Goal: Task Accomplishment & Management: Manage account settings

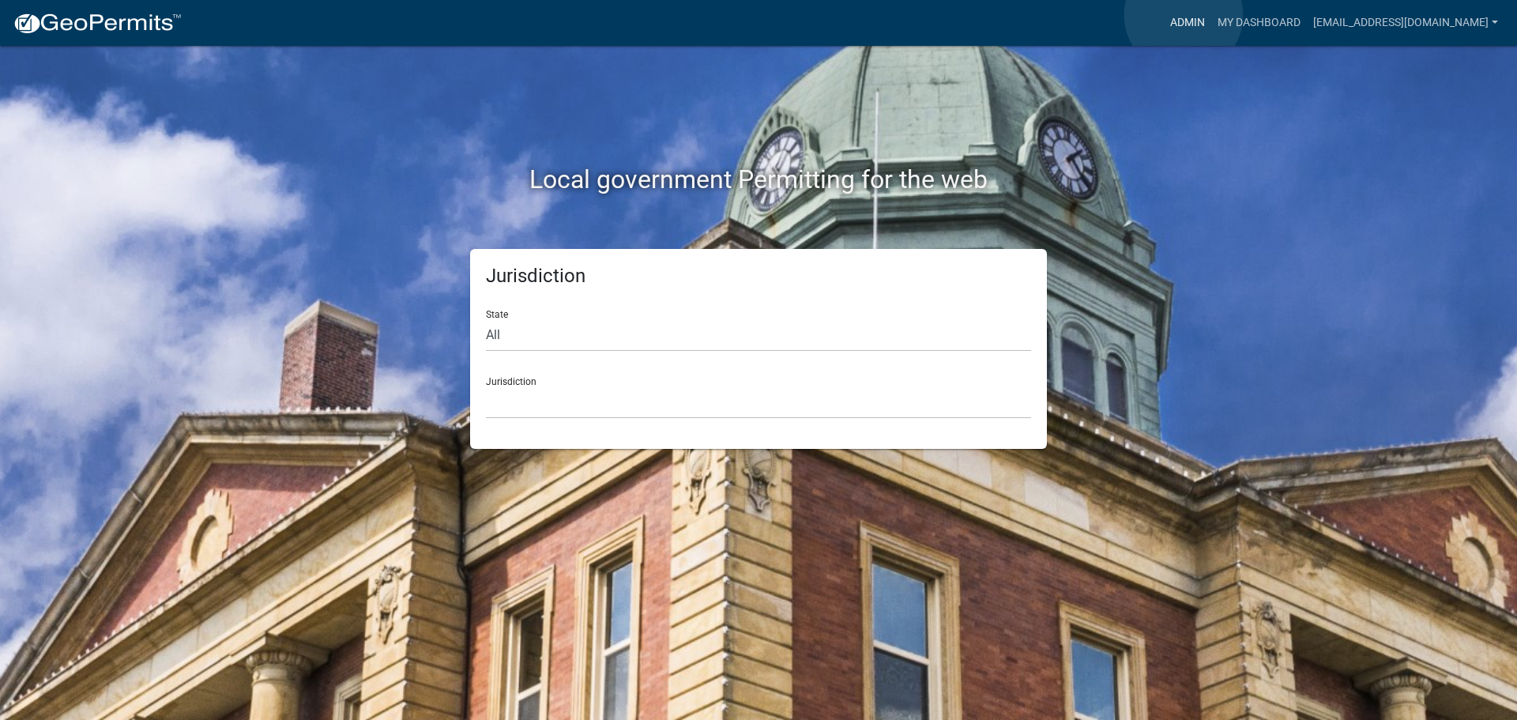
click at [1183, 15] on link "Admin" at bounding box center [1187, 23] width 47 height 30
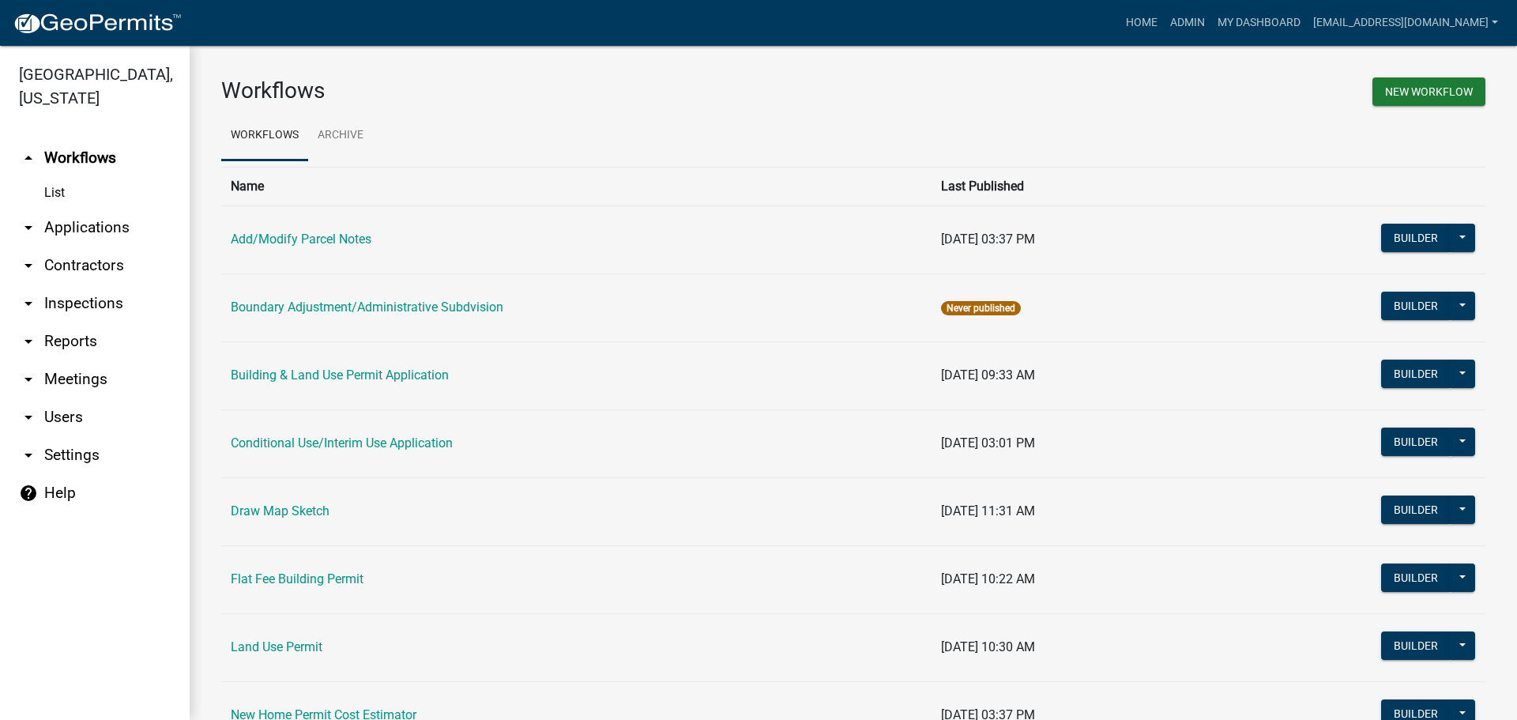
click at [85, 221] on link "arrow_drop_down Applications" at bounding box center [95, 228] width 190 height 38
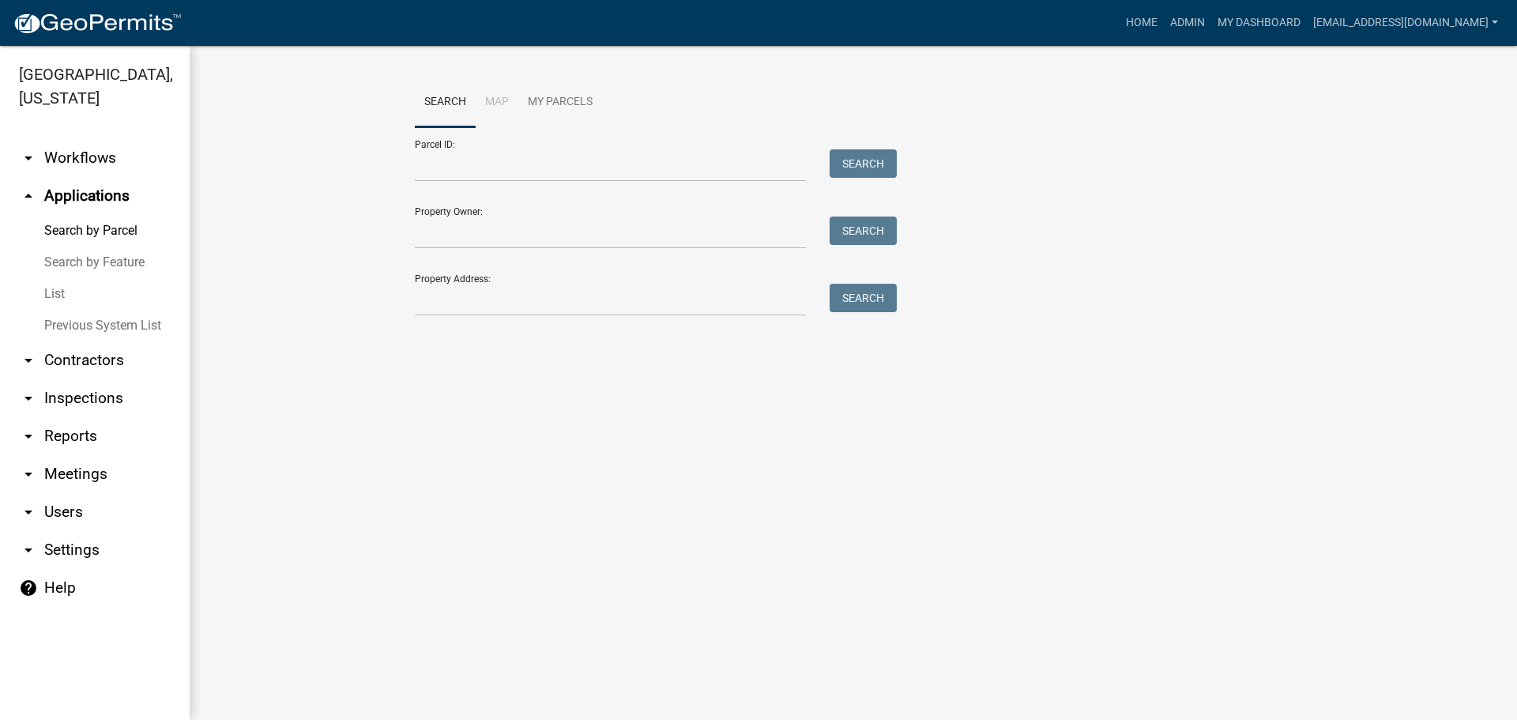
click at [58, 295] on link "List" at bounding box center [95, 294] width 190 height 32
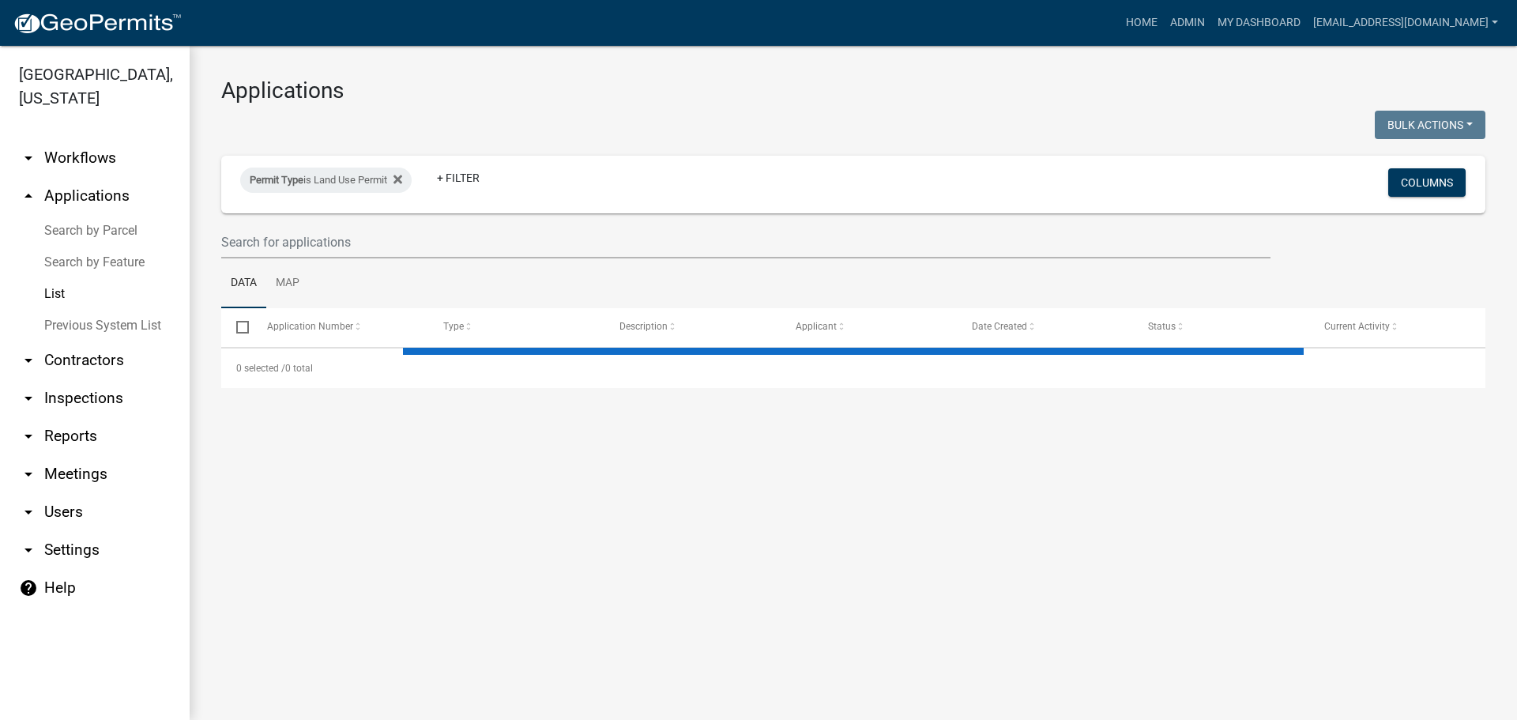
select select "3: 100"
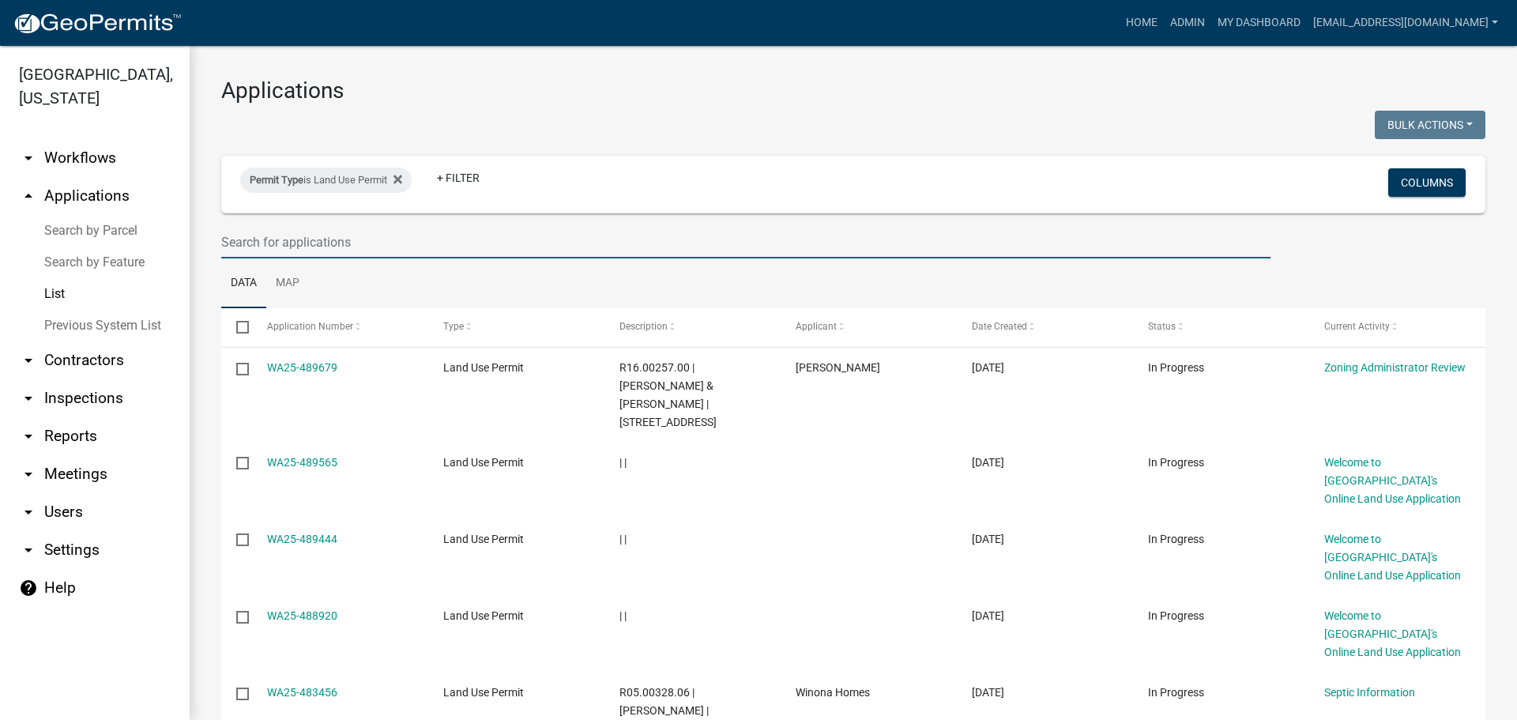
click at [325, 242] on input "text" at bounding box center [745, 242] width 1049 height 32
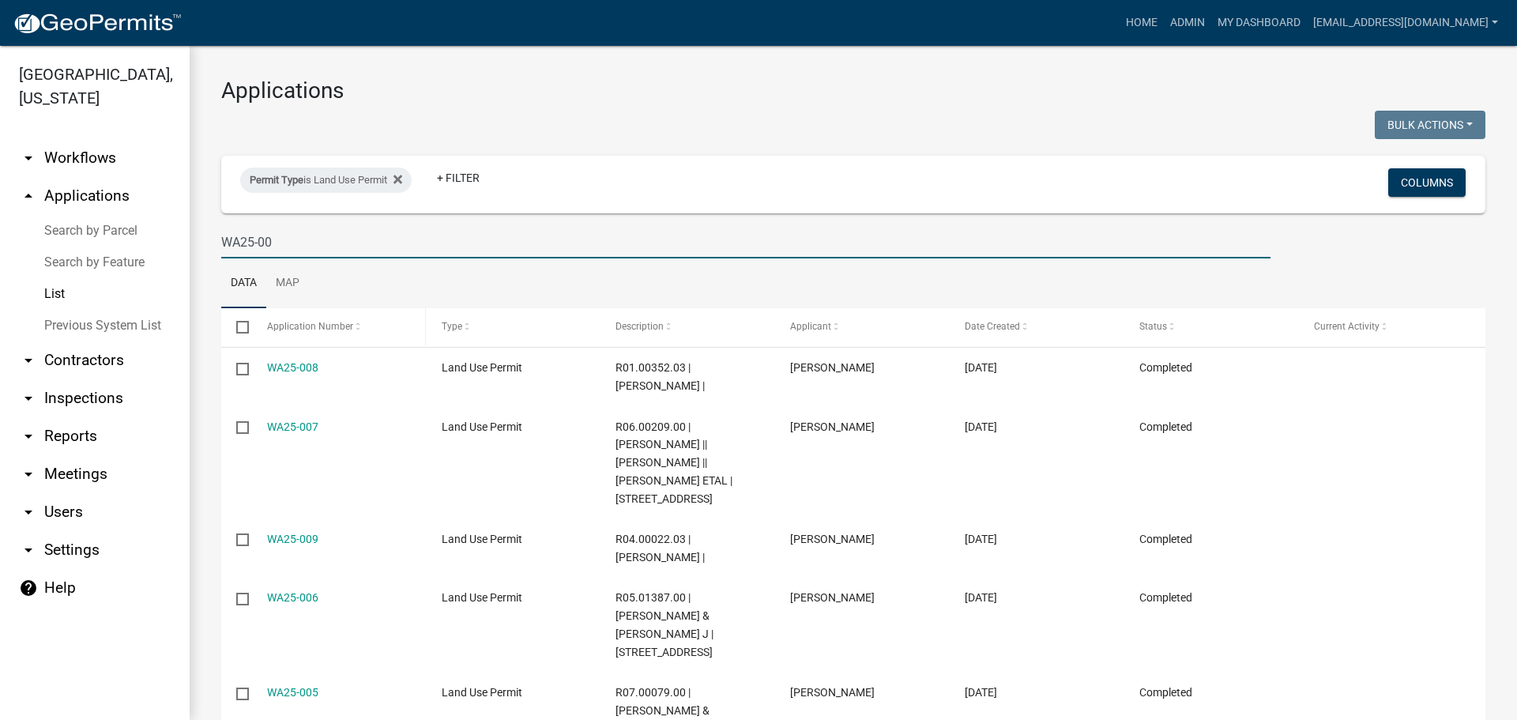
click at [342, 326] on span "Application Number" at bounding box center [310, 326] width 86 height 11
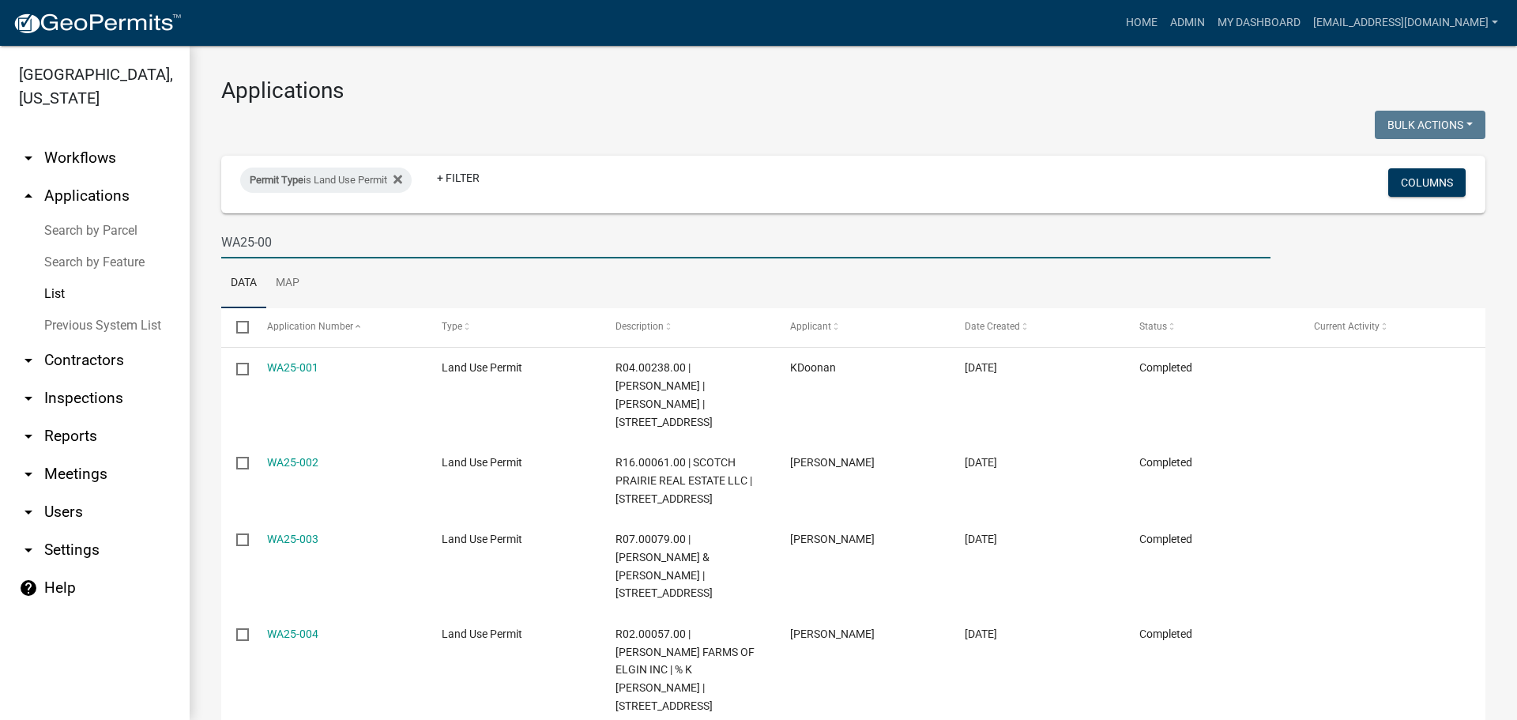
click at [266, 243] on input "WA25-00" at bounding box center [745, 242] width 1049 height 32
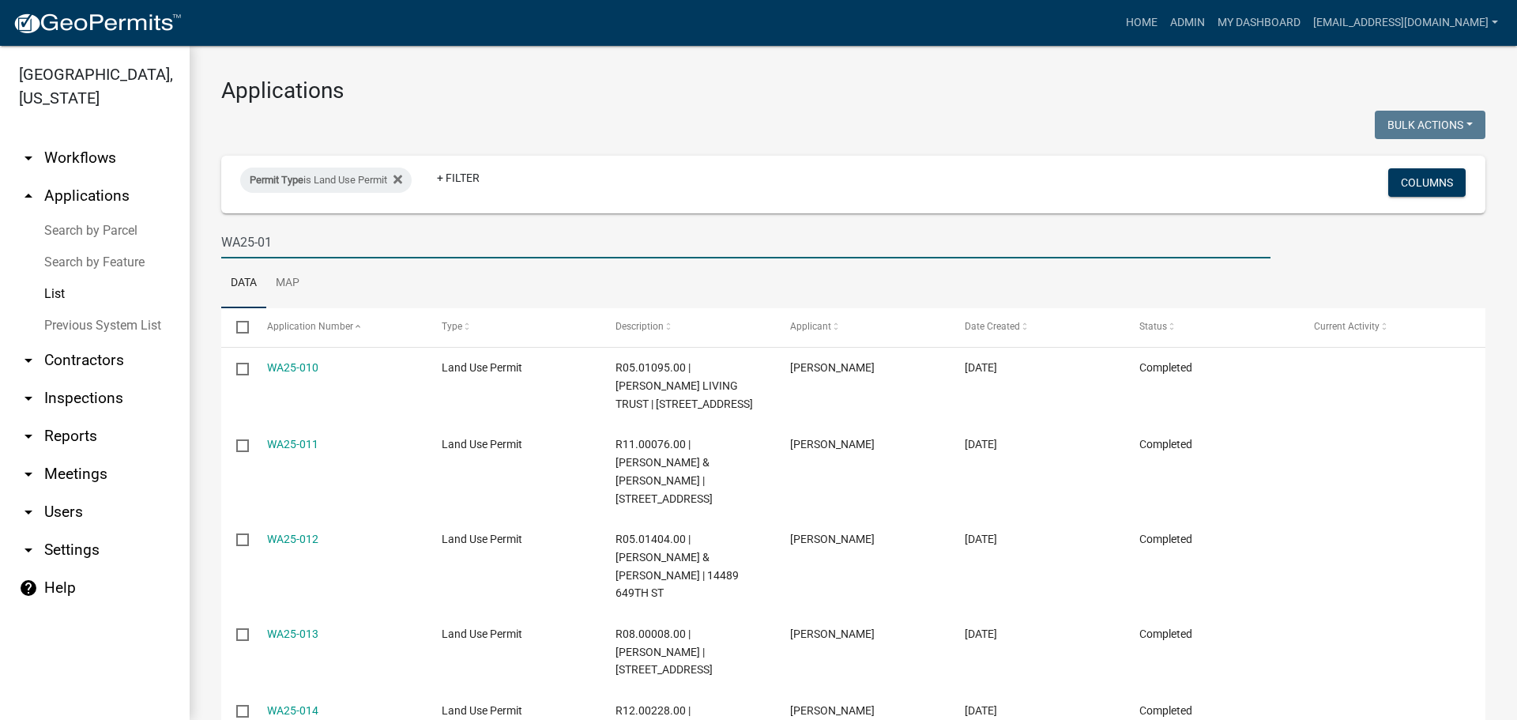
type input "WA25-01"
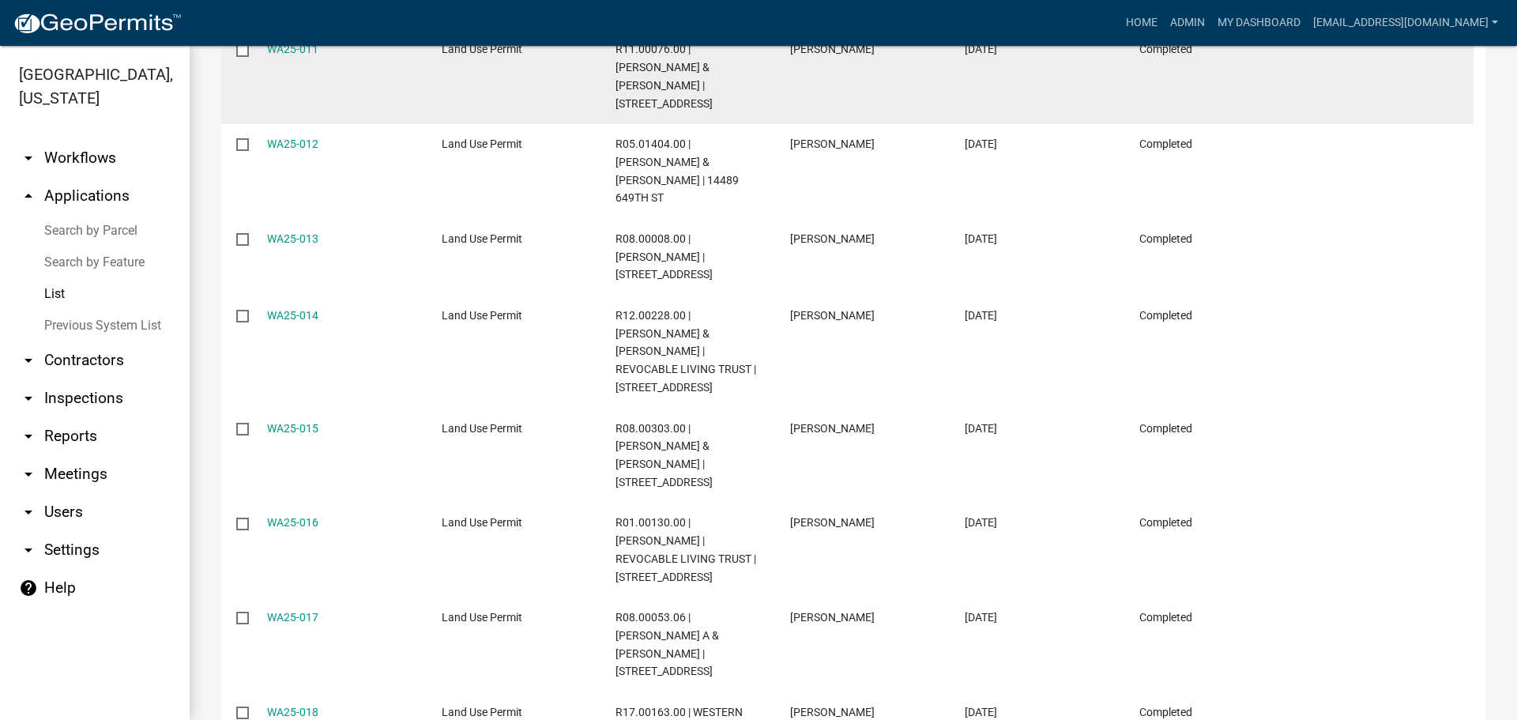
scroll to position [507, 0]
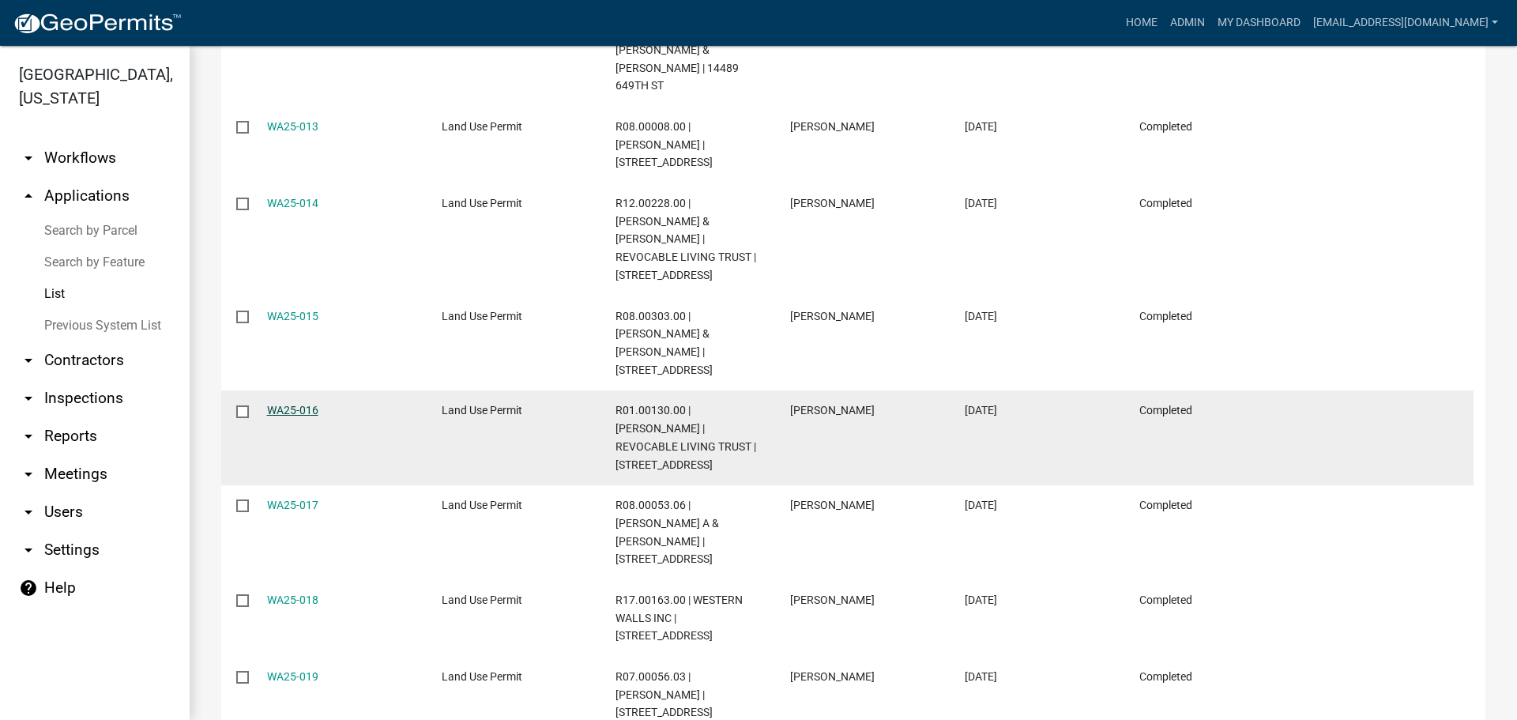
click at [296, 404] on link "WA25-016" at bounding box center [292, 410] width 51 height 13
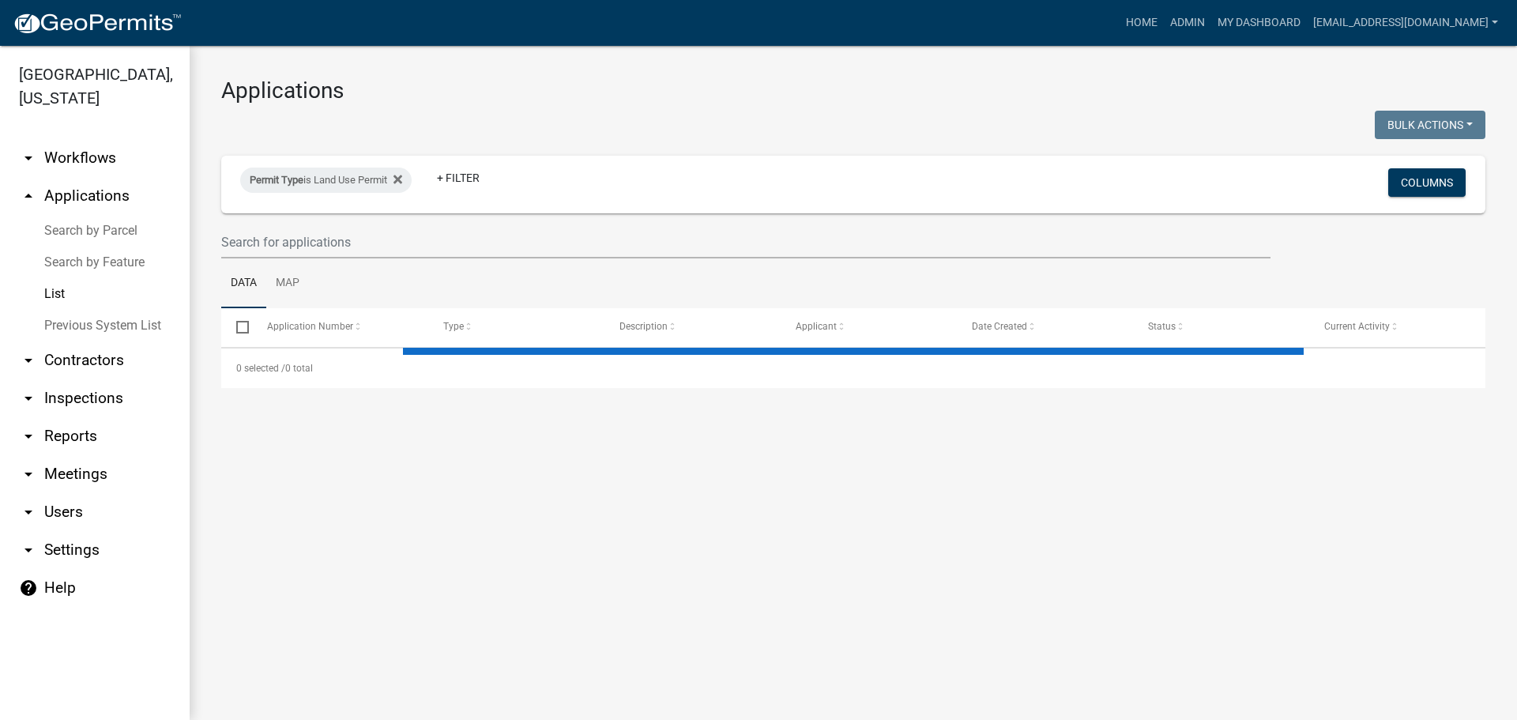
select select "3: 100"
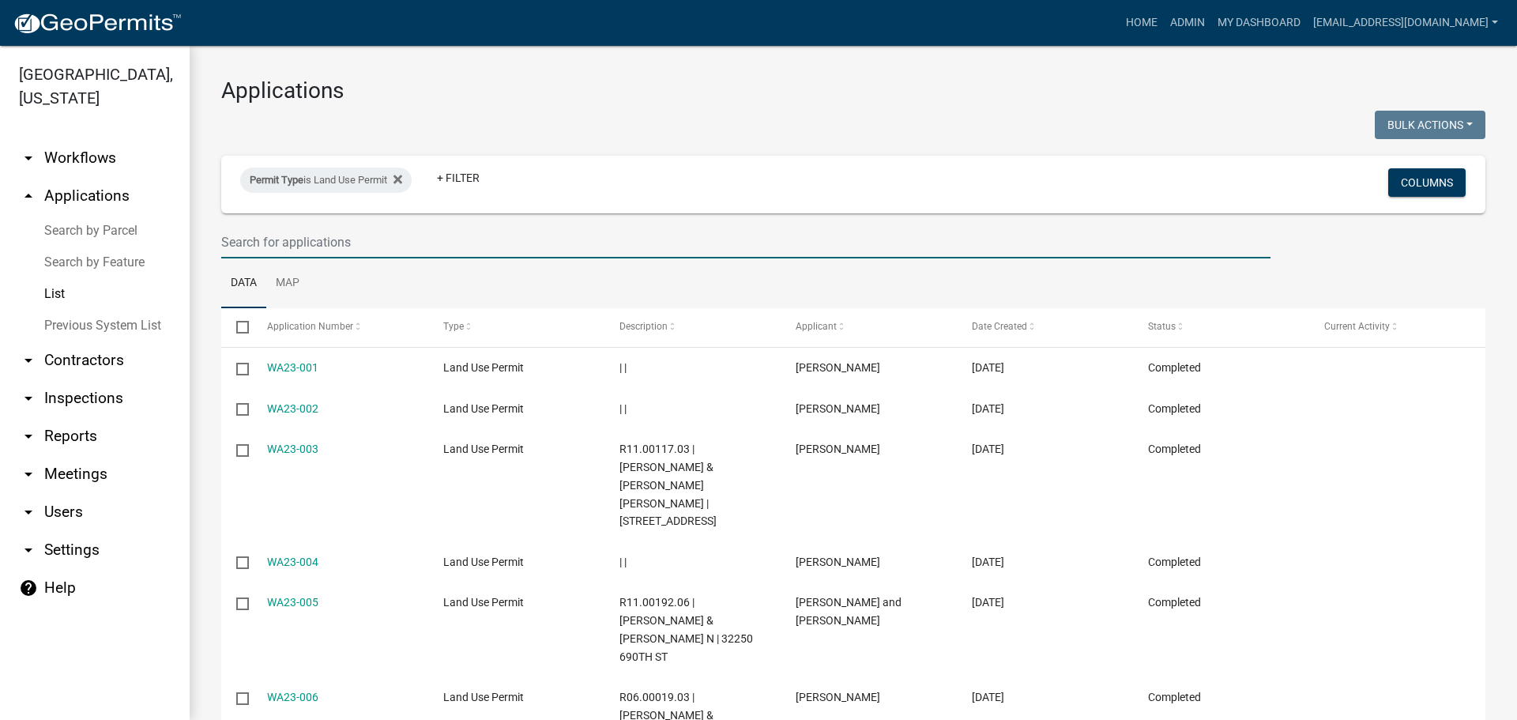
click at [345, 239] on input "text" at bounding box center [745, 242] width 1049 height 32
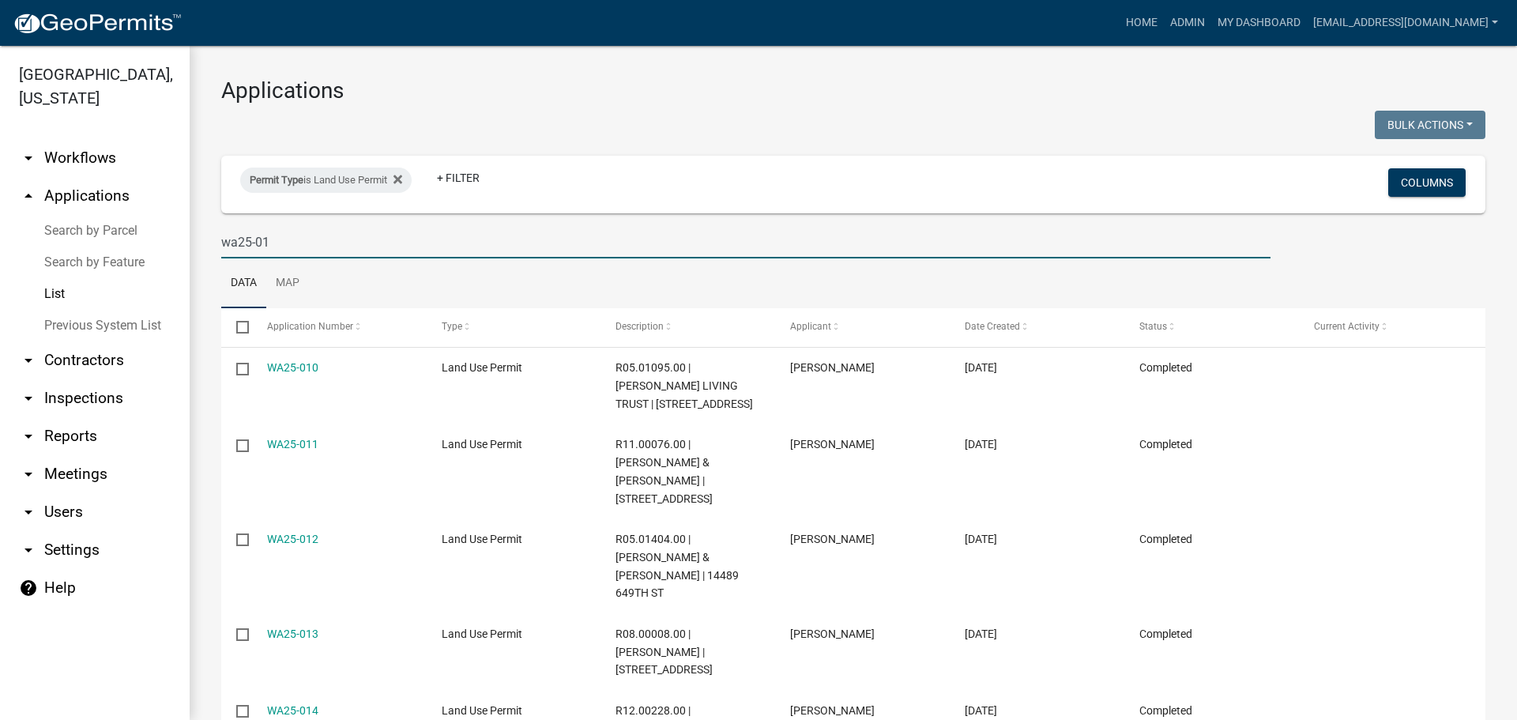
click at [295, 237] on input "wa25-01" at bounding box center [745, 242] width 1049 height 32
type input "wa25-02"
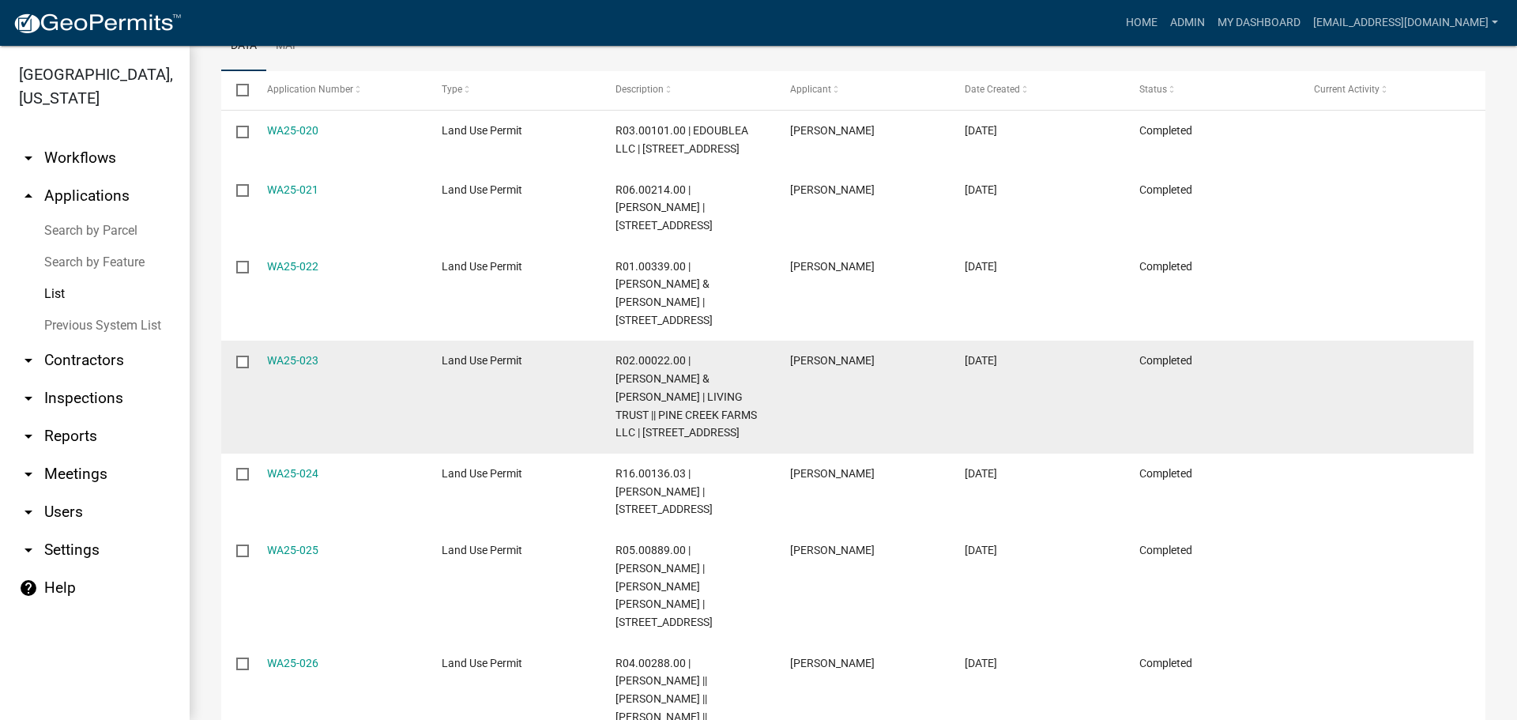
scroll to position [316, 0]
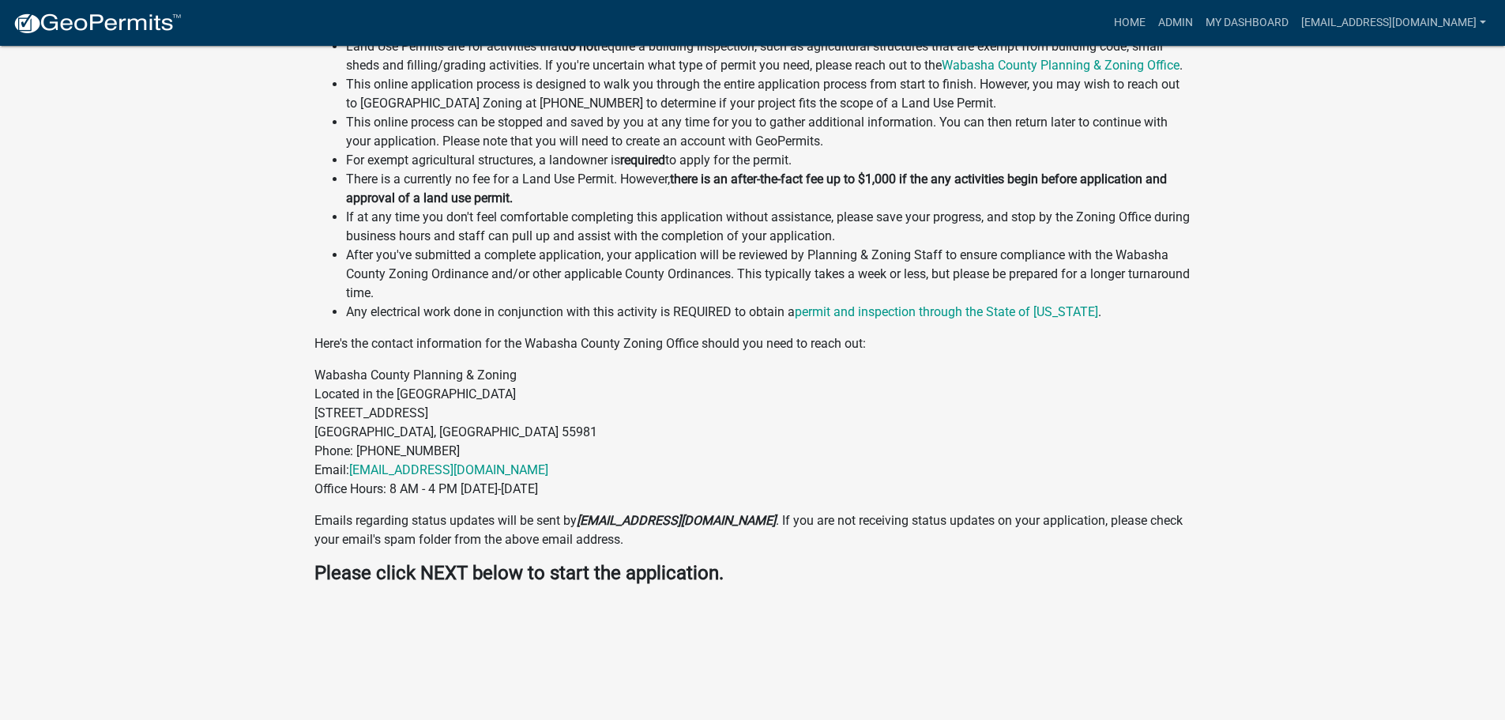
scroll to position [183, 0]
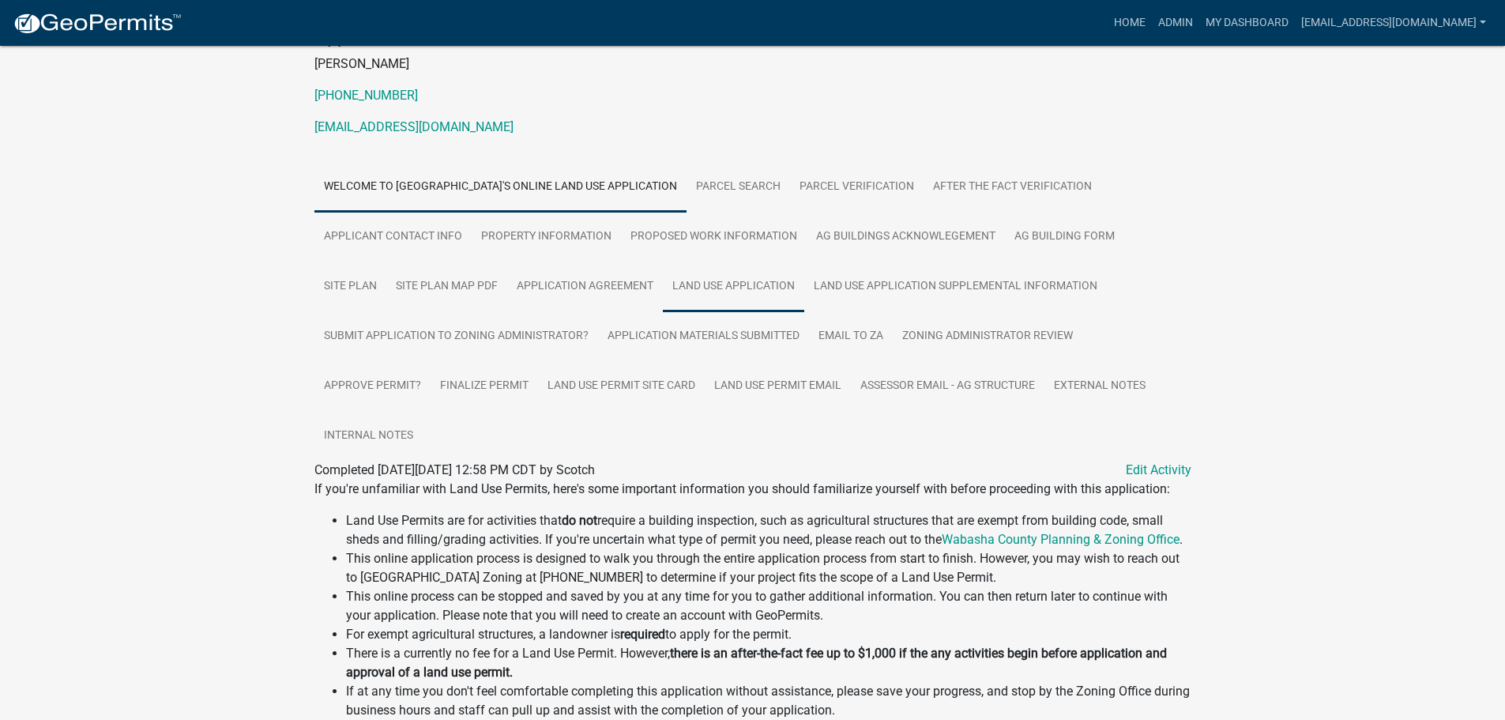
click at [764, 288] on link "Land Use Application" at bounding box center [733, 286] width 141 height 51
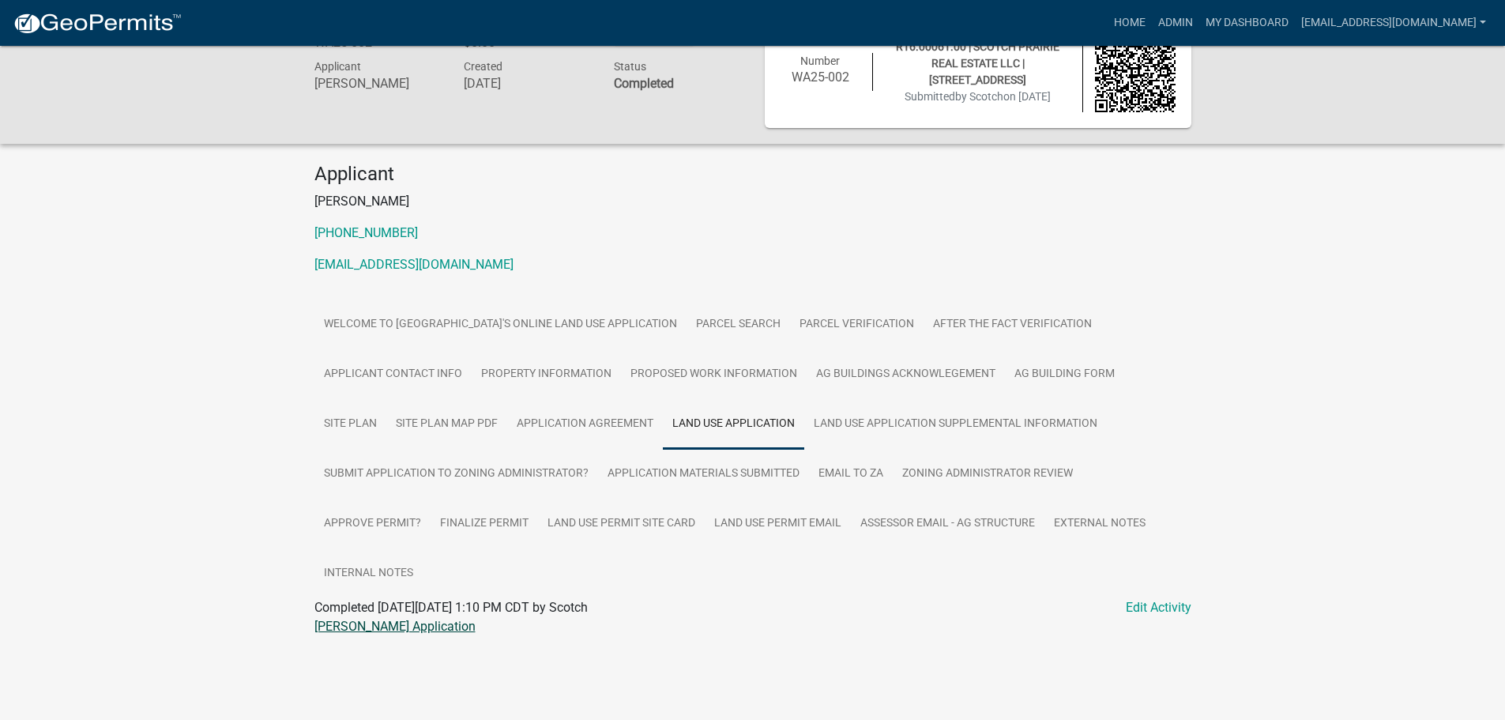
click at [399, 628] on link "Yotter LUP Application" at bounding box center [394, 626] width 161 height 15
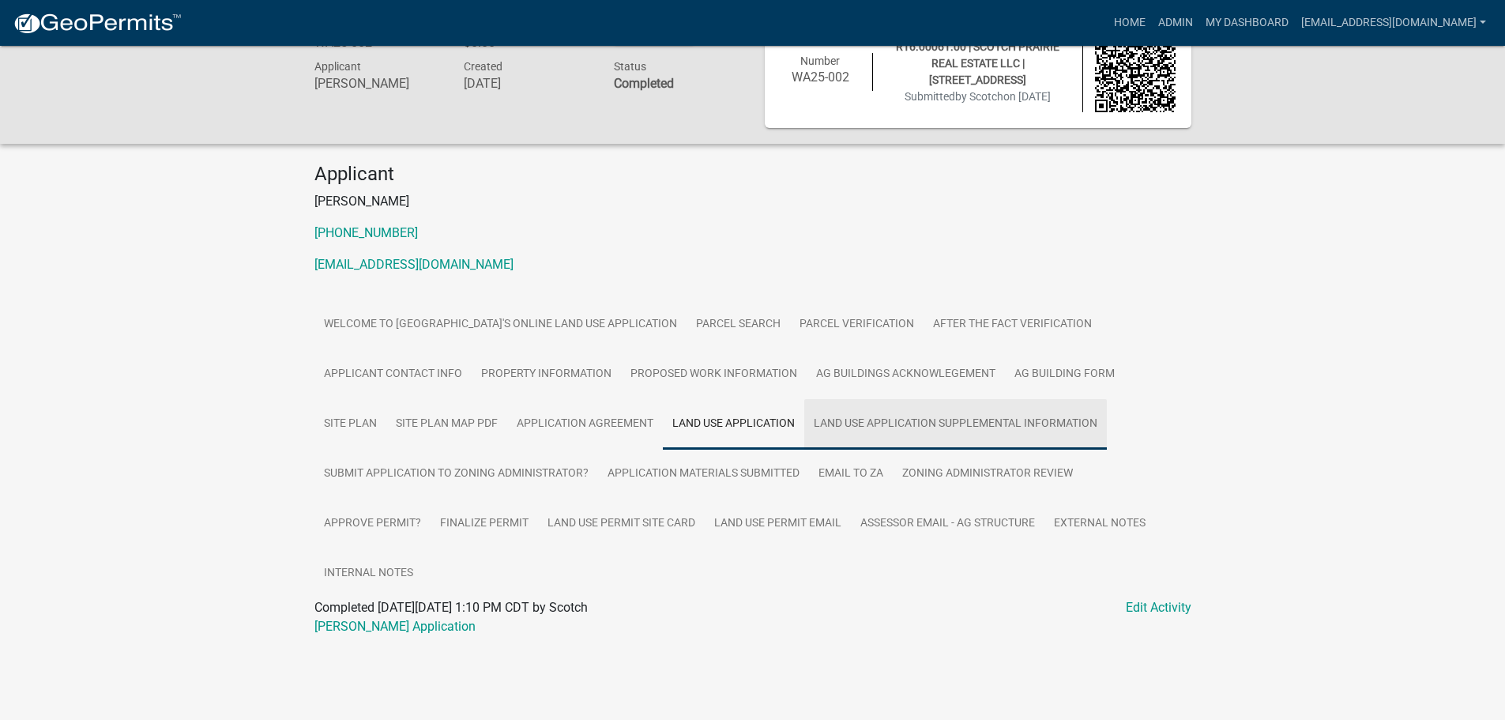
click at [899, 421] on link "Land Use Application Supplemental Information" at bounding box center [955, 424] width 303 height 51
click at [371, 629] on link "Yotter LUP Supplemental Information" at bounding box center [436, 626] width 244 height 15
click at [431, 426] on link "Site Plan Map PDF" at bounding box center [446, 424] width 121 height 51
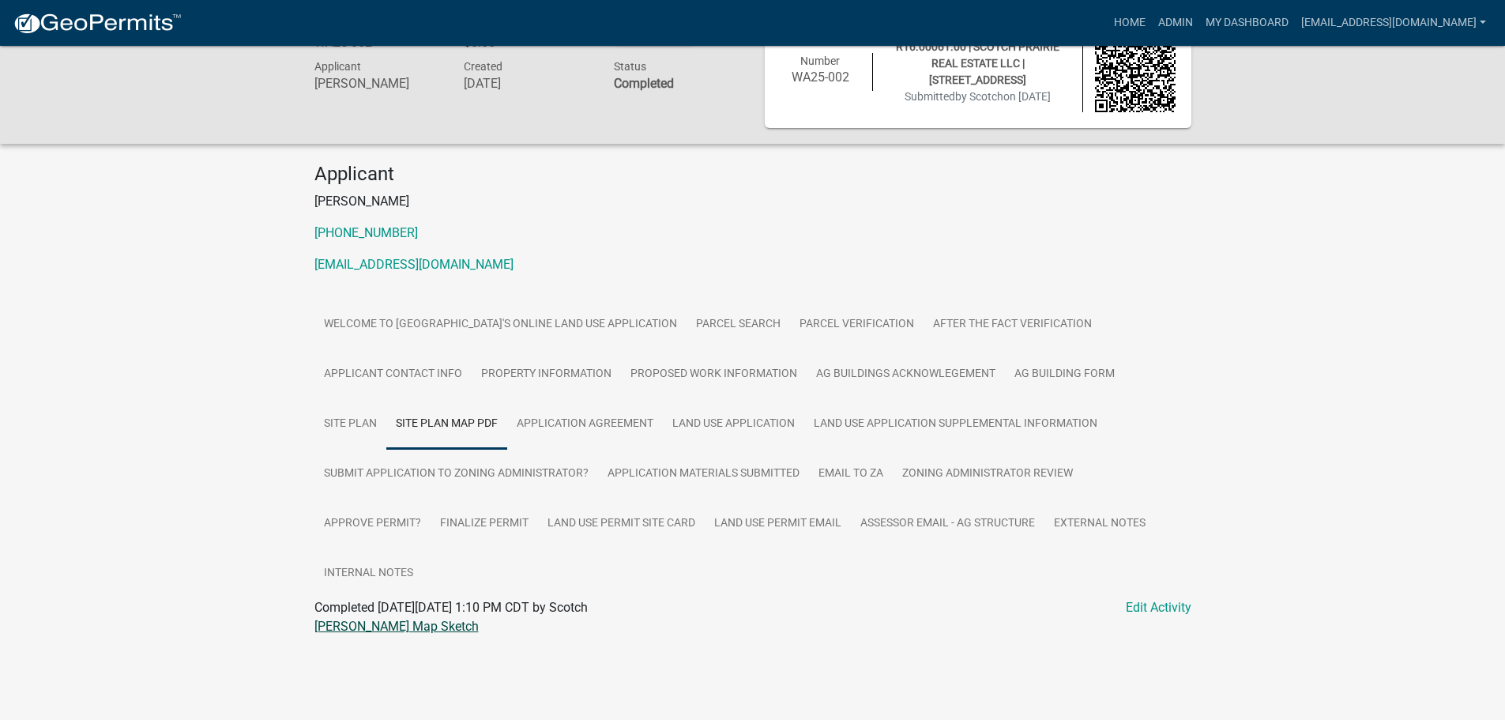
click at [341, 628] on link "Yotter Map Sketch" at bounding box center [396, 626] width 164 height 15
click at [368, 419] on link "Site Plan" at bounding box center [350, 424] width 72 height 51
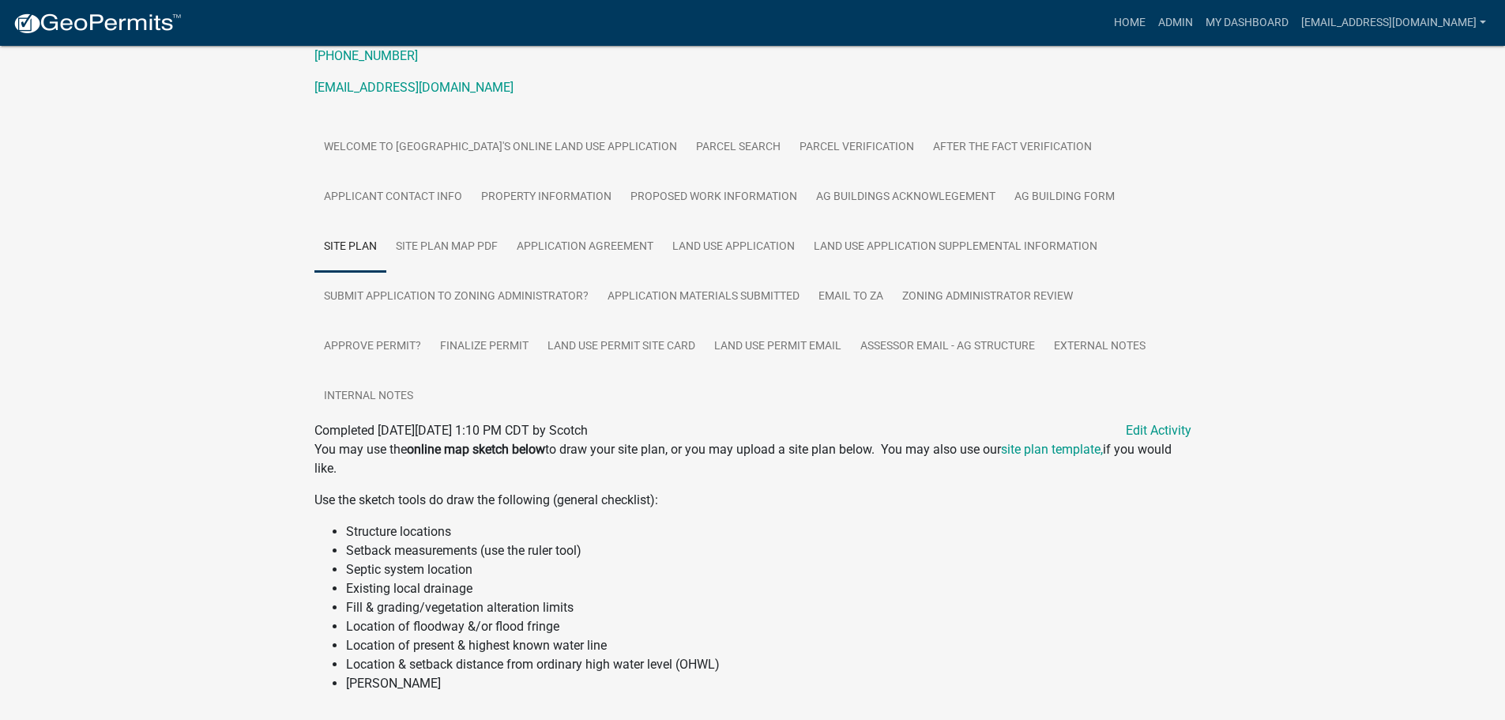
scroll to position [65, 0]
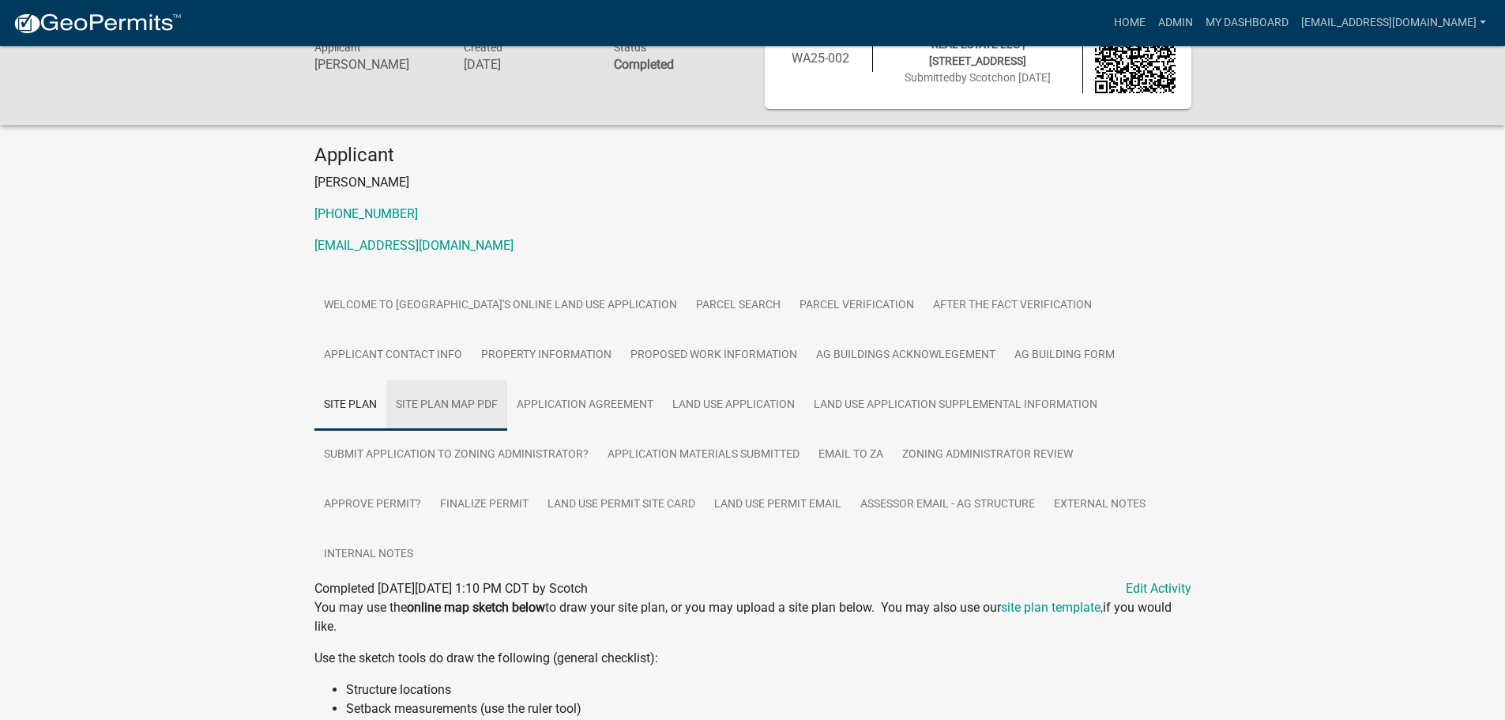
click at [483, 407] on link "Site Plan Map PDF" at bounding box center [446, 405] width 121 height 51
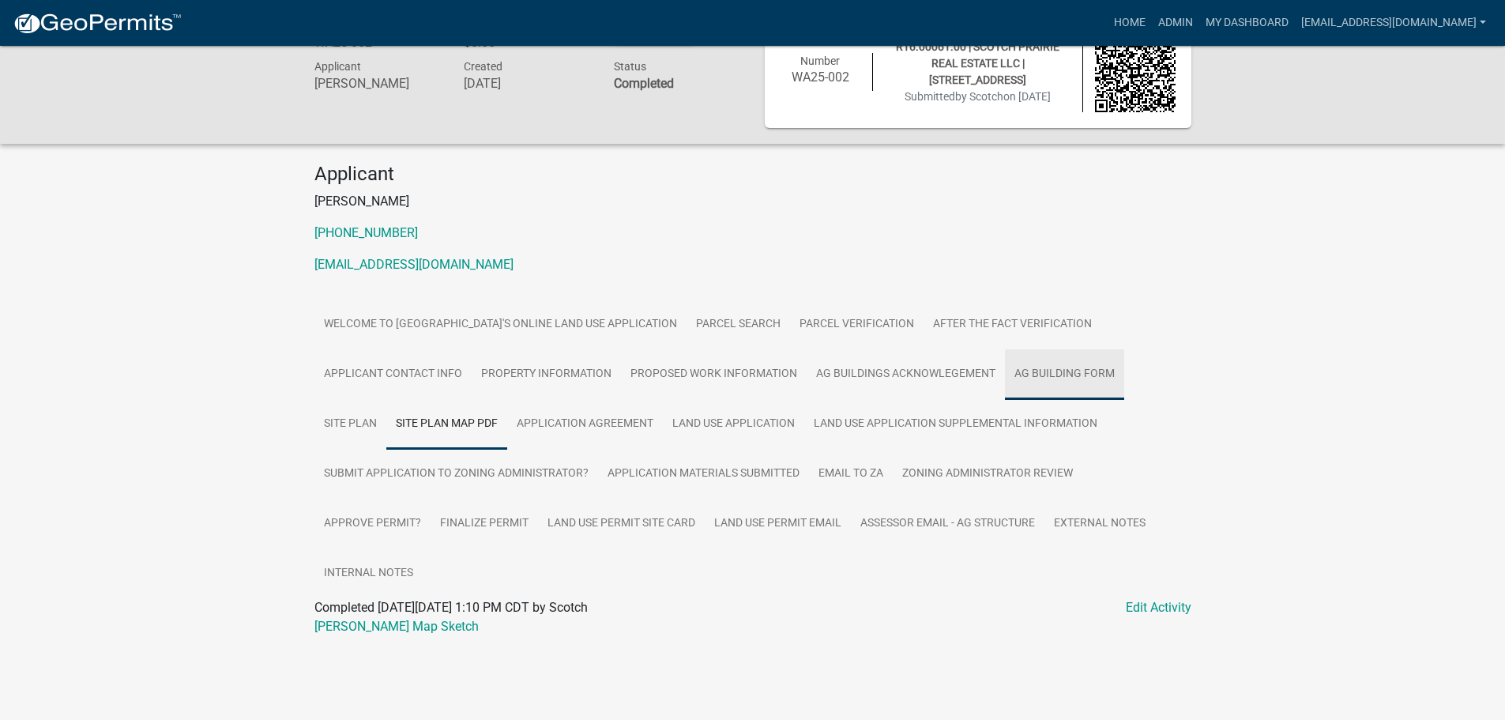
click at [1054, 376] on link "Ag Building Form" at bounding box center [1064, 374] width 119 height 51
click at [380, 623] on link "Ag Building Form" at bounding box center [362, 626] width 96 height 15
click at [594, 521] on link "Land Use Permit Site Card" at bounding box center [621, 523] width 167 height 51
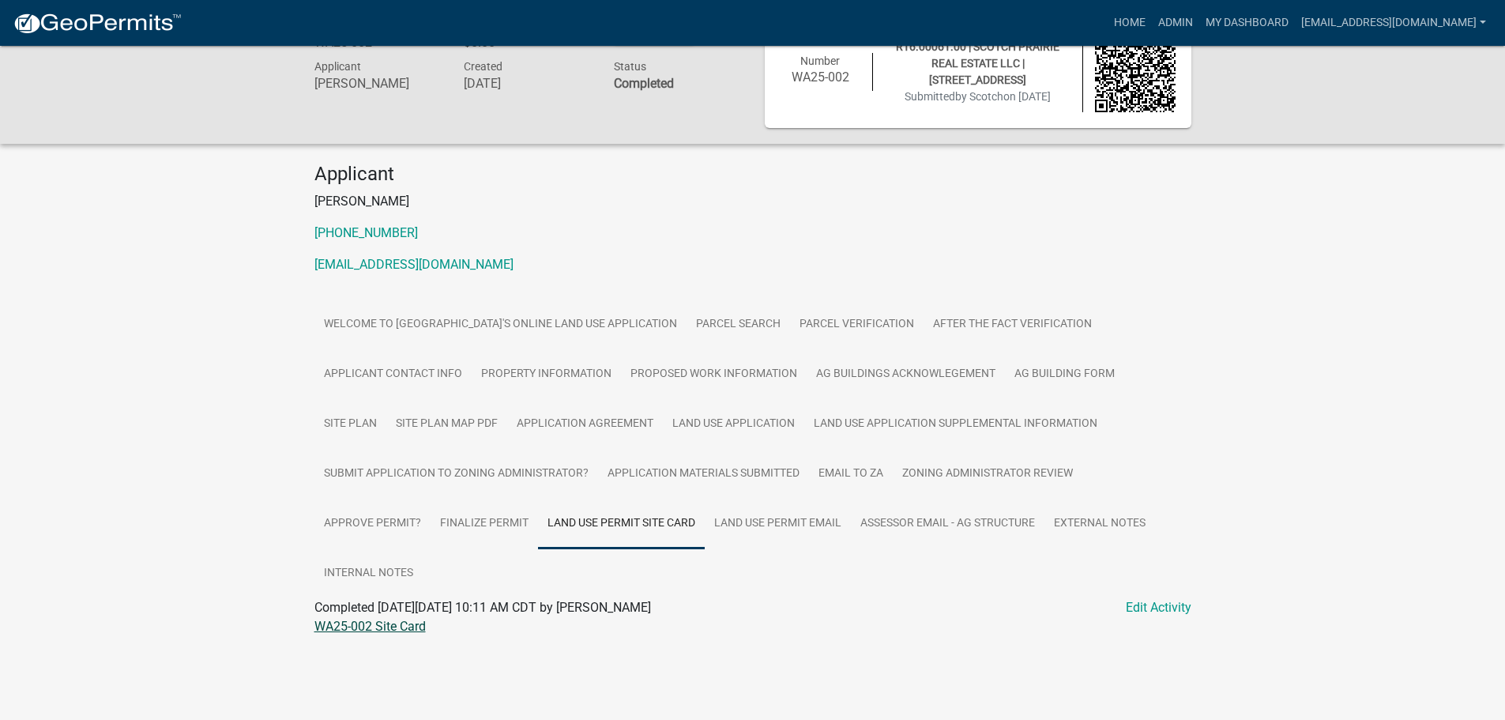
click at [347, 628] on link "WA25-002 Site Card" at bounding box center [369, 626] width 111 height 15
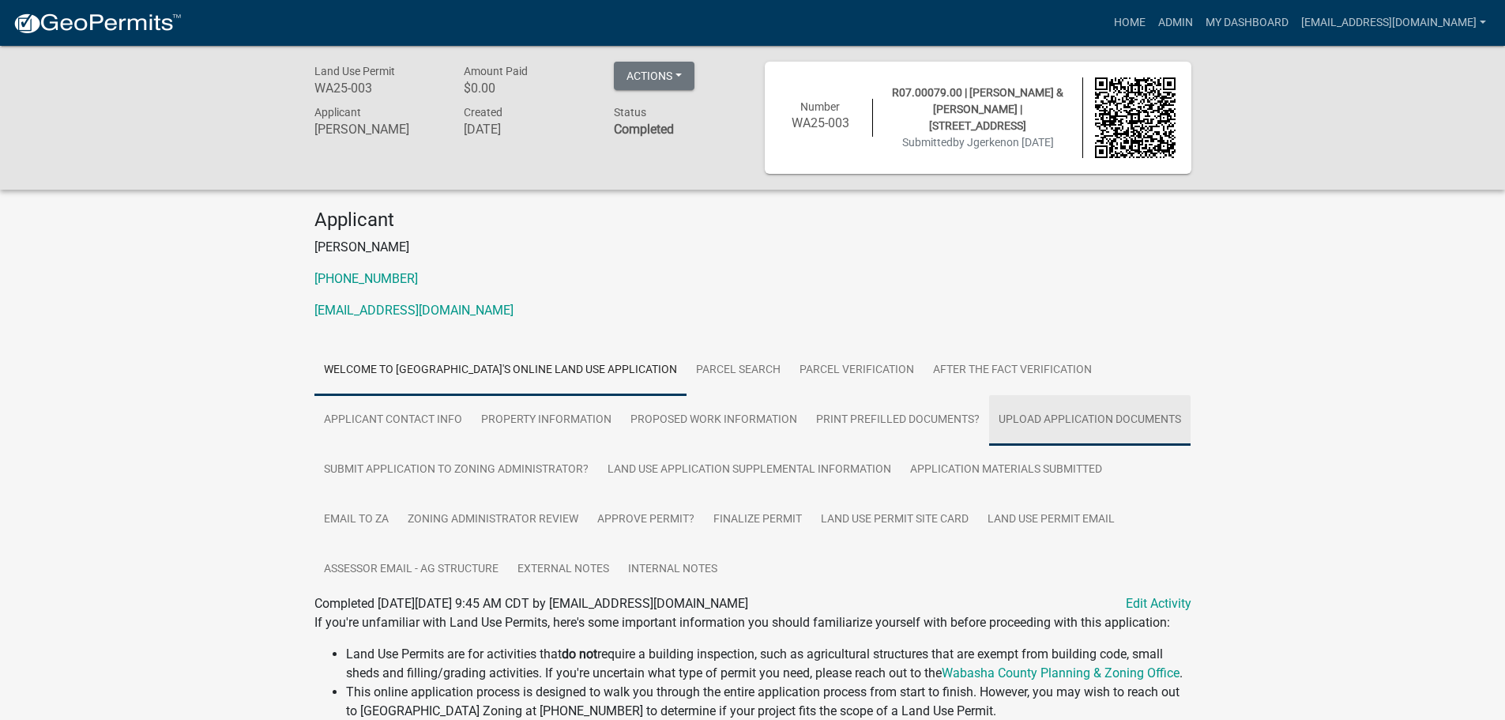
click at [1078, 421] on link "Upload Application Documents" at bounding box center [1089, 420] width 201 height 51
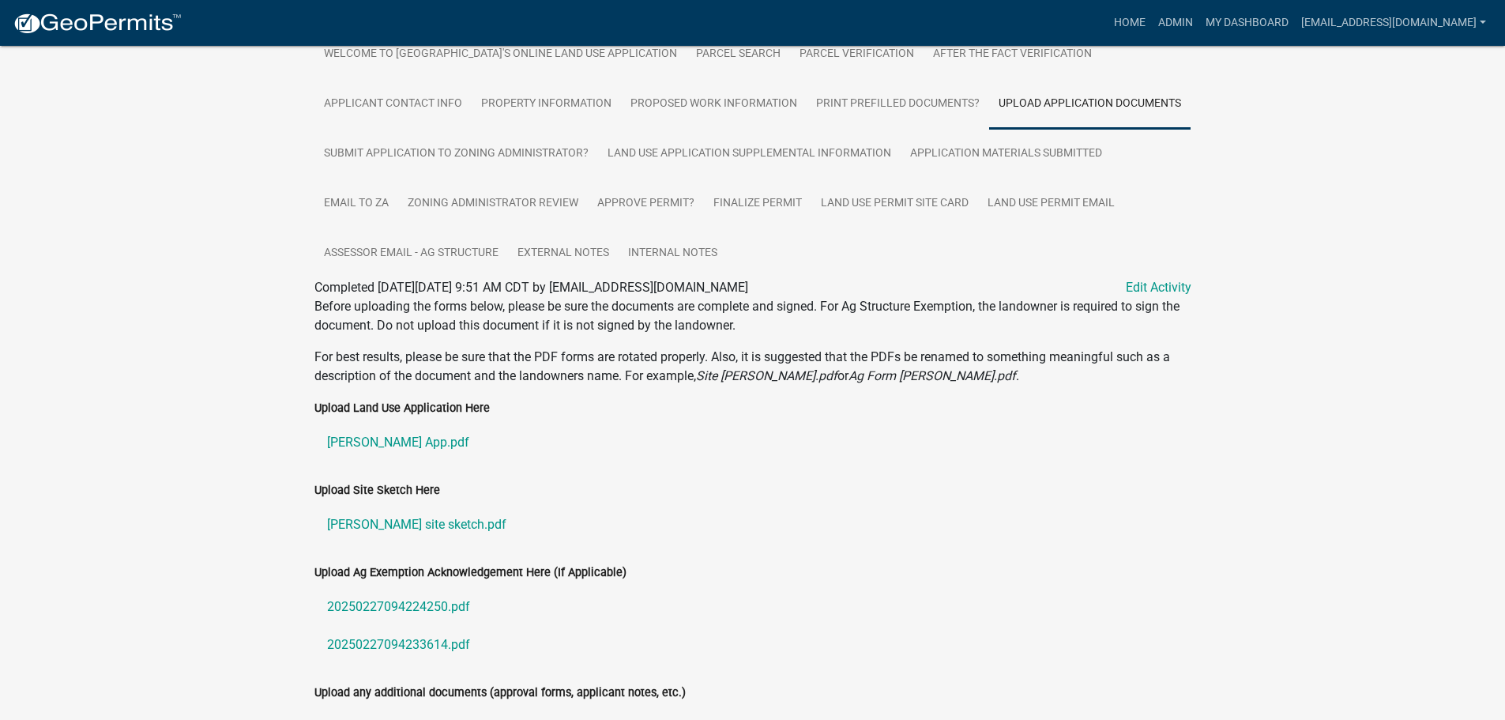
scroll to position [389, 0]
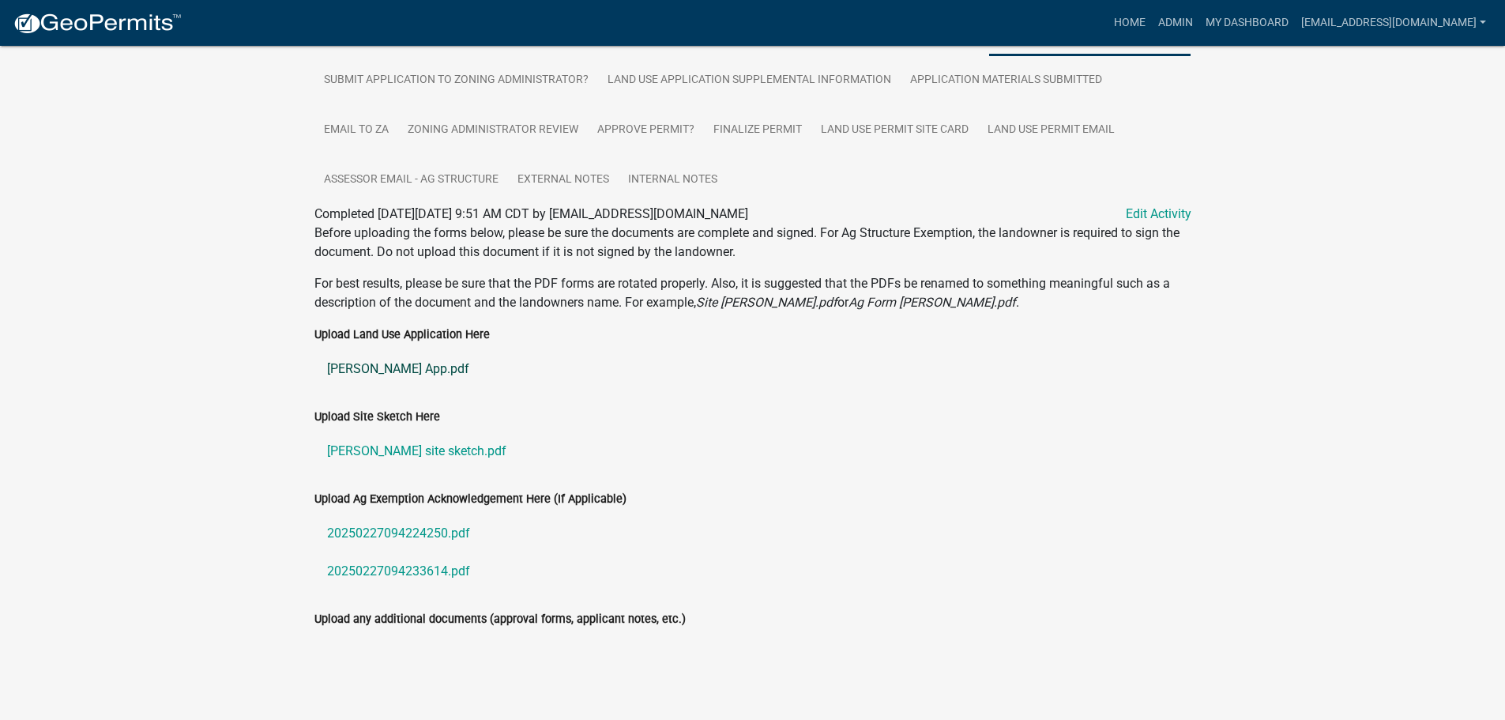
click at [374, 366] on link "Gerken App.pdf" at bounding box center [752, 369] width 877 height 38
click at [674, 72] on link "Land Use Application Supplemental Information" at bounding box center [749, 80] width 303 height 51
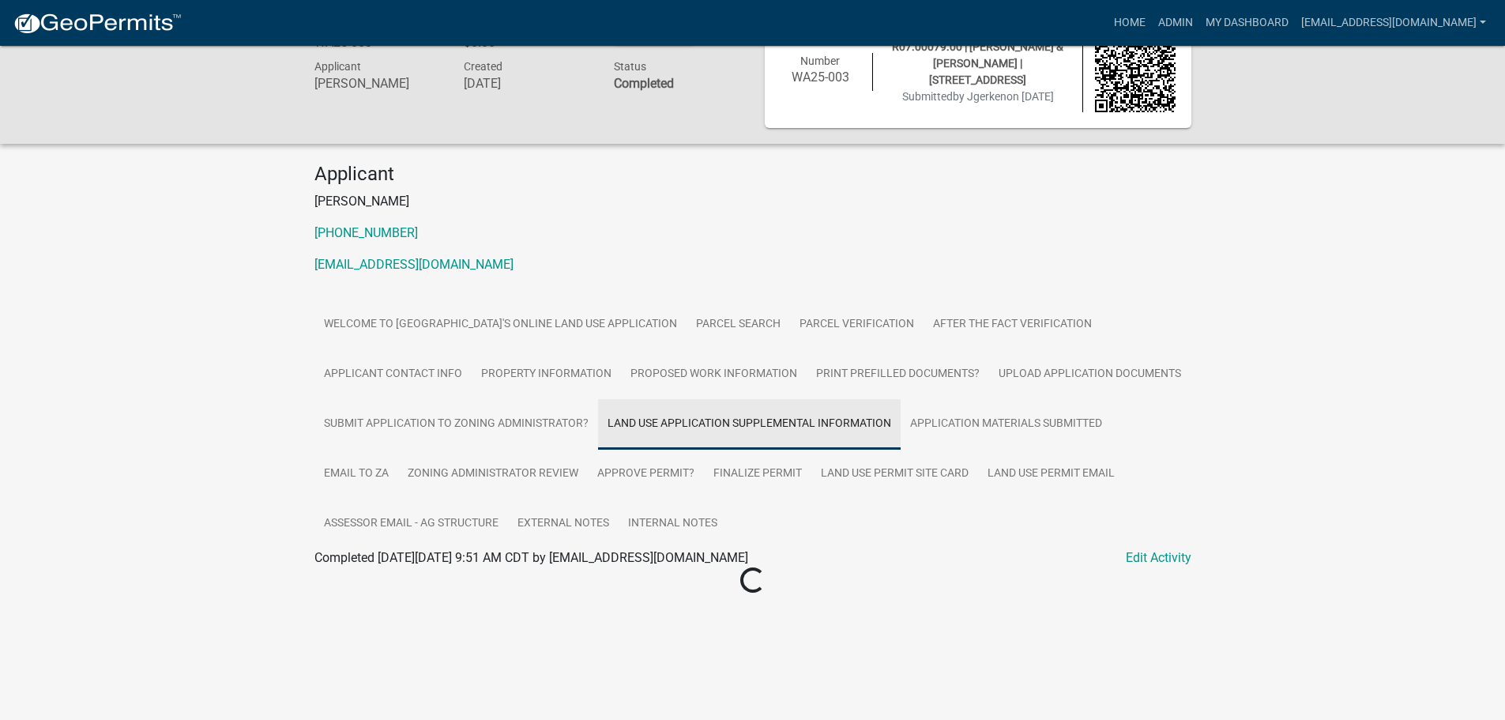
scroll to position [46, 0]
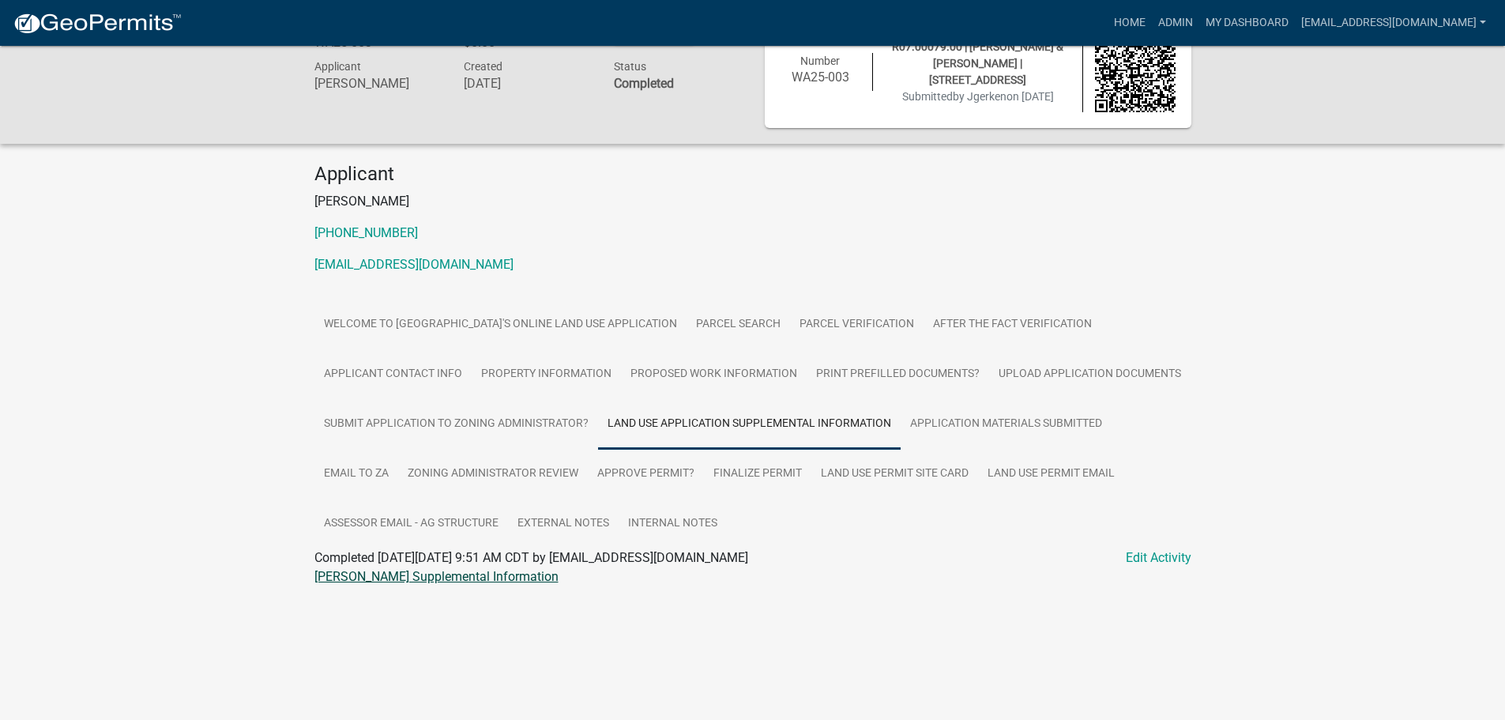
click at [397, 575] on link "Gerken LUP Supplemental Information" at bounding box center [436, 576] width 244 height 15
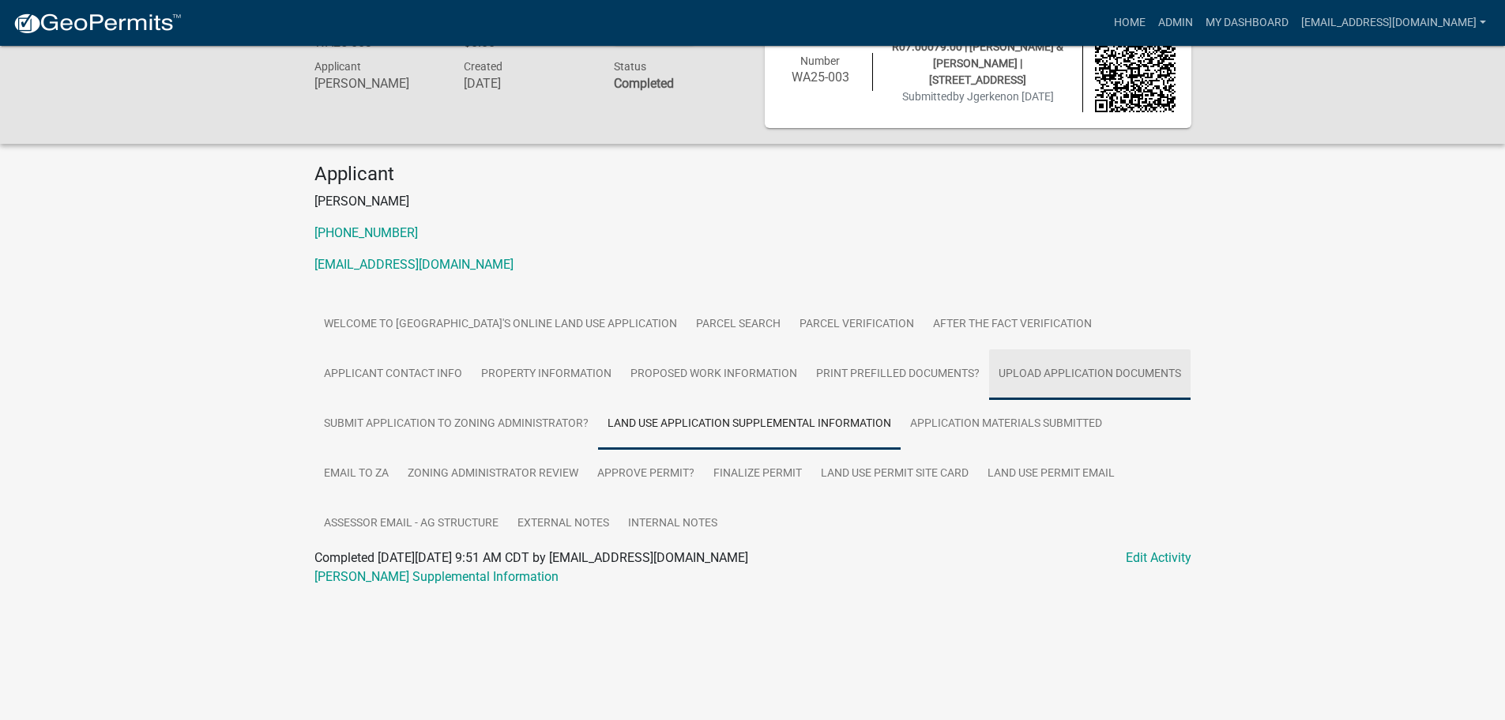
click at [1040, 365] on link "Upload Application Documents" at bounding box center [1089, 374] width 201 height 51
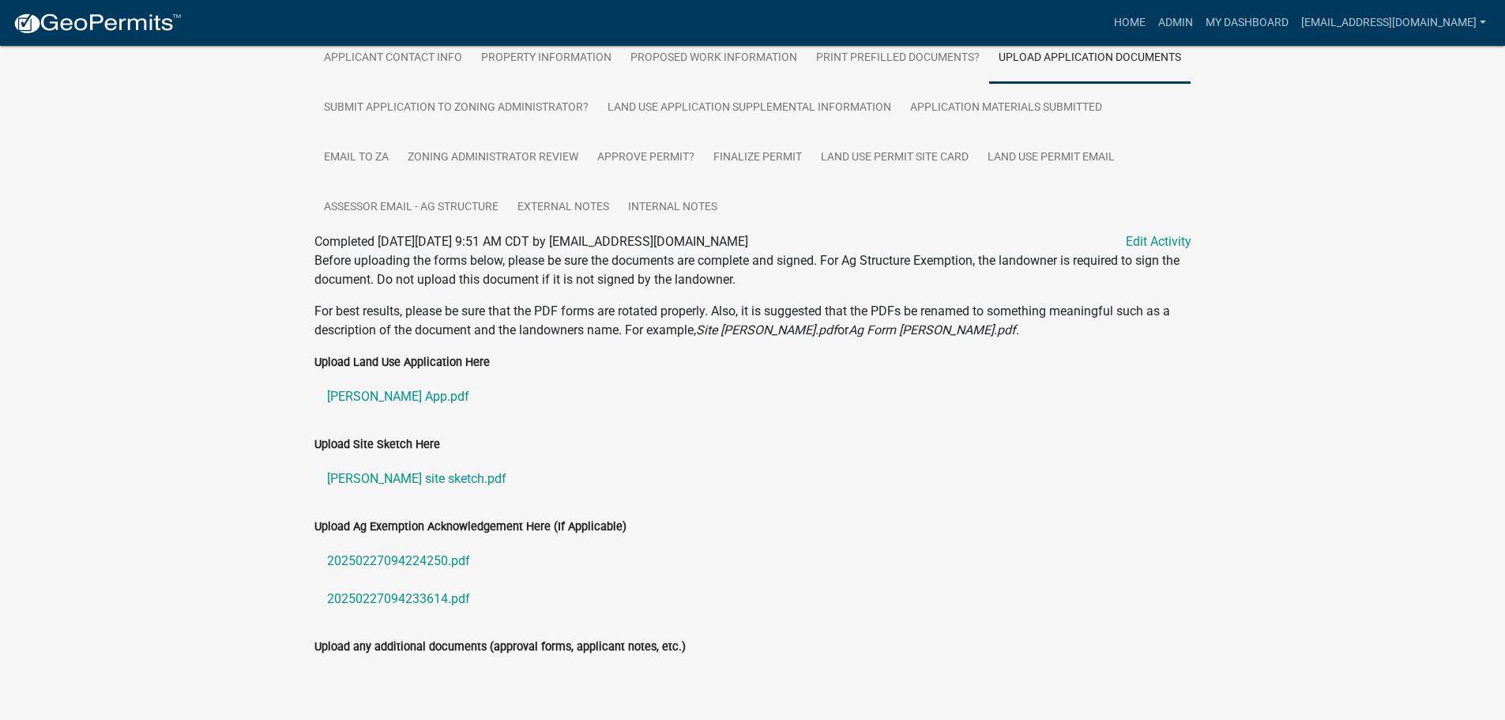
scroll to position [389, 0]
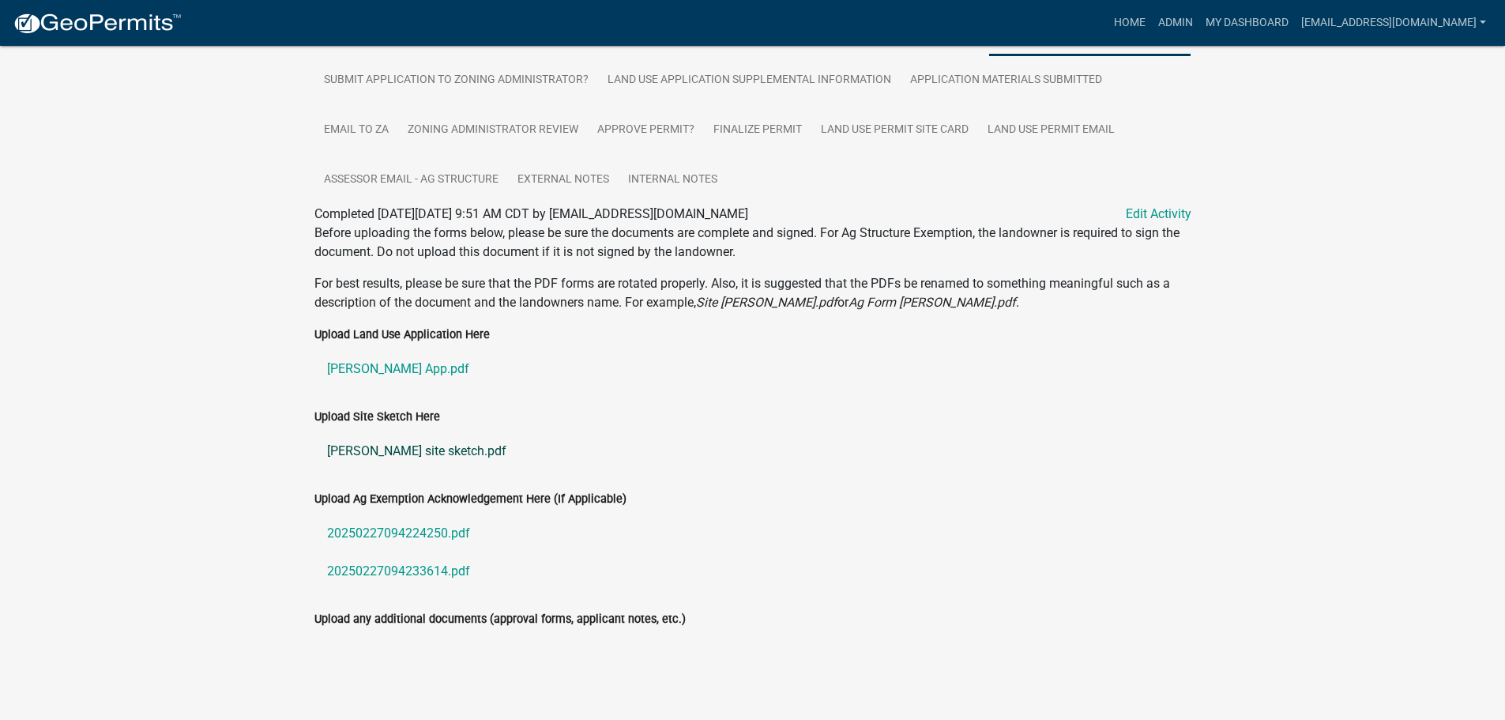
click at [355, 446] on link "Gerken site sketch.pdf" at bounding box center [752, 451] width 877 height 38
click at [398, 531] on link "20250227094224250.pdf" at bounding box center [752, 533] width 877 height 38
click at [444, 566] on link "20250227094233614.pdf" at bounding box center [752, 571] width 877 height 38
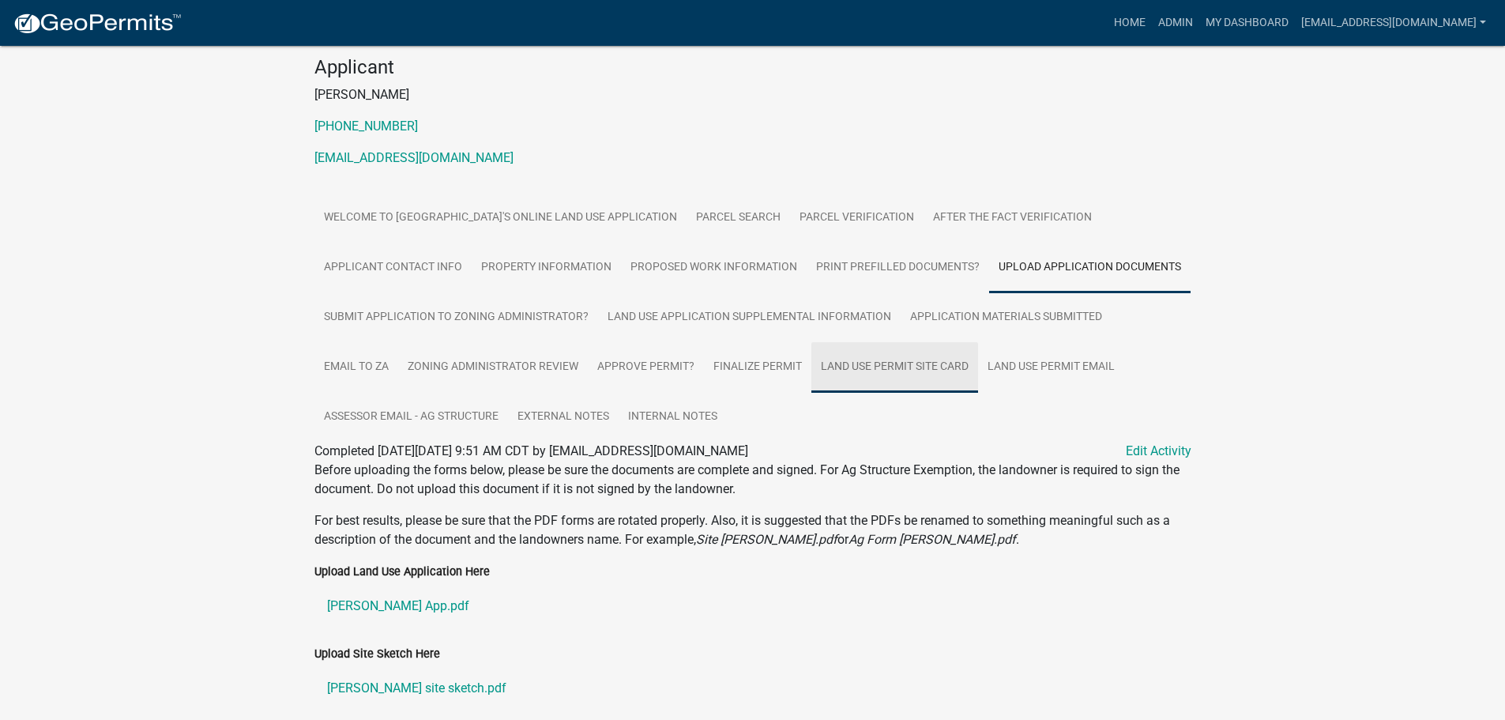
click at [882, 359] on link "Land Use Permit Site Card" at bounding box center [894, 367] width 167 height 51
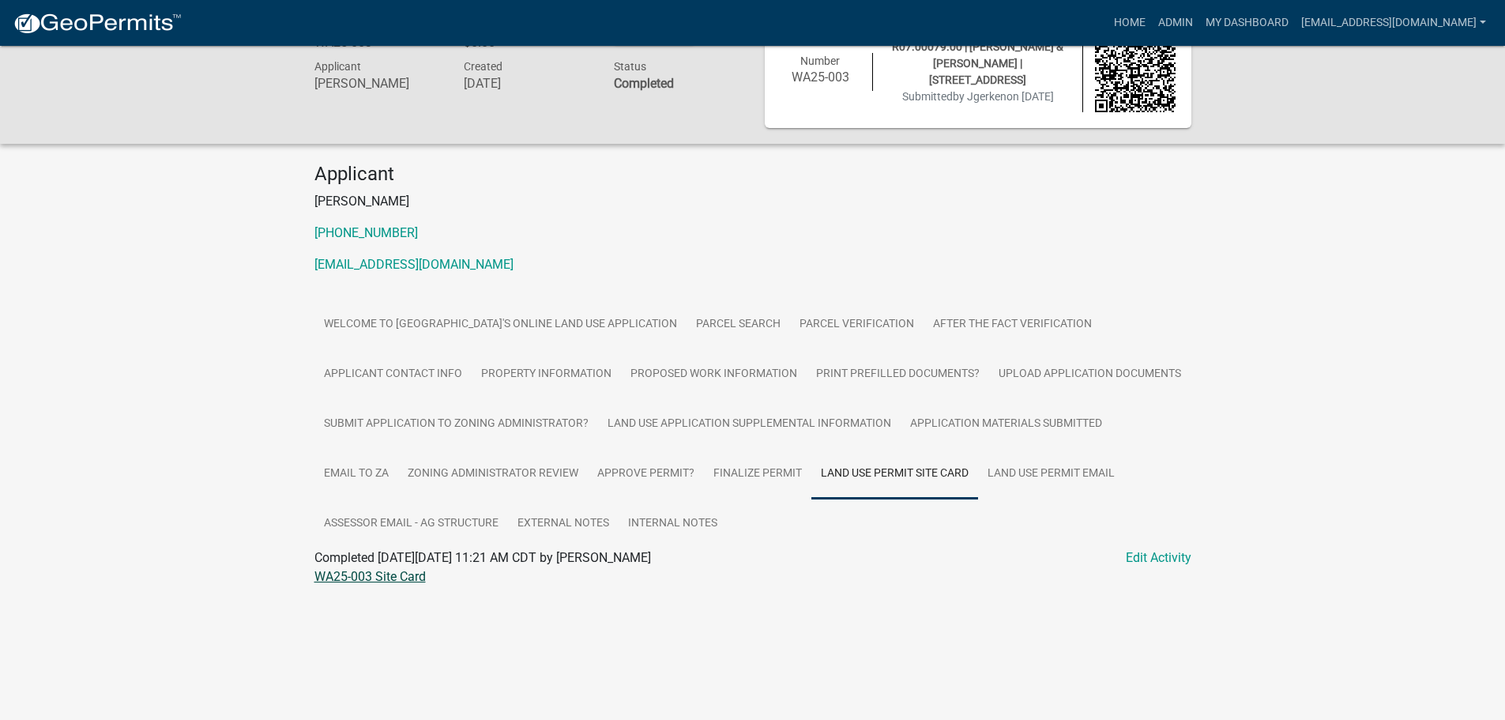
click at [355, 574] on link "WA25-003 Site Card" at bounding box center [369, 576] width 111 height 15
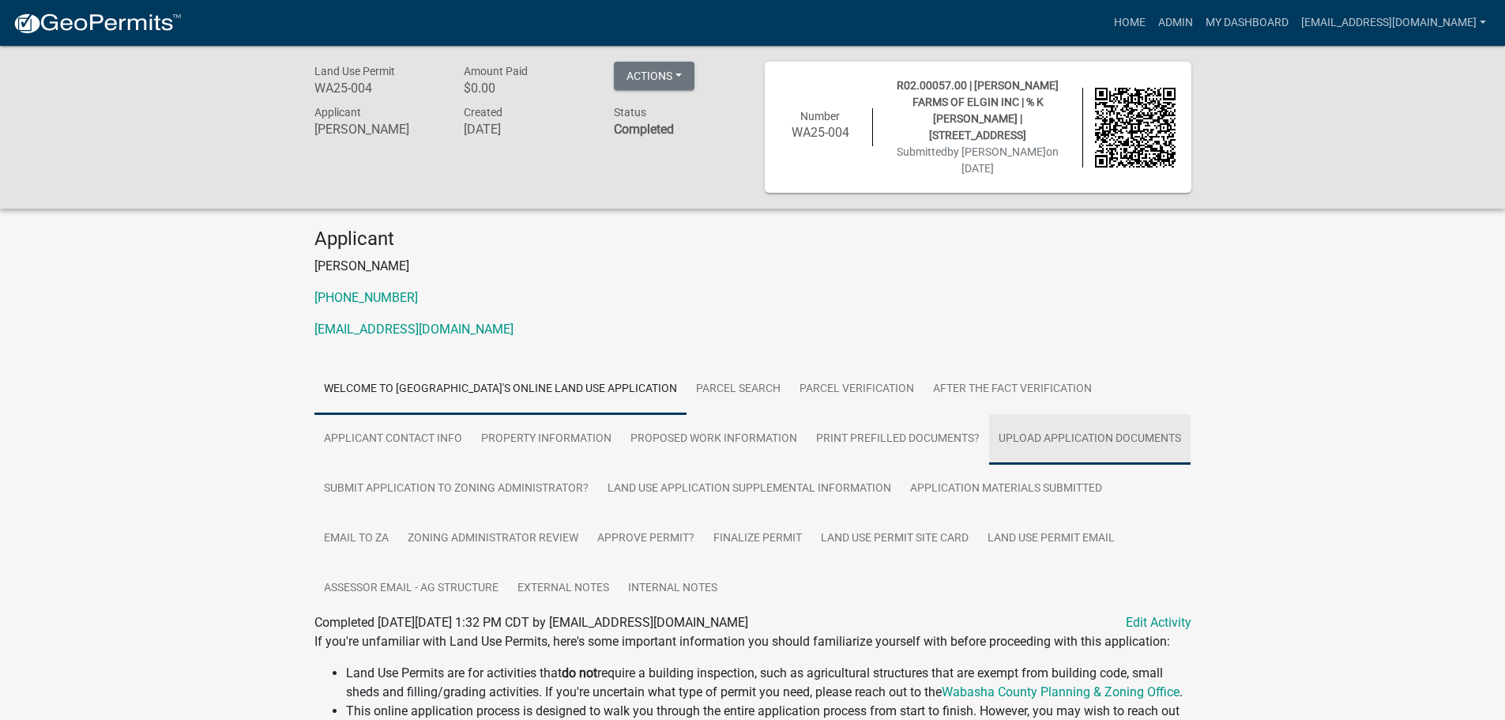
click at [1045, 432] on link "Upload Application Documents" at bounding box center [1089, 439] width 201 height 51
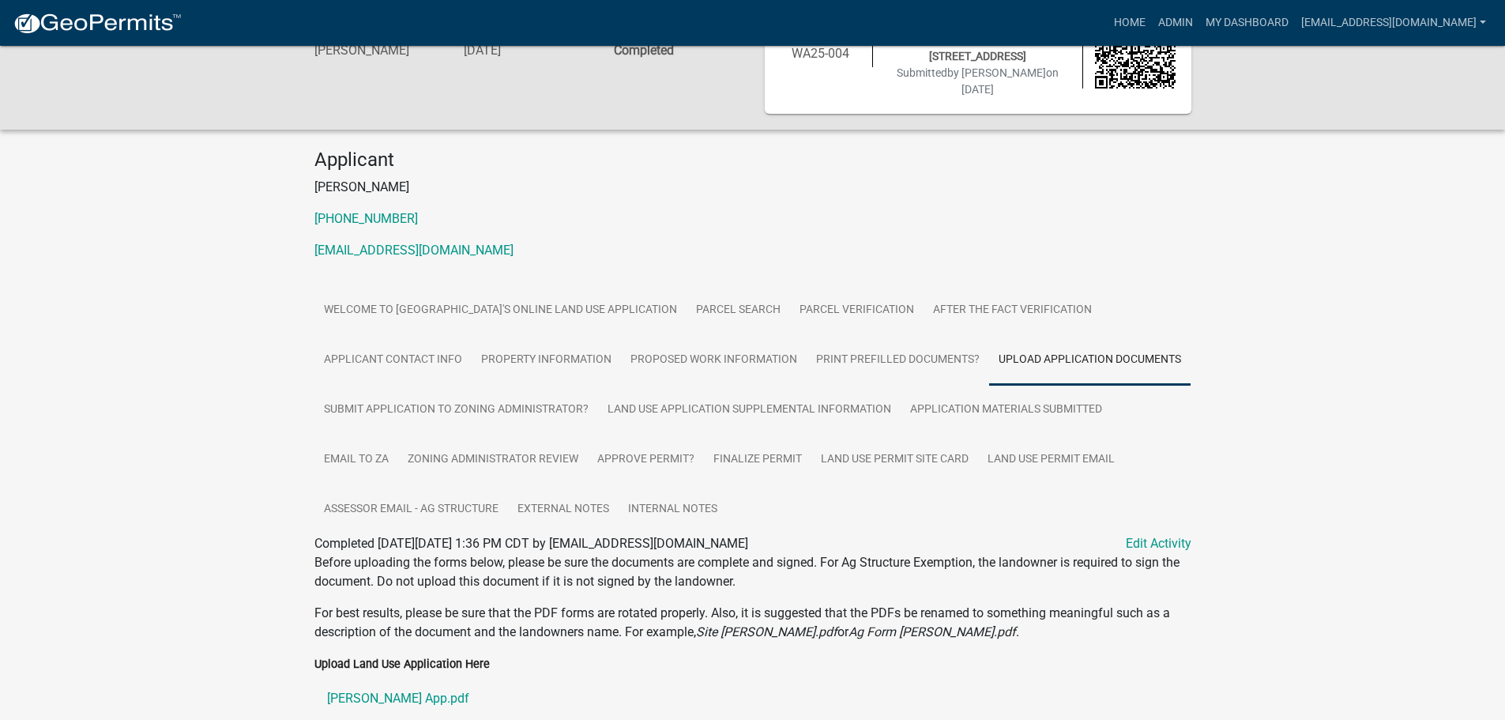
scroll to position [370, 0]
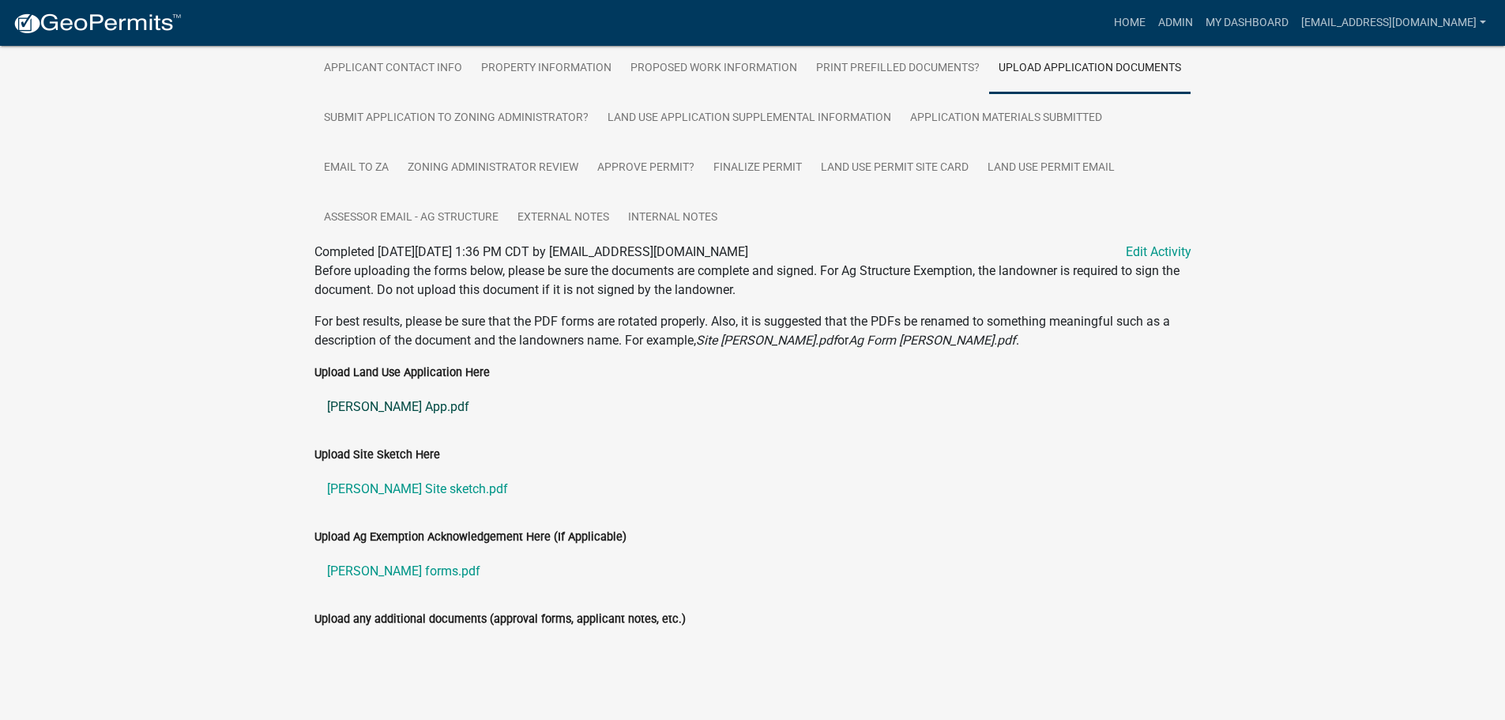
click at [415, 402] on link "Schumacher App.pdf" at bounding box center [752, 407] width 877 height 38
click at [799, 108] on link "Land Use Application Supplemental Information" at bounding box center [749, 118] width 303 height 51
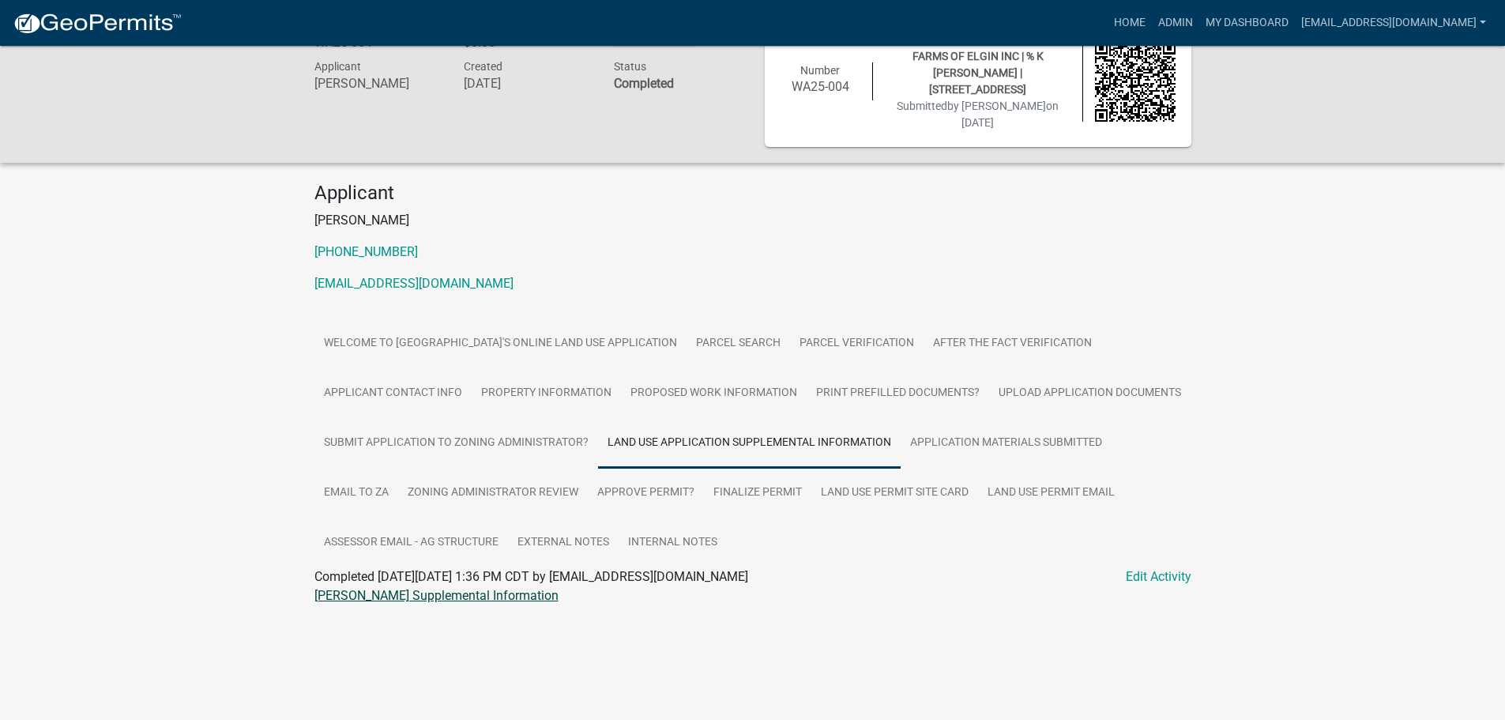
click at [416, 593] on link "Schumacher LUP Supplemental Information" at bounding box center [436, 595] width 244 height 15
click at [1044, 389] on link "Upload Application Documents" at bounding box center [1089, 393] width 201 height 51
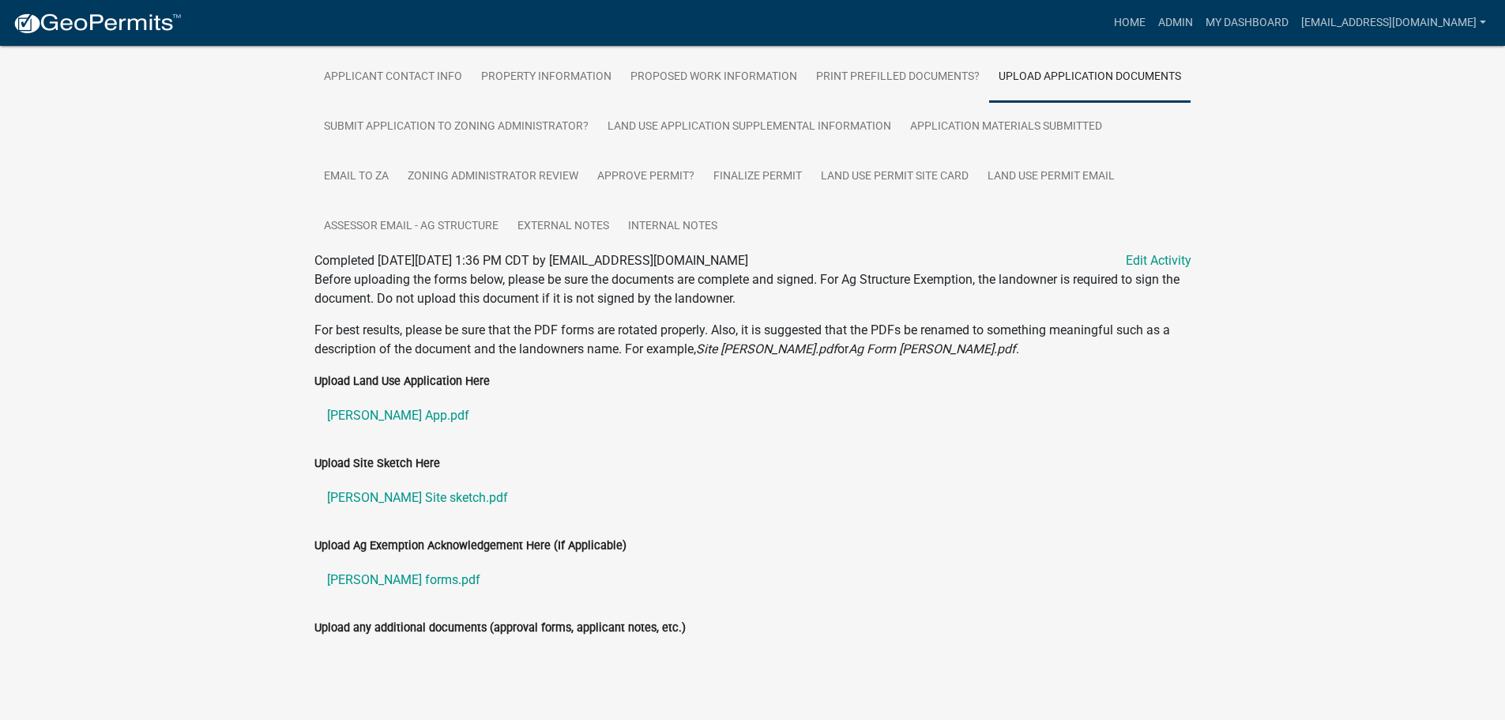
scroll to position [370, 0]
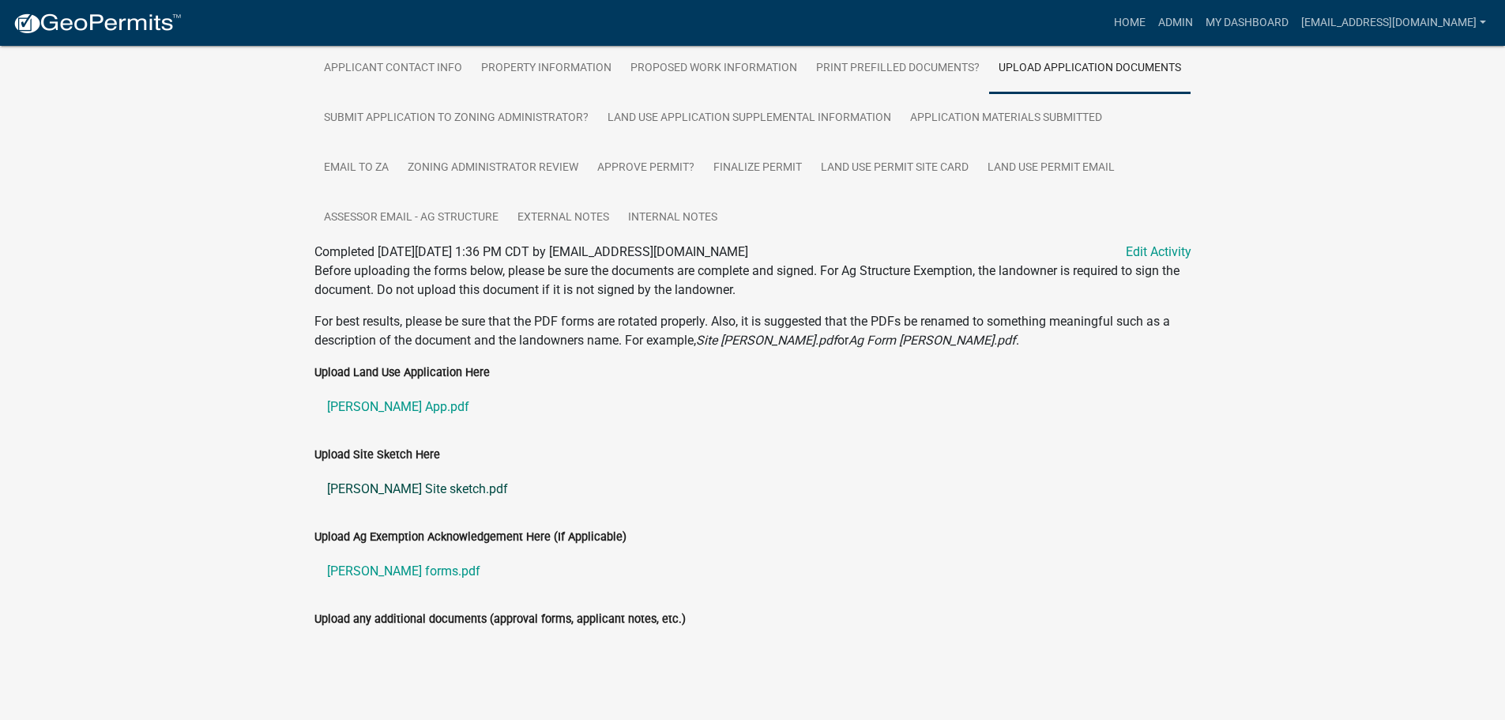
click at [393, 492] on link "Schumacher Site sketch.pdf" at bounding box center [752, 489] width 877 height 38
click at [419, 566] on link "Schumacher AG forms.pdf" at bounding box center [752, 571] width 877 height 38
click at [893, 160] on link "Land Use Permit Site Card" at bounding box center [894, 168] width 167 height 51
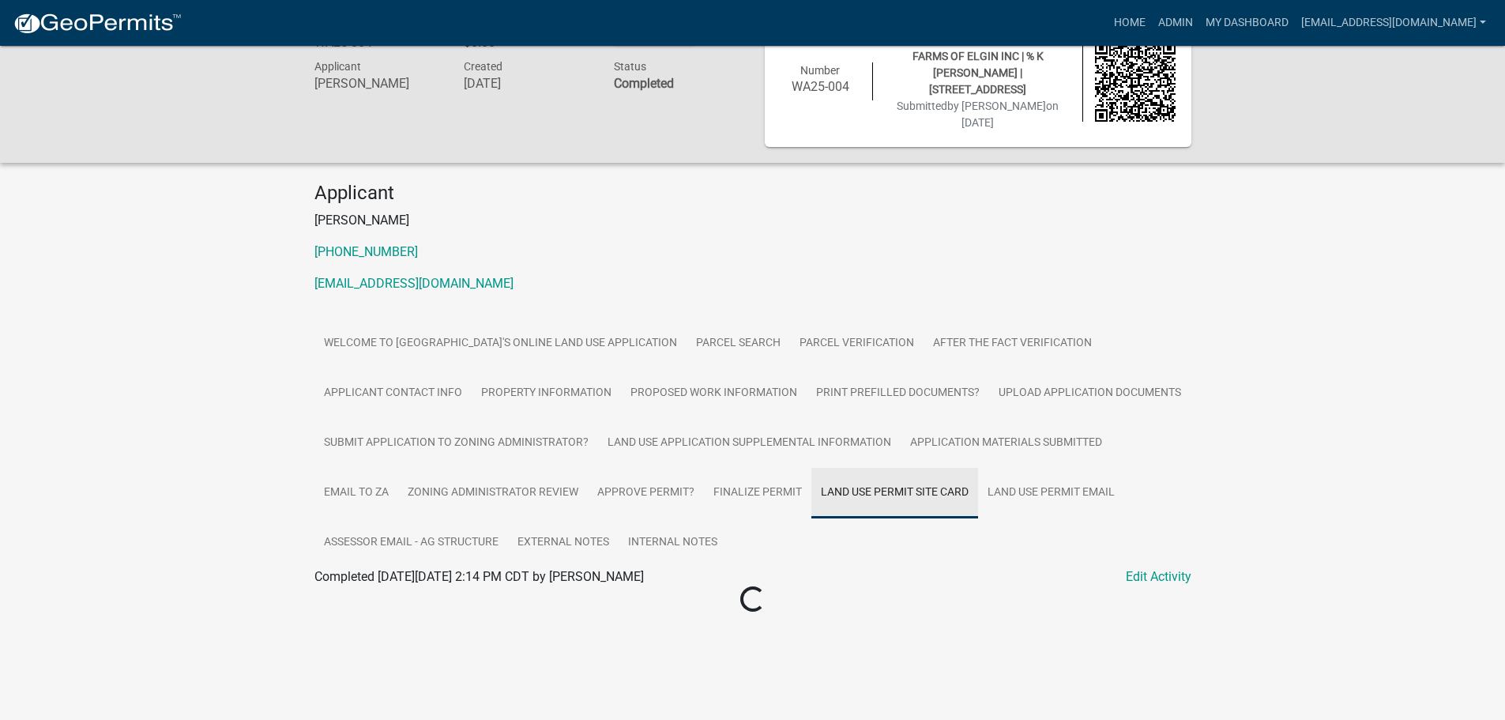
scroll to position [46, 0]
click at [344, 592] on link "WA25-004 Site Card" at bounding box center [369, 595] width 111 height 15
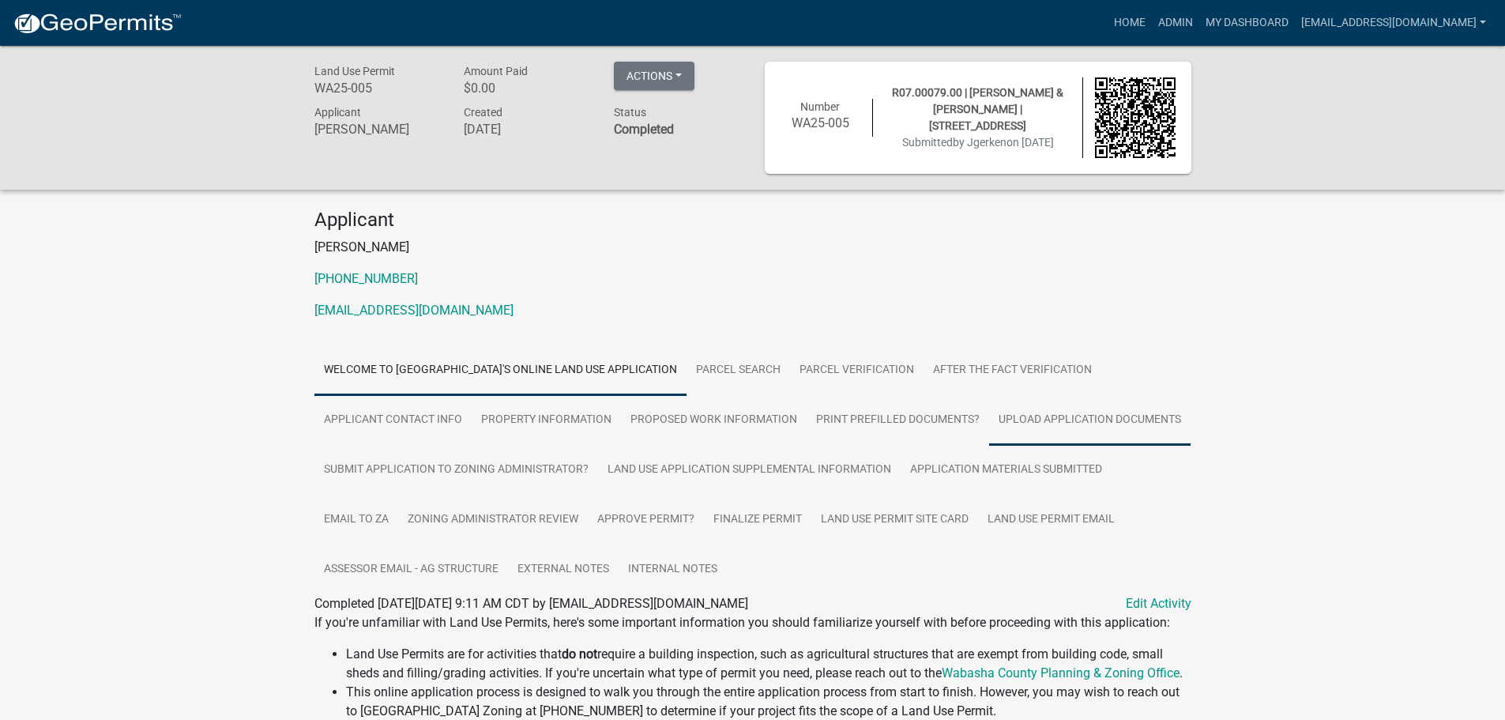
click at [1091, 415] on link "Upload Application Documents" at bounding box center [1089, 420] width 201 height 51
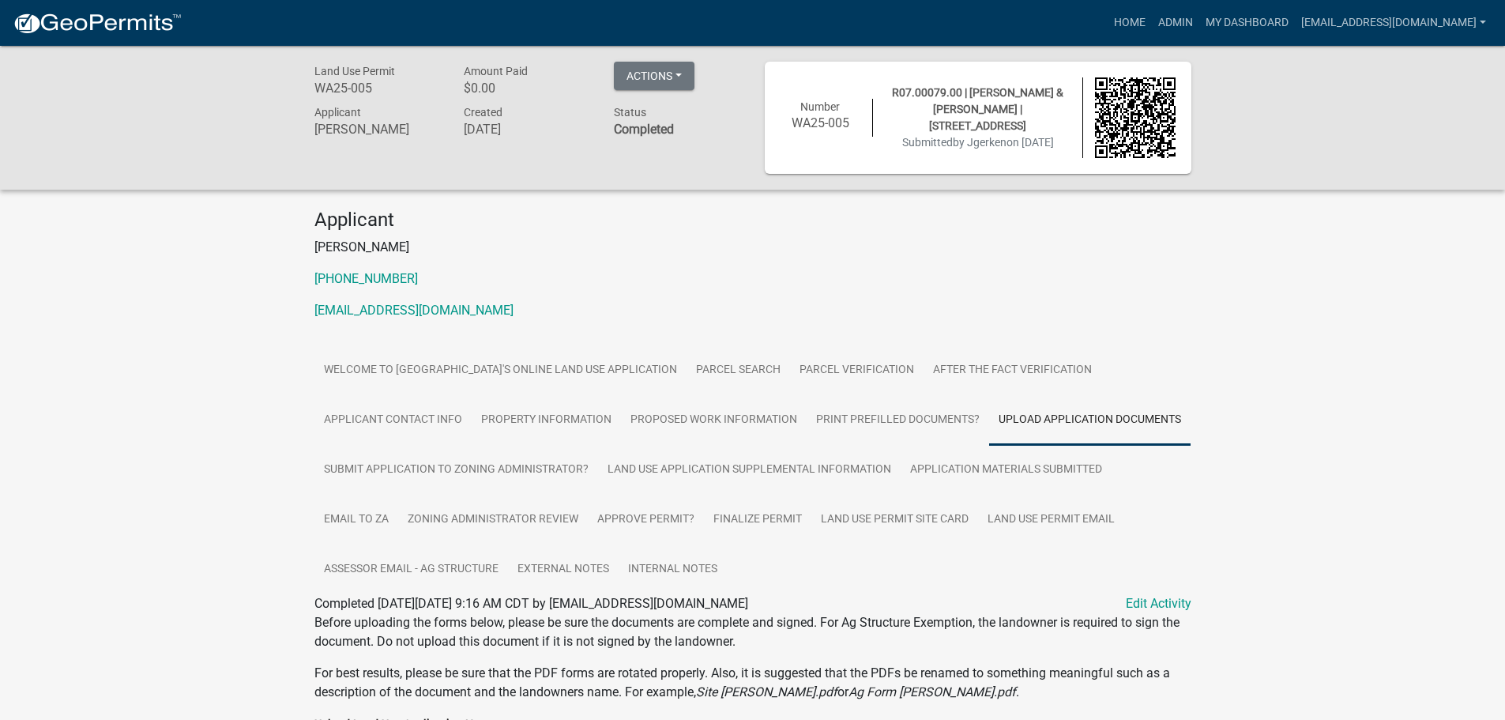
scroll to position [352, 0]
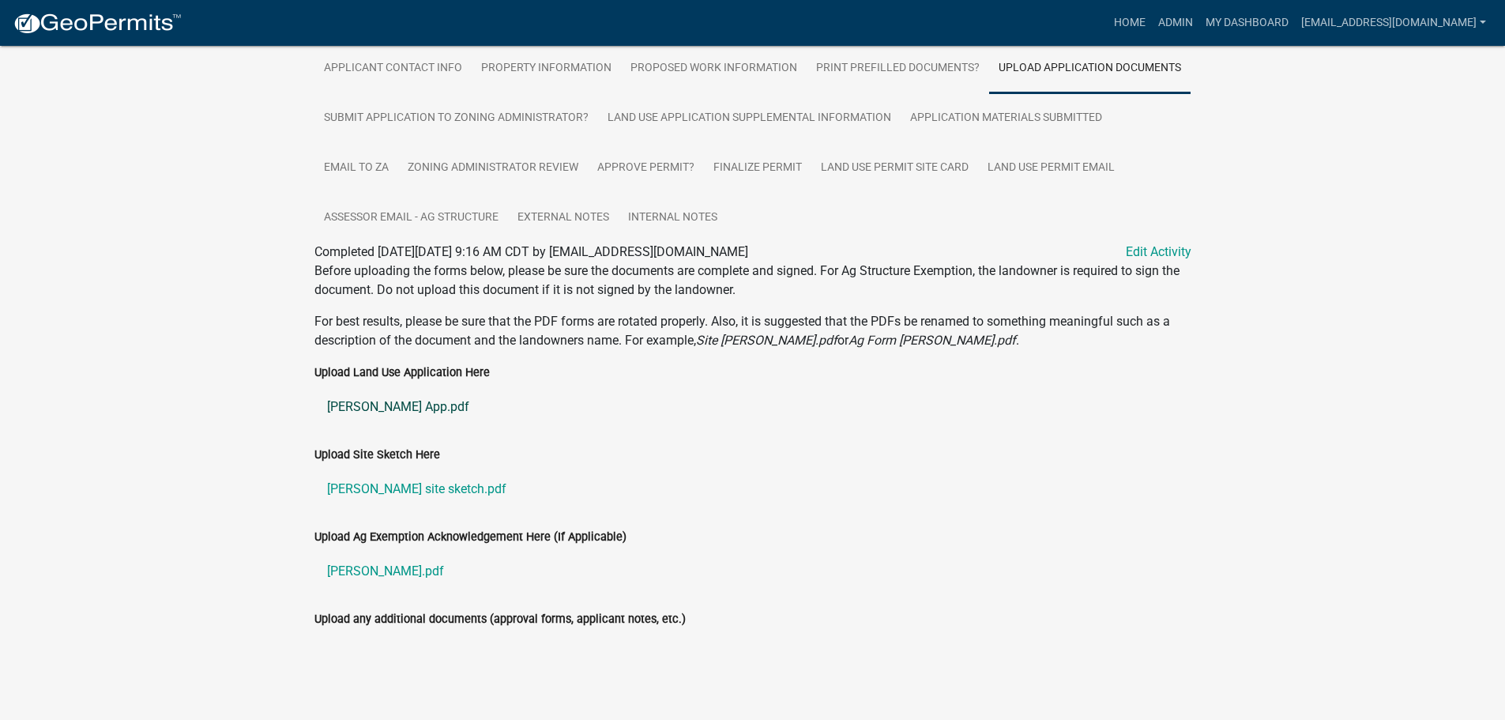
click at [376, 407] on link "[PERSON_NAME] App.pdf" at bounding box center [752, 407] width 877 height 38
click at [754, 119] on link "Land Use Application Supplemental Information" at bounding box center [749, 118] width 303 height 51
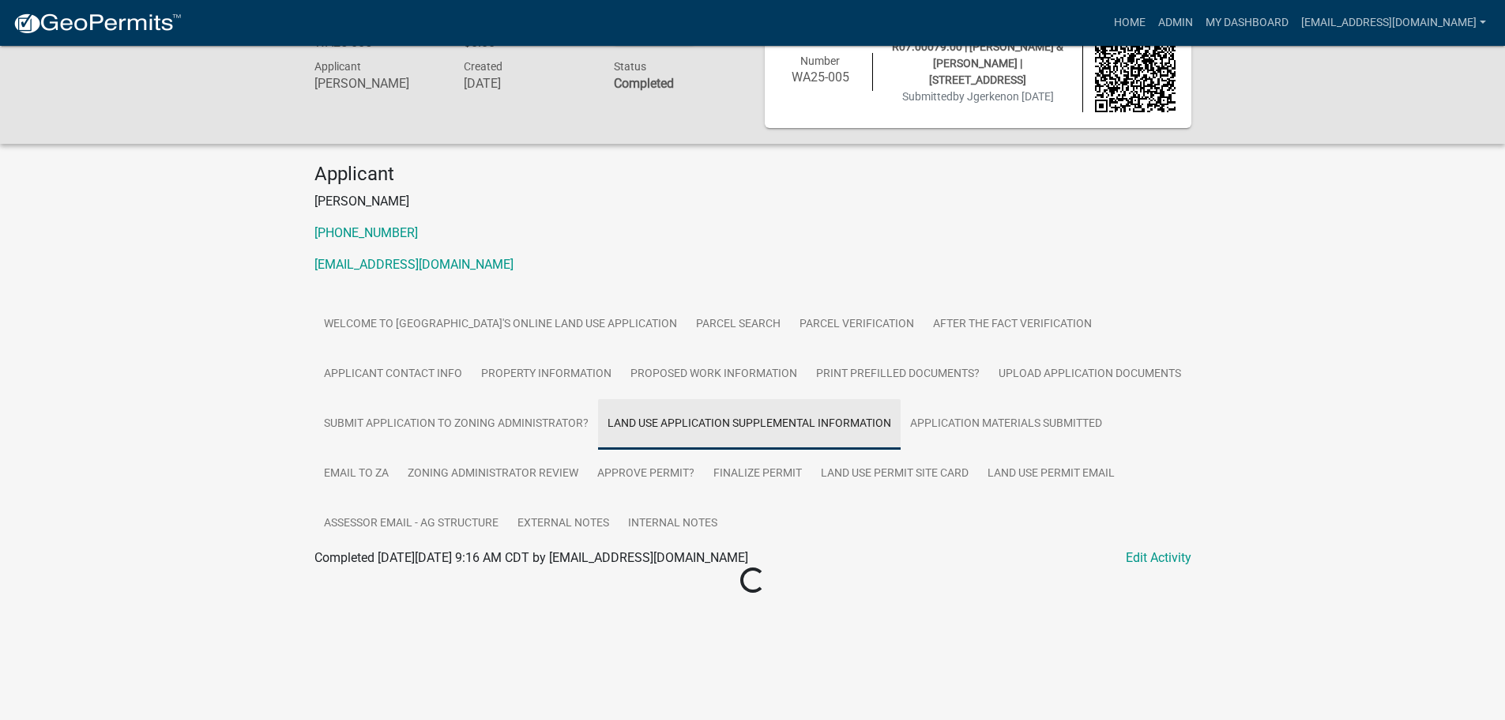
scroll to position [46, 0]
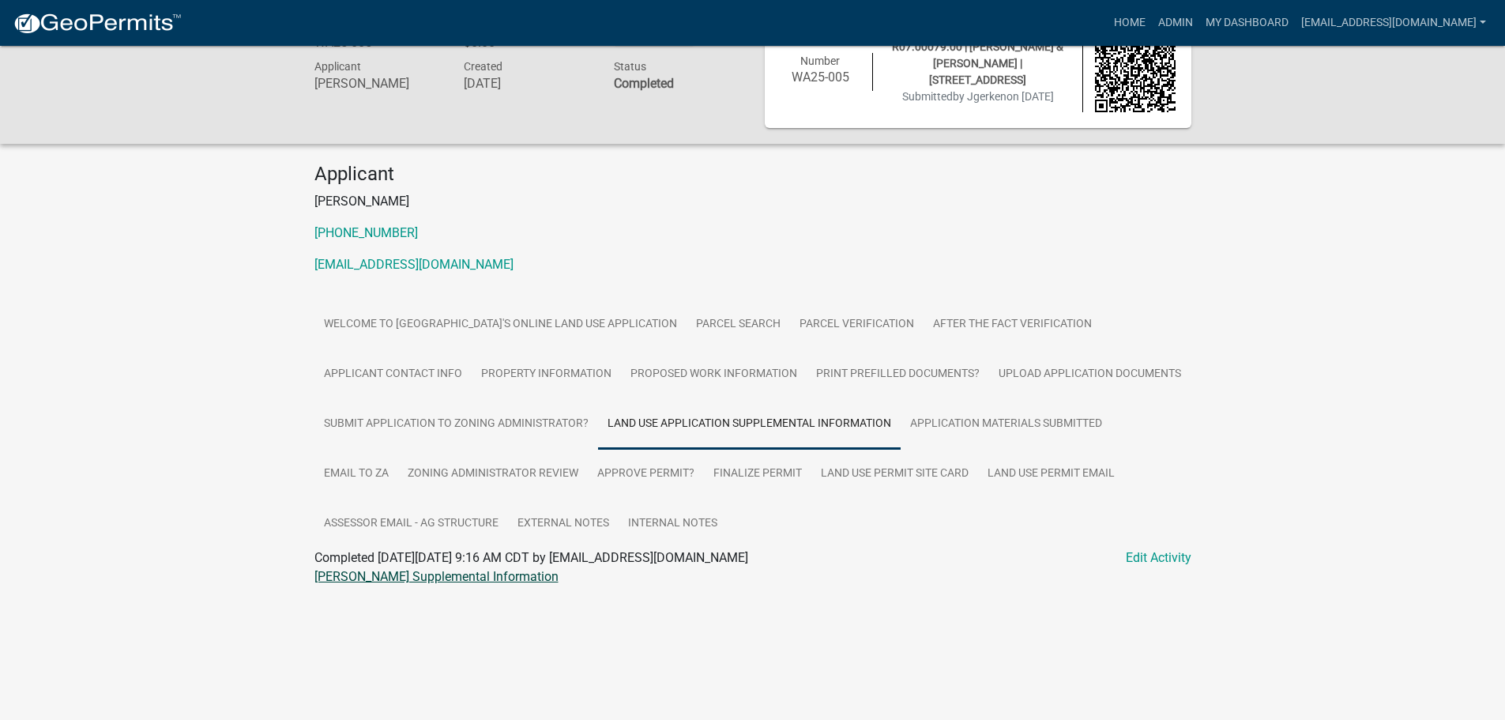
click at [442, 577] on link "Gerken LUP Supplemental Information" at bounding box center [436, 576] width 244 height 15
click at [1055, 375] on link "Upload Application Documents" at bounding box center [1089, 374] width 201 height 51
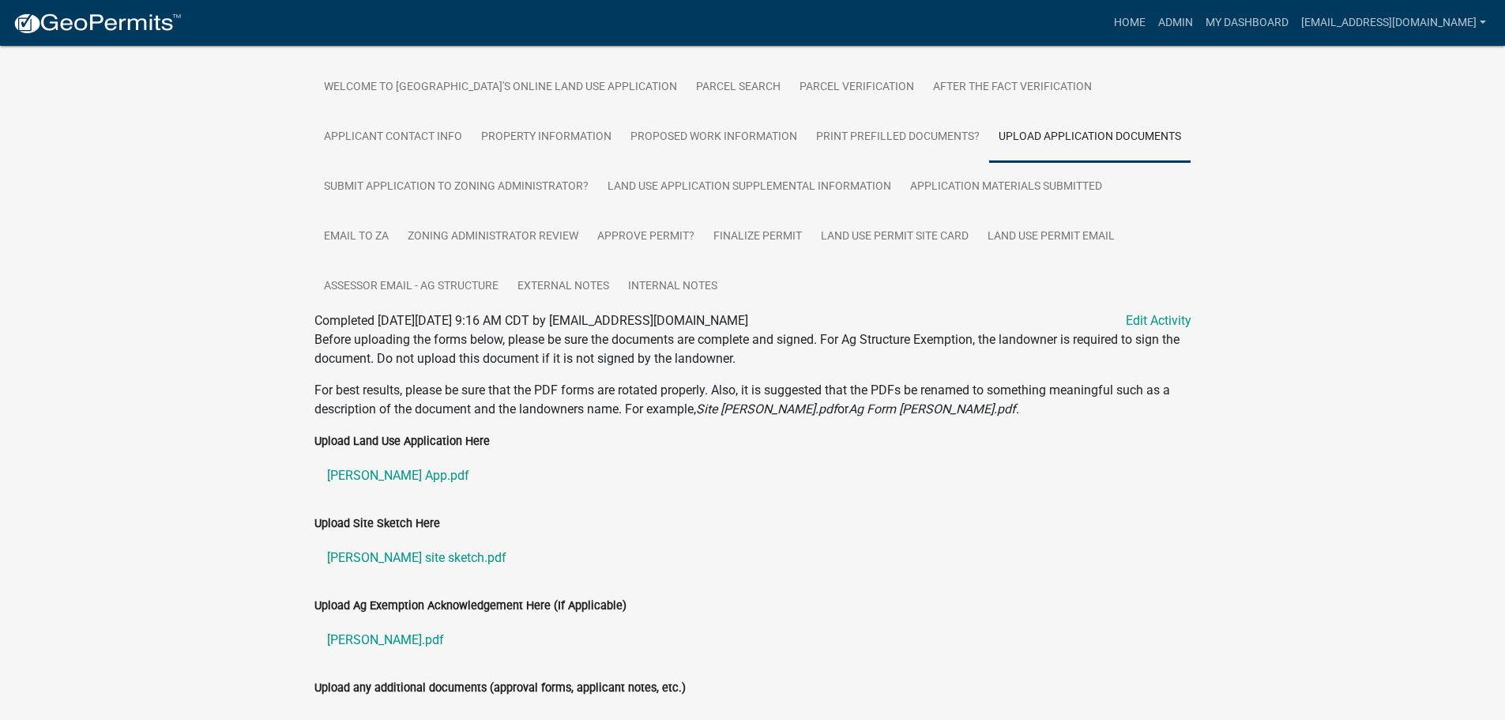
scroll to position [352, 0]
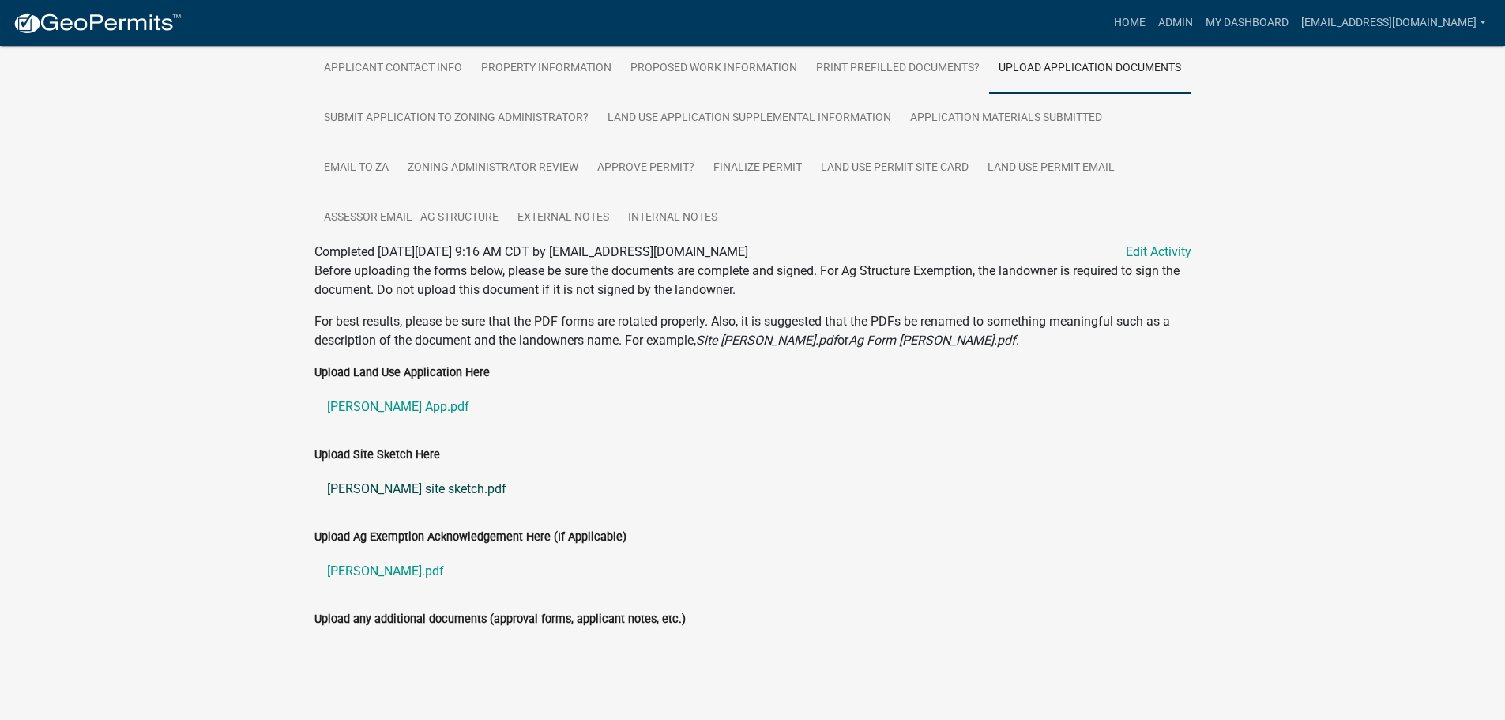
click at [363, 490] on link "Gerken site sketch.pdf" at bounding box center [752, 489] width 877 height 38
click at [373, 565] on link "Gerken Ag.pdf" at bounding box center [752, 571] width 877 height 38
click at [885, 165] on link "Land Use Permit Site Card" at bounding box center [894, 168] width 167 height 51
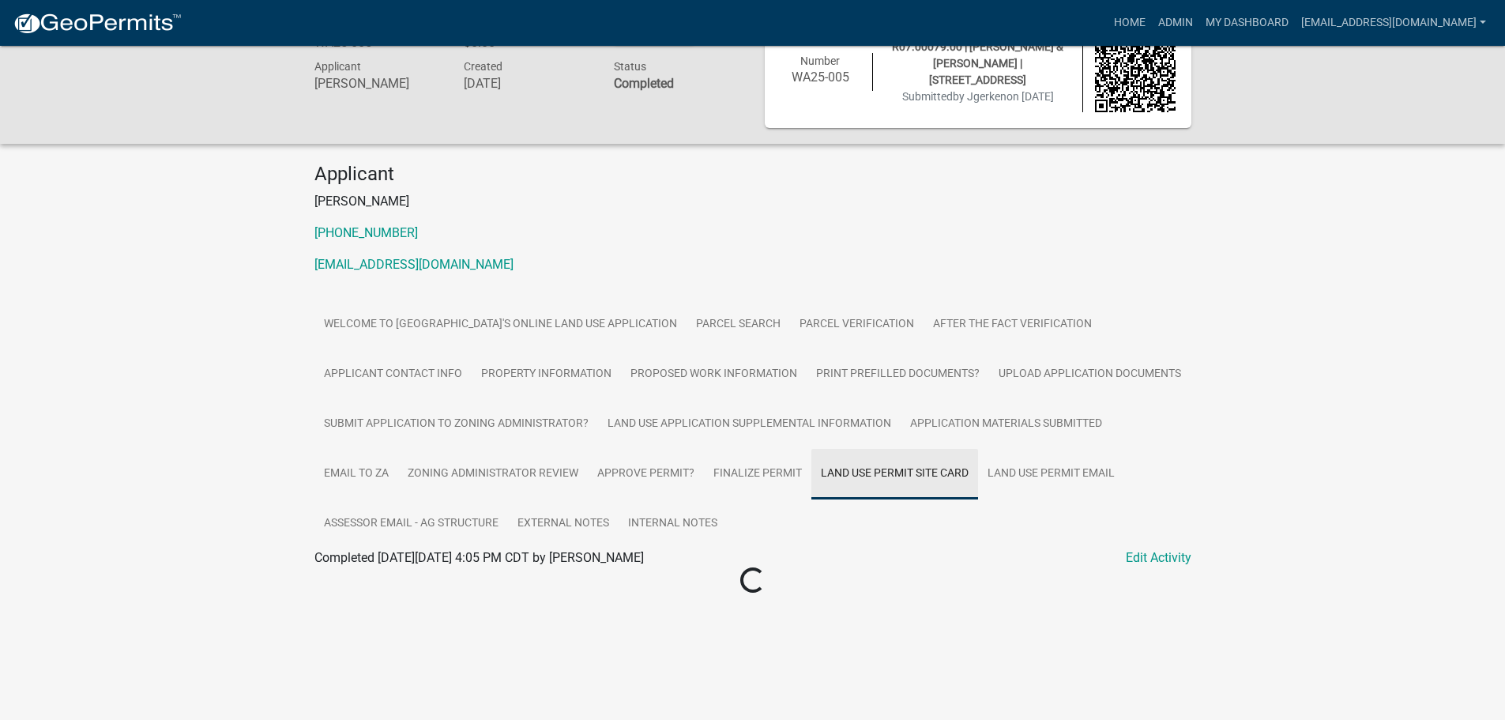
scroll to position [46, 0]
click at [363, 584] on div "WA25-005 Site Card" at bounding box center [753, 576] width 901 height 19
click at [354, 576] on link "WA25-005 Site Card" at bounding box center [369, 576] width 111 height 15
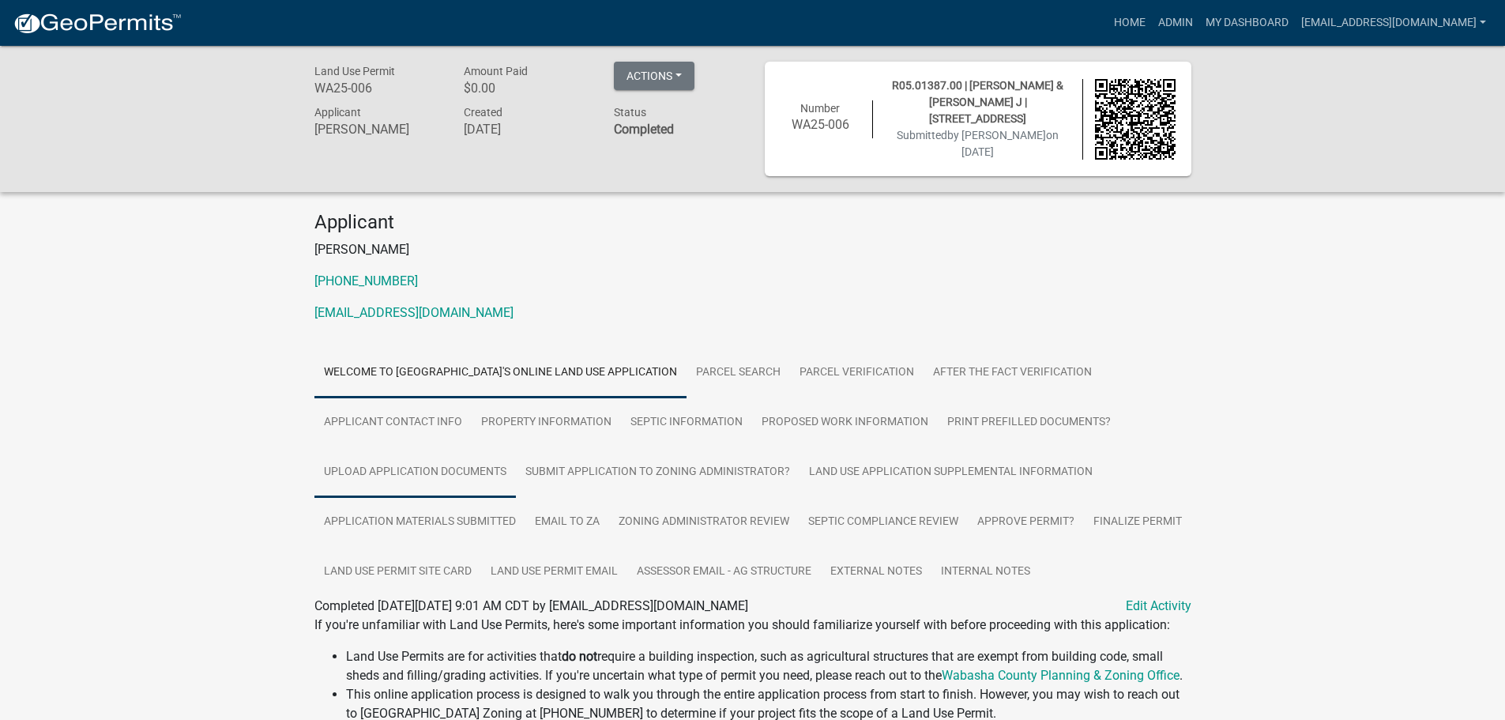
click at [429, 468] on link "Upload Application Documents" at bounding box center [414, 472] width 201 height 51
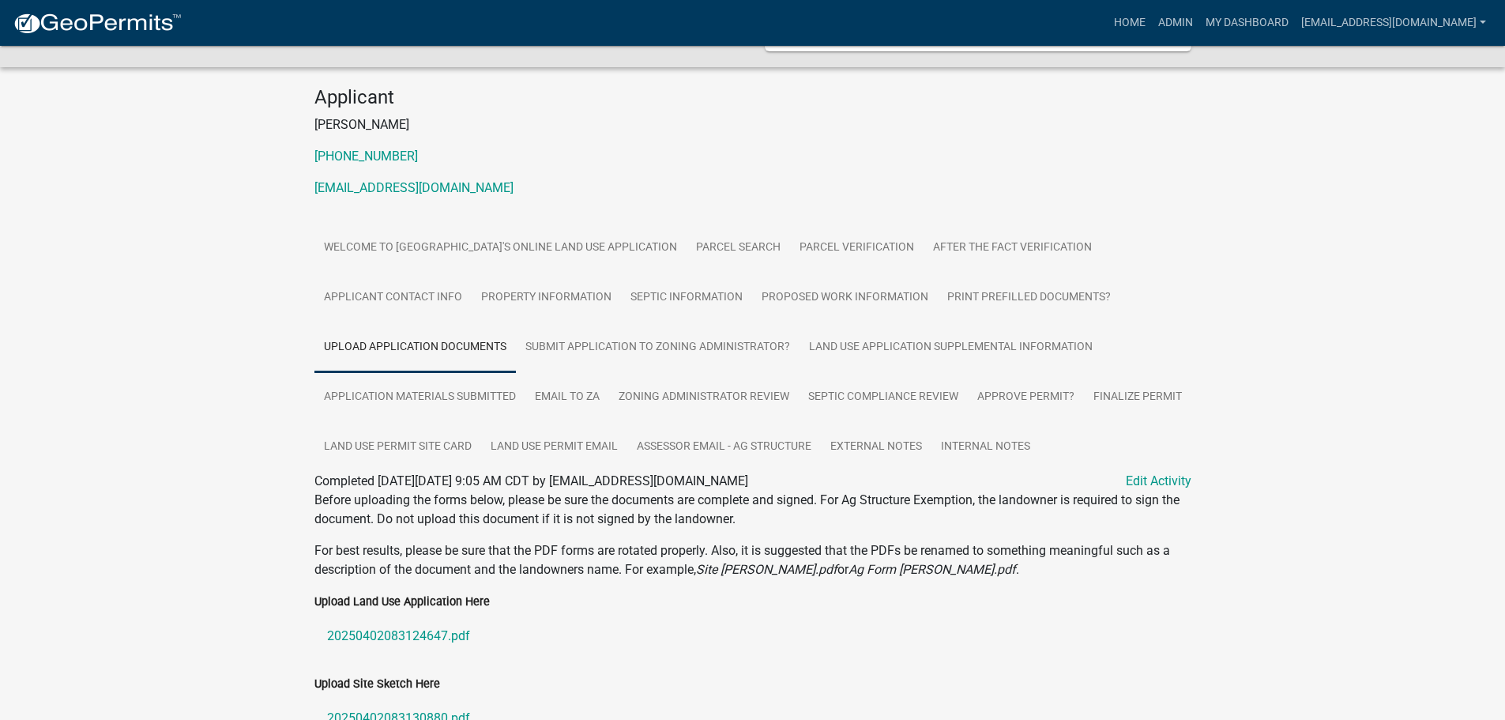
scroll to position [283, 0]
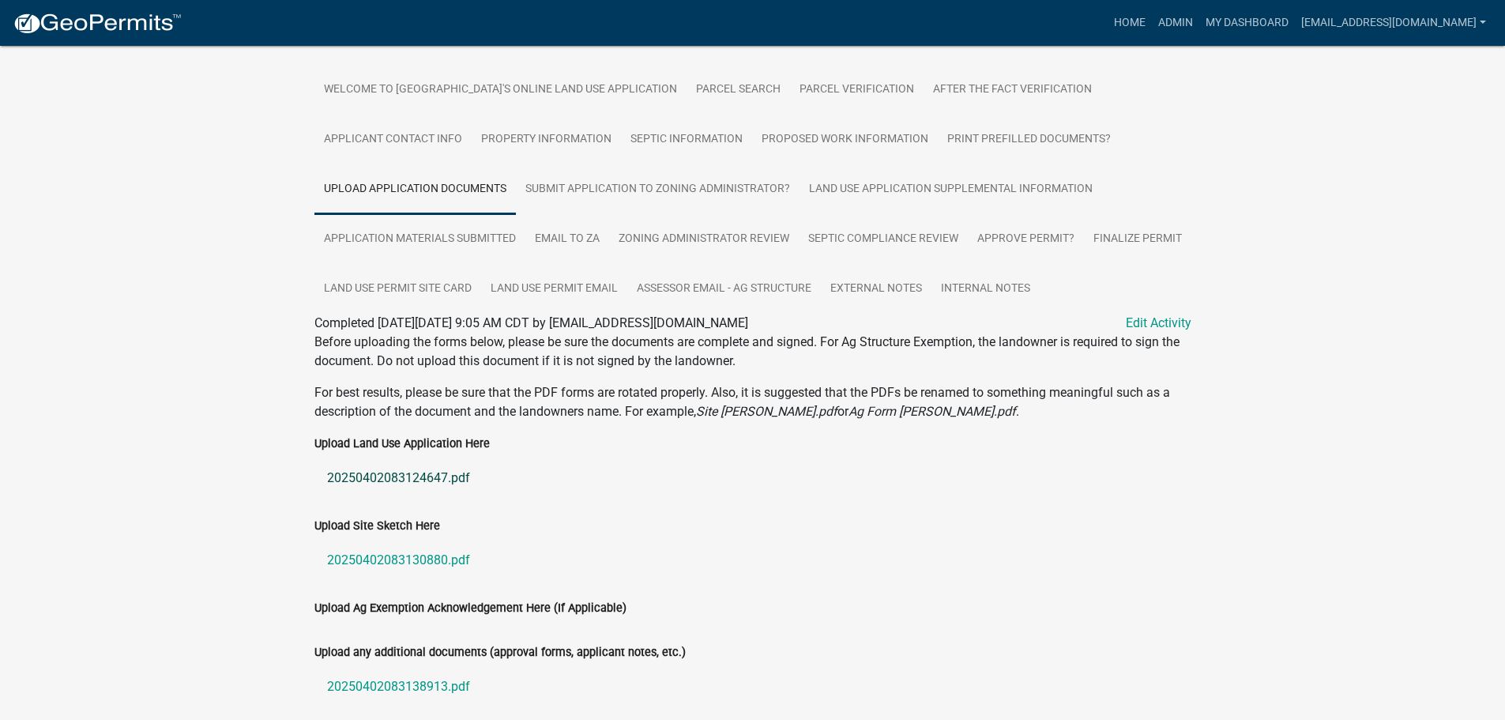
click at [397, 471] on link "20250402083124647.pdf" at bounding box center [752, 478] width 877 height 38
click at [871, 186] on link "Land Use Application Supplemental Information" at bounding box center [950, 189] width 303 height 51
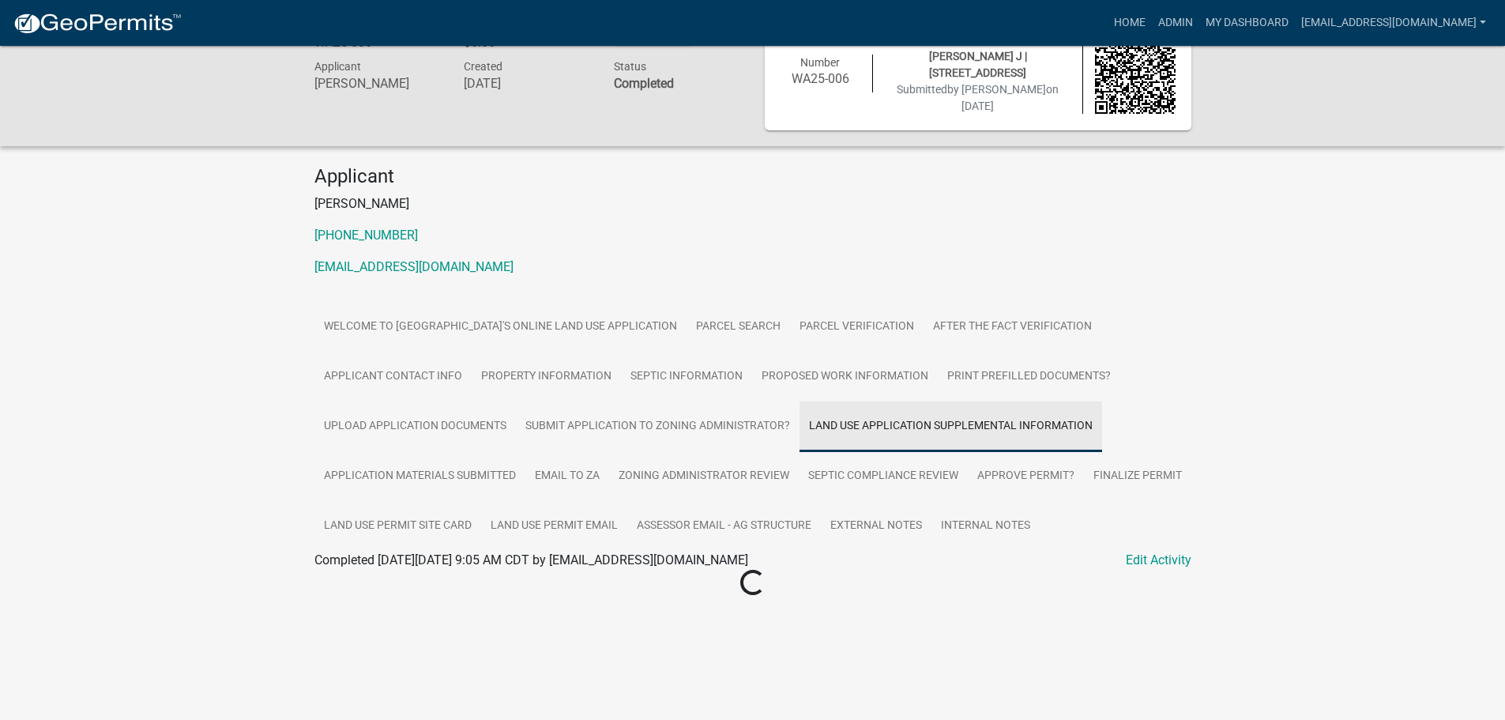
scroll to position [46, 0]
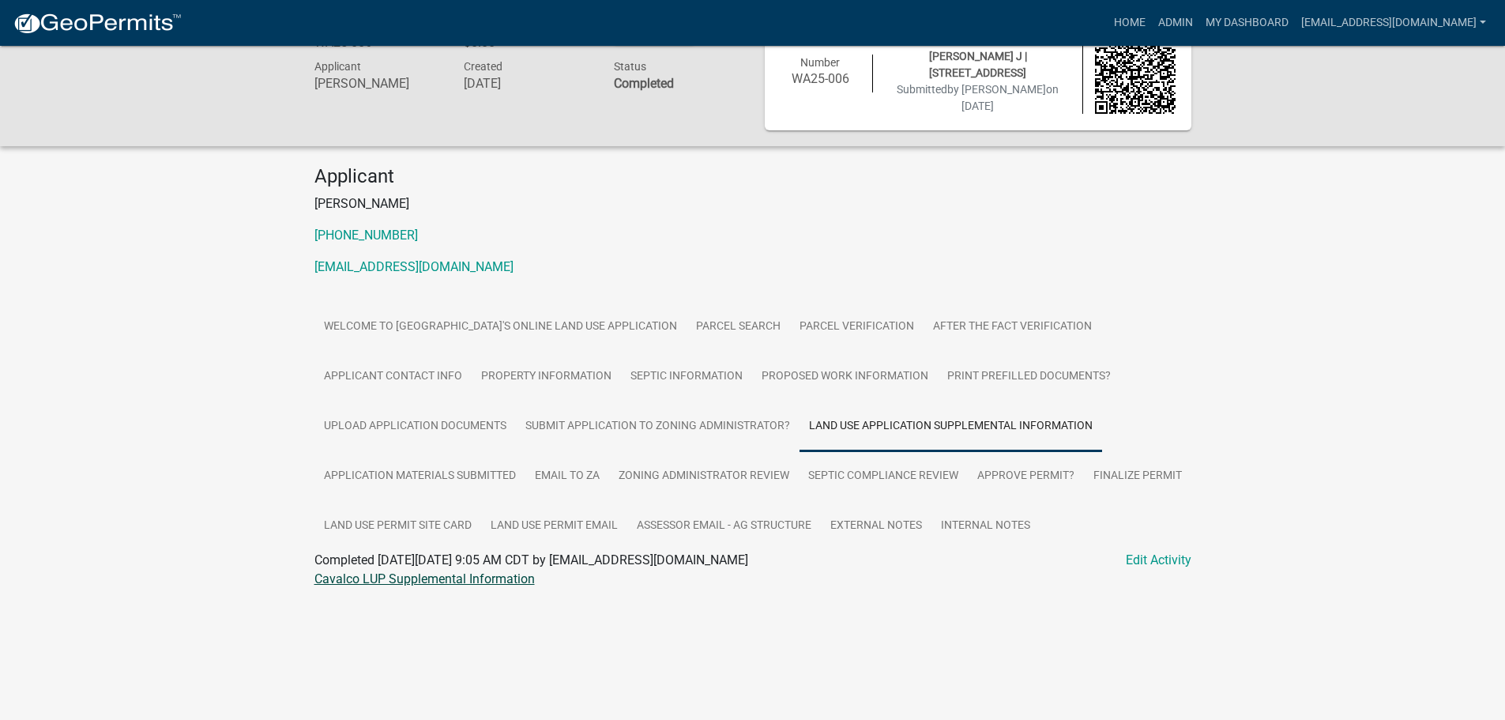
click at [367, 574] on link "Cavalco LUP Supplemental Information" at bounding box center [424, 578] width 220 height 15
click at [408, 420] on link "Upload Application Documents" at bounding box center [414, 426] width 201 height 51
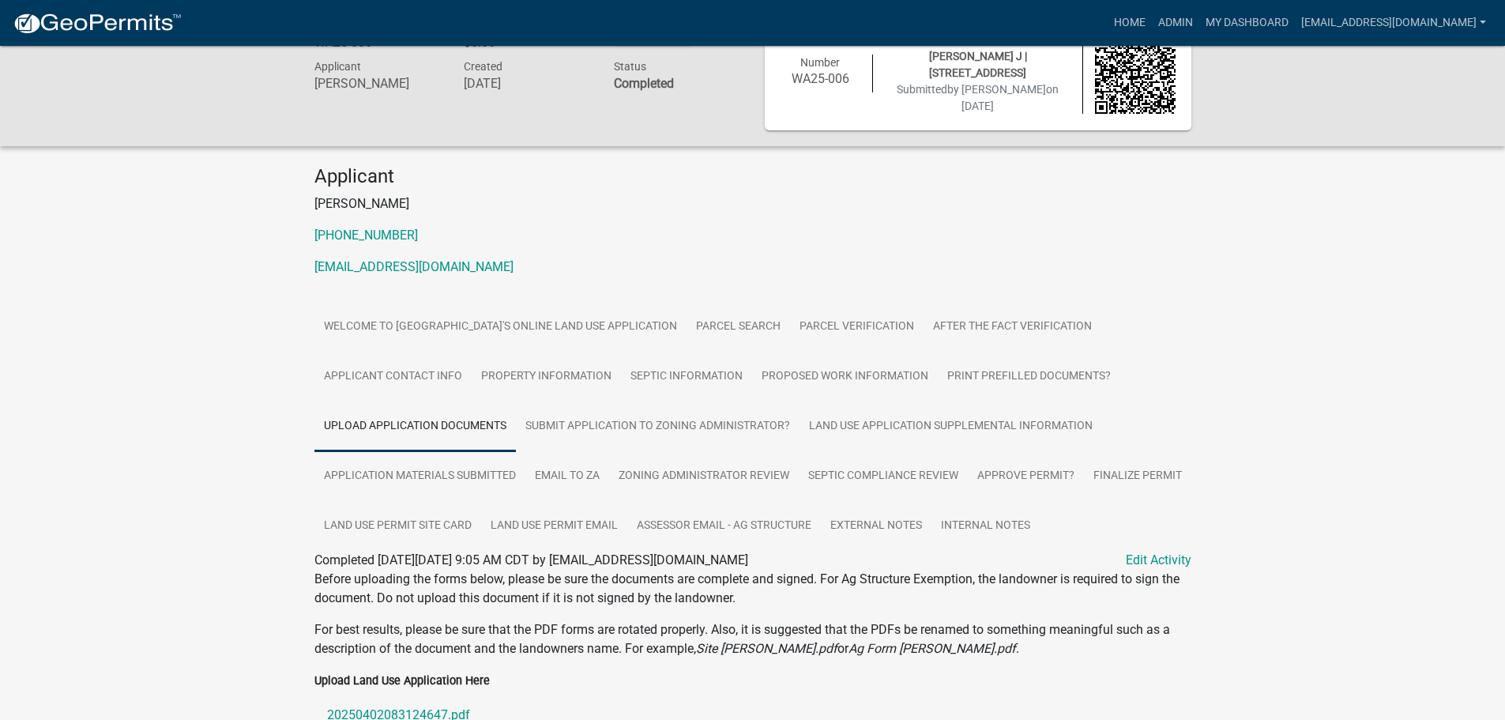
scroll to position [352, 0]
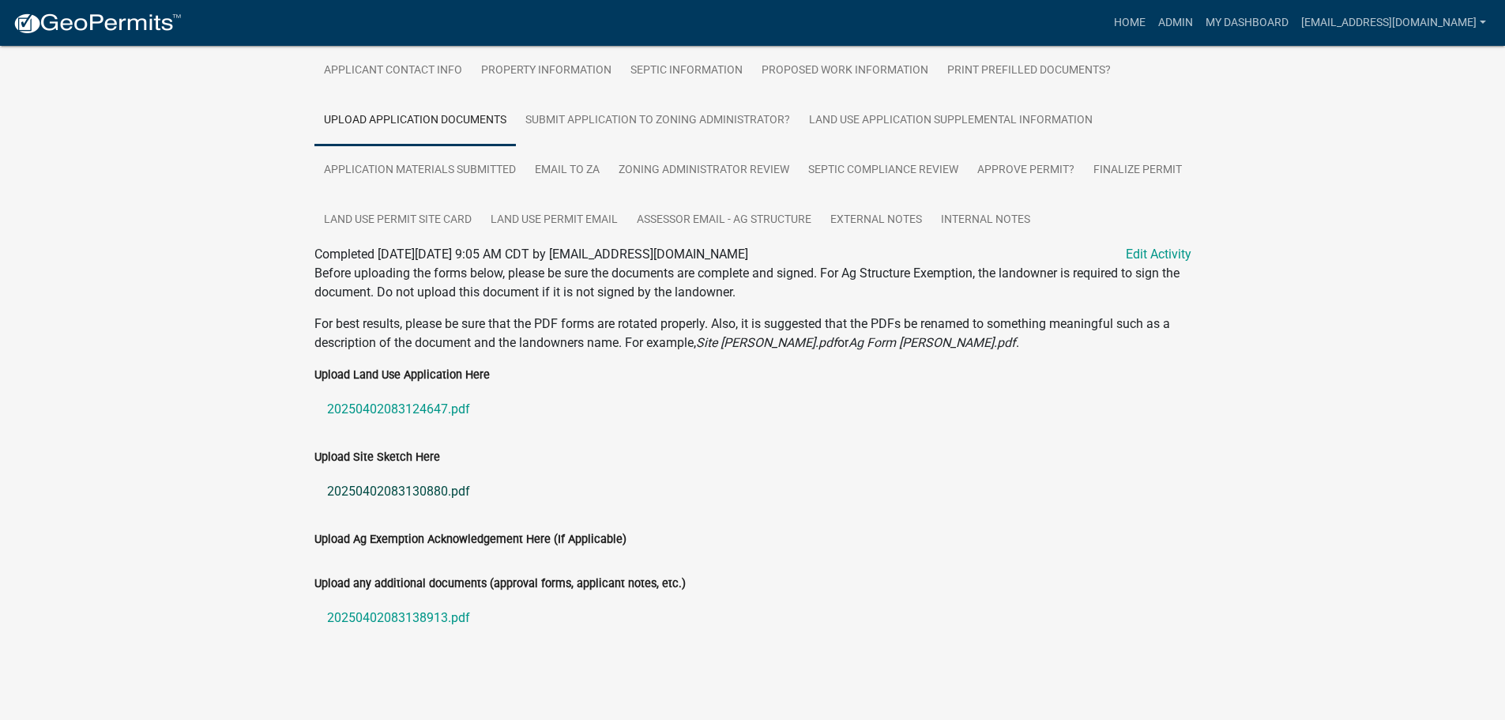
click at [389, 480] on link "20250402083130880.pdf" at bounding box center [752, 491] width 877 height 38
click at [377, 611] on link "20250402083138913.pdf" at bounding box center [752, 618] width 877 height 38
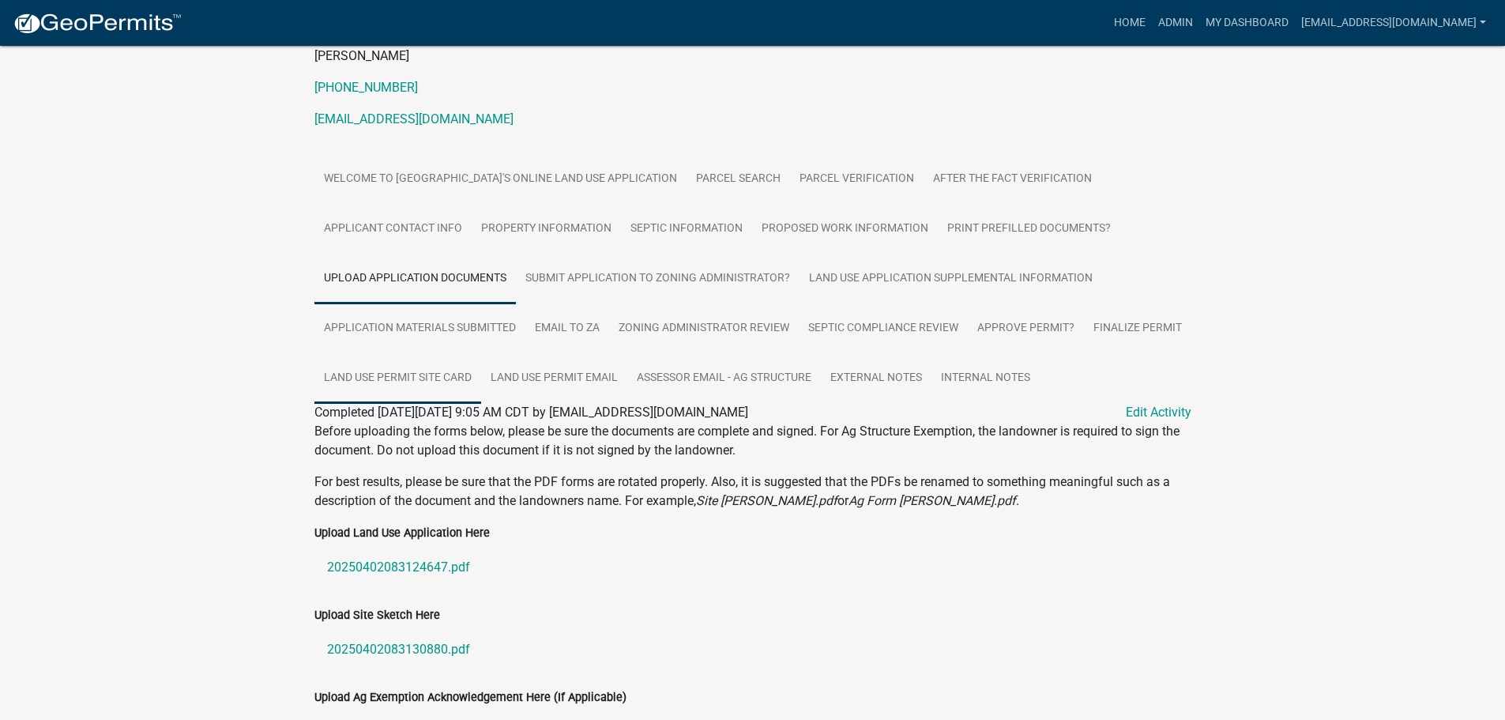
click at [481, 376] on link "Land Use Permit Site Card" at bounding box center [397, 378] width 167 height 51
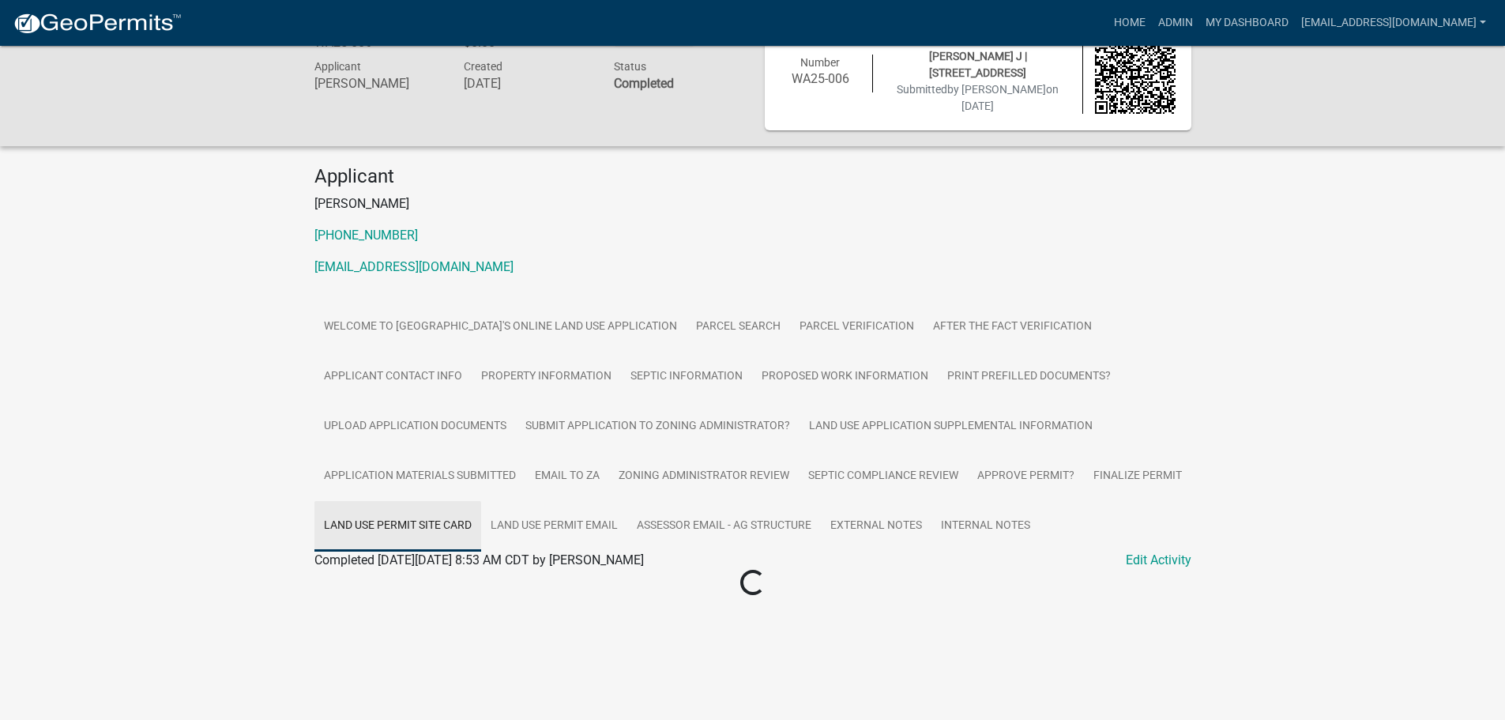
scroll to position [46, 0]
click at [366, 579] on link "WA25-006 Site Card" at bounding box center [369, 578] width 111 height 15
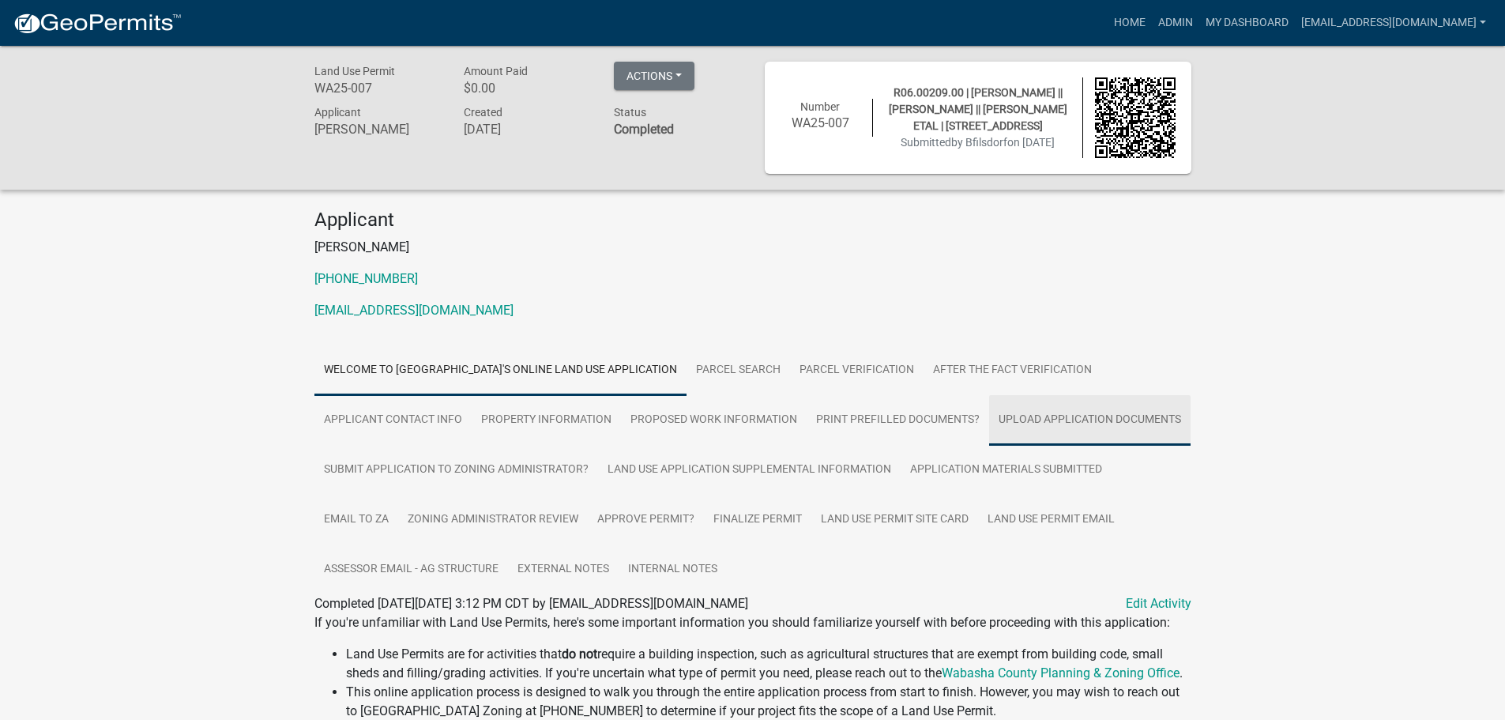
click at [1051, 428] on link "Upload Application Documents" at bounding box center [1089, 420] width 201 height 51
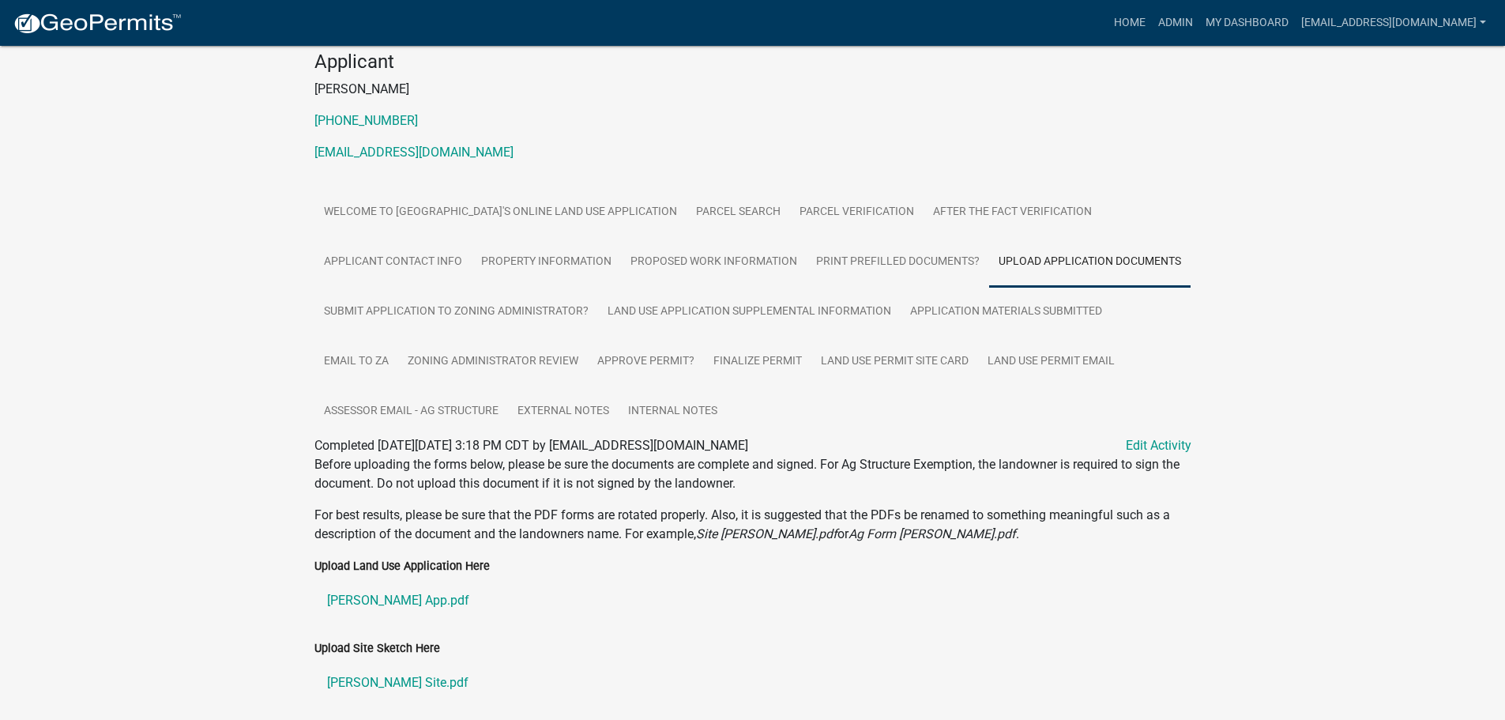
scroll to position [354, 0]
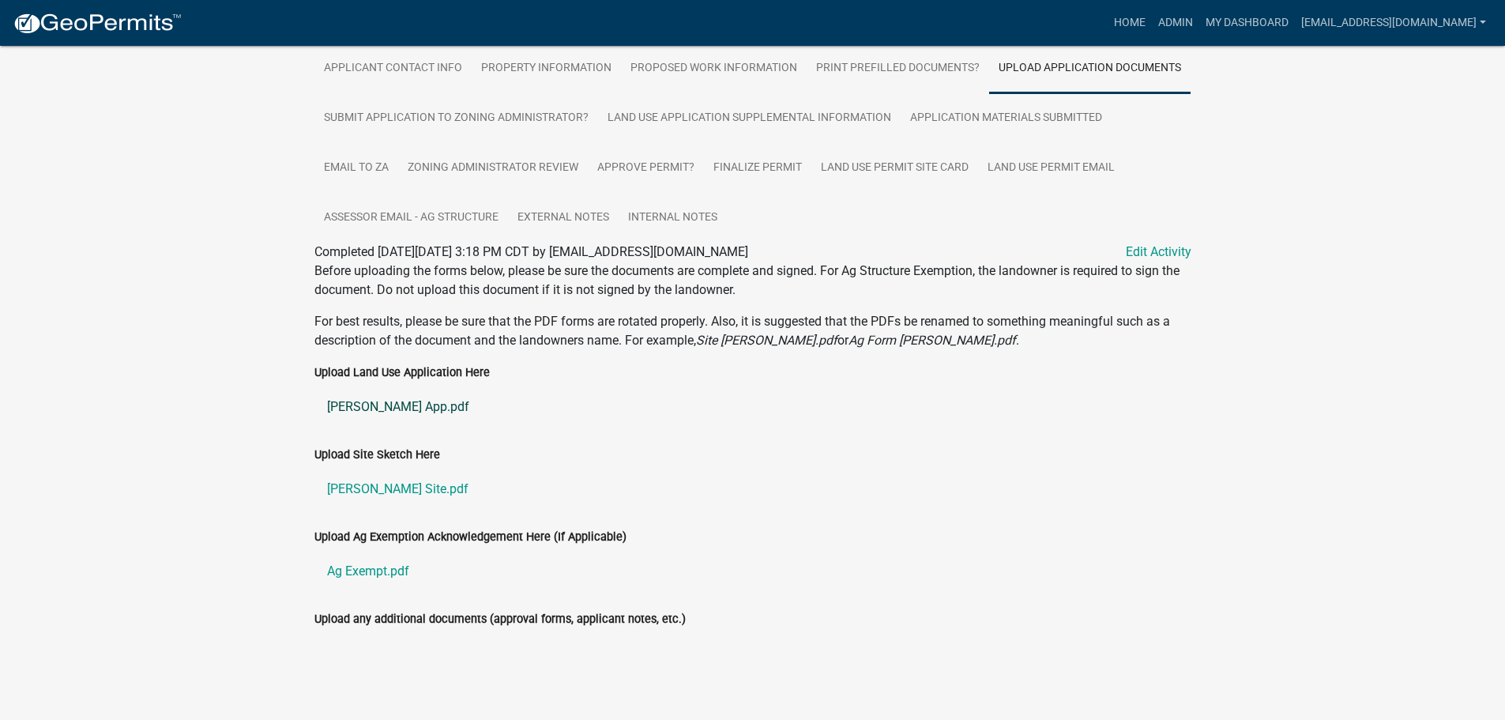
click at [367, 406] on link "Gilsdorf App.pdf" at bounding box center [752, 407] width 877 height 38
click at [678, 116] on link "Land Use Application Supplemental Information" at bounding box center [749, 118] width 303 height 51
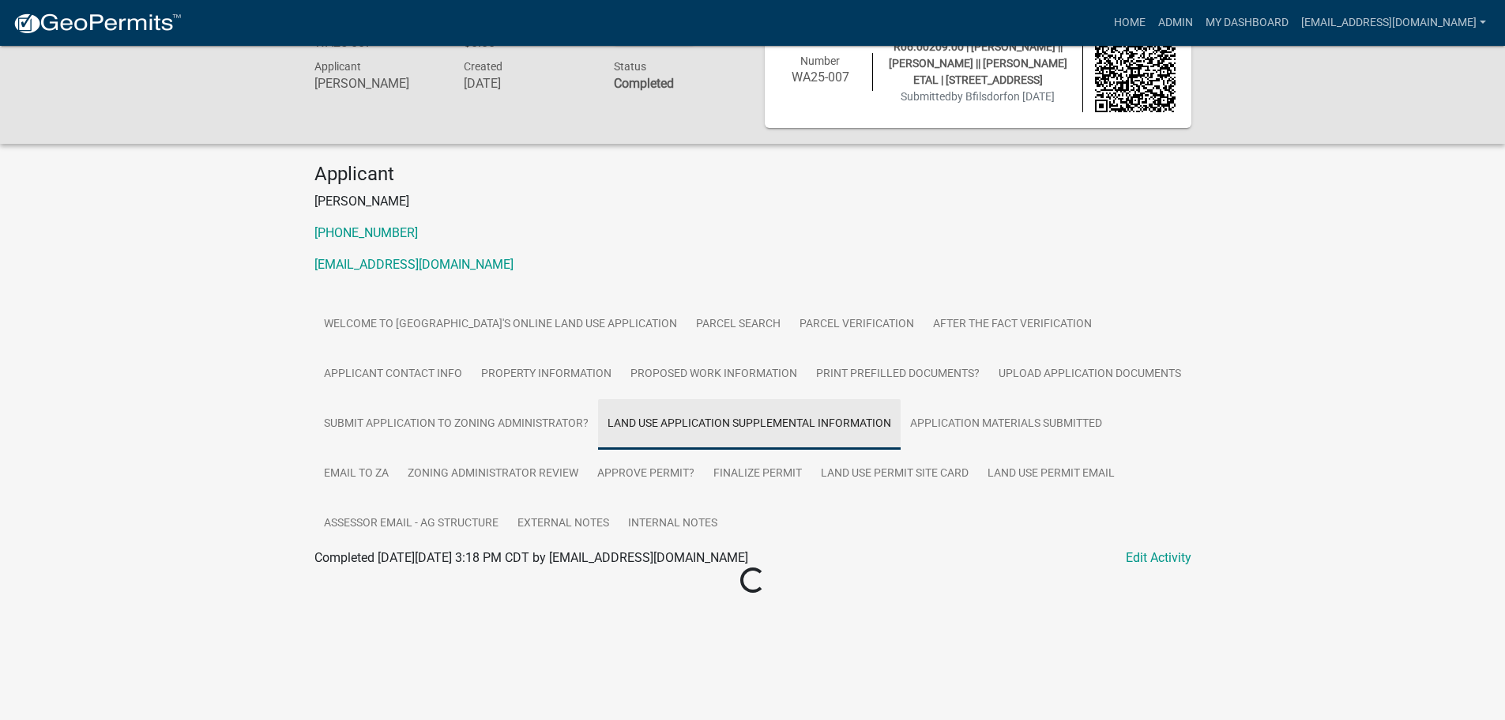
scroll to position [46, 0]
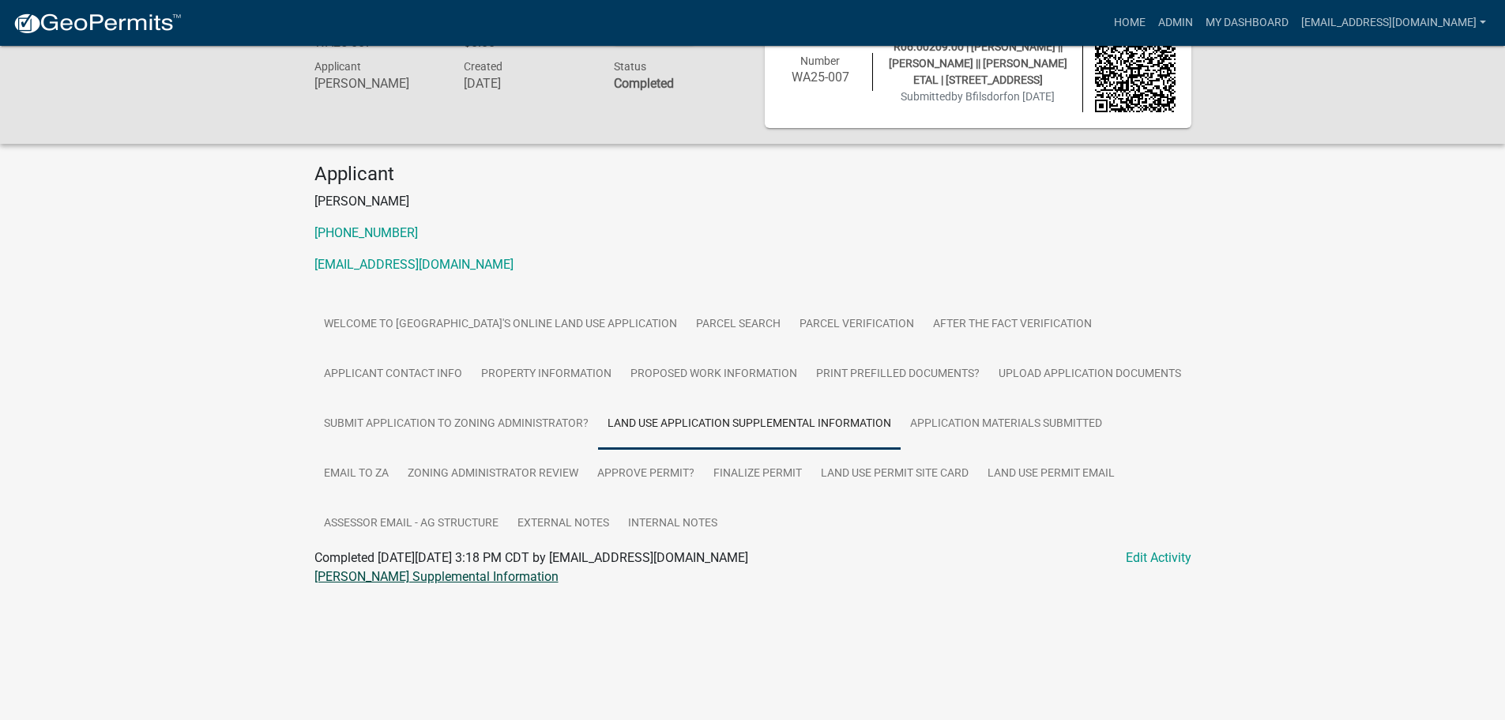
click at [350, 582] on link "Gilsdorf LUP Supplemental Information" at bounding box center [436, 576] width 244 height 15
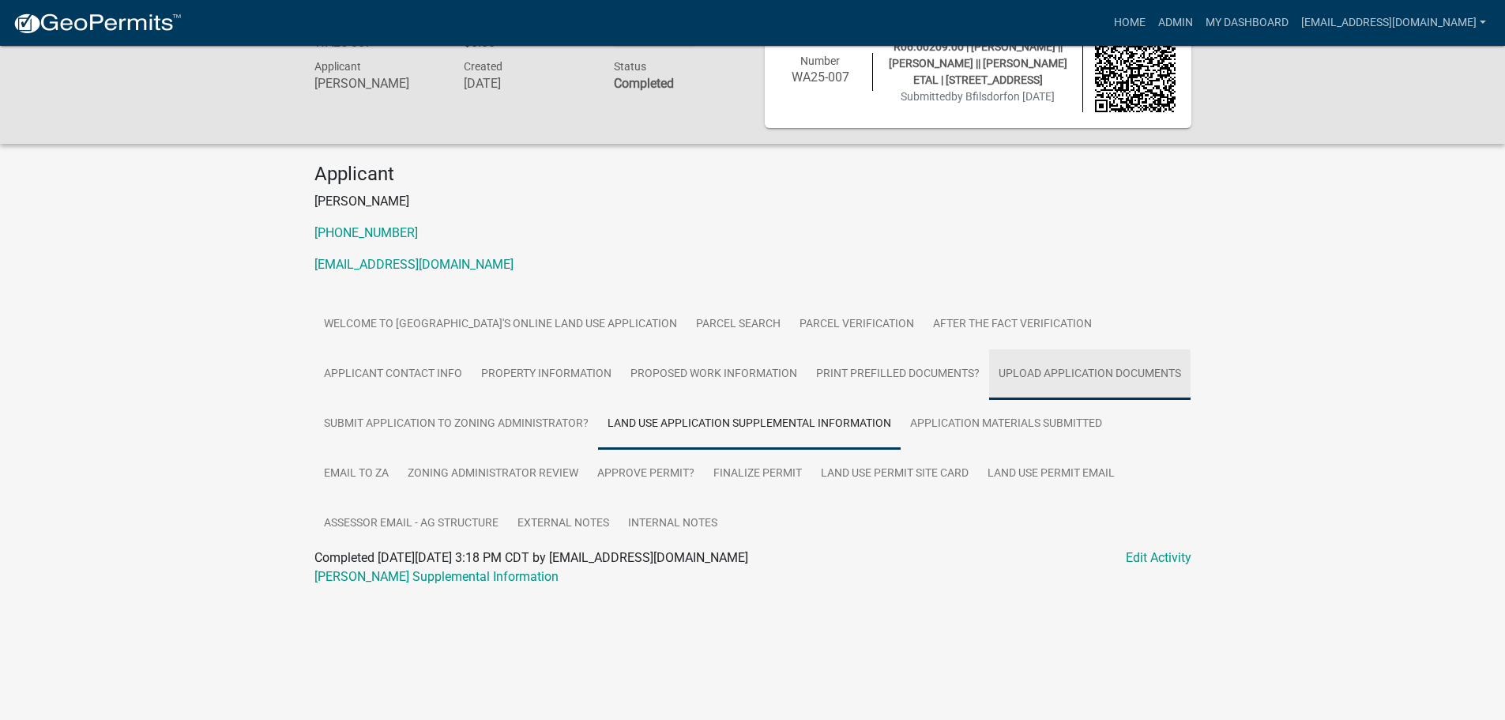
click at [1032, 373] on link "Upload Application Documents" at bounding box center [1089, 374] width 201 height 51
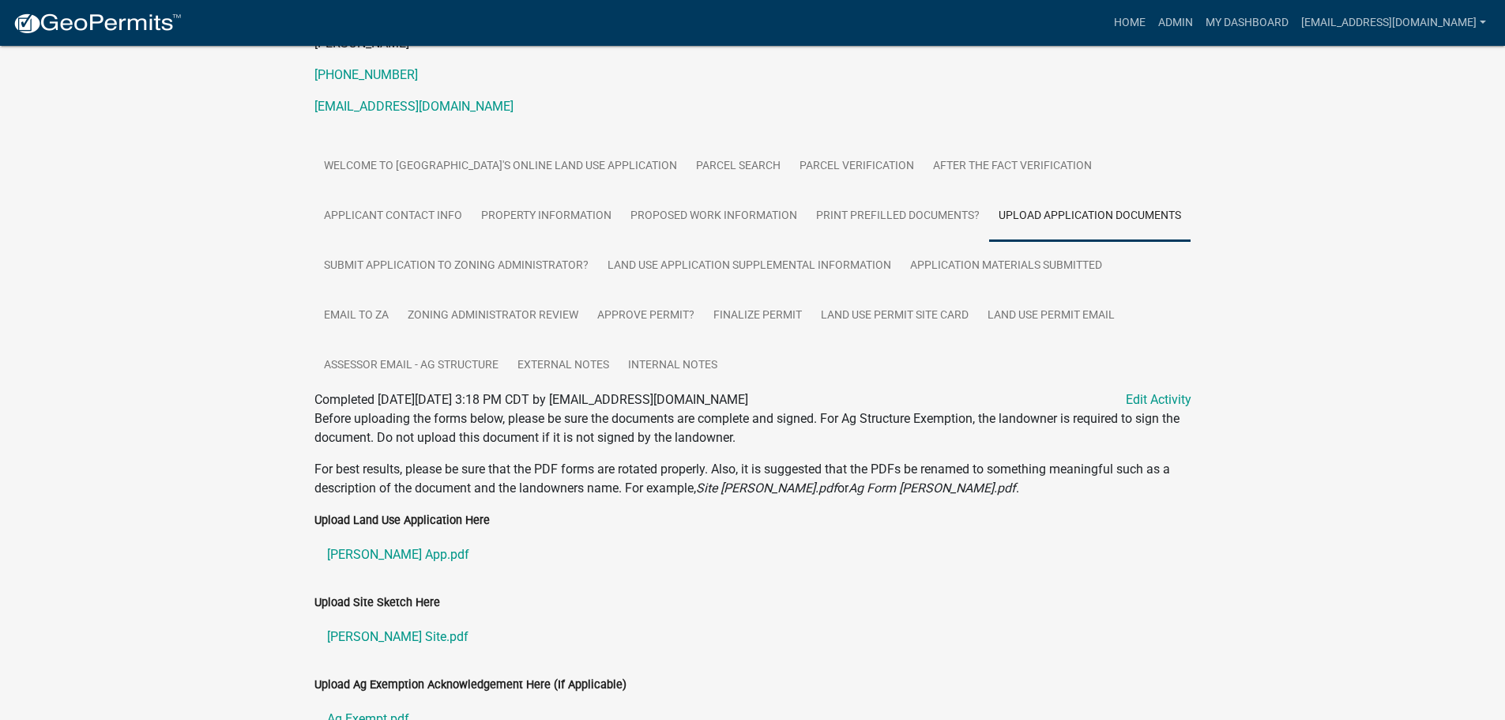
scroll to position [354, 0]
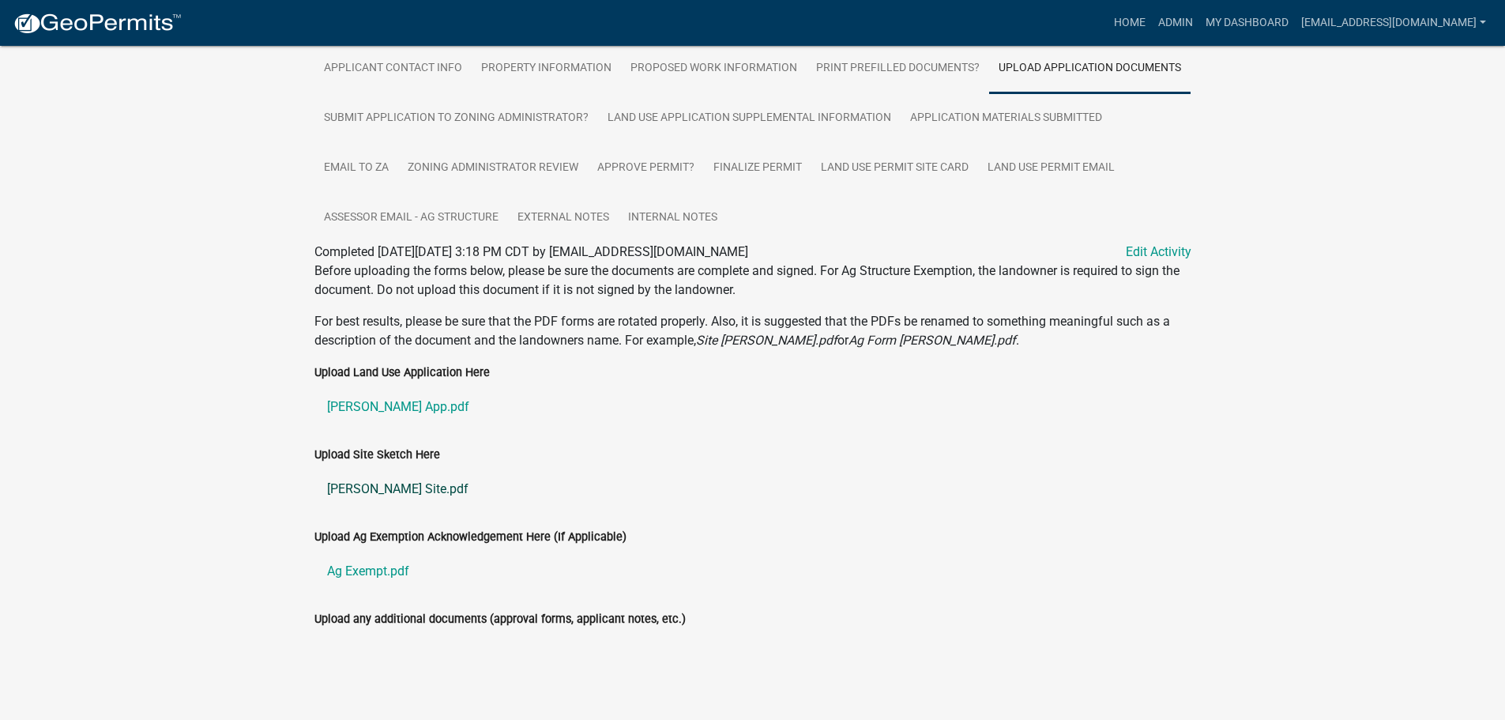
click at [349, 486] on link "Gilsdorf Site.pdf" at bounding box center [752, 489] width 877 height 38
click at [372, 572] on link "Ag Exempt.pdf" at bounding box center [752, 571] width 877 height 38
click at [927, 171] on link "Land Use Permit Site Card" at bounding box center [894, 168] width 167 height 51
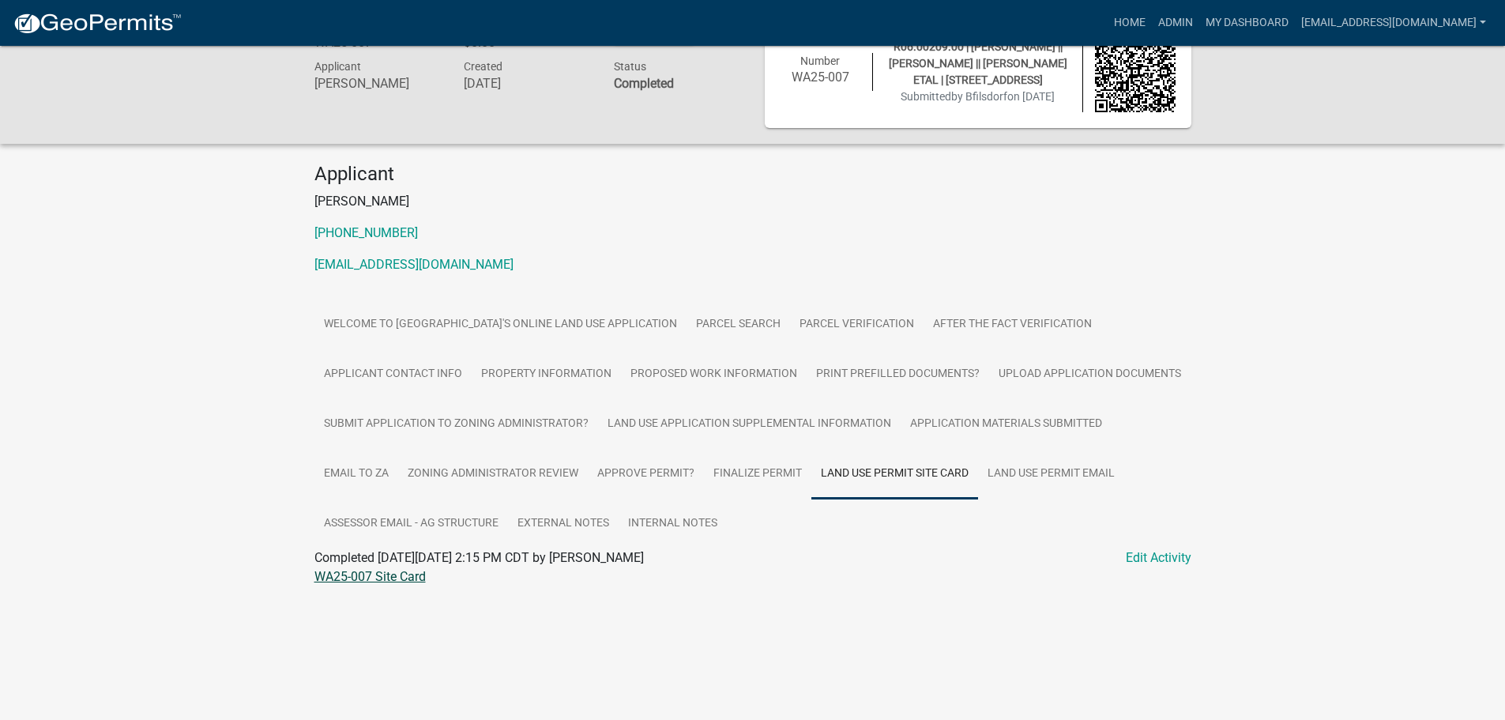
click at [340, 576] on link "WA25-007 Site Card" at bounding box center [369, 576] width 111 height 15
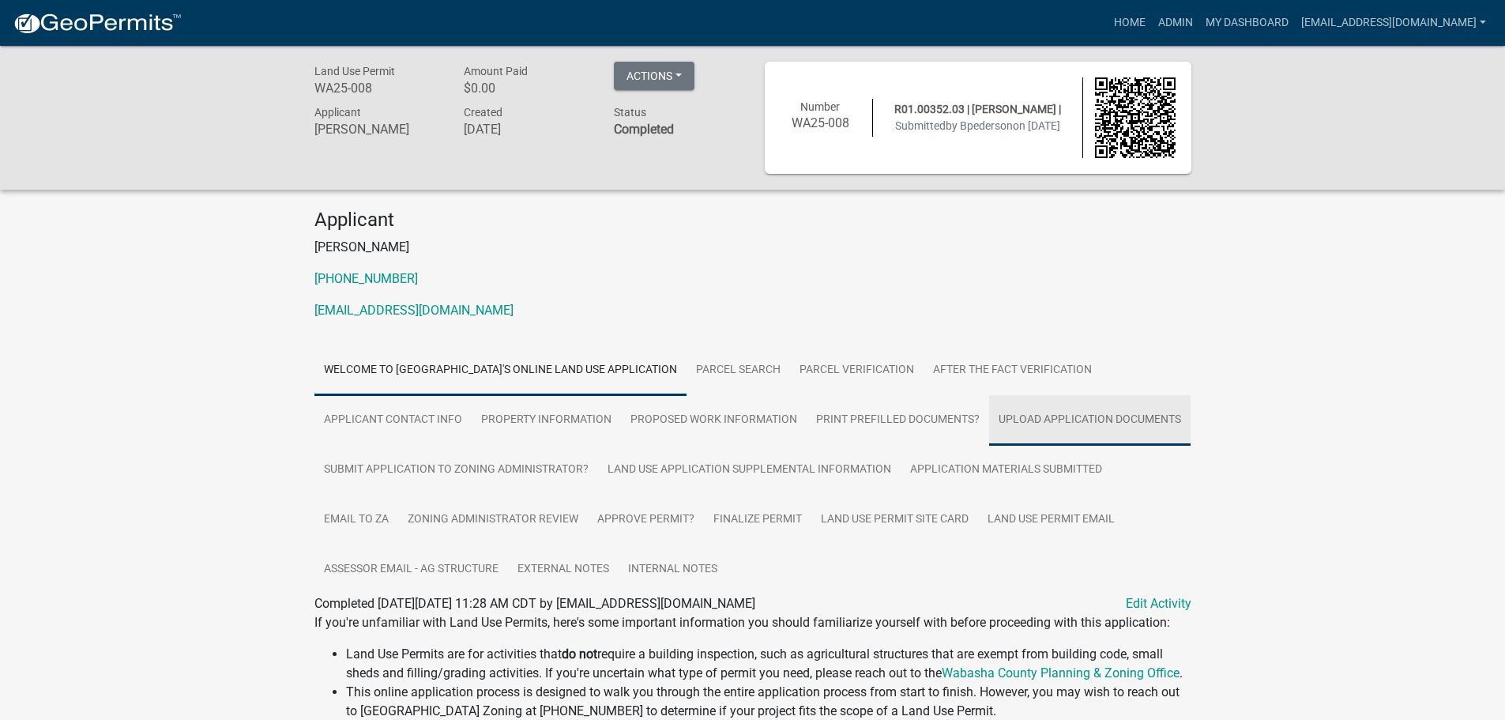
drag, startPoint x: 1102, startPoint y: 416, endPoint x: 1076, endPoint y: 417, distance: 26.1
click at [1102, 416] on link "Upload Application Documents" at bounding box center [1089, 420] width 201 height 51
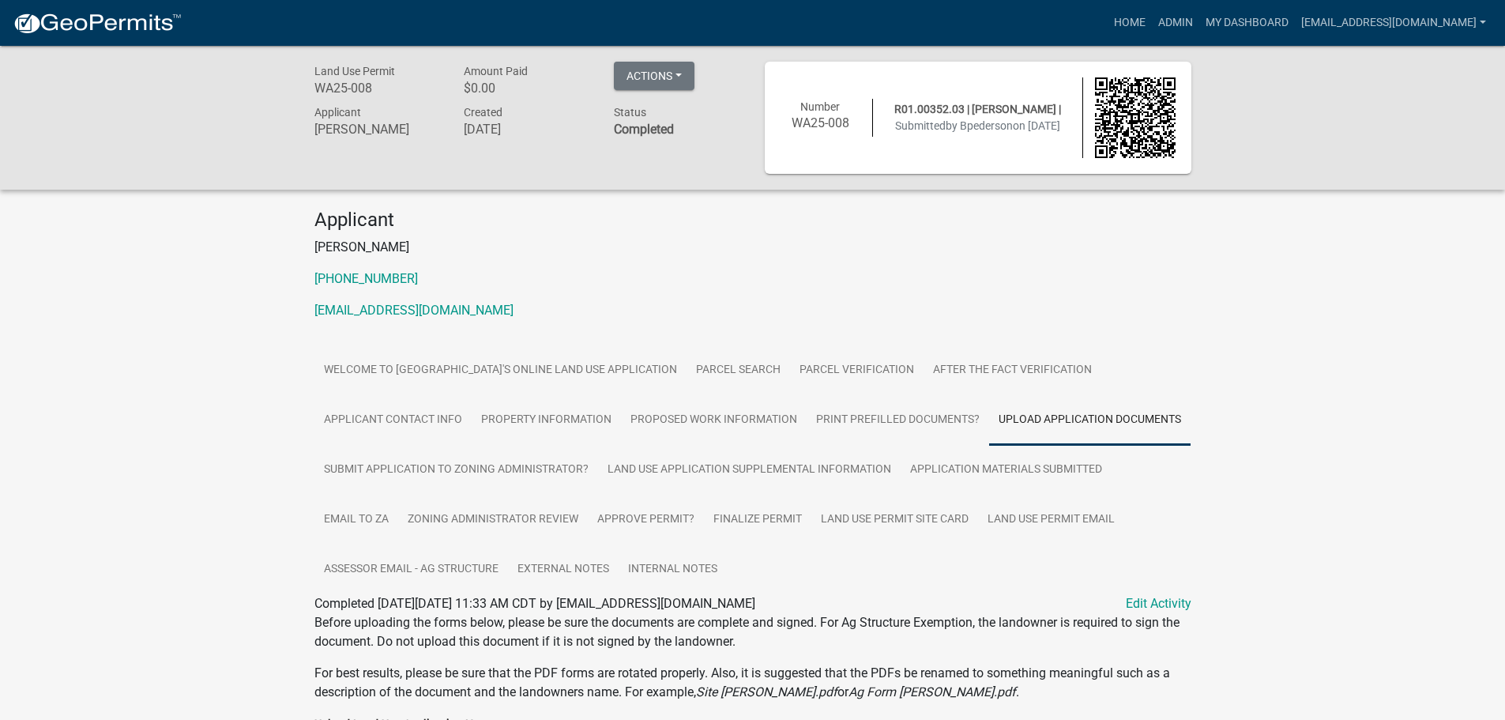
scroll to position [314, 0]
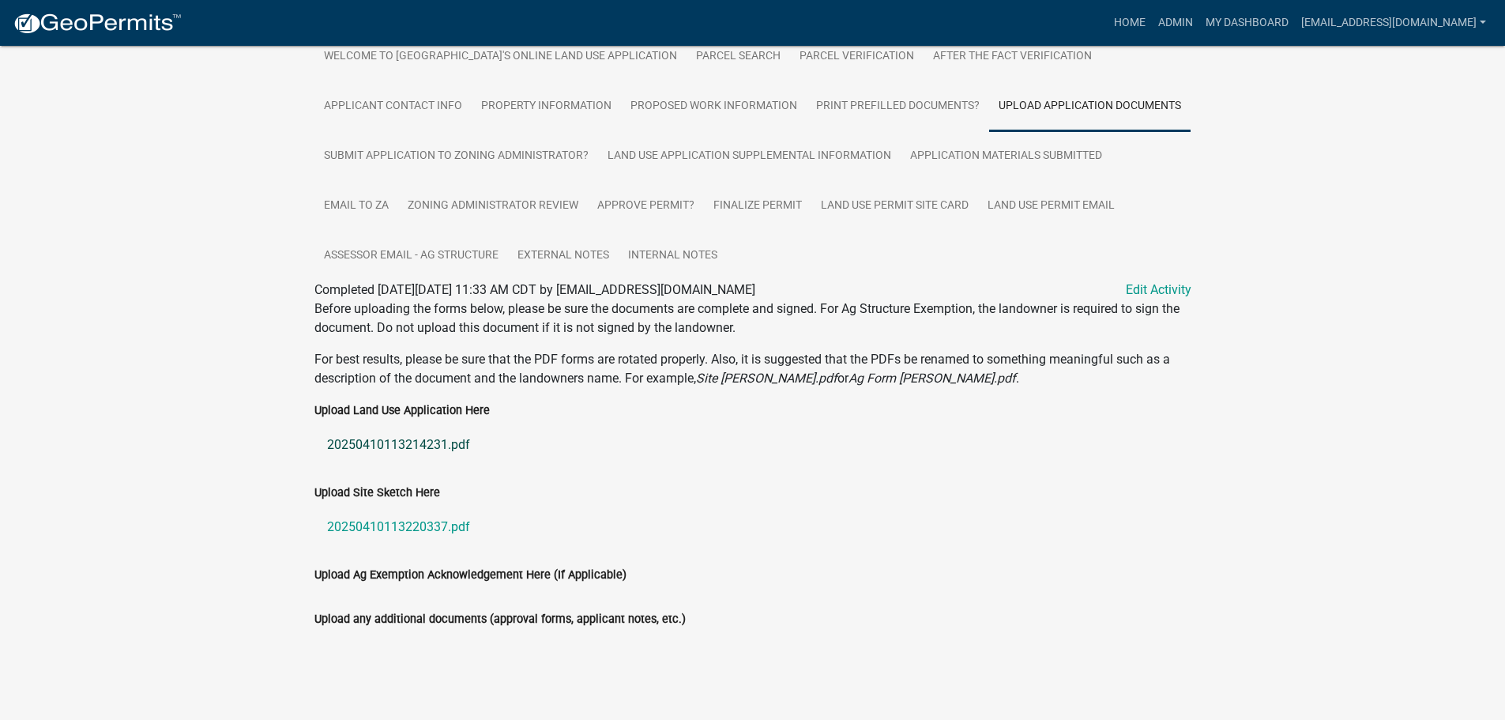
click at [387, 442] on link "20250410113214231.pdf" at bounding box center [752, 445] width 877 height 38
click at [373, 530] on link "20250410113220337.pdf" at bounding box center [752, 527] width 877 height 38
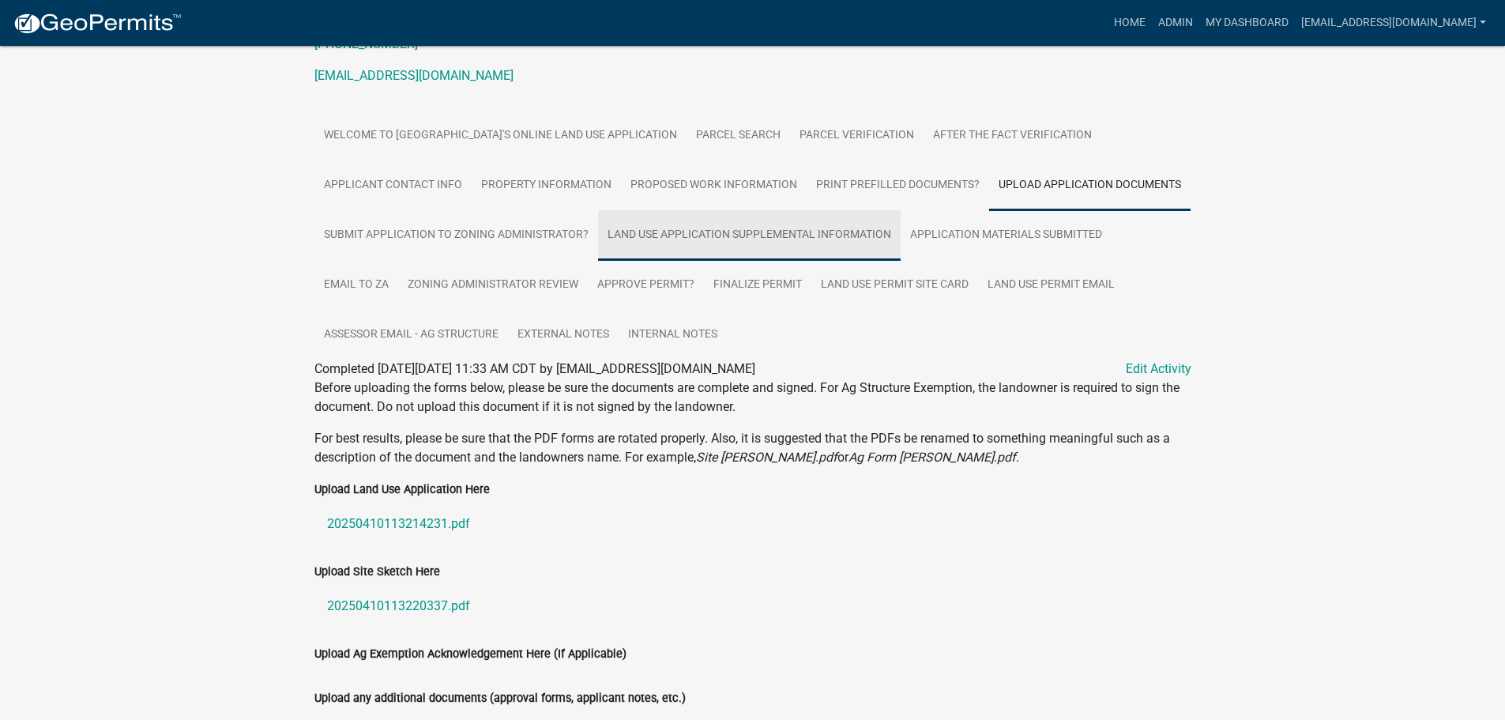
click at [735, 241] on link "Land Use Application Supplemental Information" at bounding box center [749, 235] width 303 height 51
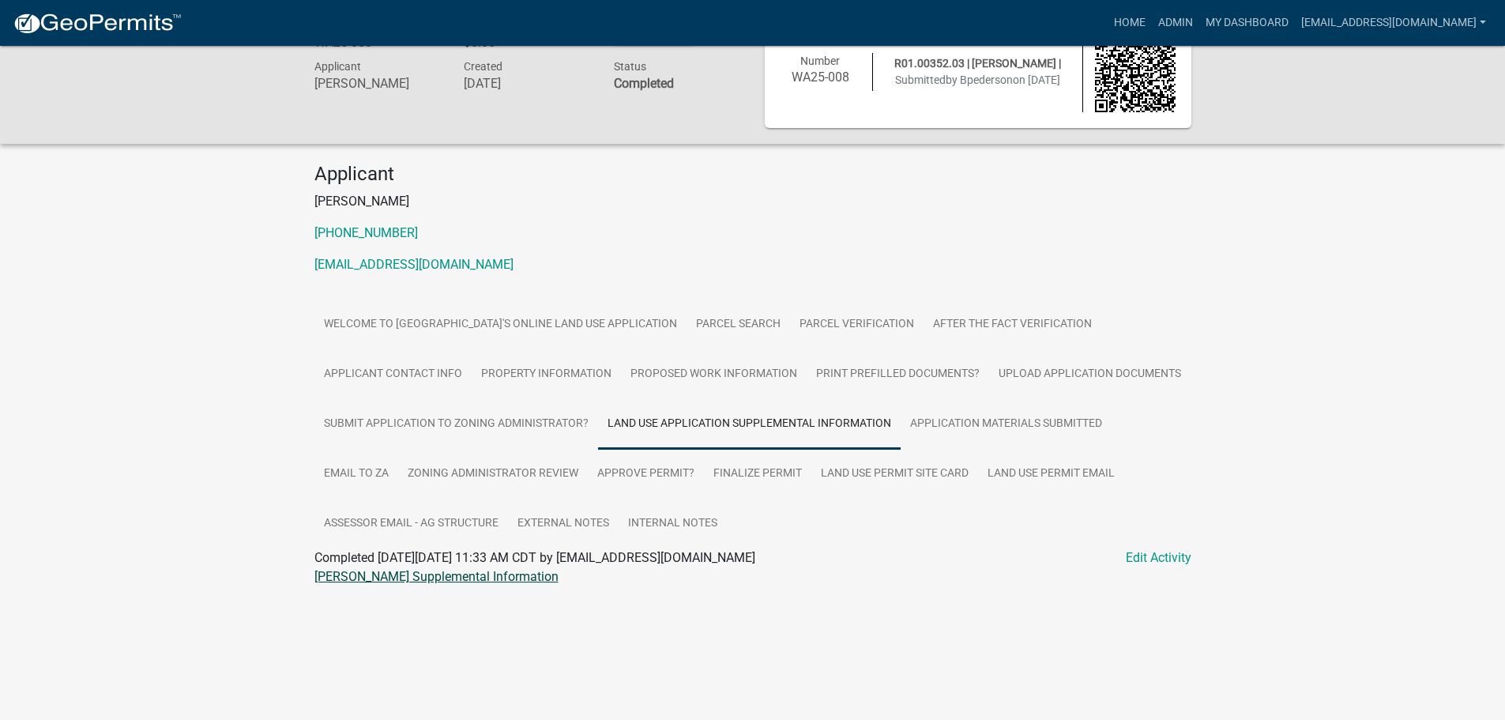
click at [431, 579] on link "Pederson LUP Supplemental Information" at bounding box center [436, 576] width 244 height 15
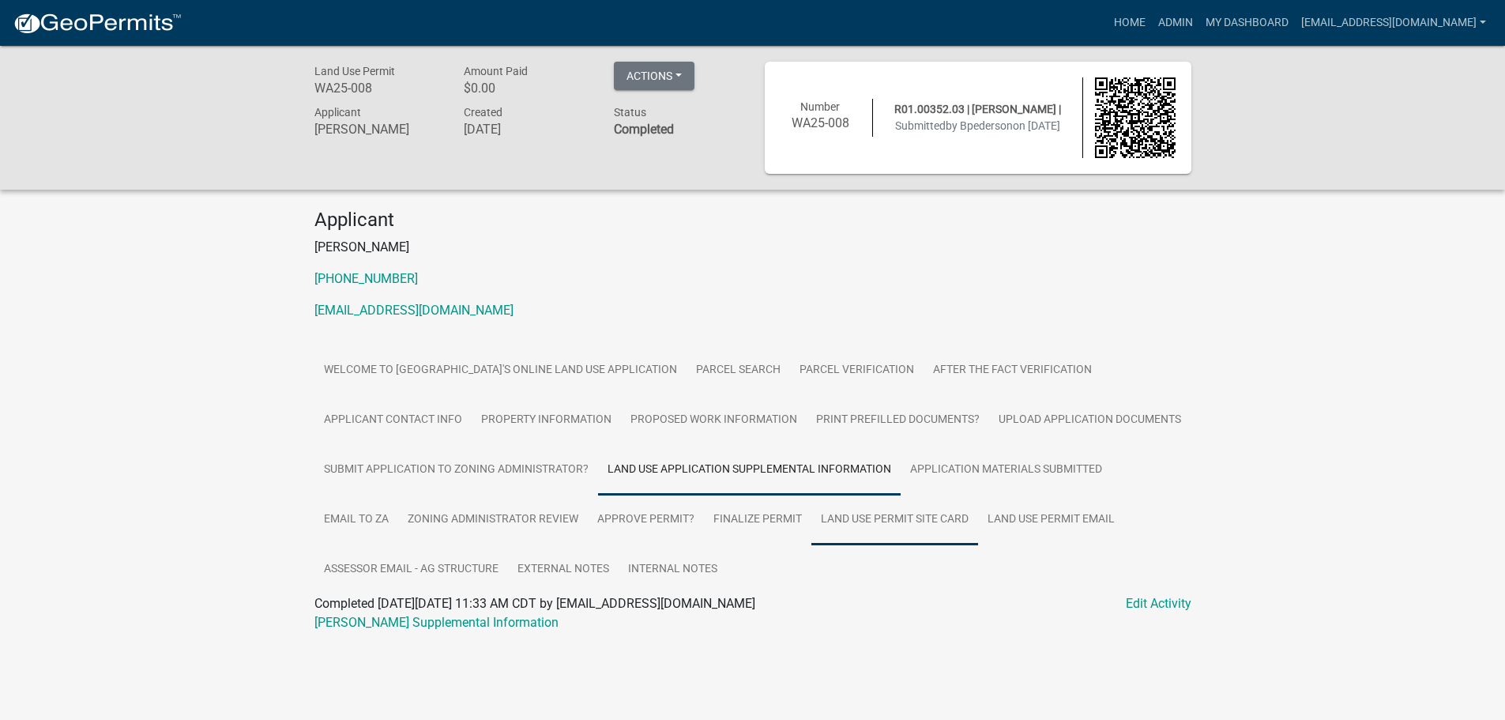
click at [852, 521] on link "Land Use Permit Site Card" at bounding box center [894, 520] width 167 height 51
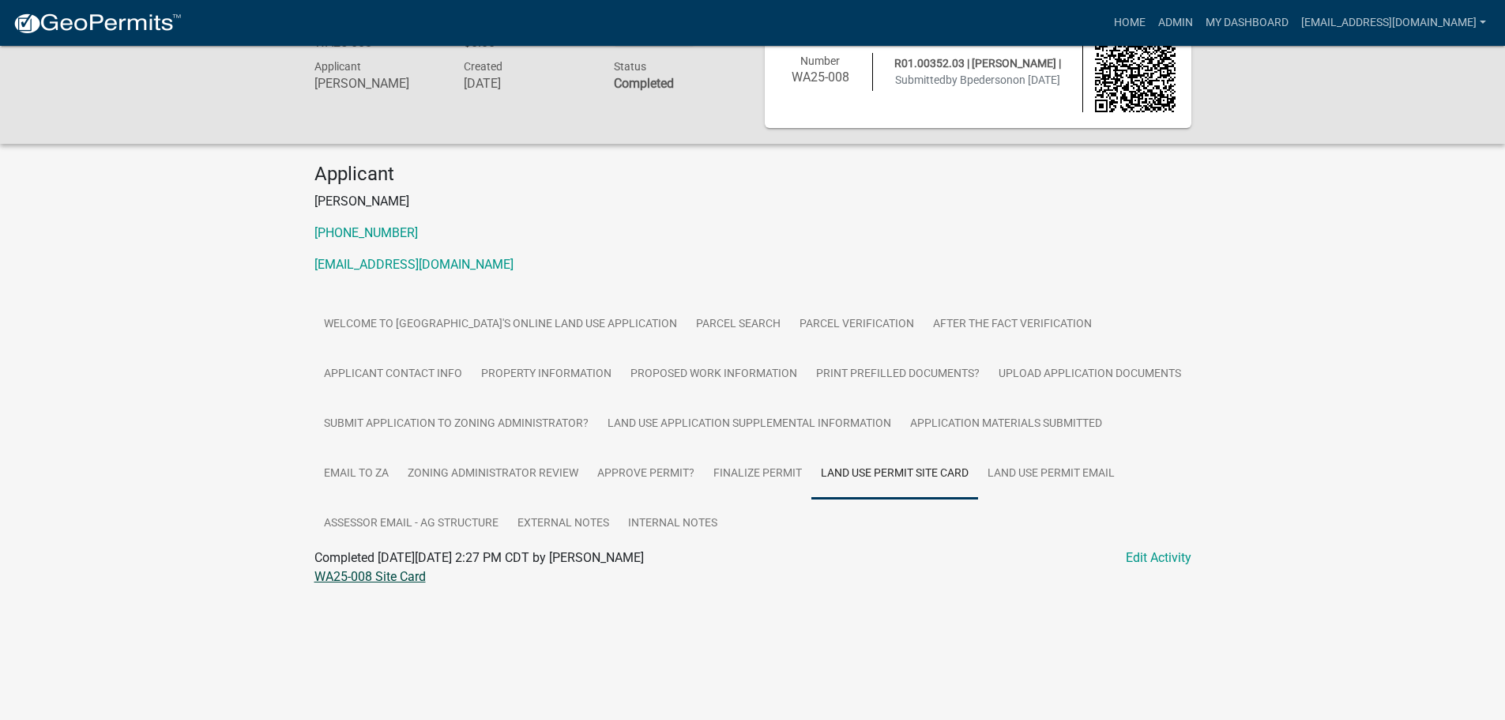
click at [339, 576] on link "WA25-008 Site Card" at bounding box center [369, 576] width 111 height 15
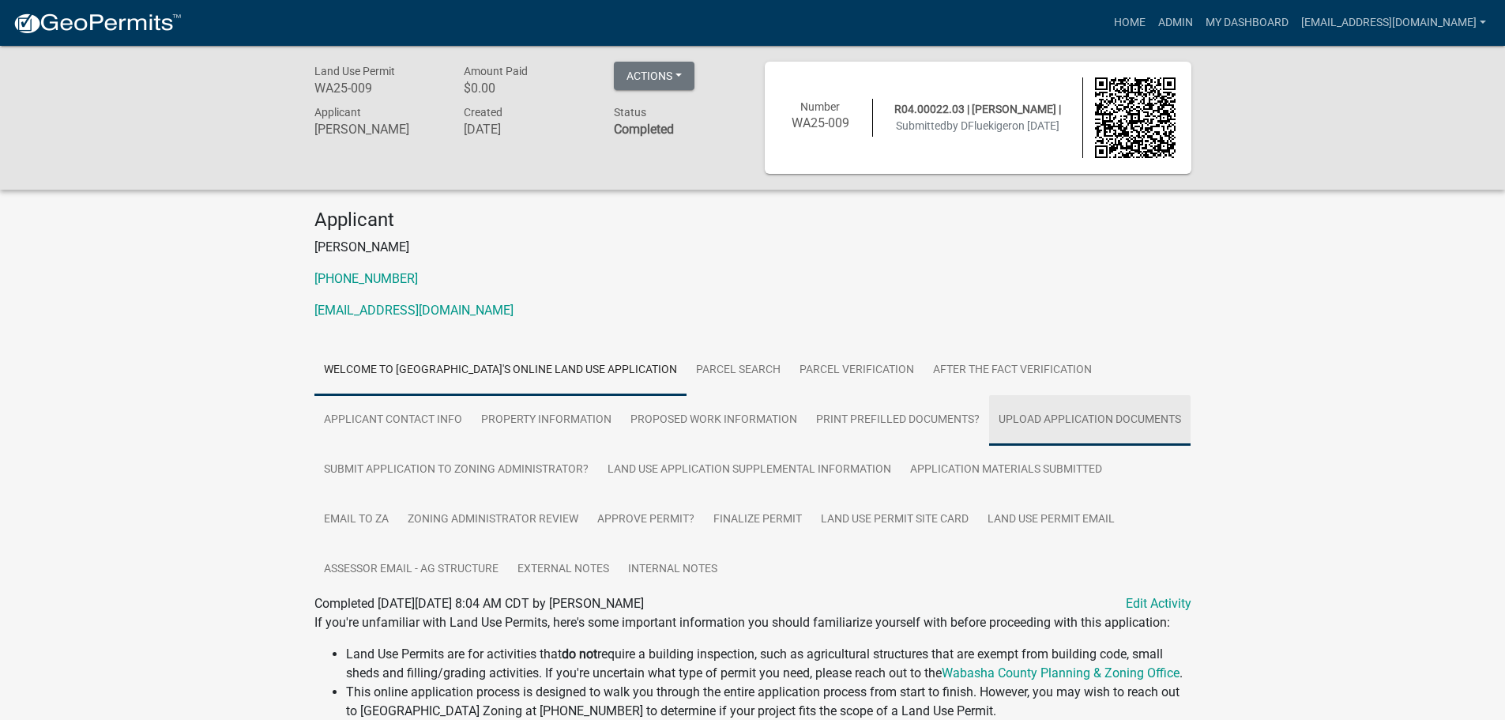
click at [1044, 419] on link "Upload Application Documents" at bounding box center [1089, 420] width 201 height 51
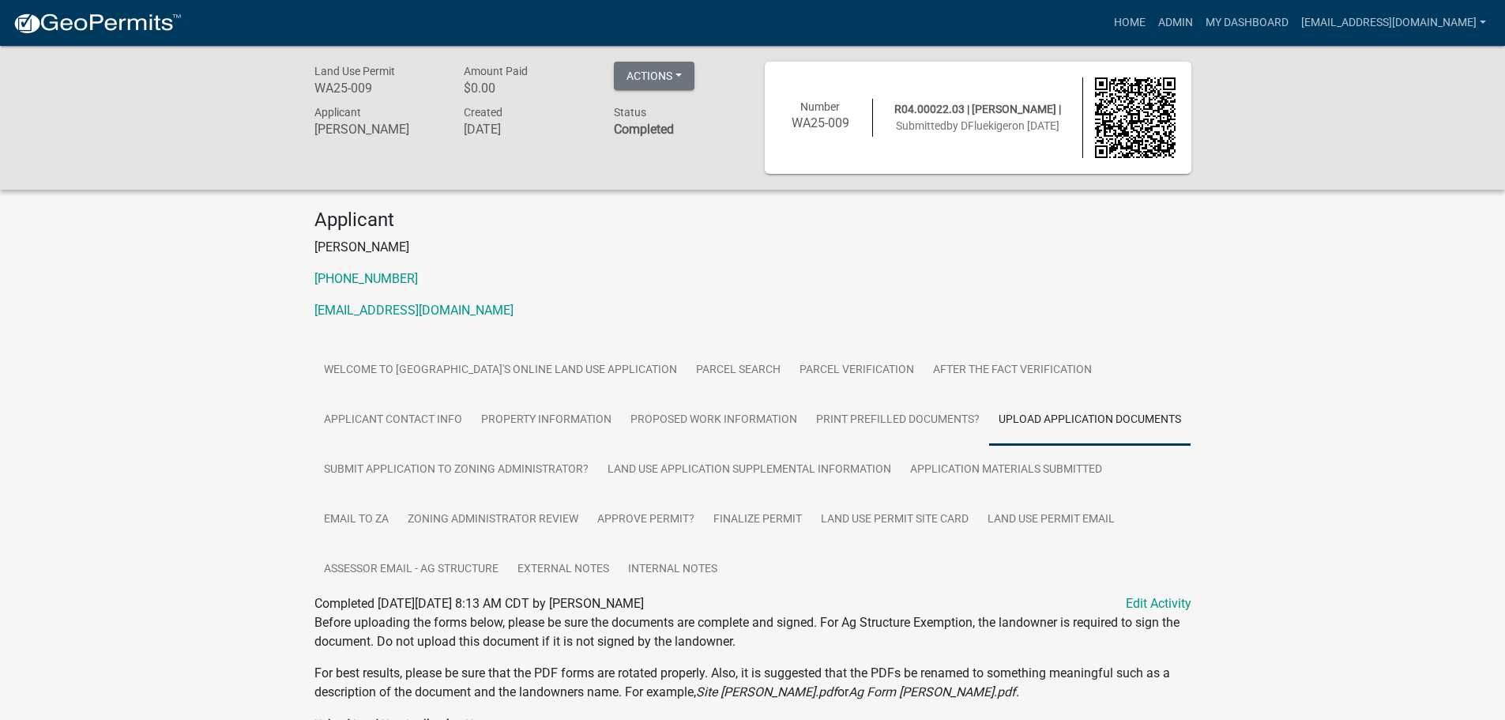
scroll to position [389, 0]
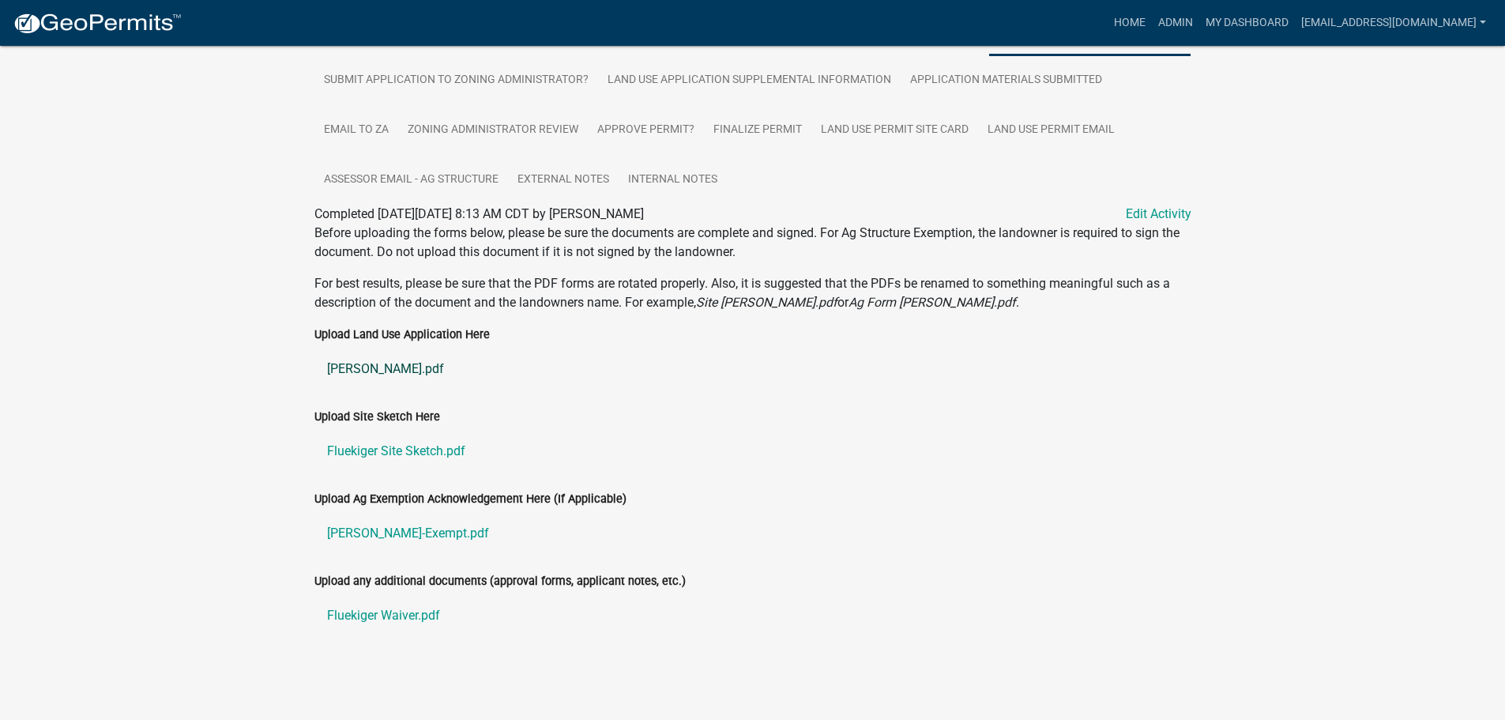
click at [359, 369] on link "[PERSON_NAME].pdf" at bounding box center [752, 369] width 877 height 38
click at [667, 77] on link "Land Use Application Supplemental Information" at bounding box center [749, 80] width 303 height 51
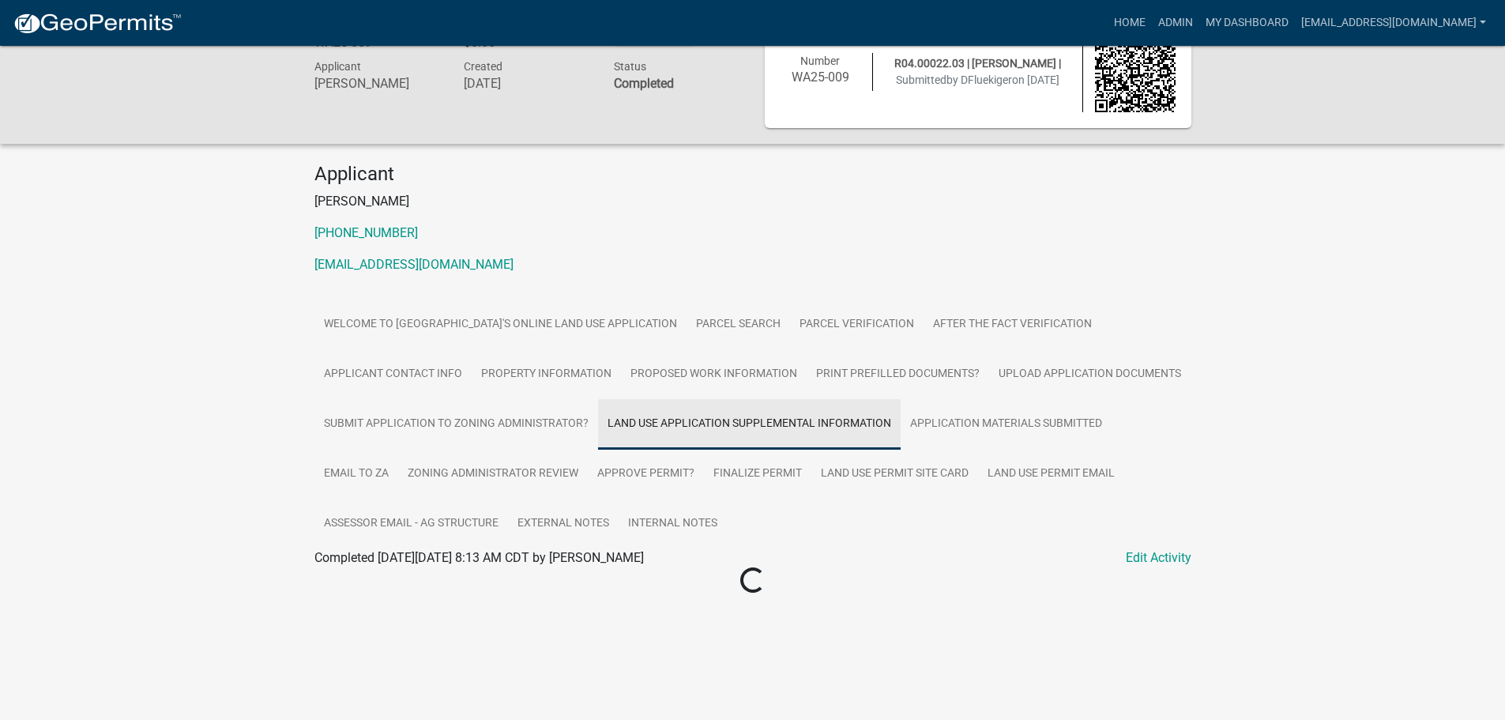
scroll to position [46, 0]
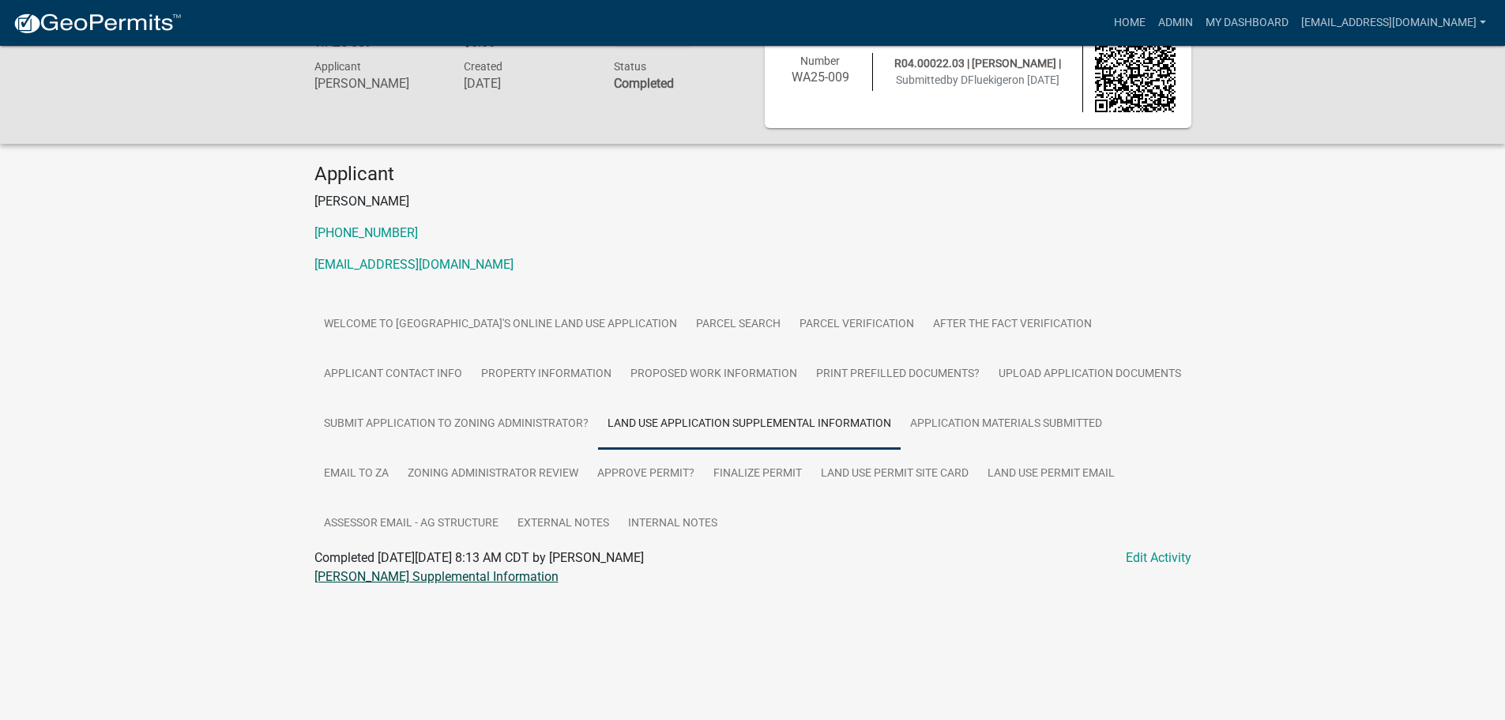
click at [359, 579] on link "[PERSON_NAME] Supplemental Information" at bounding box center [436, 576] width 244 height 15
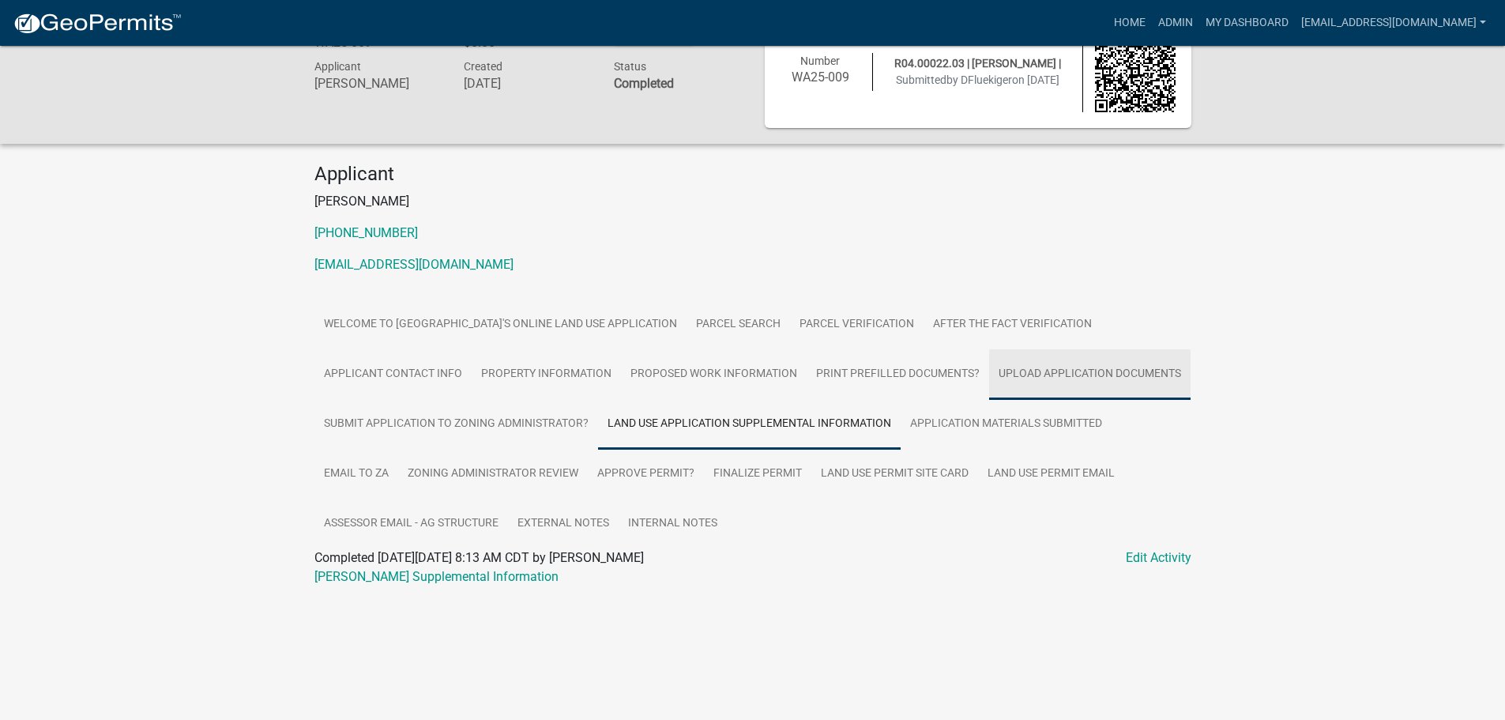
click at [1035, 374] on link "Upload Application Documents" at bounding box center [1089, 374] width 201 height 51
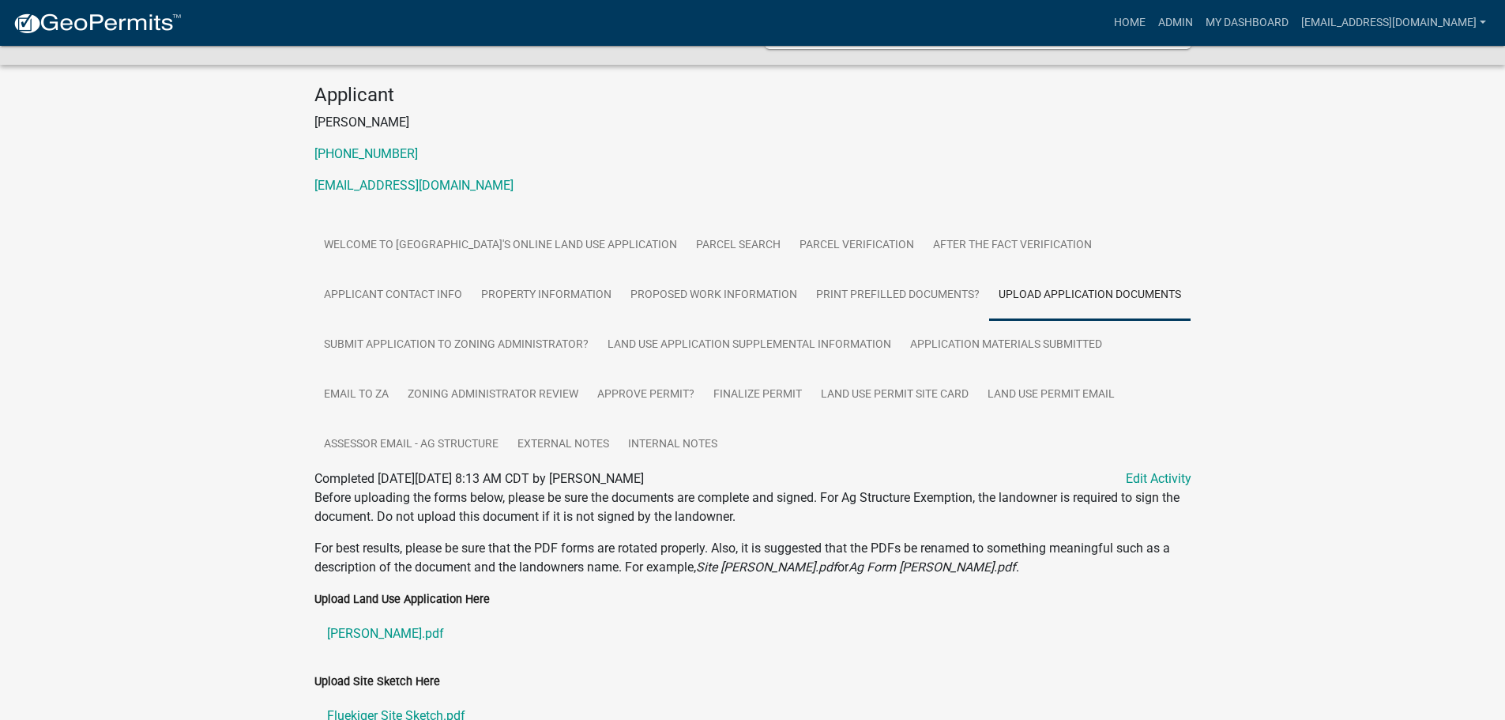
scroll to position [389, 0]
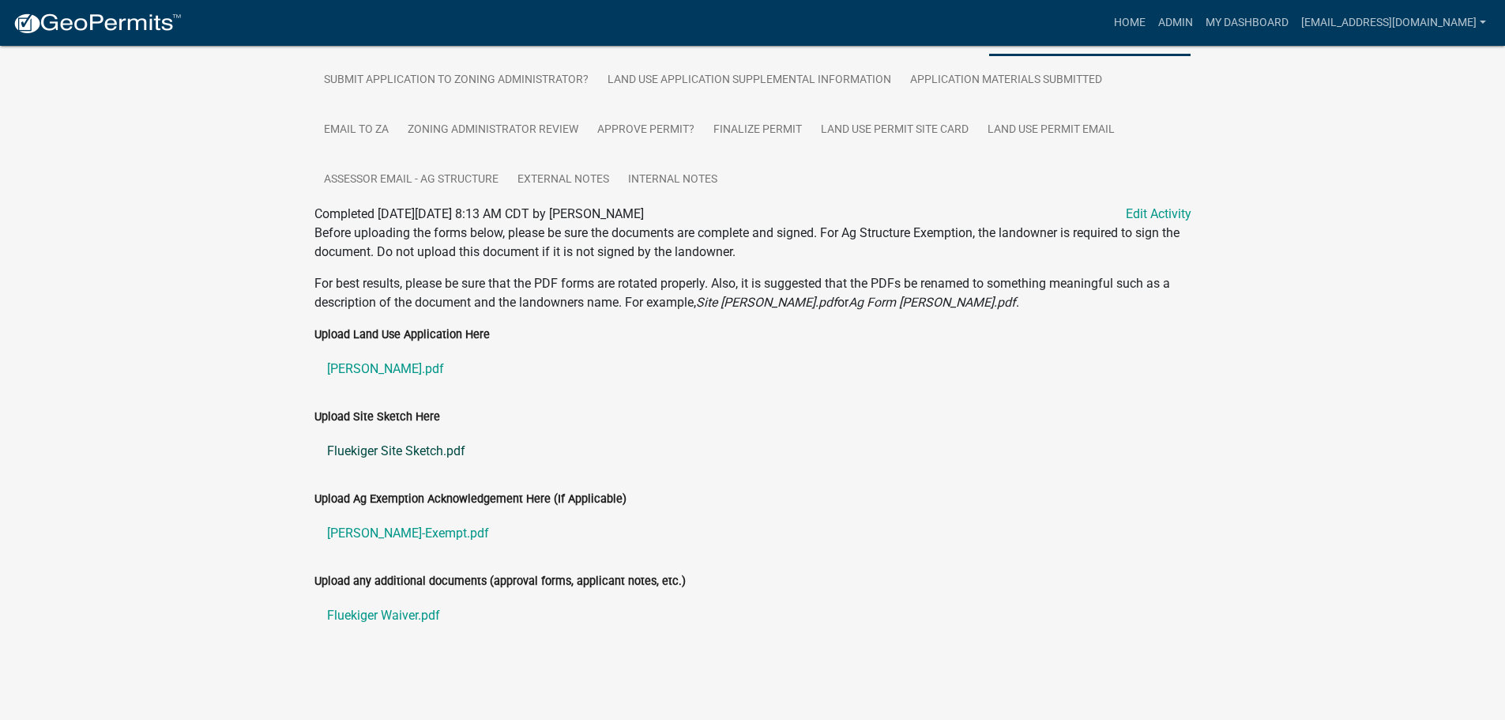
click at [356, 449] on link "Fluekiger Site Sketch.pdf" at bounding box center [752, 451] width 877 height 38
click at [393, 531] on link "[PERSON_NAME]-Exempt.pdf" at bounding box center [752, 533] width 877 height 38
click at [366, 611] on link "Fluekiger Waiver.pdf" at bounding box center [752, 615] width 877 height 38
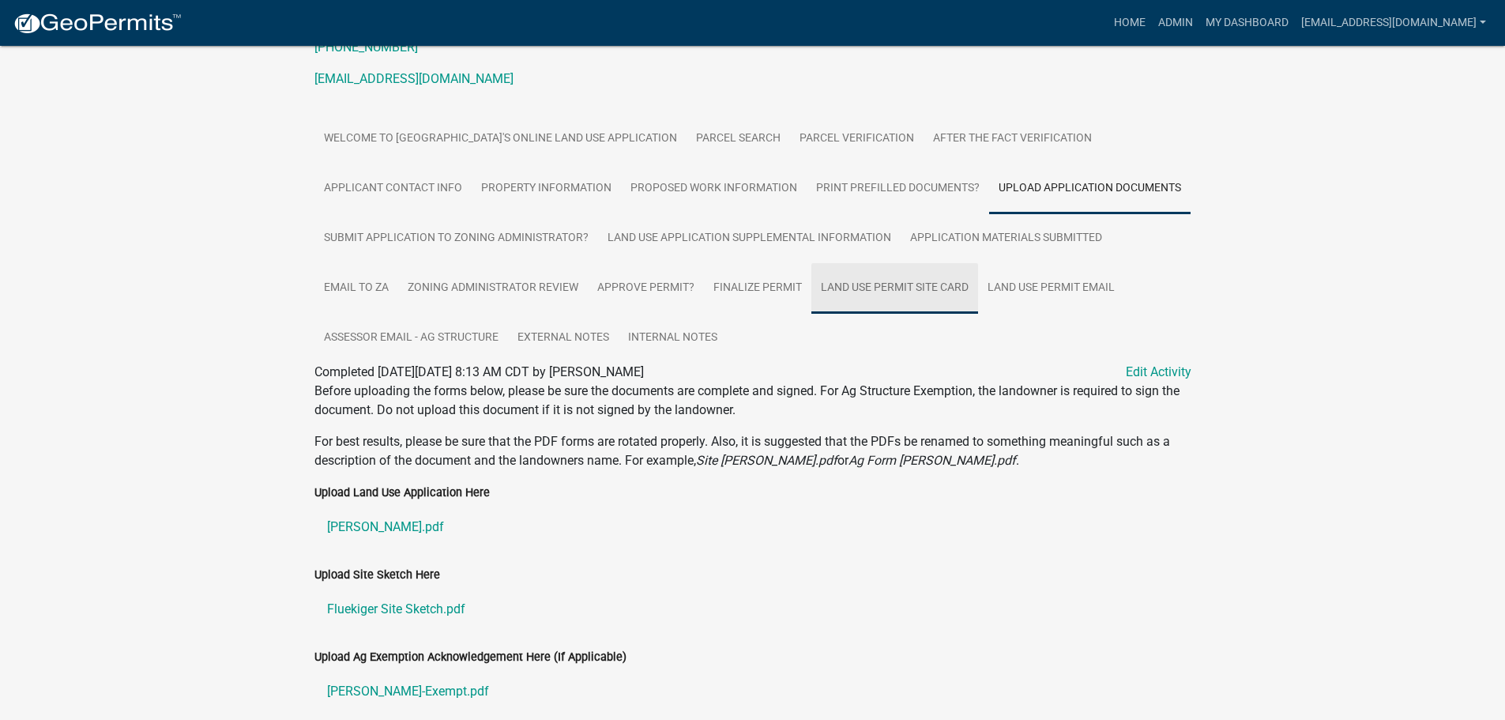
click at [865, 280] on link "Land Use Permit Site Card" at bounding box center [894, 288] width 167 height 51
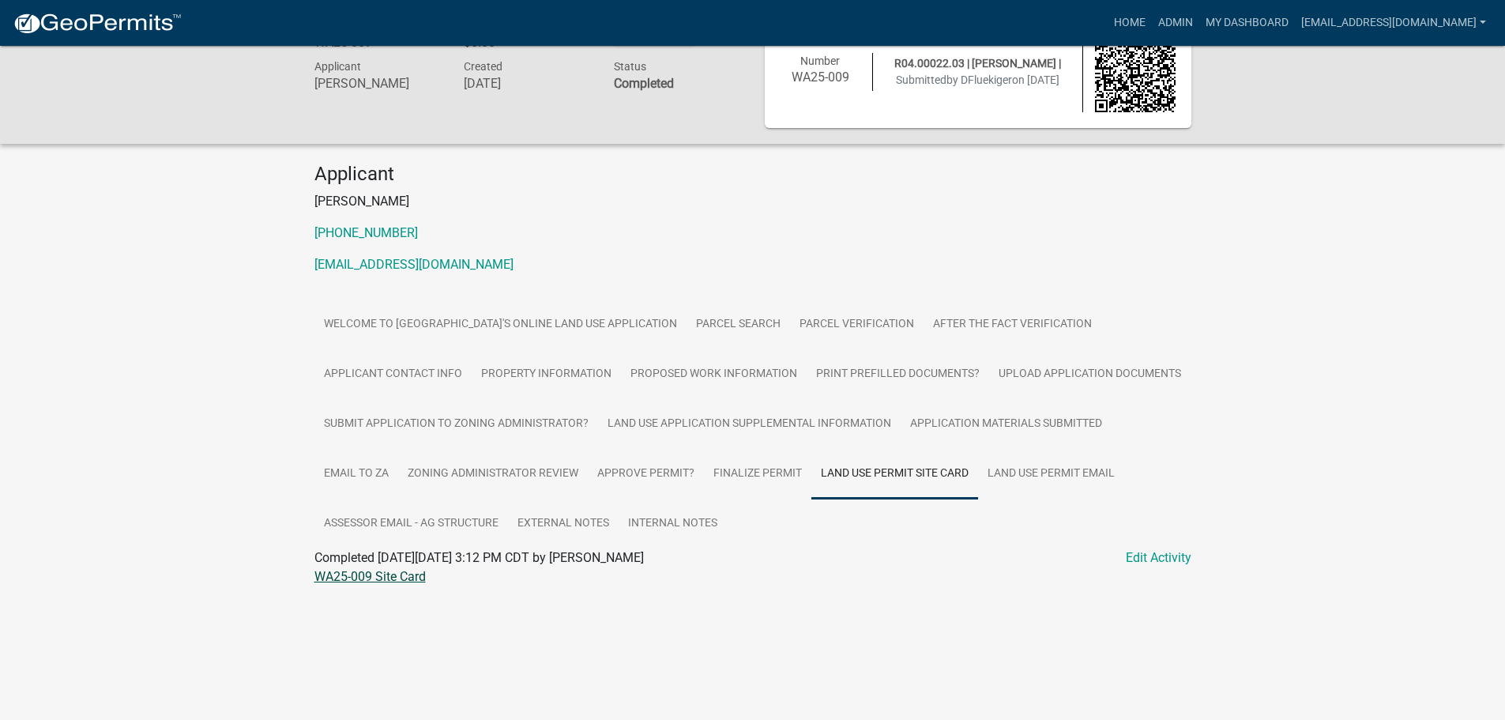
click at [352, 579] on link "WA25-009 Site Card" at bounding box center [369, 576] width 111 height 15
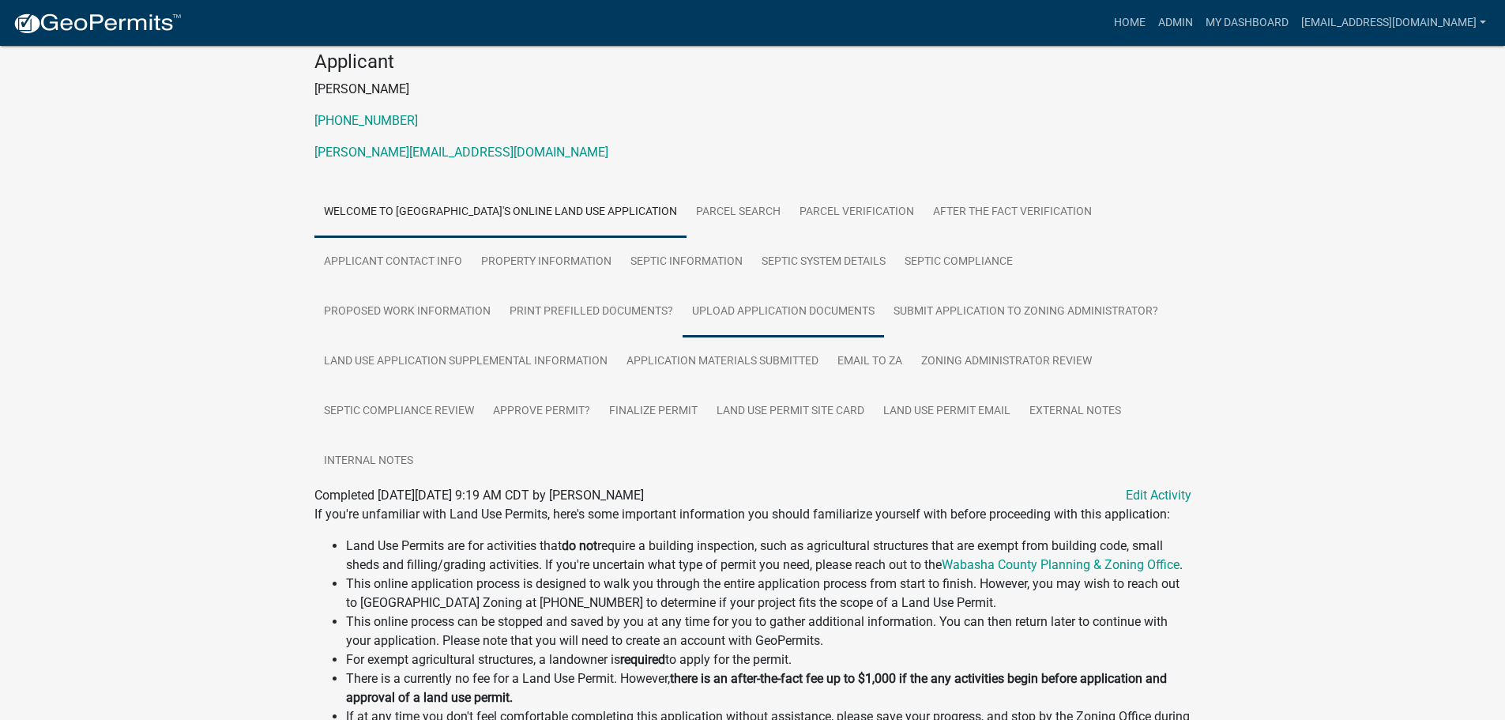
click at [783, 308] on link "Upload Application Documents" at bounding box center [783, 312] width 201 height 51
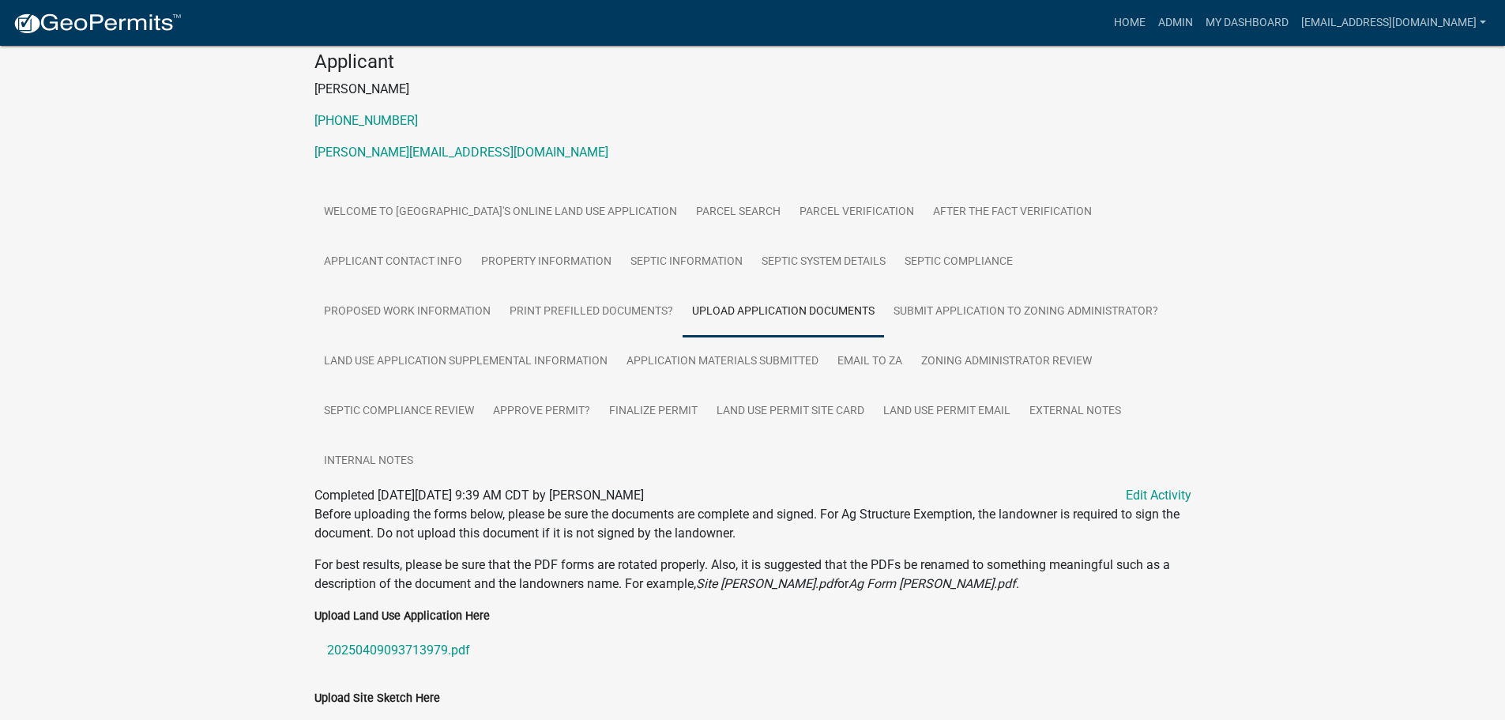
scroll to position [363, 0]
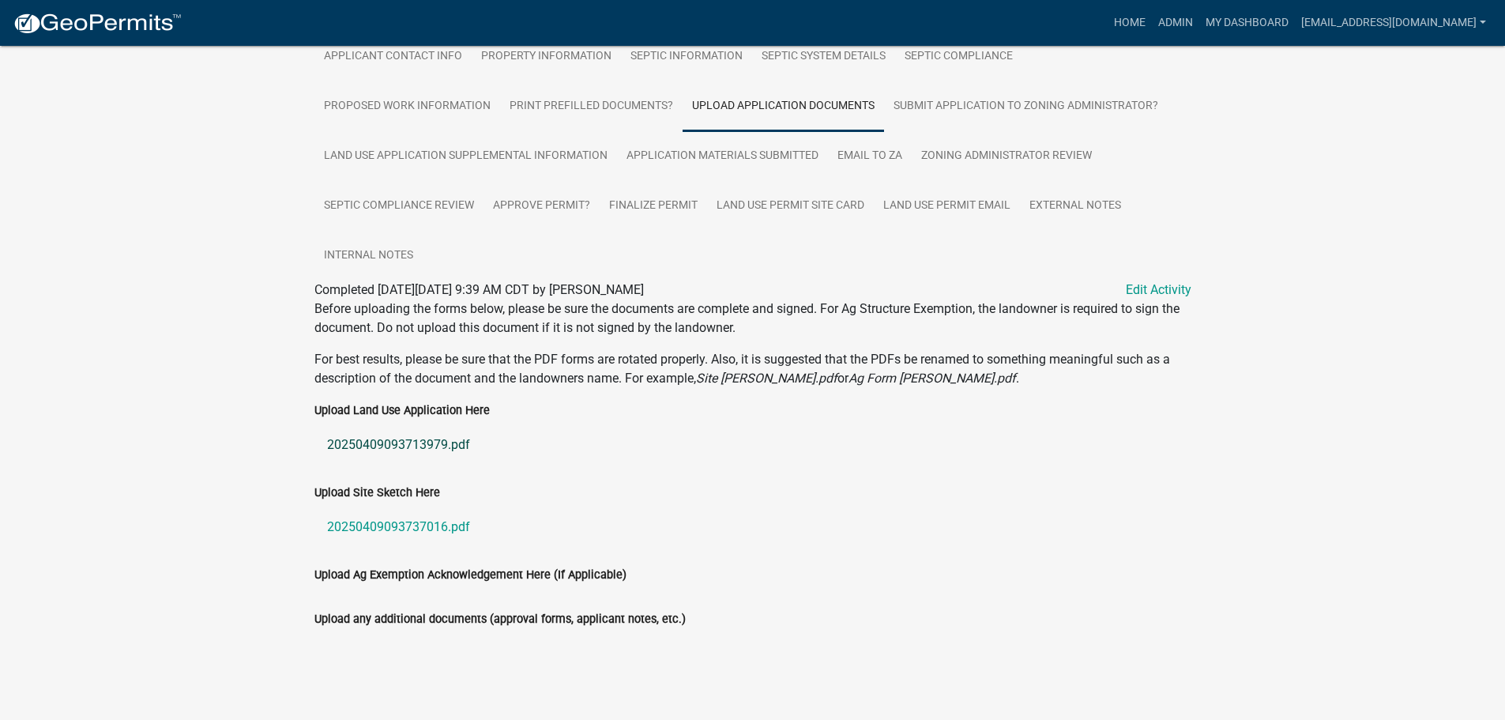
click at [394, 442] on link "20250409093713979.pdf" at bounding box center [752, 445] width 877 height 38
click at [498, 149] on link "Land Use Application Supplemental Information" at bounding box center [465, 156] width 303 height 51
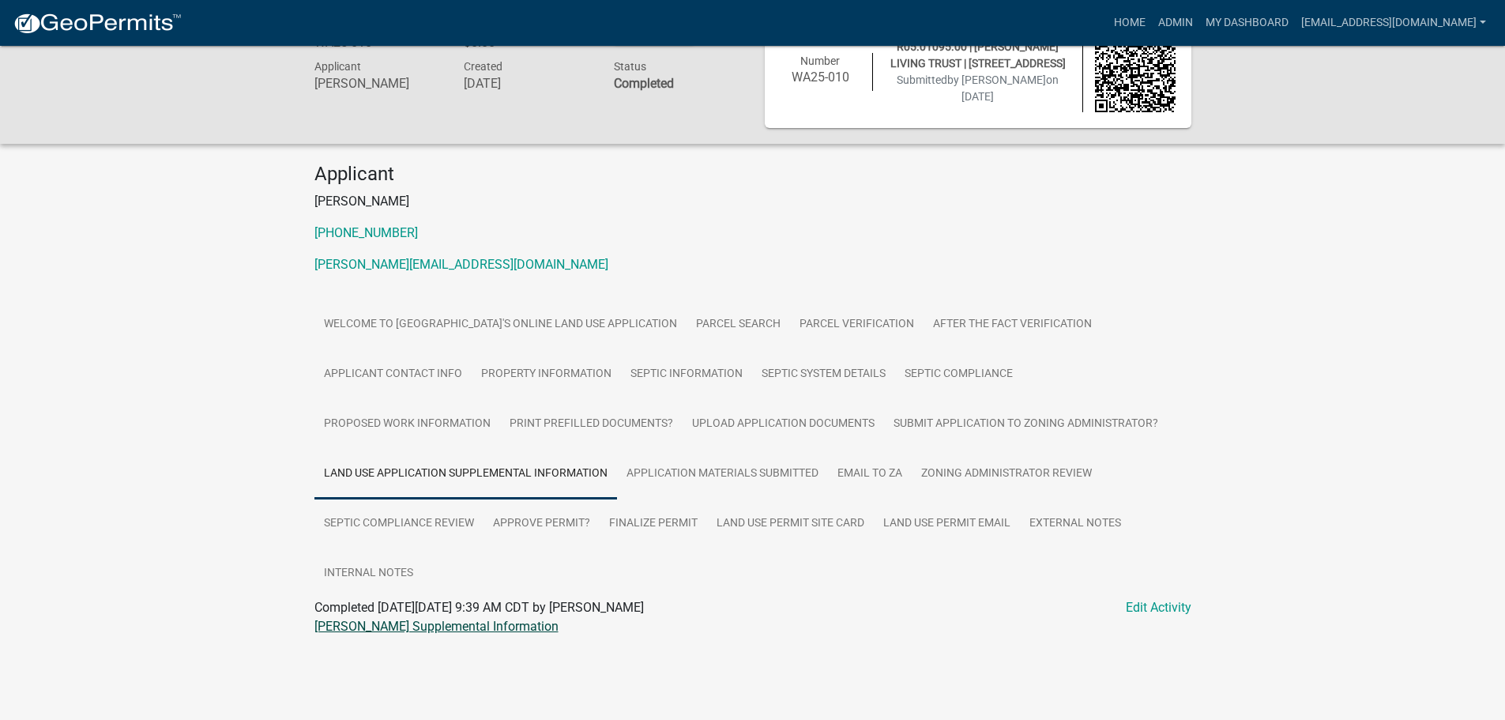
click at [387, 623] on link "[PERSON_NAME] Supplemental Information" at bounding box center [436, 626] width 244 height 15
click at [971, 374] on link "Septic Compliance" at bounding box center [958, 374] width 127 height 51
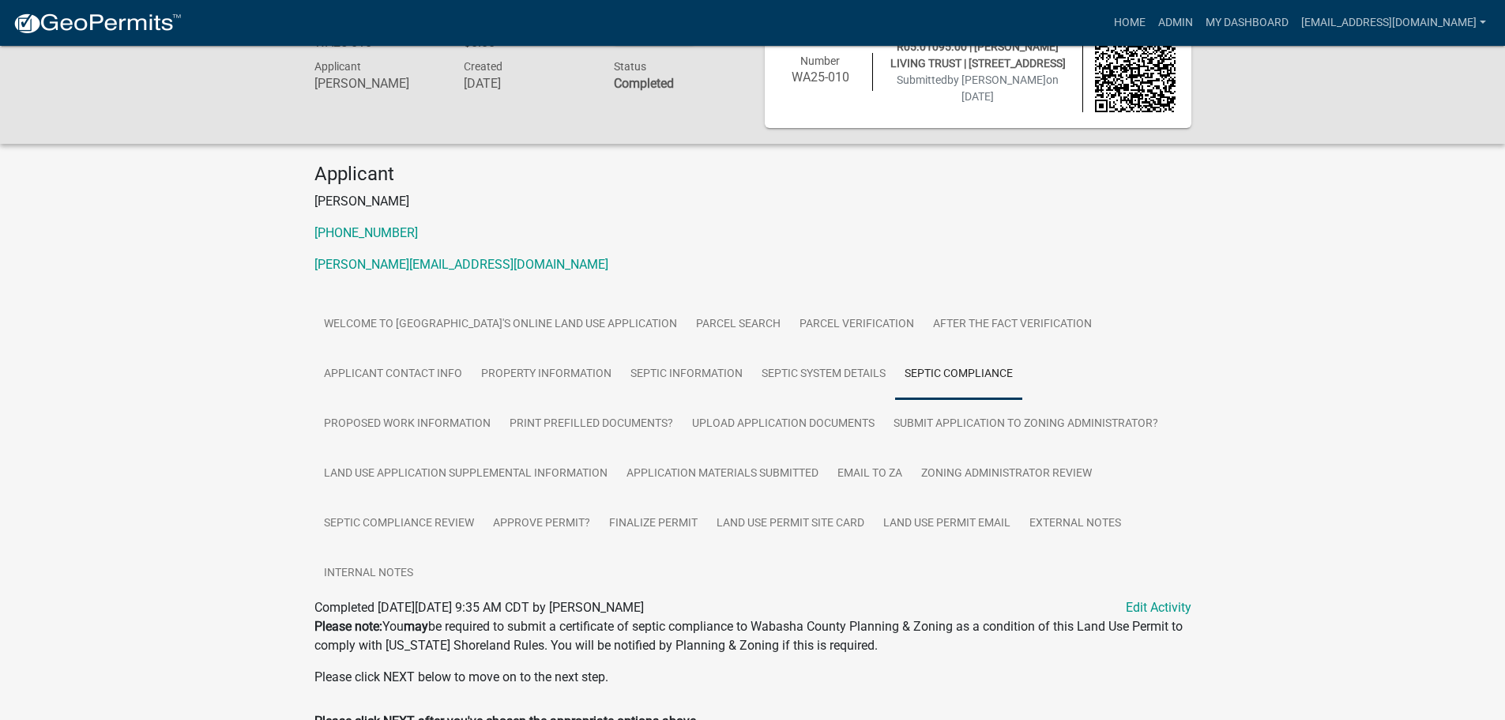
scroll to position [136, 0]
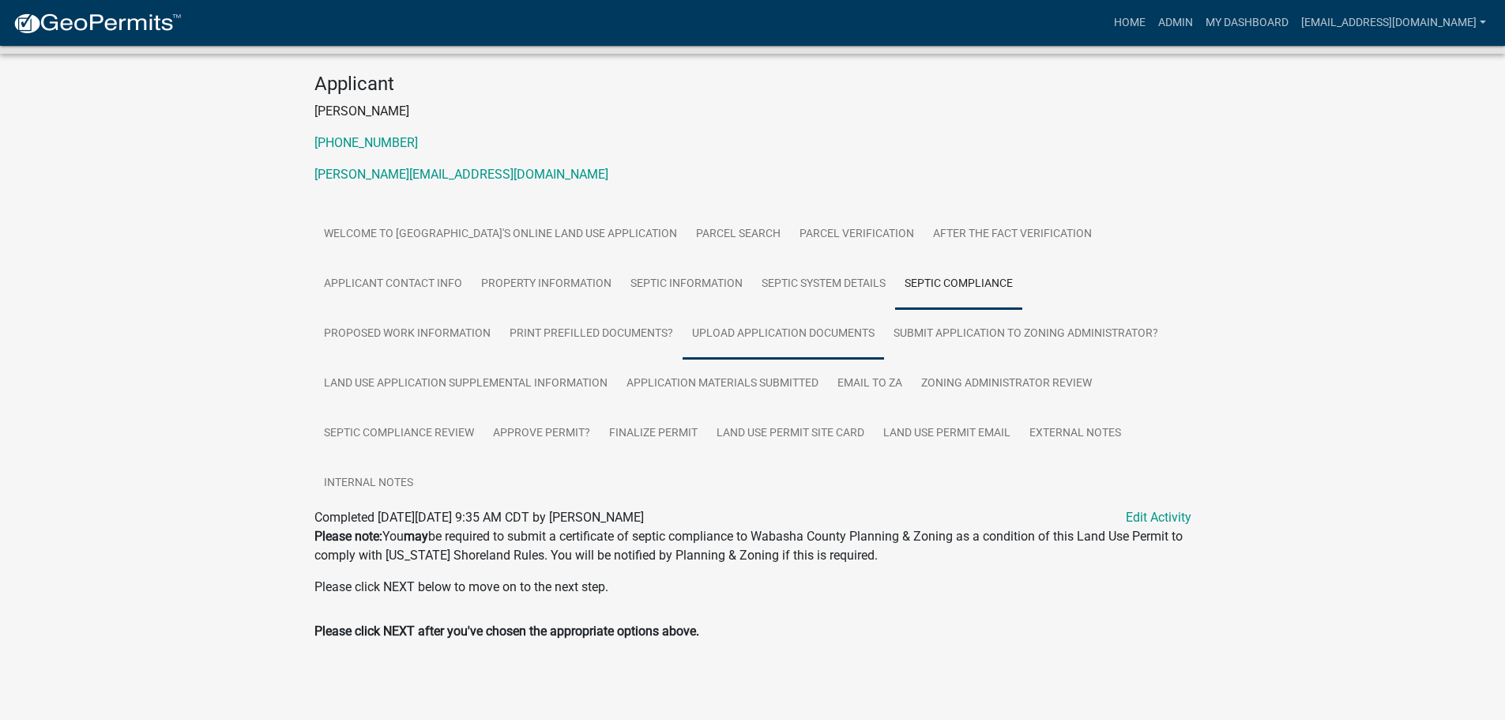
click at [738, 328] on link "Upload Application Documents" at bounding box center [783, 334] width 201 height 51
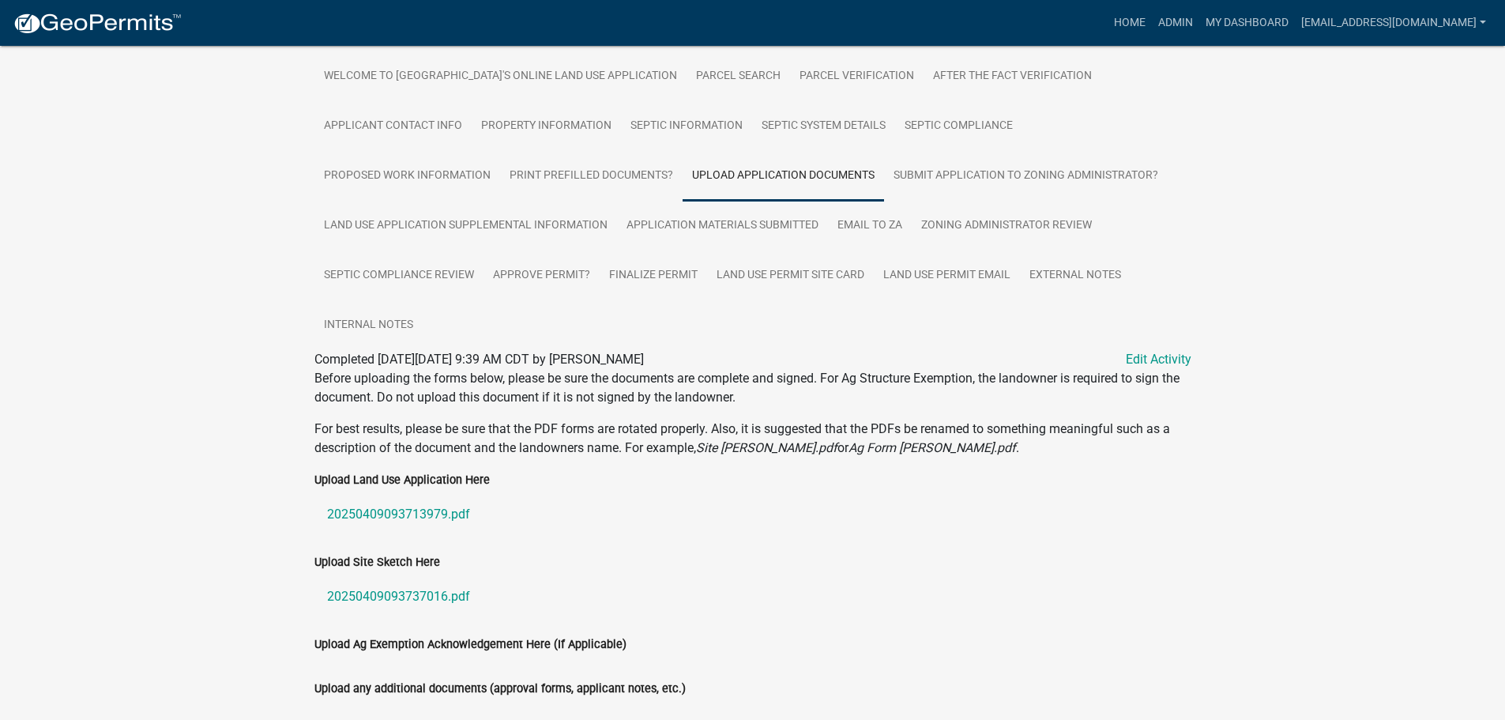
scroll to position [363, 0]
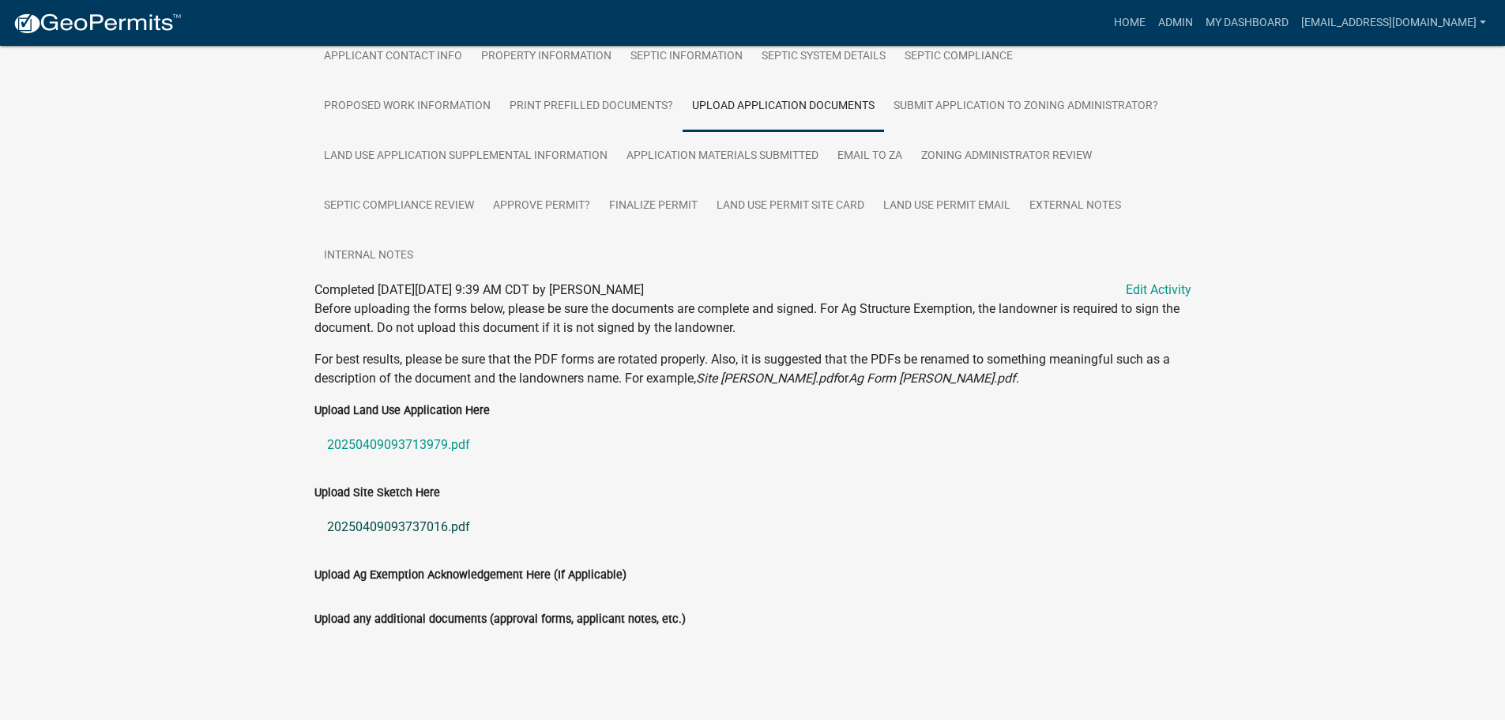
click at [378, 513] on link "20250409093737016.pdf" at bounding box center [752, 527] width 877 height 38
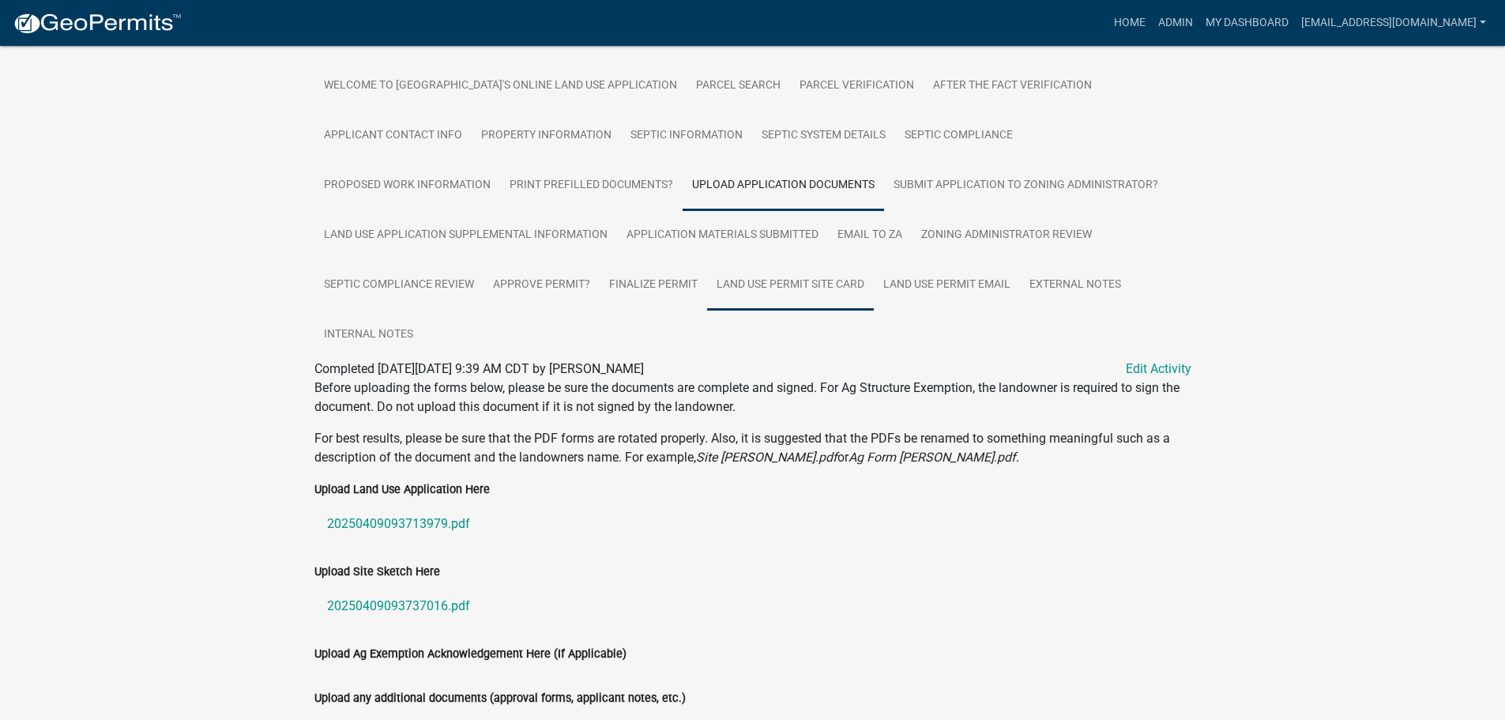
click at [783, 290] on link "Land Use Permit Site Card" at bounding box center [790, 285] width 167 height 51
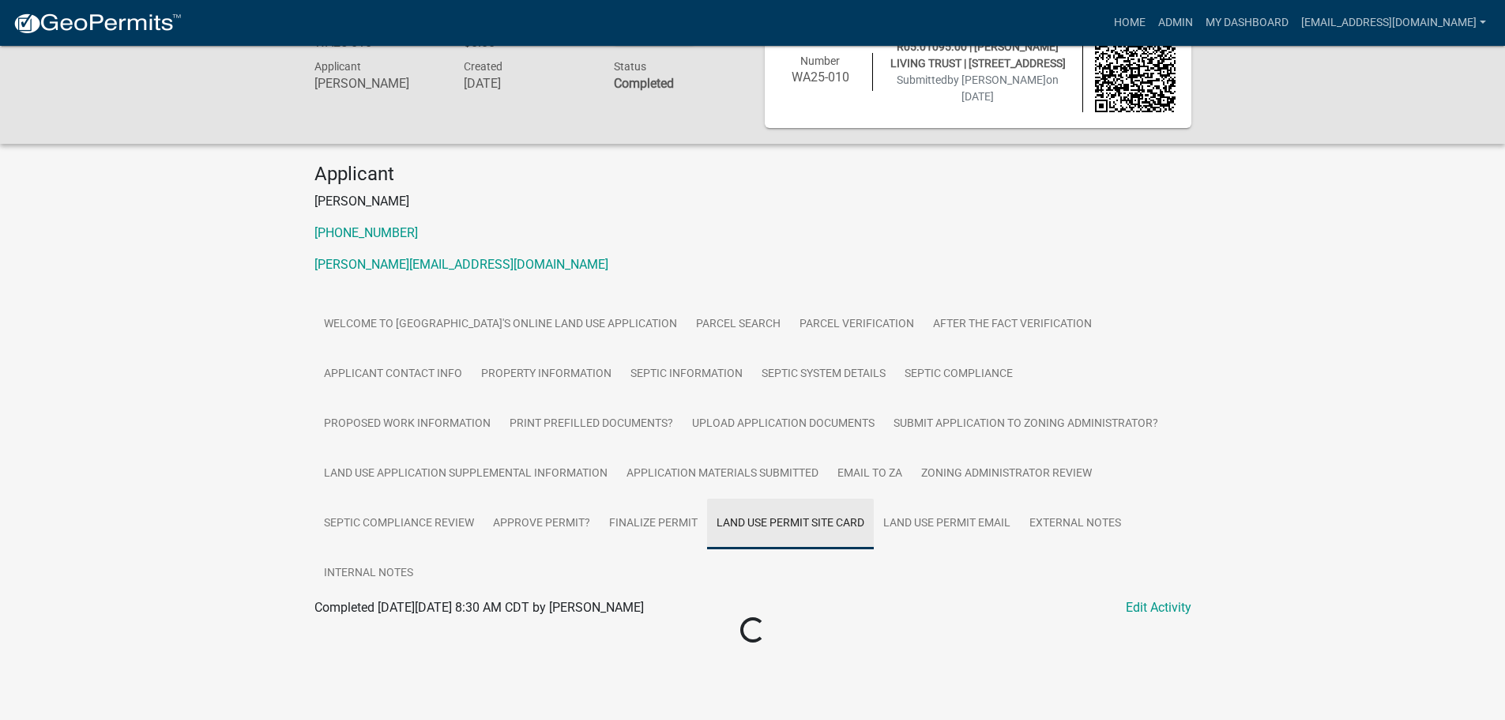
scroll to position [46, 0]
click at [395, 619] on link "WA25-010 Site Card" at bounding box center [369, 626] width 111 height 15
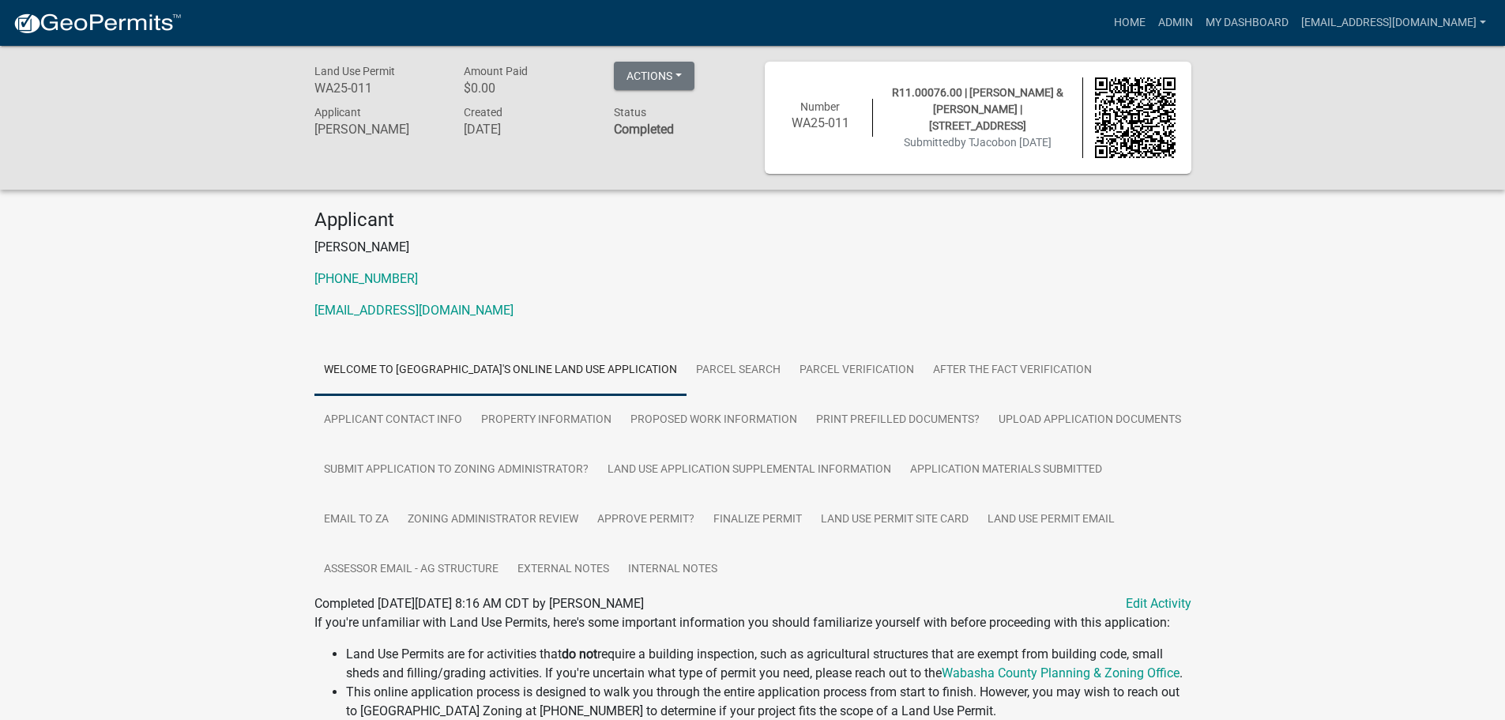
scroll to position [158, 0]
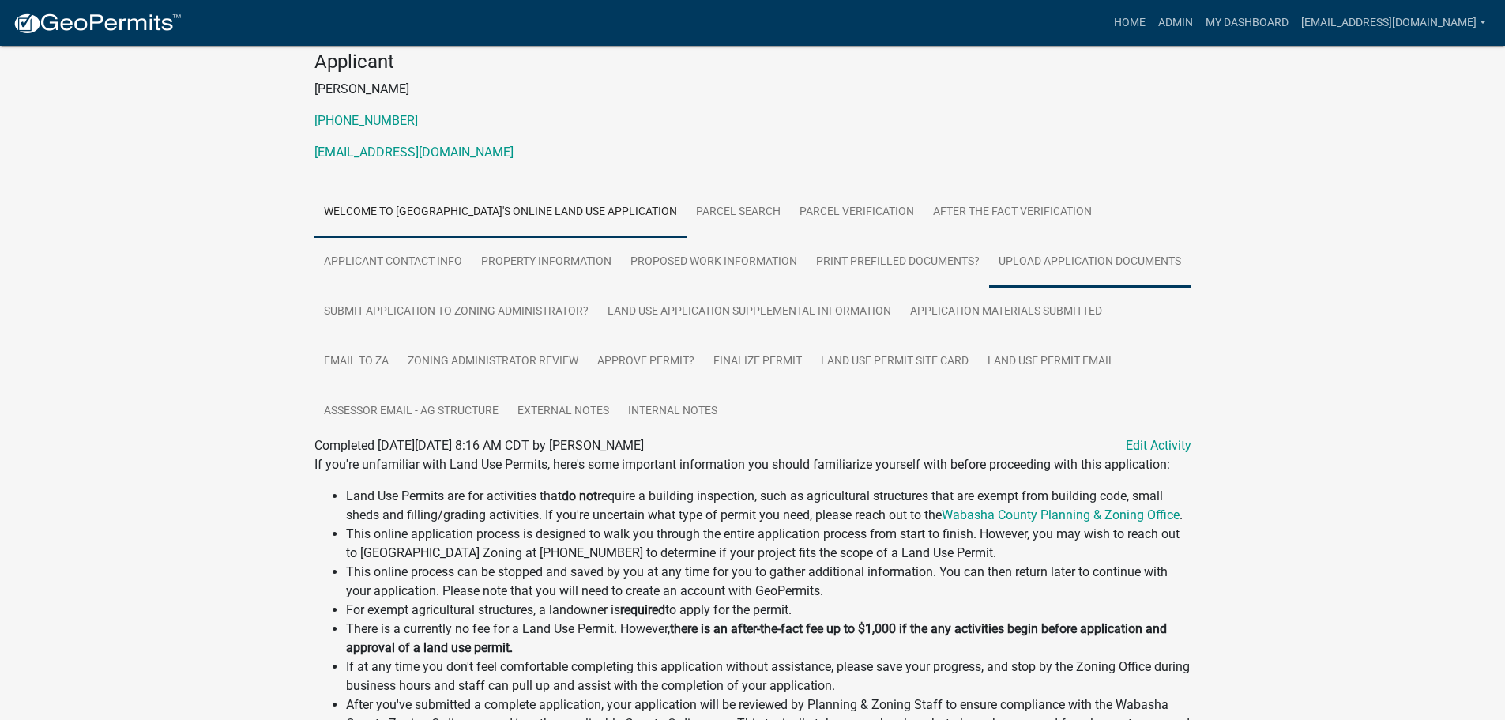
click at [1044, 255] on link "Upload Application Documents" at bounding box center [1089, 262] width 201 height 51
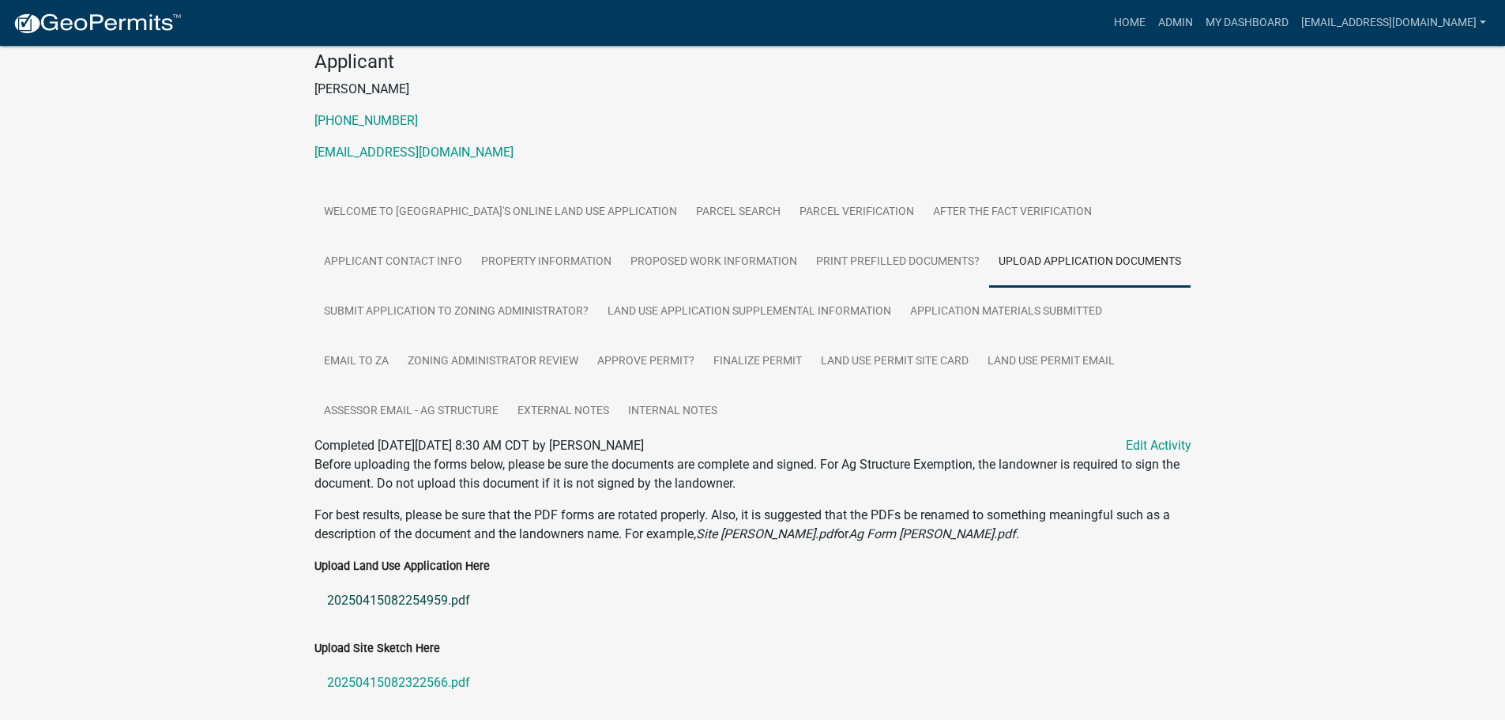
click at [377, 590] on link "20250415082254959.pdf" at bounding box center [752, 600] width 877 height 38
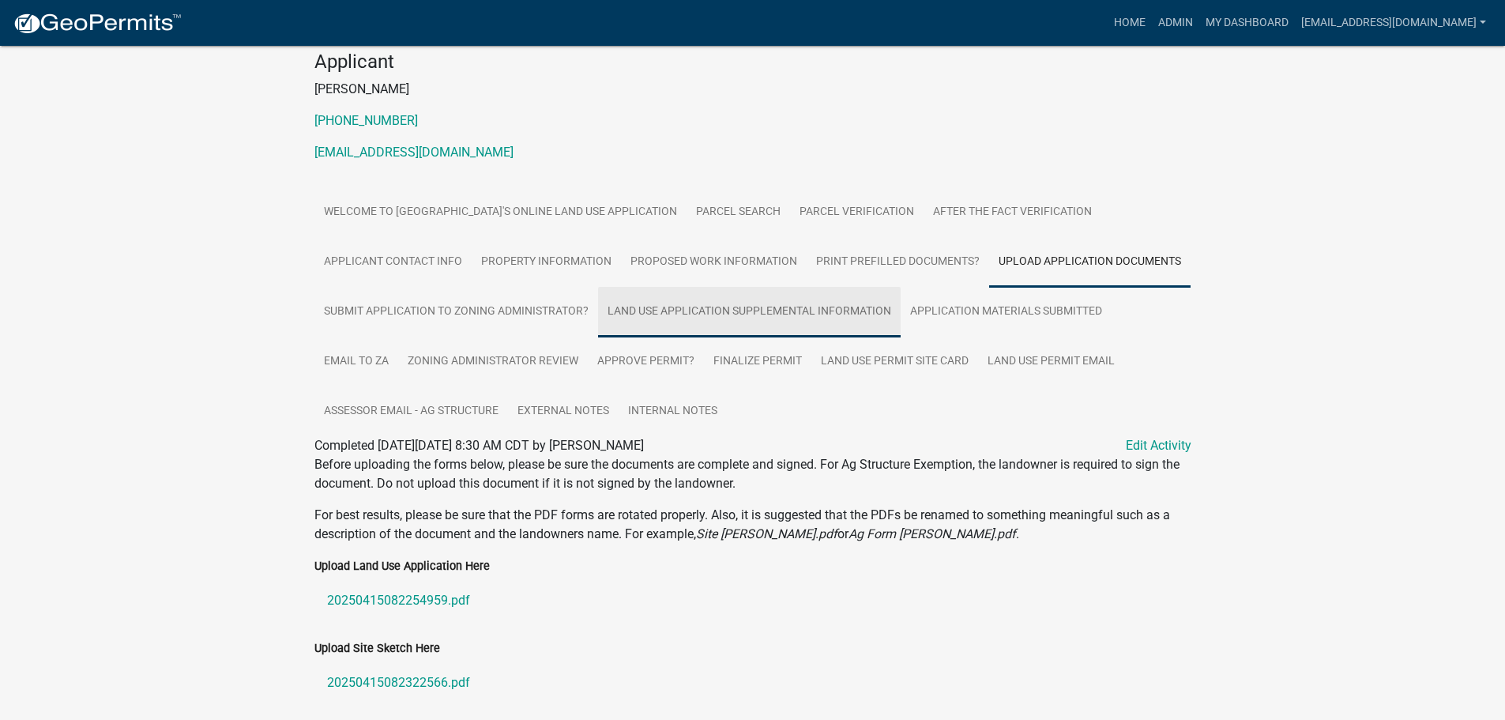
click at [708, 294] on link "Land Use Application Supplemental Information" at bounding box center [749, 312] width 303 height 51
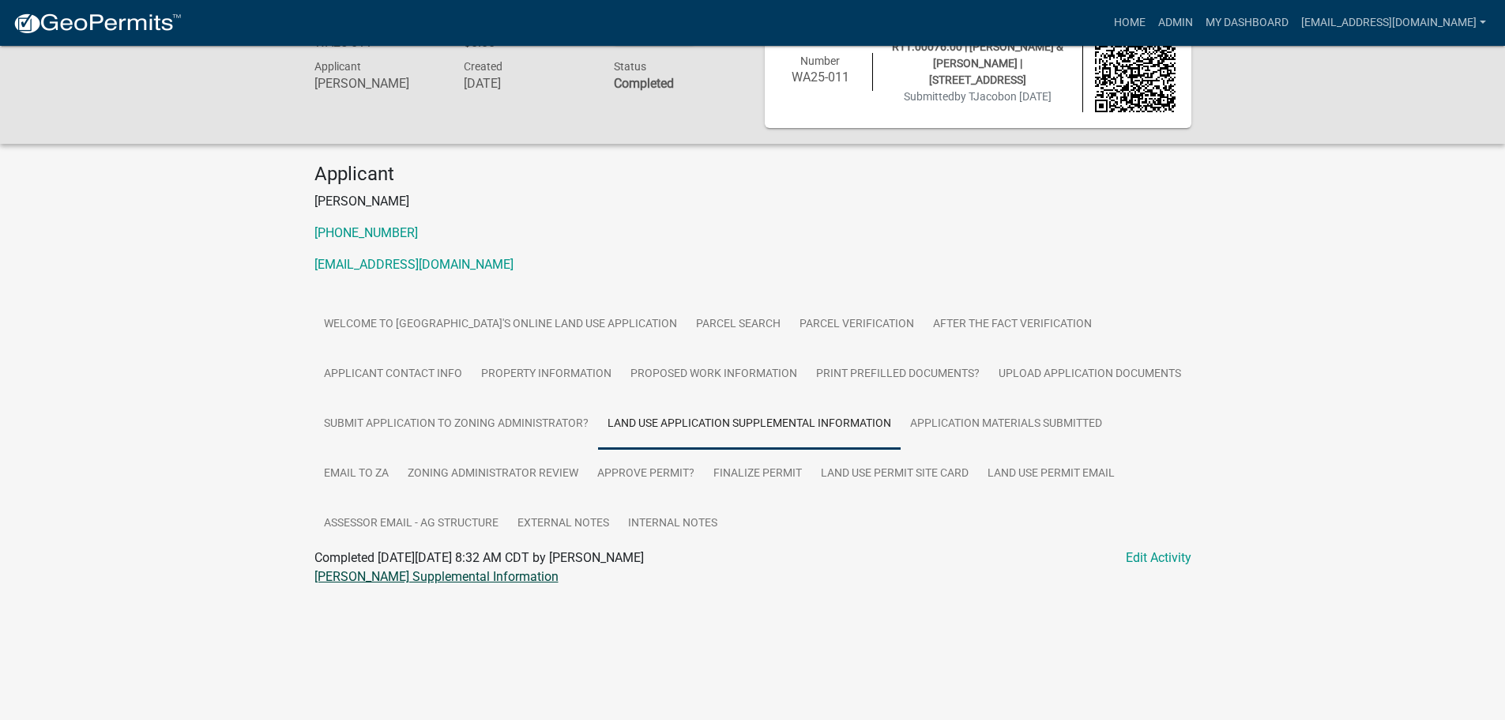
click at [372, 578] on link "Jacob LUP Supplemental Information" at bounding box center [436, 576] width 244 height 15
click at [1056, 371] on link "Upload Application Documents" at bounding box center [1089, 374] width 201 height 51
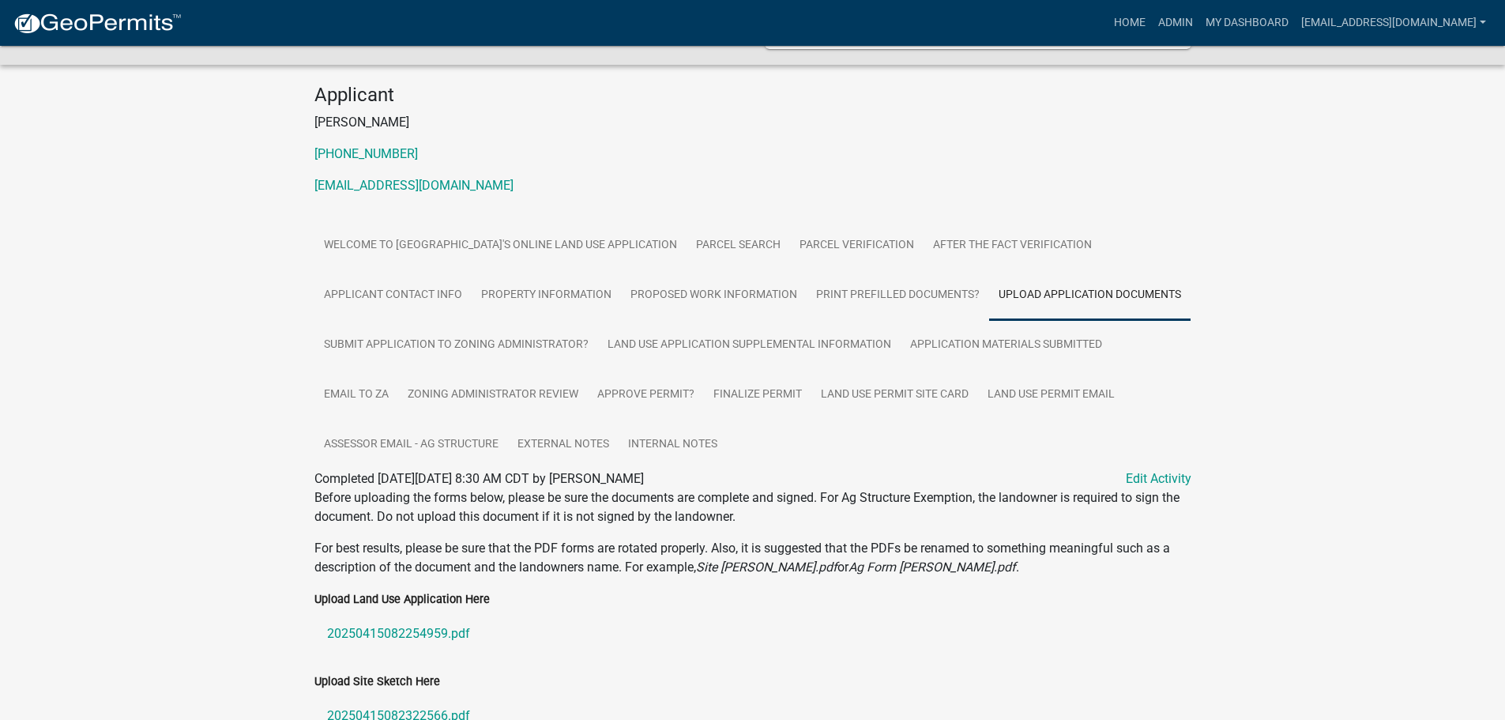
scroll to position [427, 0]
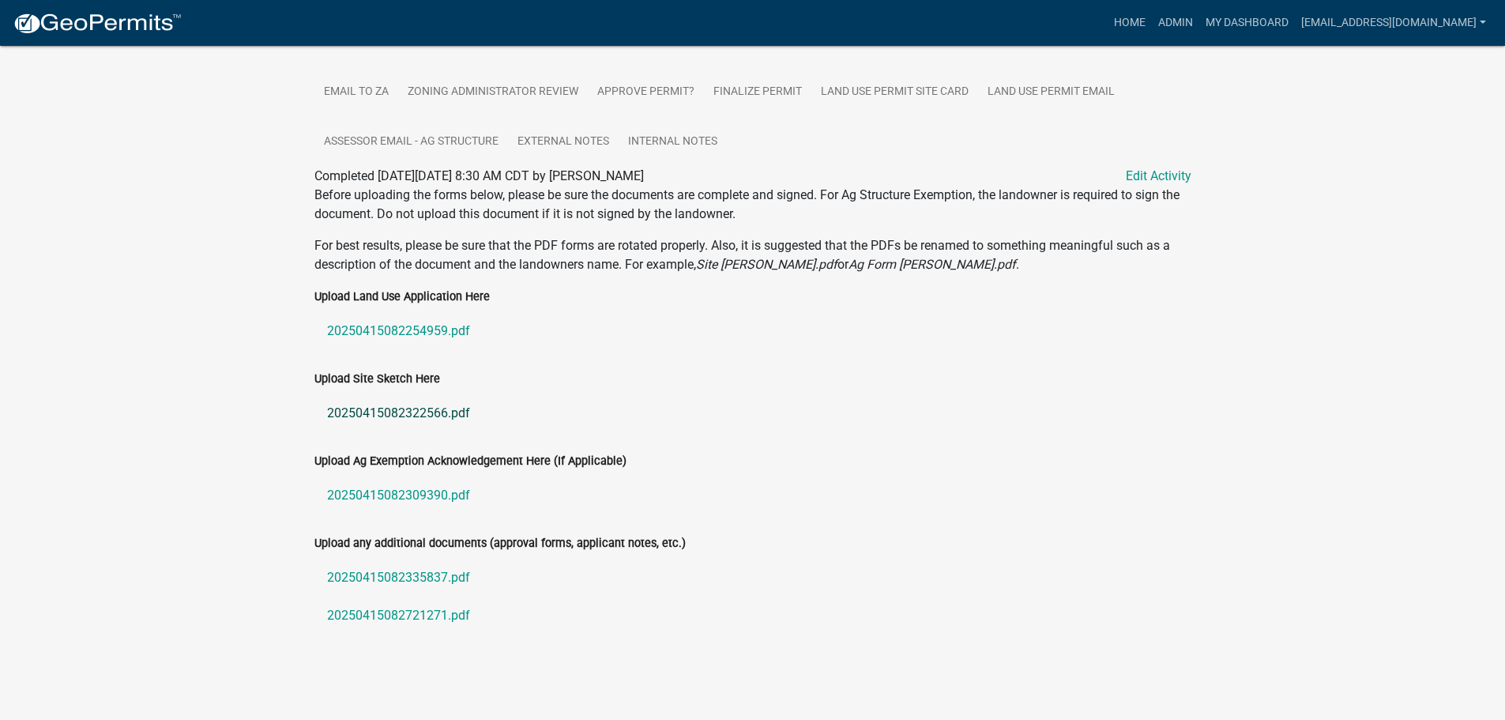
click at [368, 413] on link "20250415082322566.pdf" at bounding box center [752, 413] width 877 height 38
click at [378, 486] on link "20250415082309390.pdf" at bounding box center [752, 495] width 877 height 38
click at [427, 569] on link "20250415082335837.pdf" at bounding box center [752, 577] width 877 height 38
click at [362, 615] on link "20250415082721271.pdf" at bounding box center [752, 615] width 877 height 38
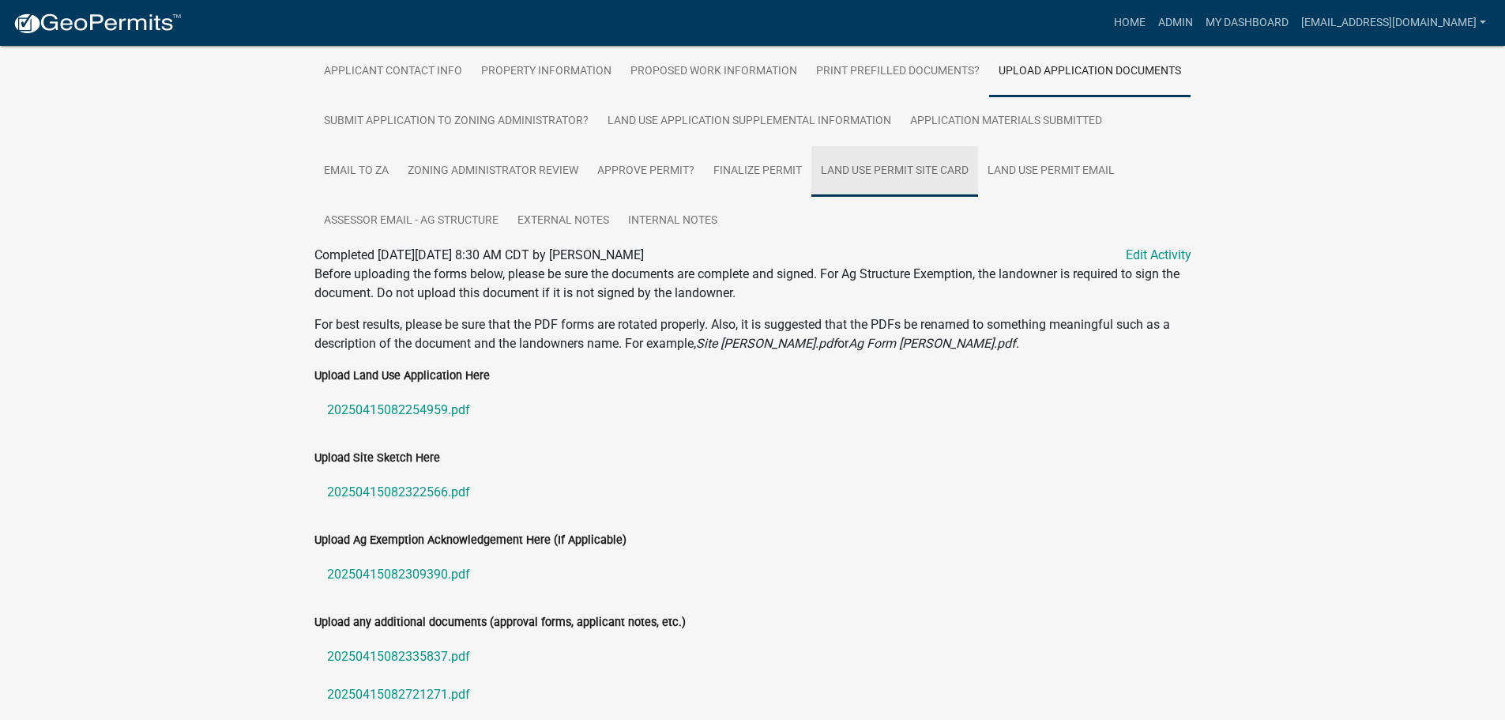
click at [852, 167] on link "Land Use Permit Site Card" at bounding box center [894, 171] width 167 height 51
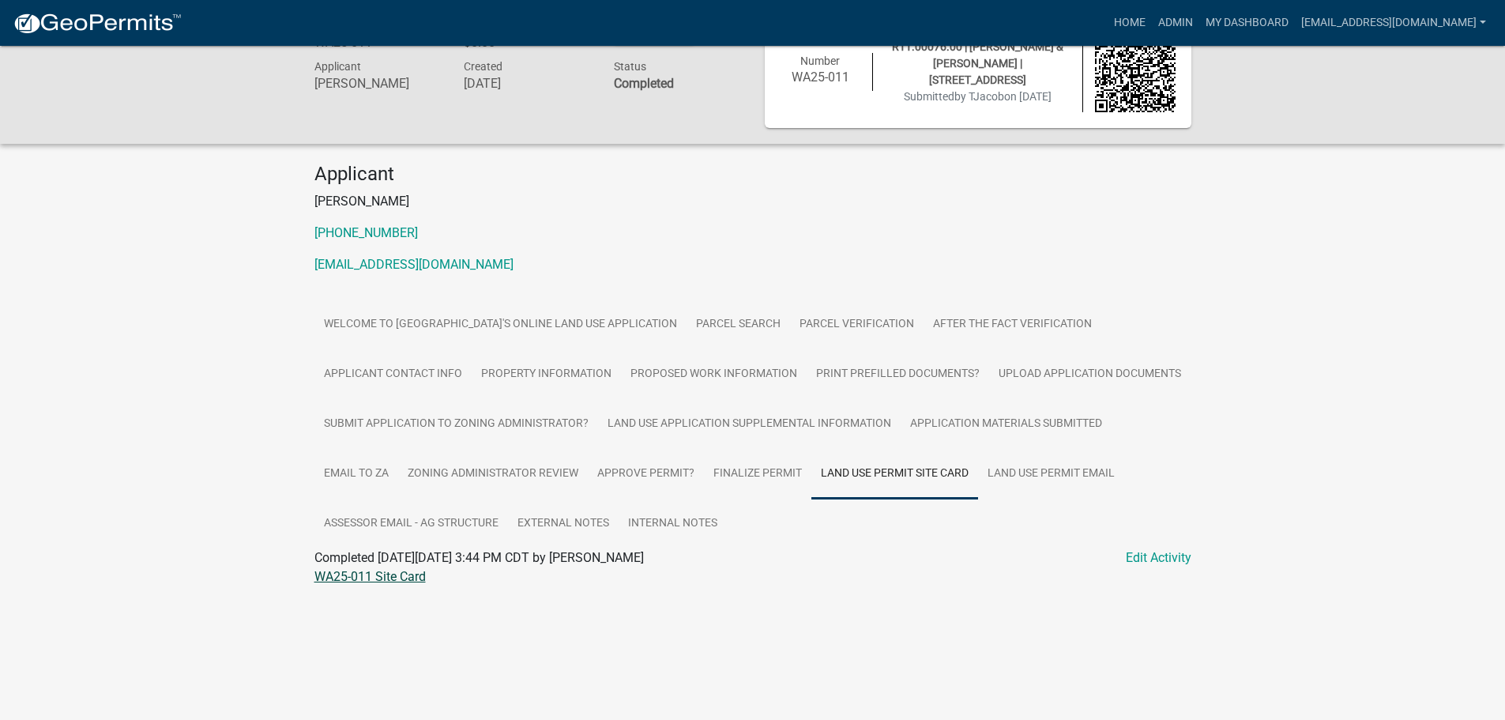
click at [347, 575] on link "WA25-011 Site Card" at bounding box center [369, 576] width 111 height 15
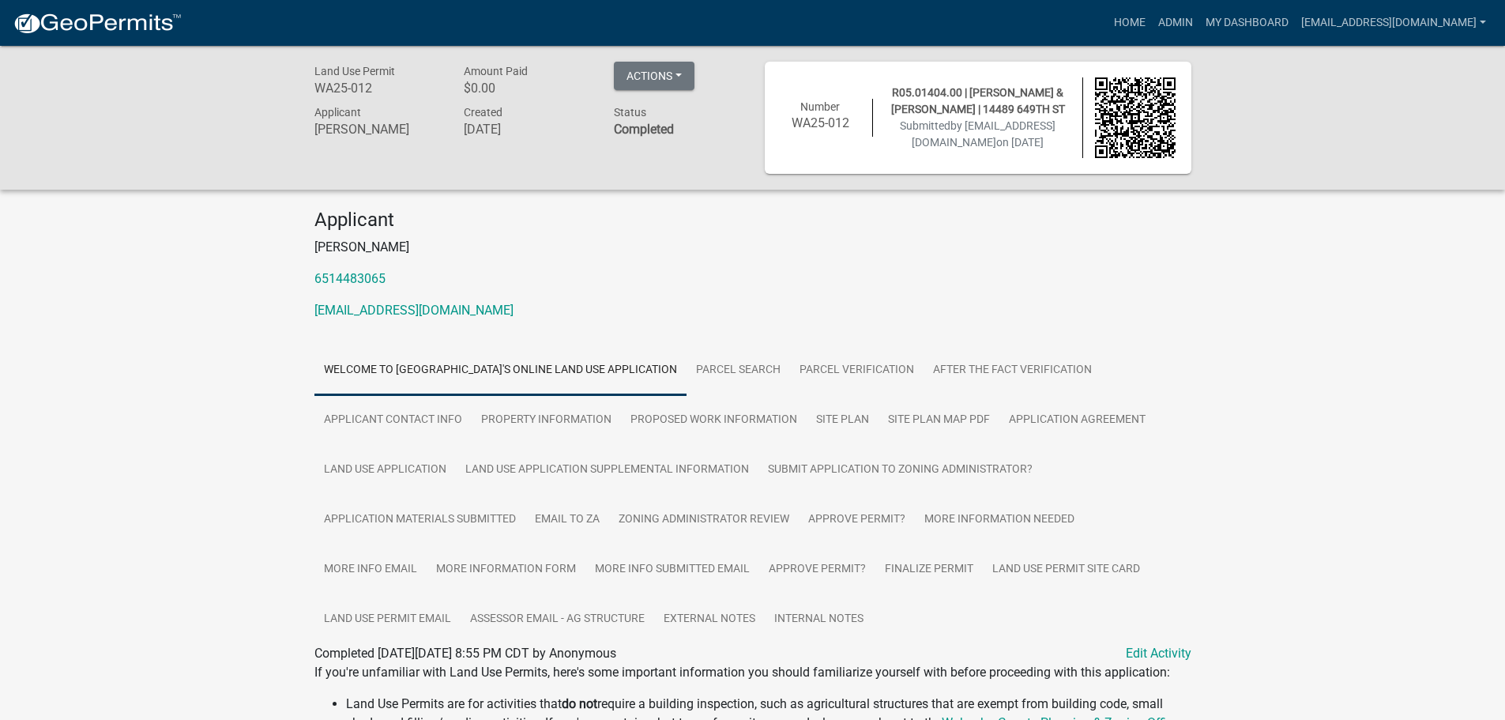
scroll to position [79, 0]
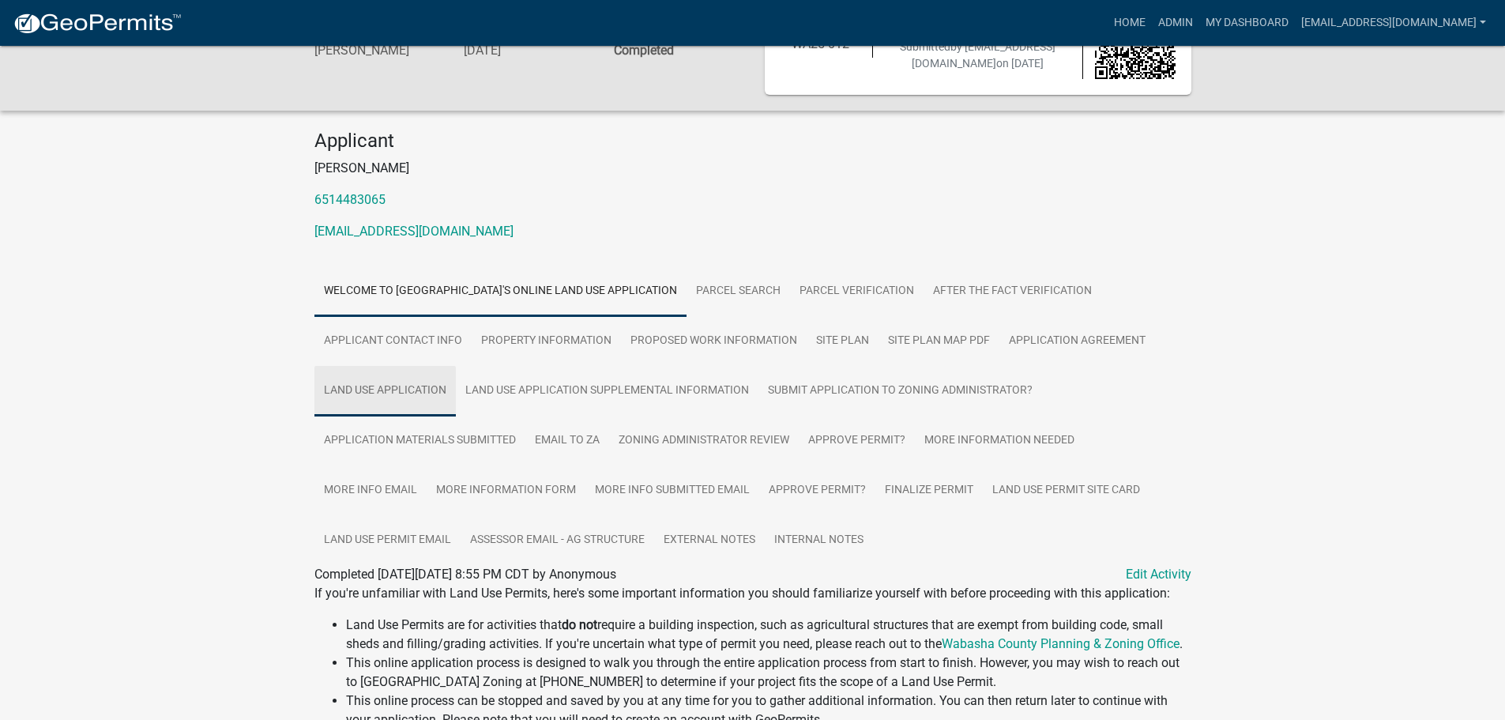
click at [398, 387] on link "Land Use Application" at bounding box center [384, 391] width 141 height 51
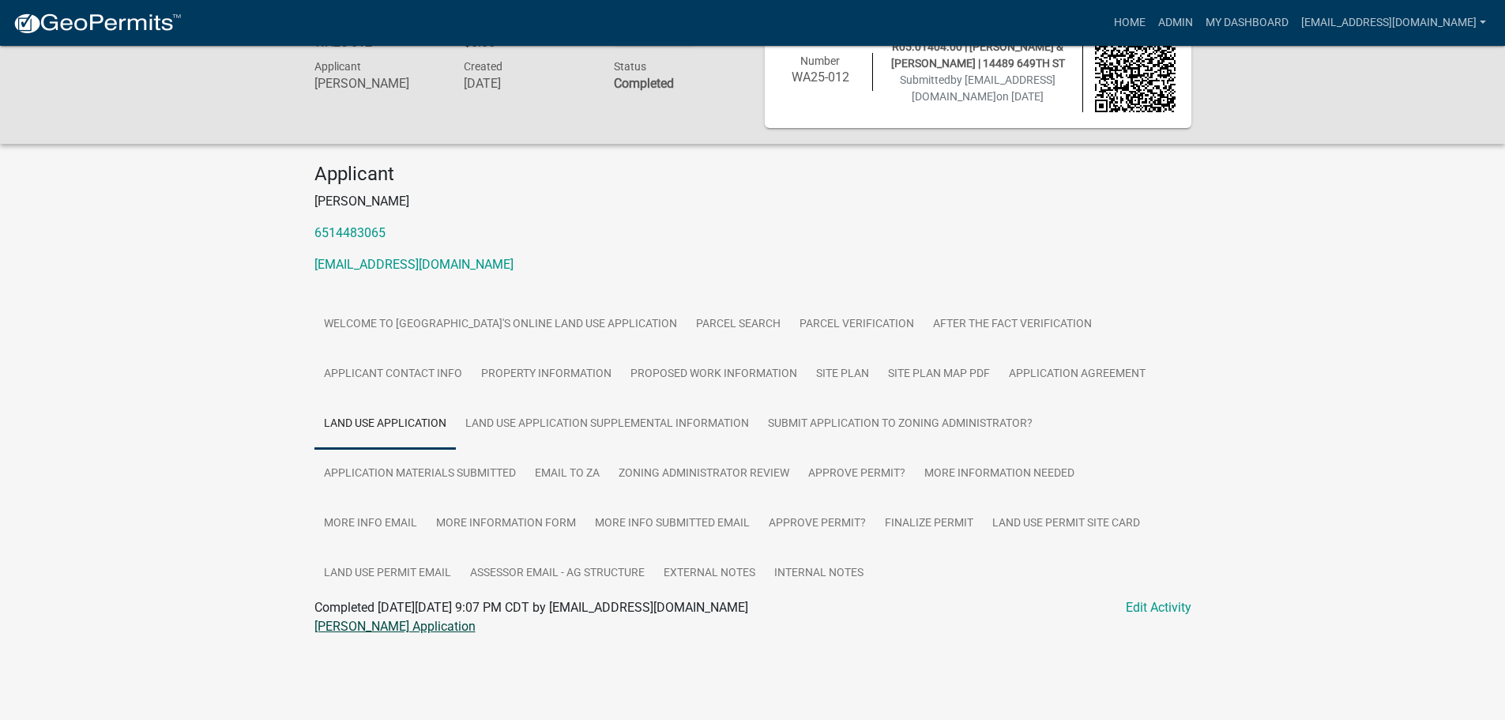
click at [369, 624] on link "Wallerich LUP Application" at bounding box center [394, 626] width 161 height 15
click at [580, 412] on link "Land Use Application Supplemental Information" at bounding box center [607, 424] width 303 height 51
click at [407, 634] on link "Wallerich LUP Supplemental Information" at bounding box center [436, 626] width 244 height 15
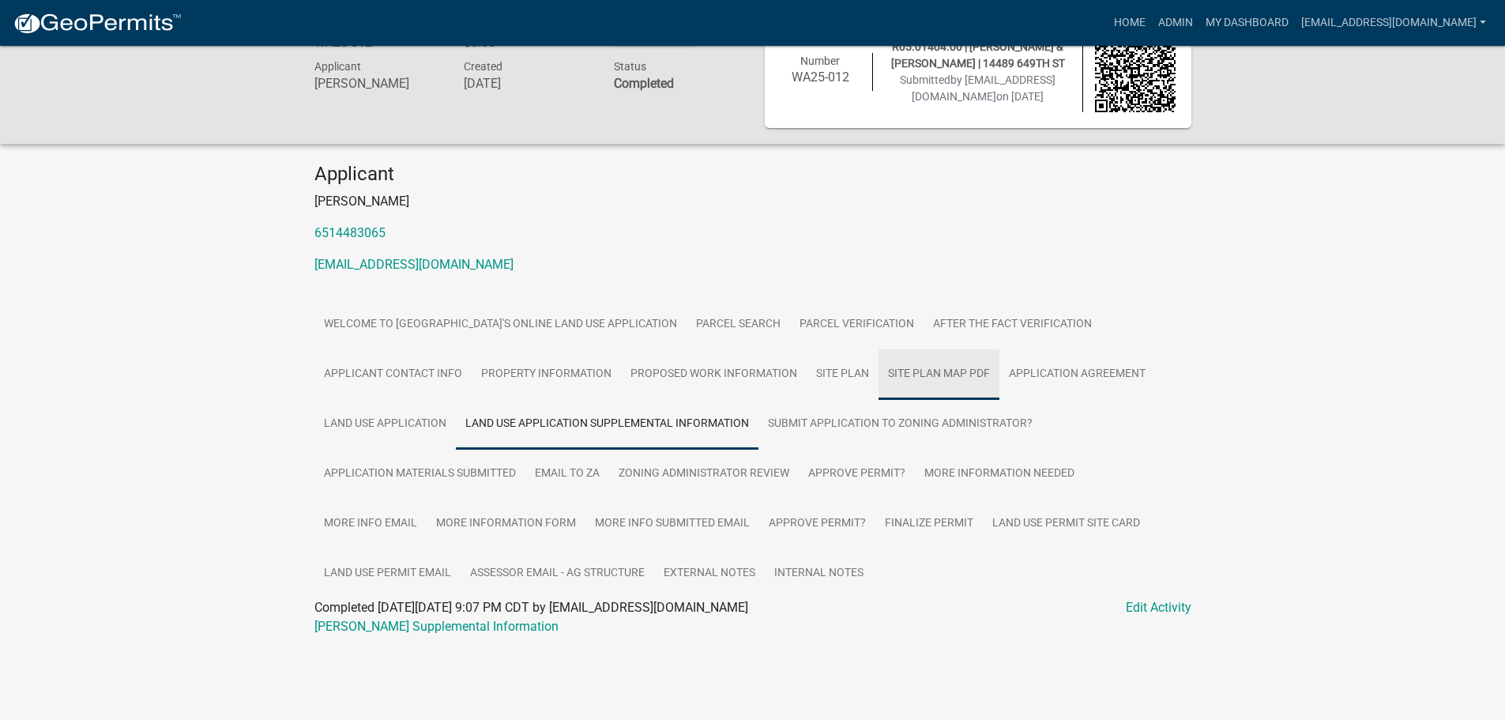
click at [916, 374] on link "Site Plan Map PDF" at bounding box center [938, 374] width 121 height 51
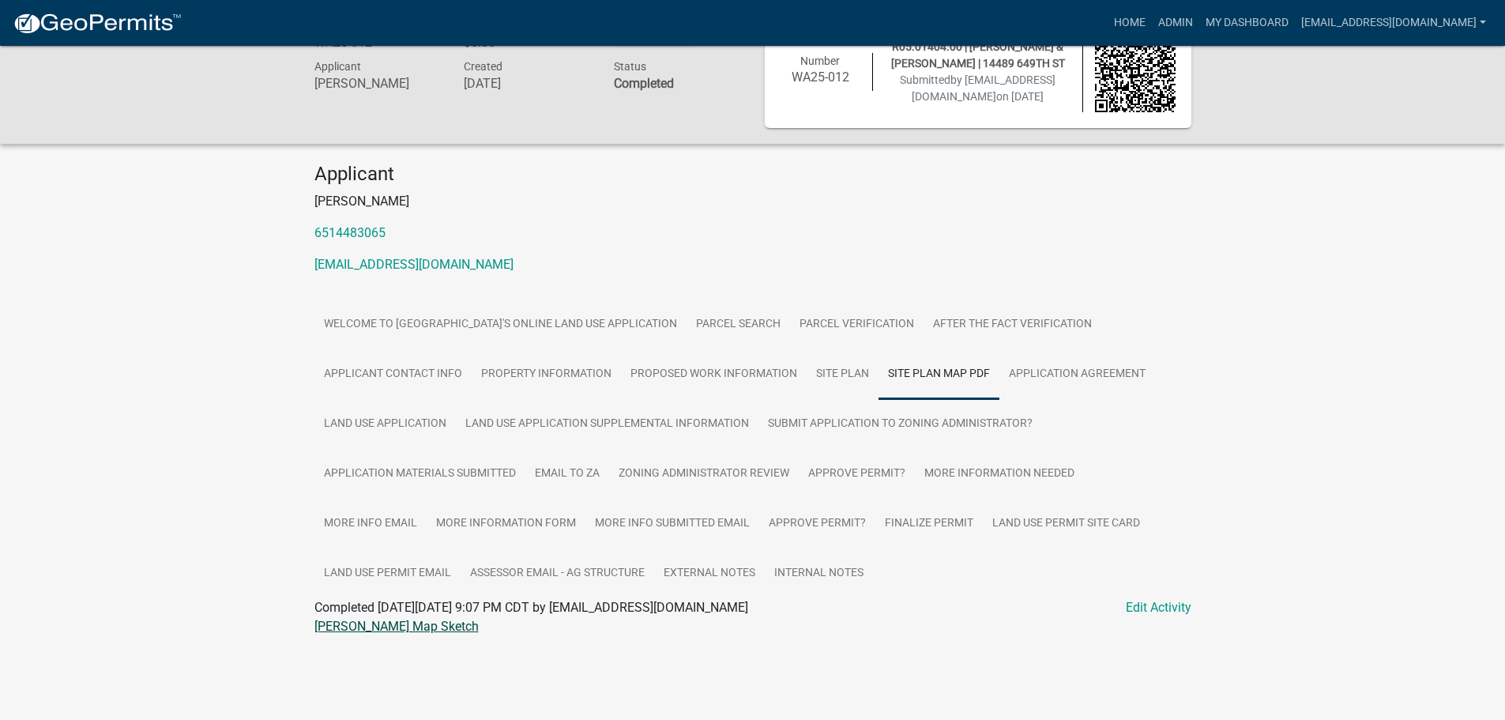
click at [348, 628] on link "Wallerich Map Sketch" at bounding box center [396, 626] width 164 height 15
click at [836, 370] on link "Site Plan" at bounding box center [843, 374] width 72 height 51
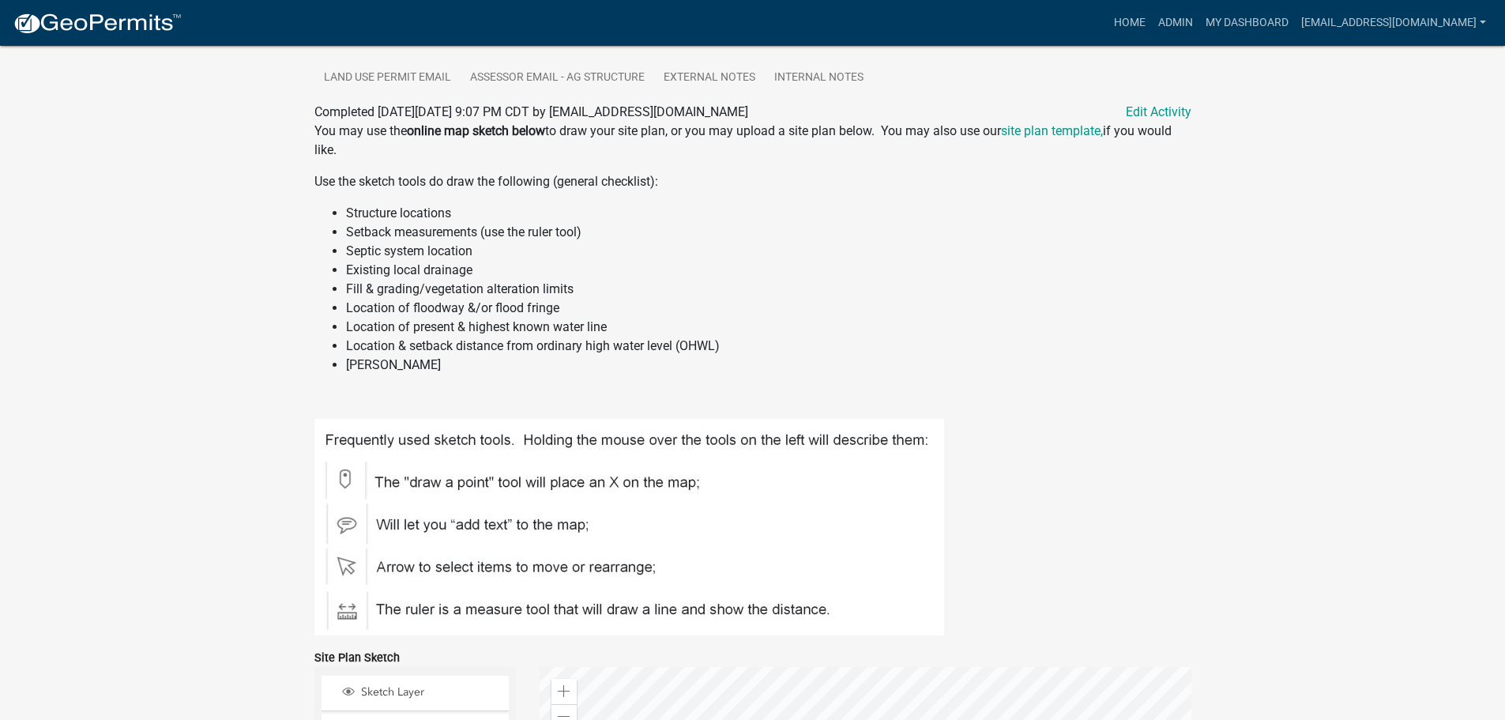
scroll to position [225, 0]
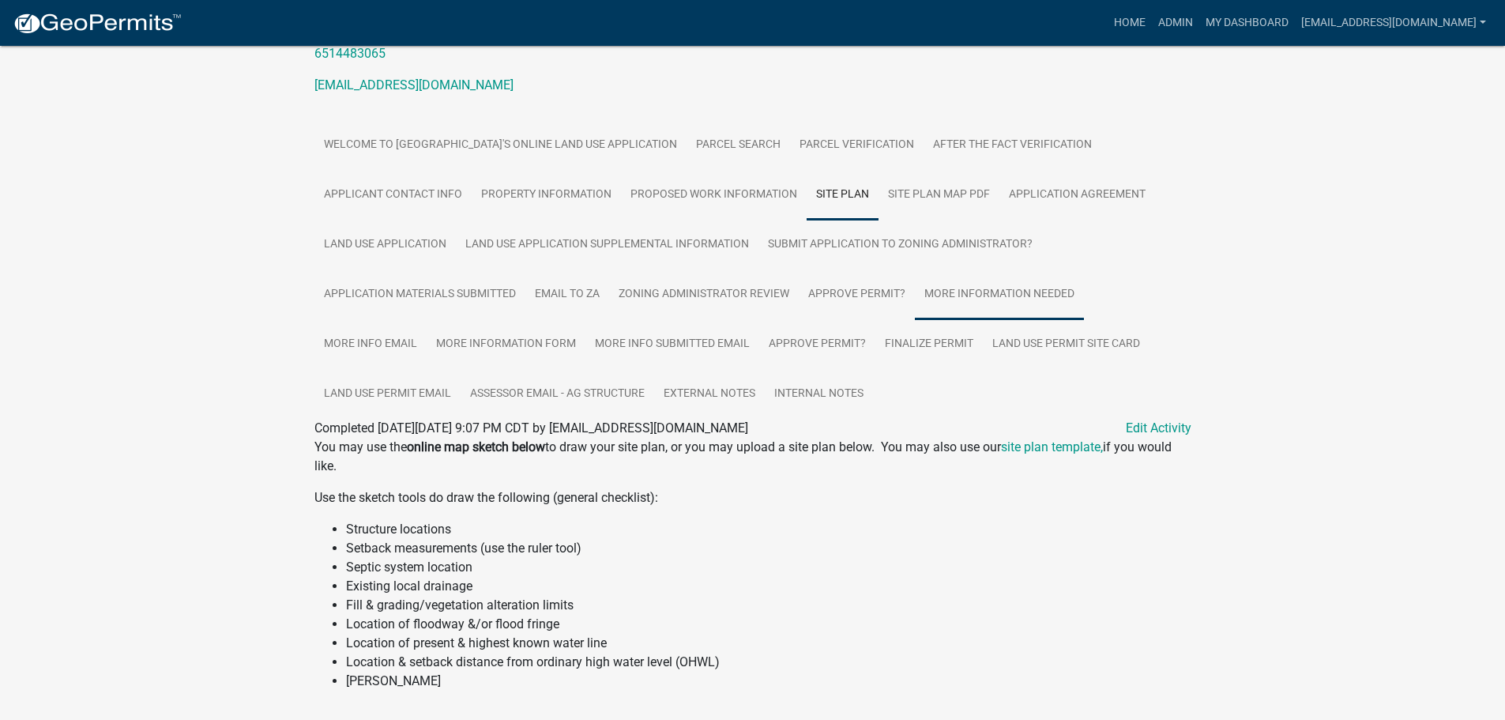
click at [987, 299] on link "More Information Needed" at bounding box center [999, 294] width 169 height 51
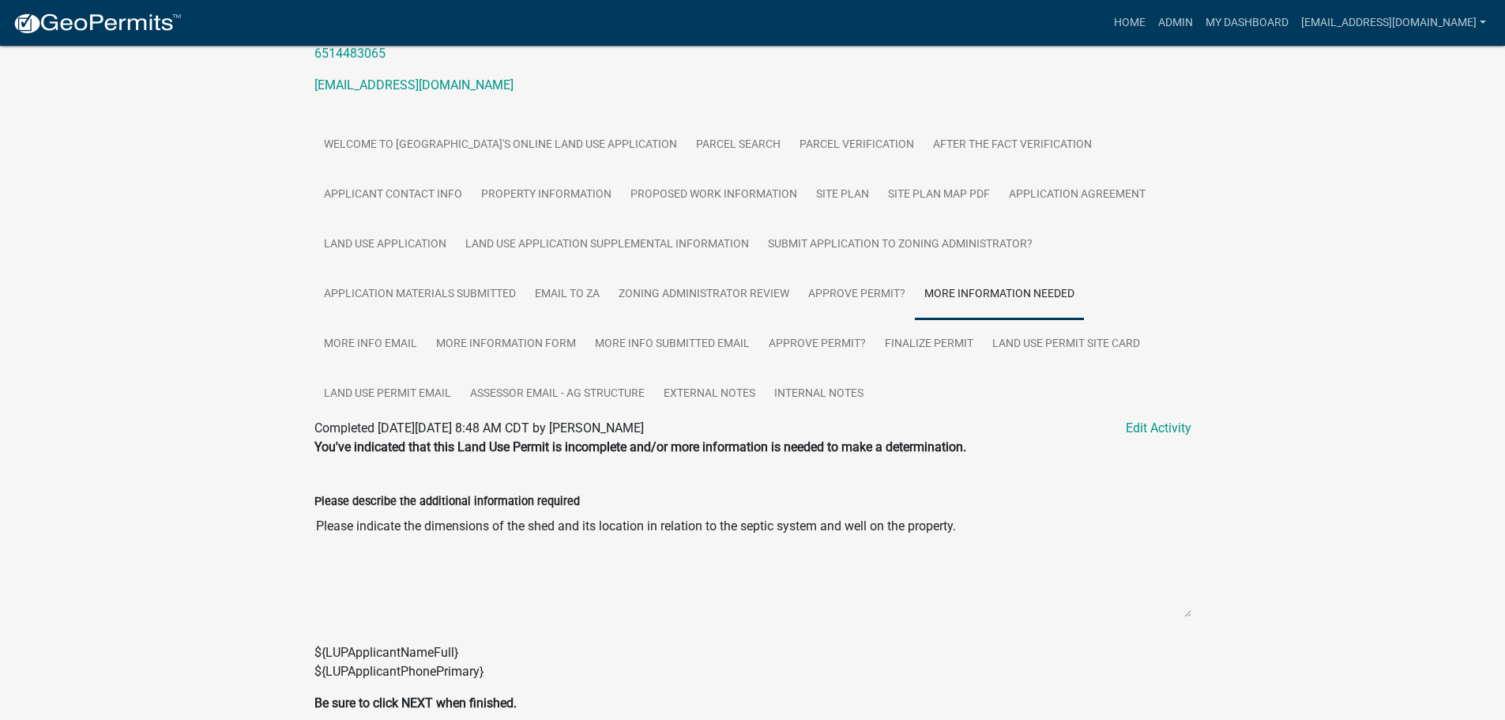
scroll to position [299, 0]
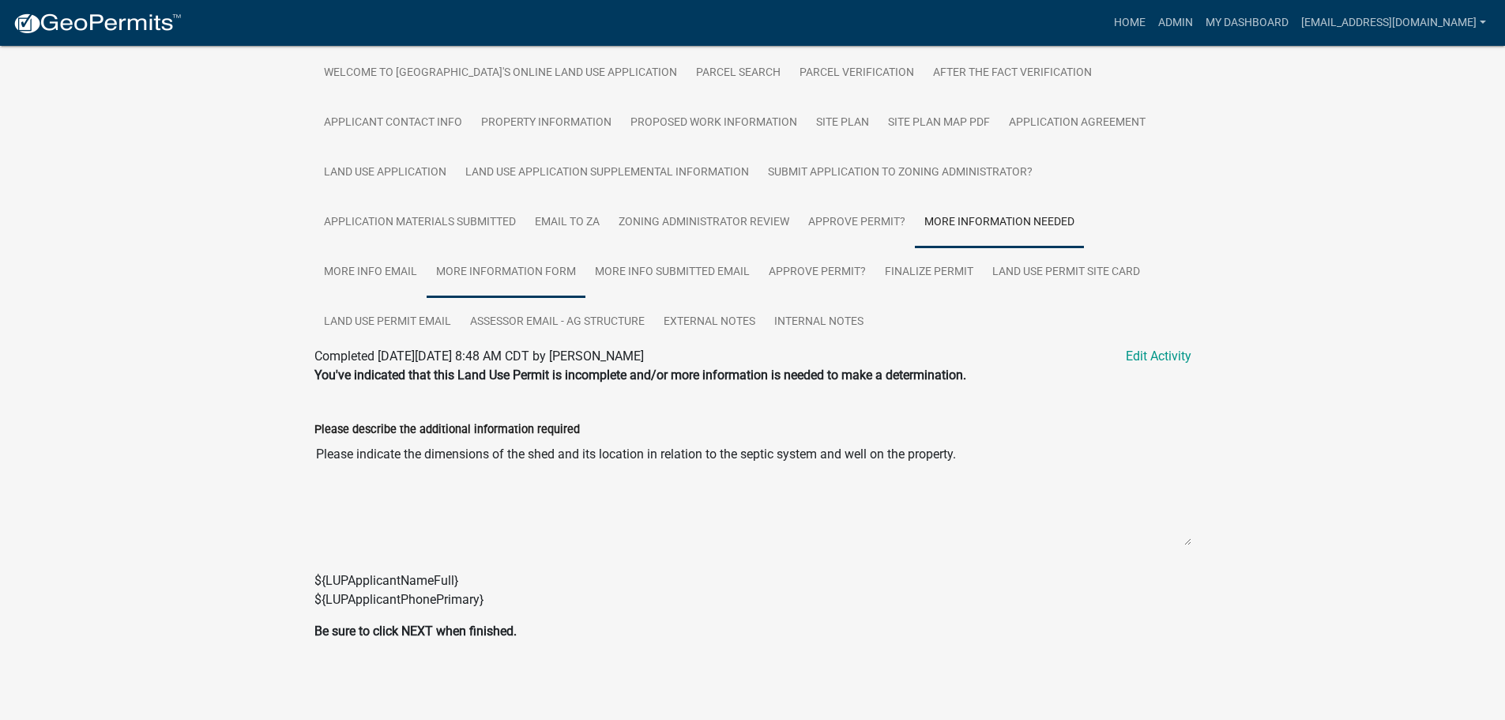
click at [487, 273] on link "More Information Form" at bounding box center [506, 272] width 159 height 51
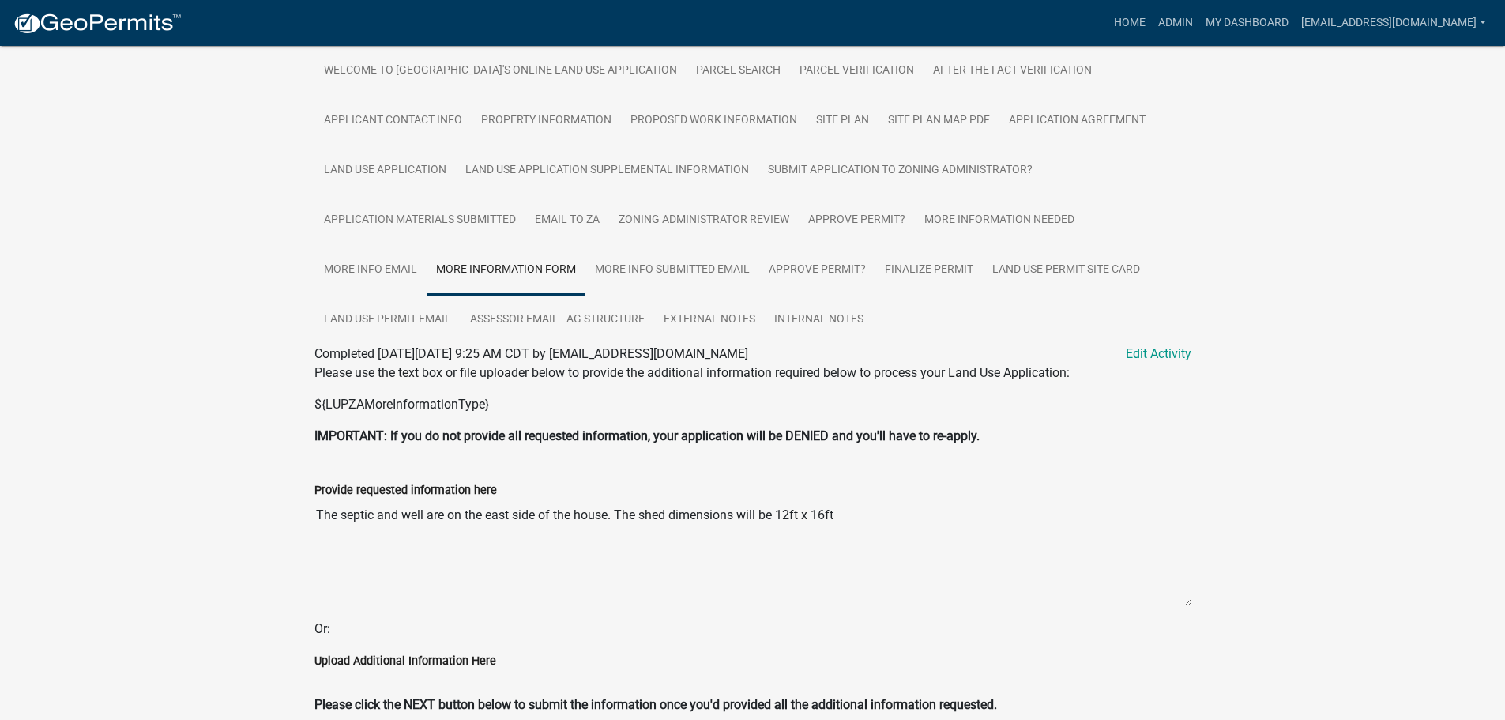
scroll to position [375, 0]
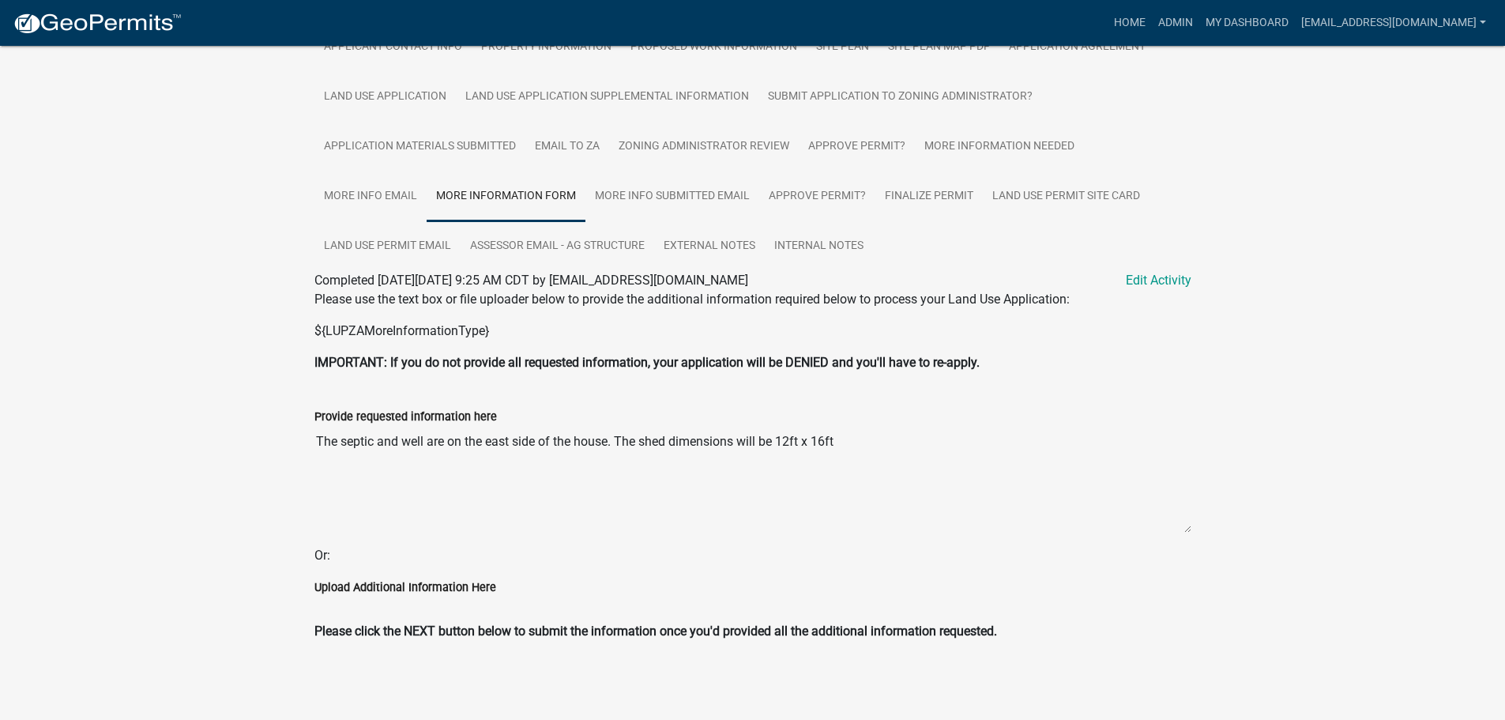
drag, startPoint x: 316, startPoint y: 436, endPoint x: 882, endPoint y: 433, distance: 566.4
click at [882, 433] on textarea "The septic and well are on the east side of the house. The shed dimensions will…" at bounding box center [752, 479] width 877 height 107
click at [1047, 187] on link "Land Use Permit Site Card" at bounding box center [1066, 196] width 167 height 51
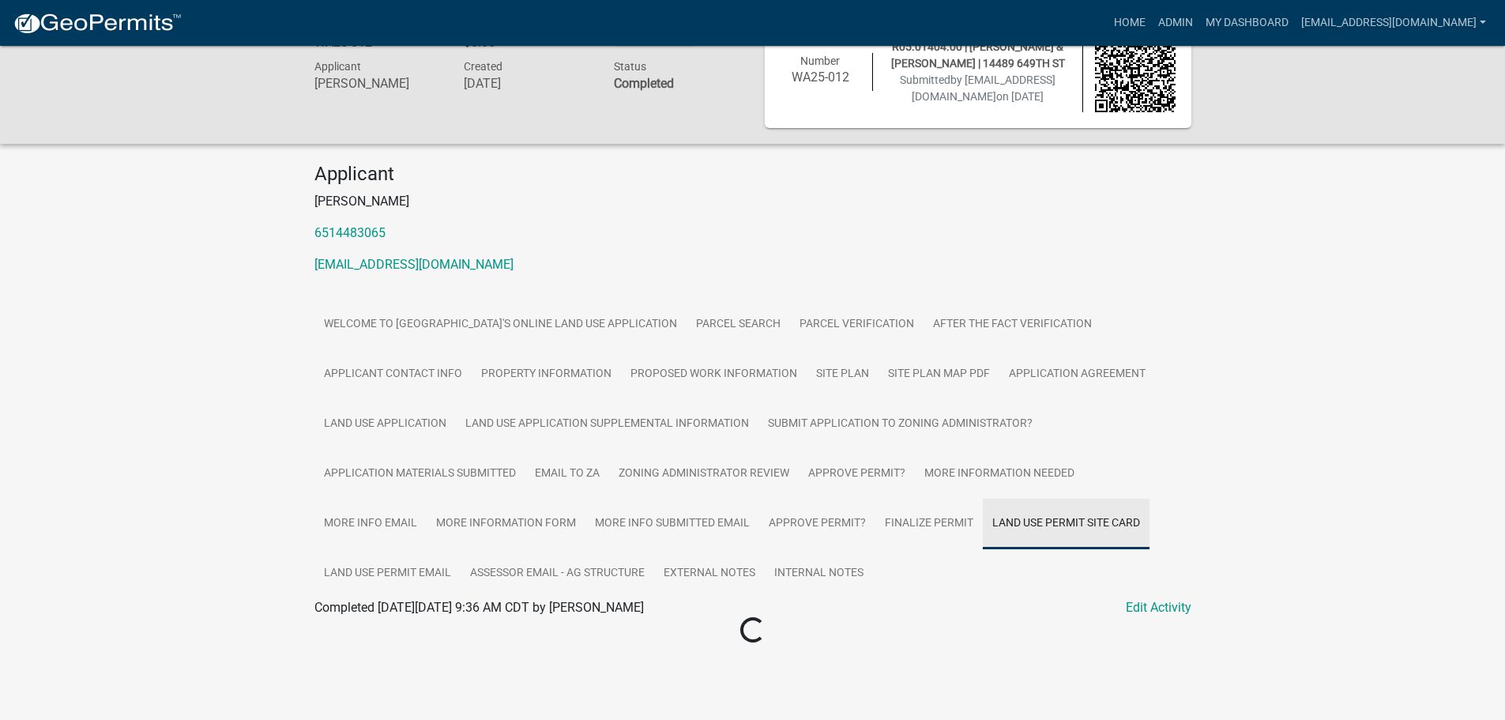
scroll to position [46, 0]
click at [357, 617] on div "Completed On Thursday, May 1, 2025 at 9:36 AM CDT by jmkaltenbach Edit Activity" at bounding box center [752, 607] width 877 height 19
click at [358, 623] on link "WA25-012 Site Card" at bounding box center [369, 626] width 111 height 15
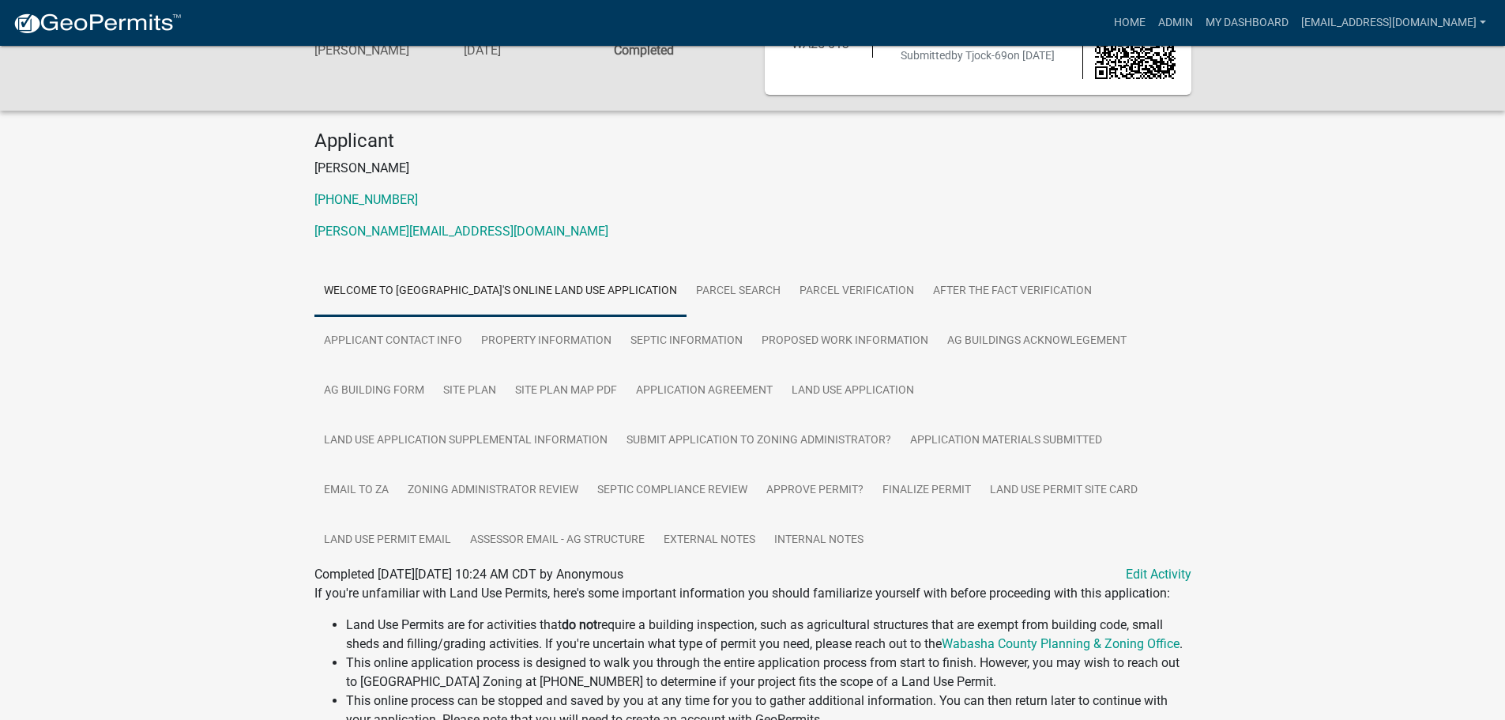
scroll to position [158, 0]
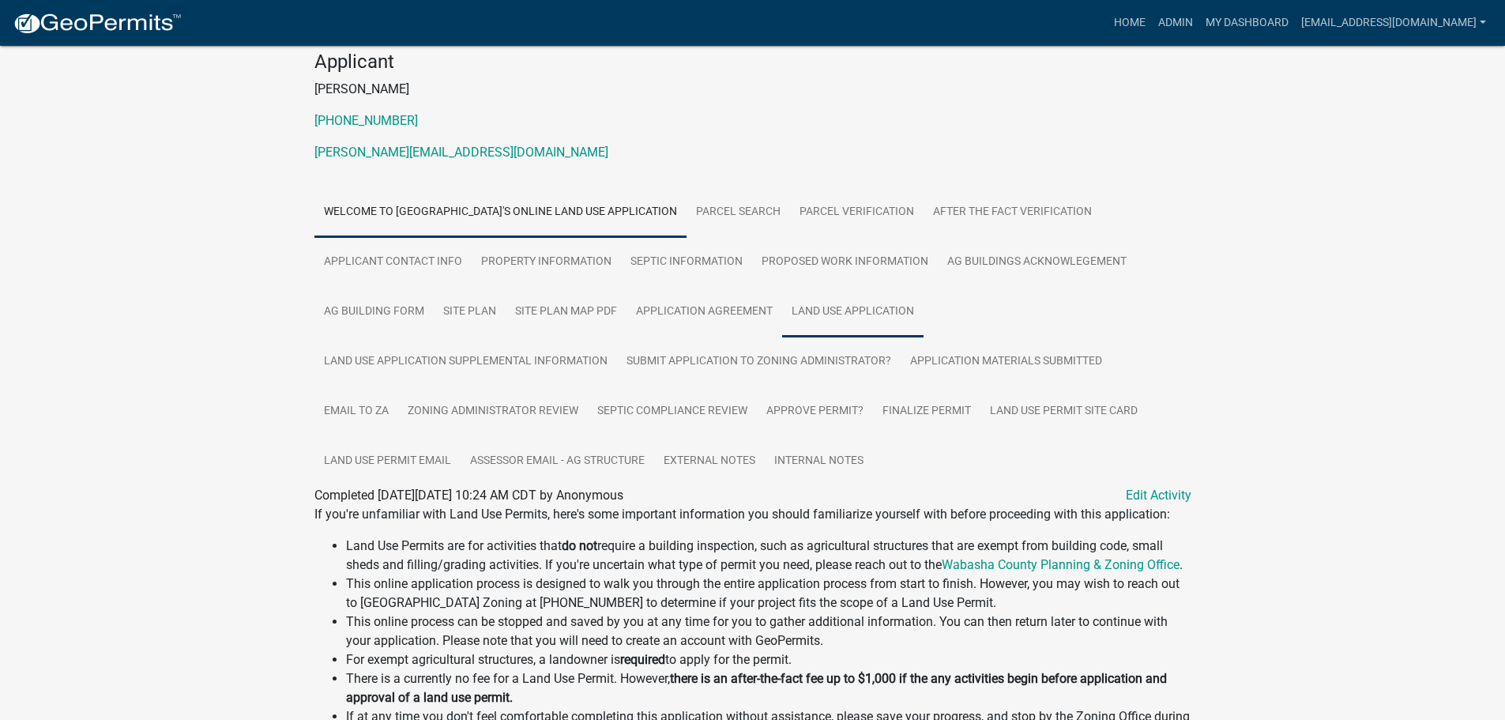
click at [831, 309] on link "Land Use Application" at bounding box center [852, 312] width 141 height 51
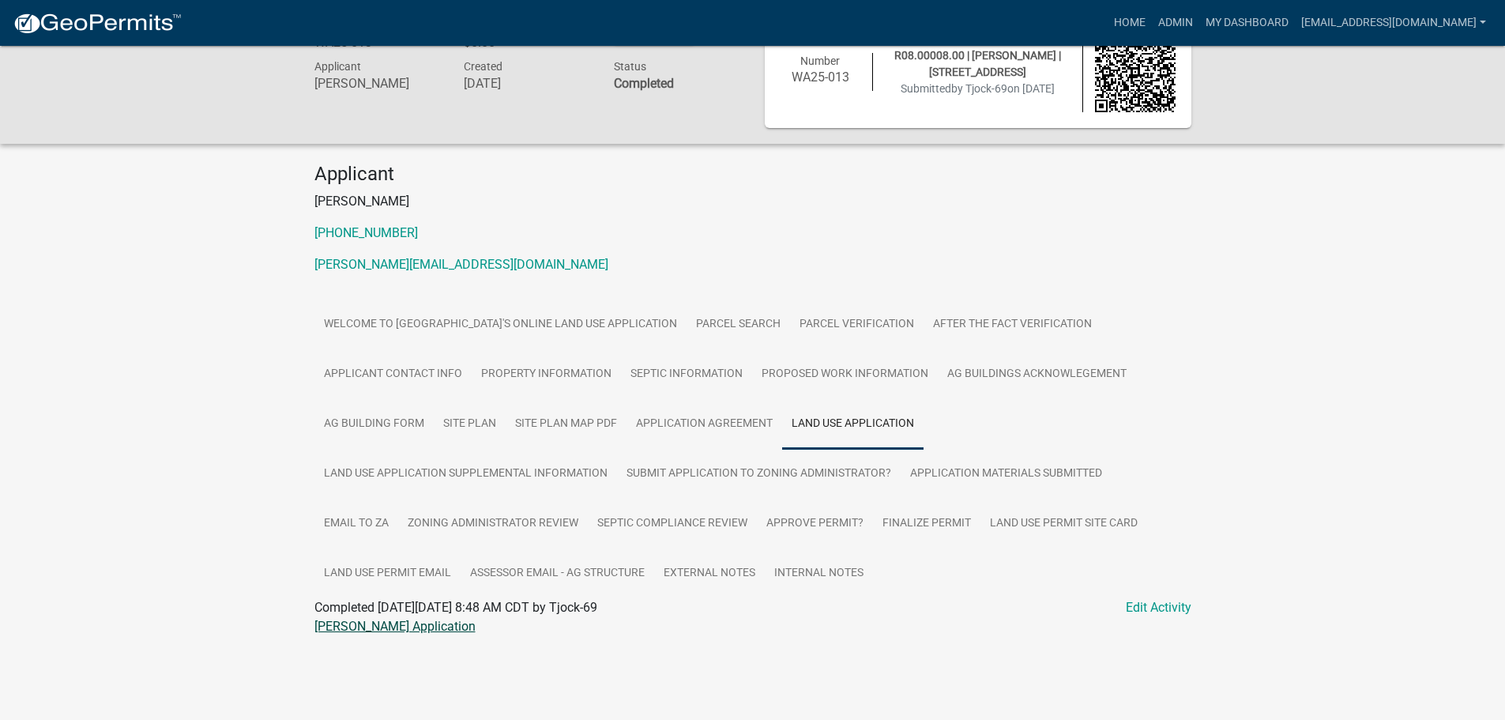
click at [355, 626] on link "[PERSON_NAME] Application" at bounding box center [394, 626] width 161 height 15
click at [497, 472] on link "Land Use Application Supplemental Information" at bounding box center [465, 474] width 303 height 51
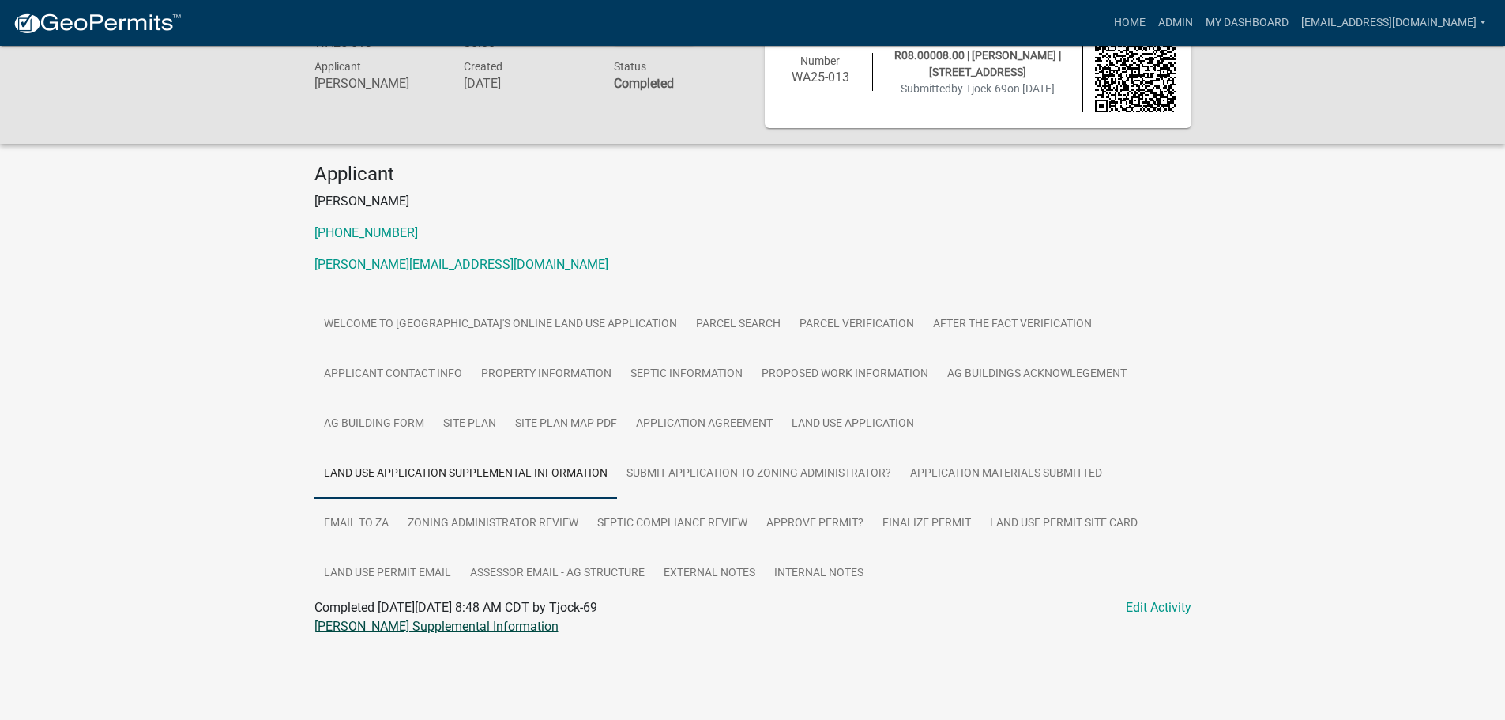
click at [394, 626] on link "[PERSON_NAME] Supplemental Information" at bounding box center [436, 626] width 244 height 15
click at [542, 422] on link "Site Plan Map PDF" at bounding box center [566, 424] width 121 height 51
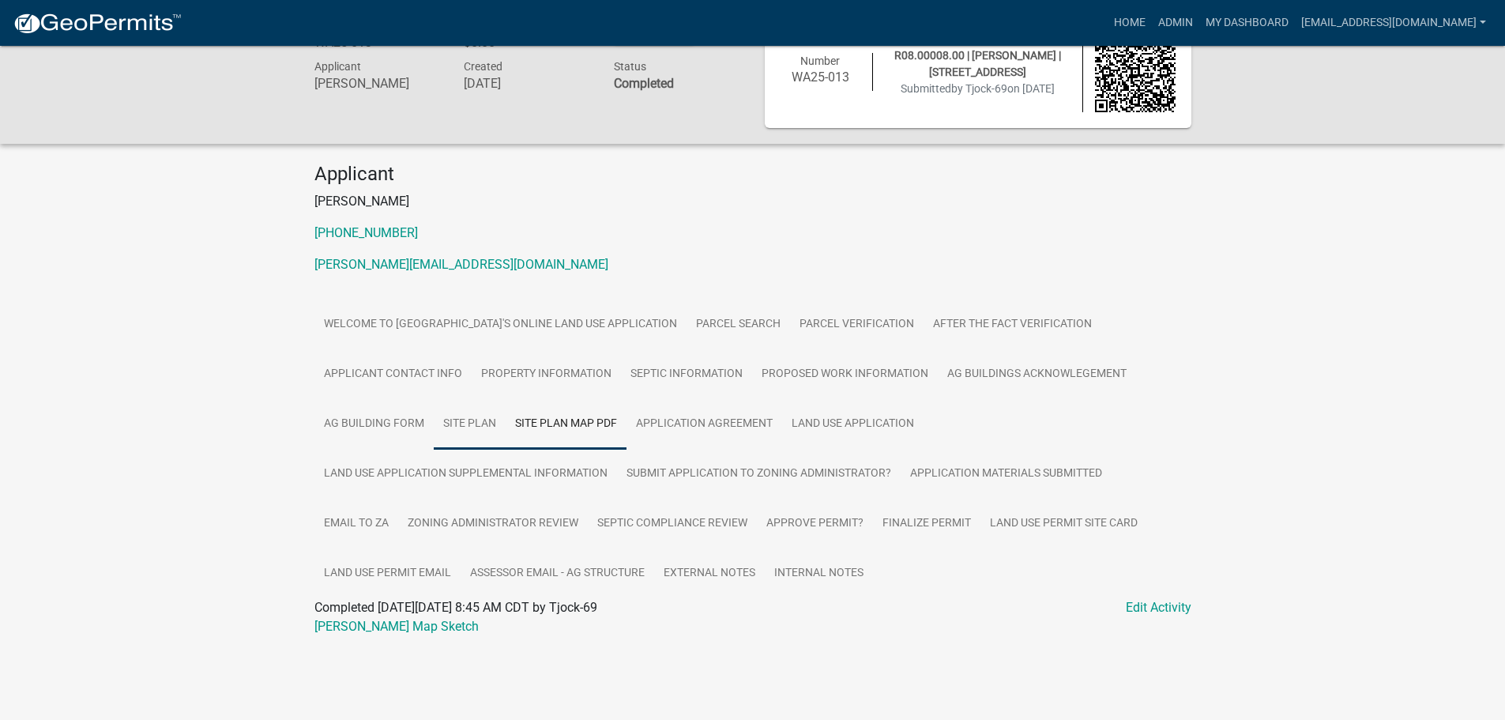
click at [461, 418] on link "Site Plan" at bounding box center [470, 424] width 72 height 51
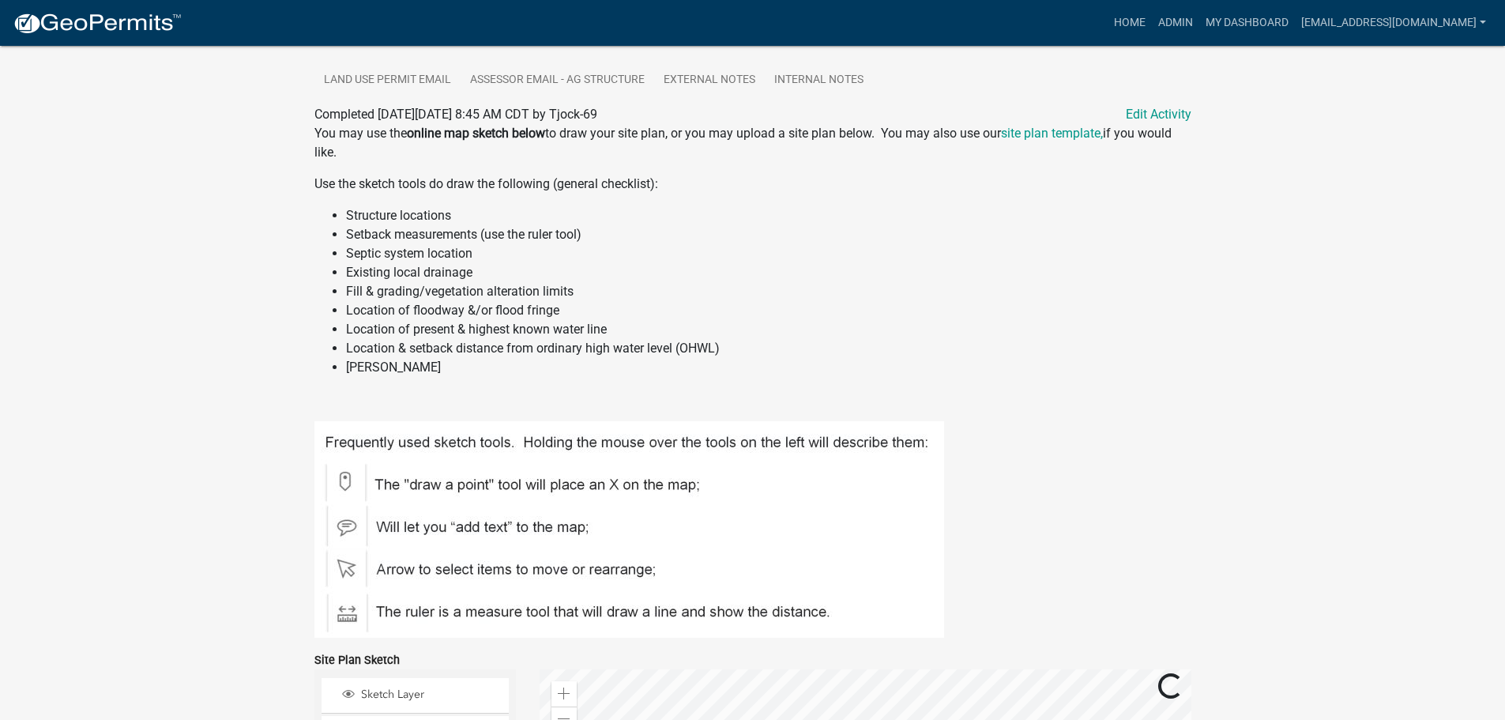
scroll to position [223, 0]
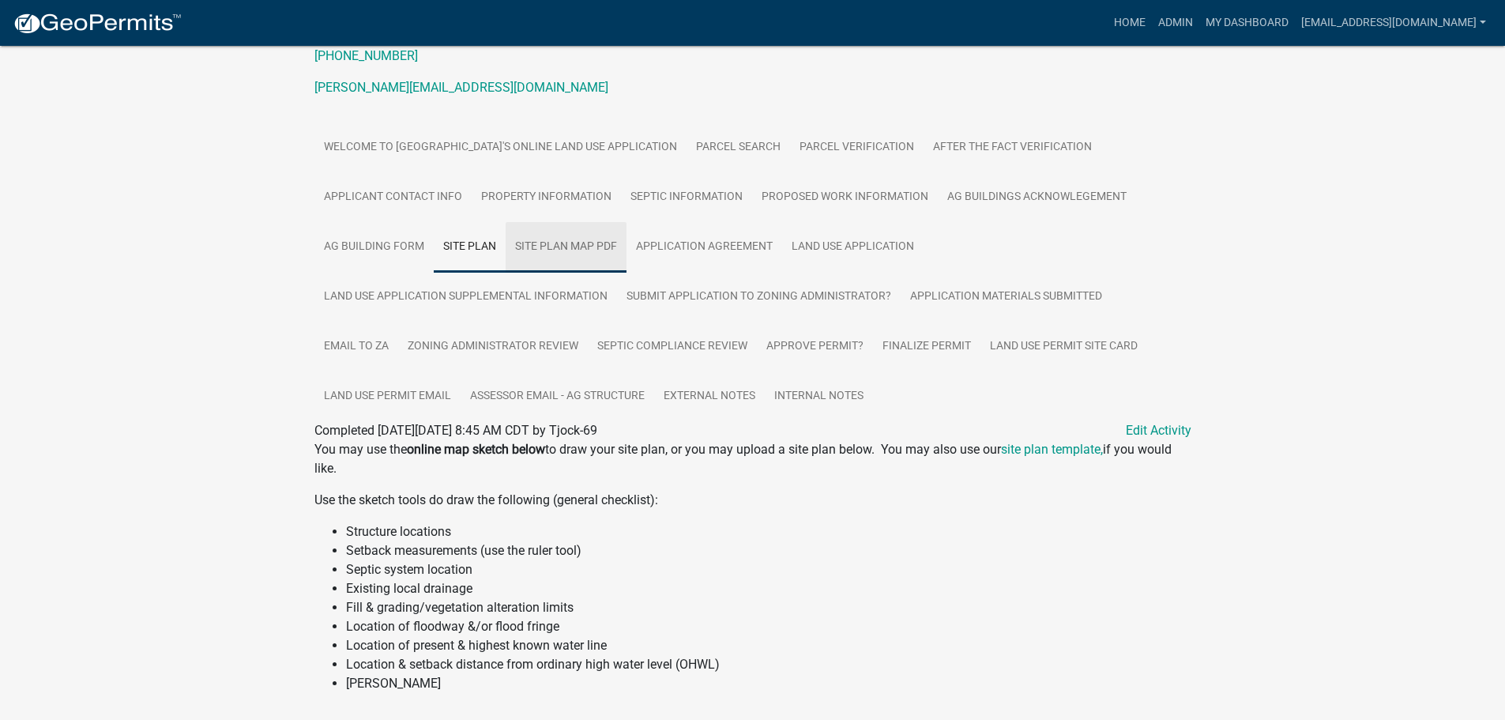
click at [560, 238] on link "Site Plan Map PDF" at bounding box center [566, 247] width 121 height 51
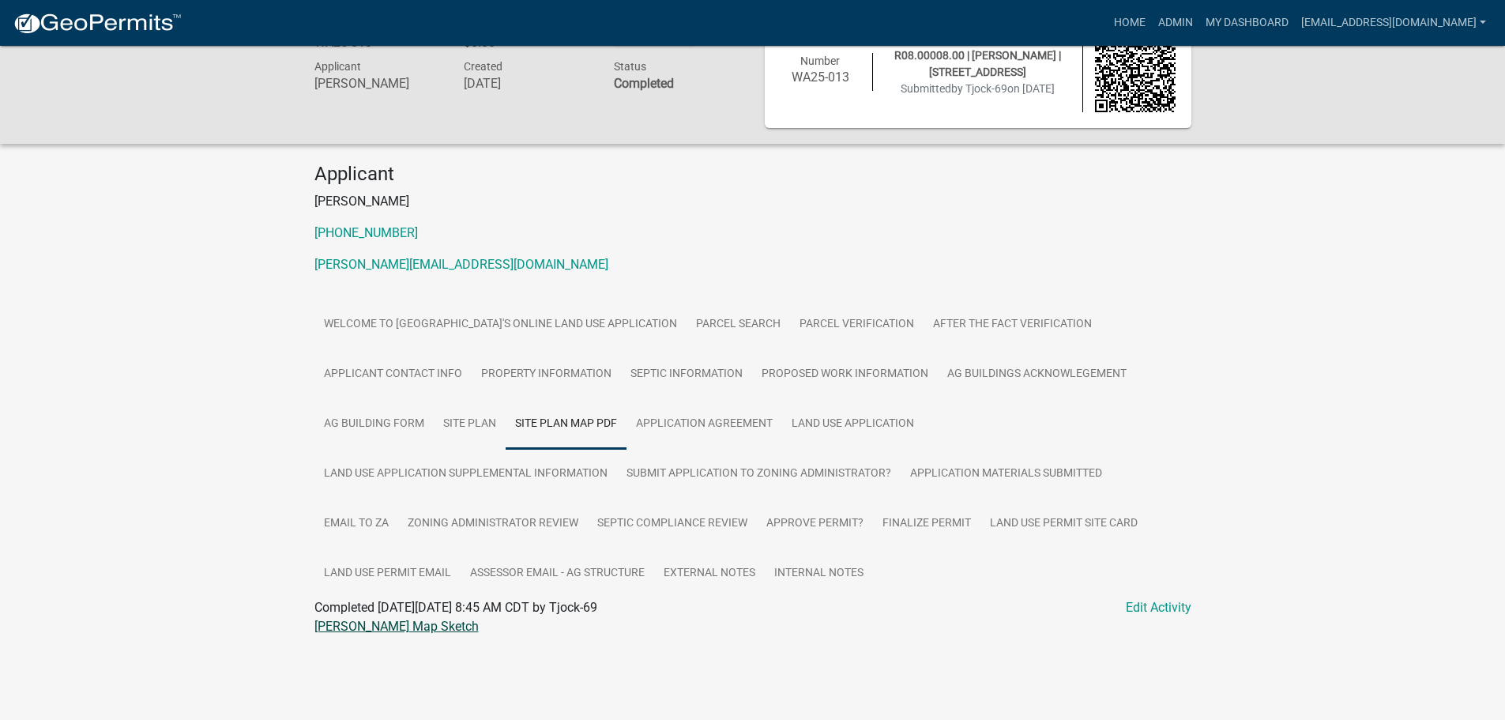
click at [381, 626] on link "[PERSON_NAME] Map Sketch" at bounding box center [396, 626] width 164 height 15
click at [382, 420] on link "Ag Building Form" at bounding box center [373, 424] width 119 height 51
click at [355, 626] on link "Ag Building Form" at bounding box center [362, 626] width 96 height 15
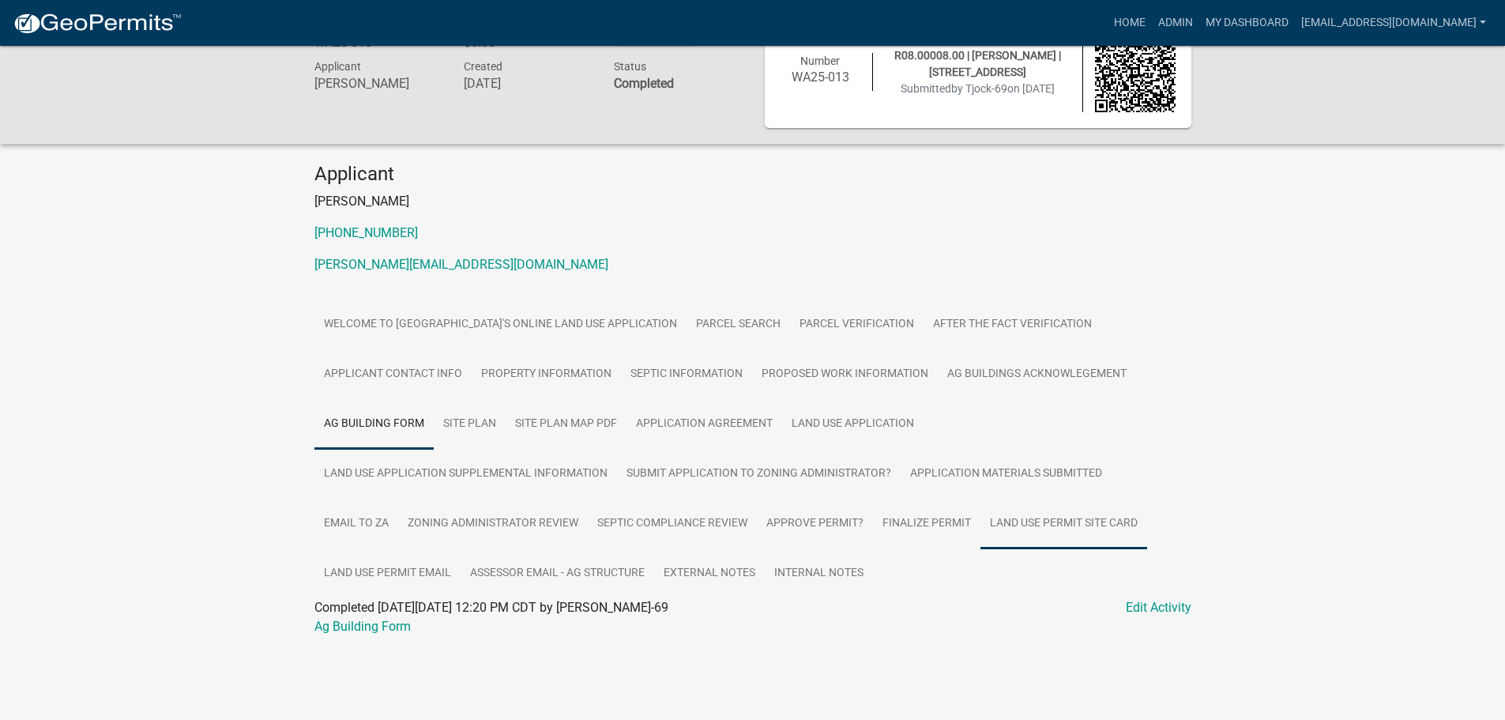
click at [1045, 517] on link "Land Use Permit Site Card" at bounding box center [1063, 523] width 167 height 51
click at [394, 630] on link "WA25-013 Site Card" at bounding box center [369, 626] width 111 height 15
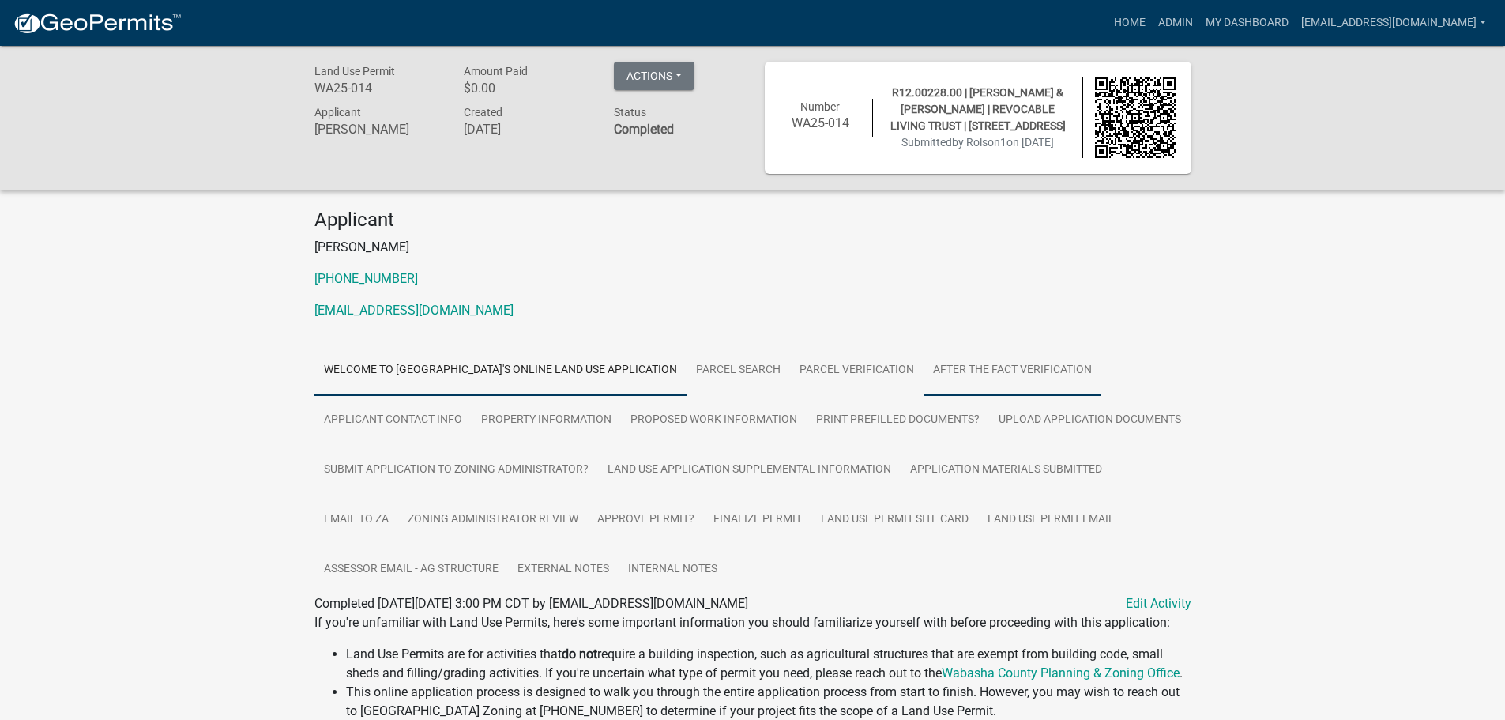
scroll to position [316, 0]
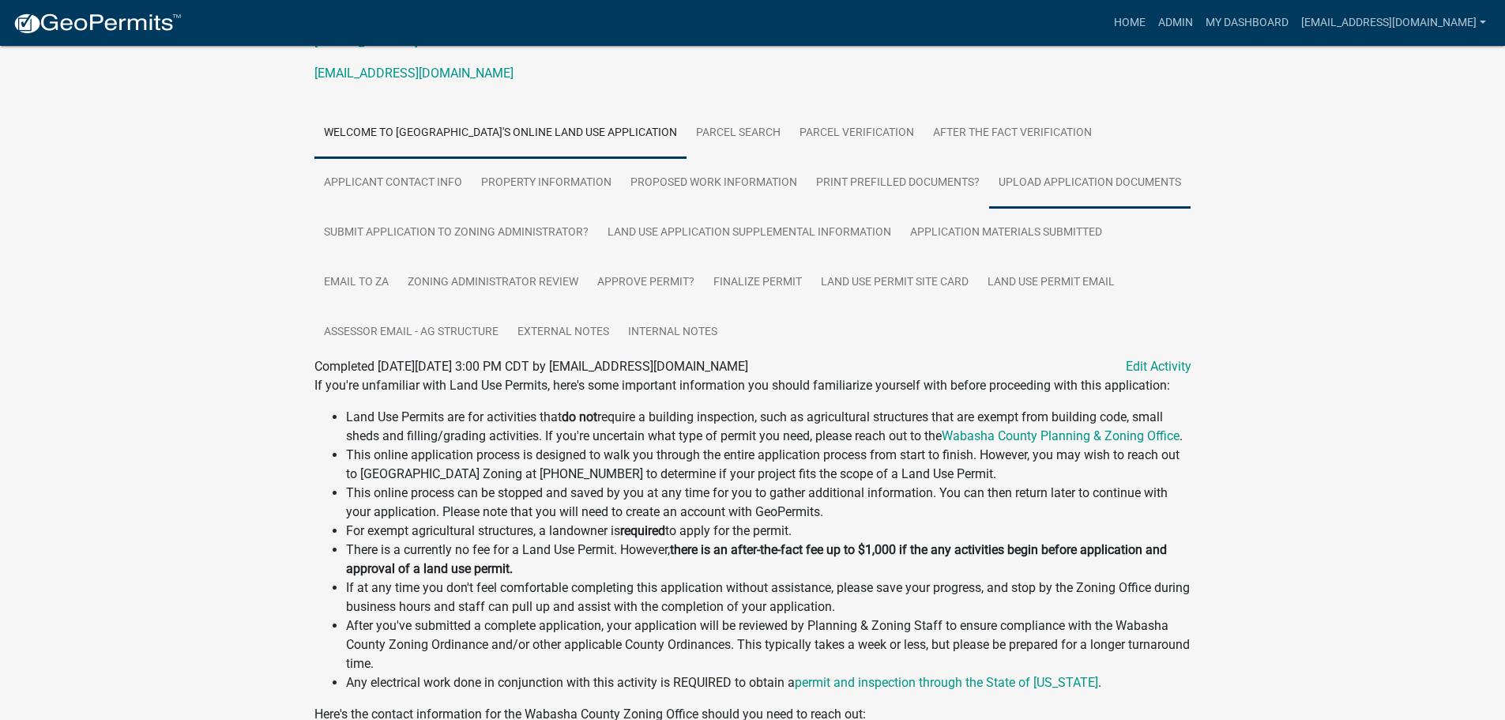
click at [1090, 177] on link "Upload Application Documents" at bounding box center [1089, 183] width 201 height 51
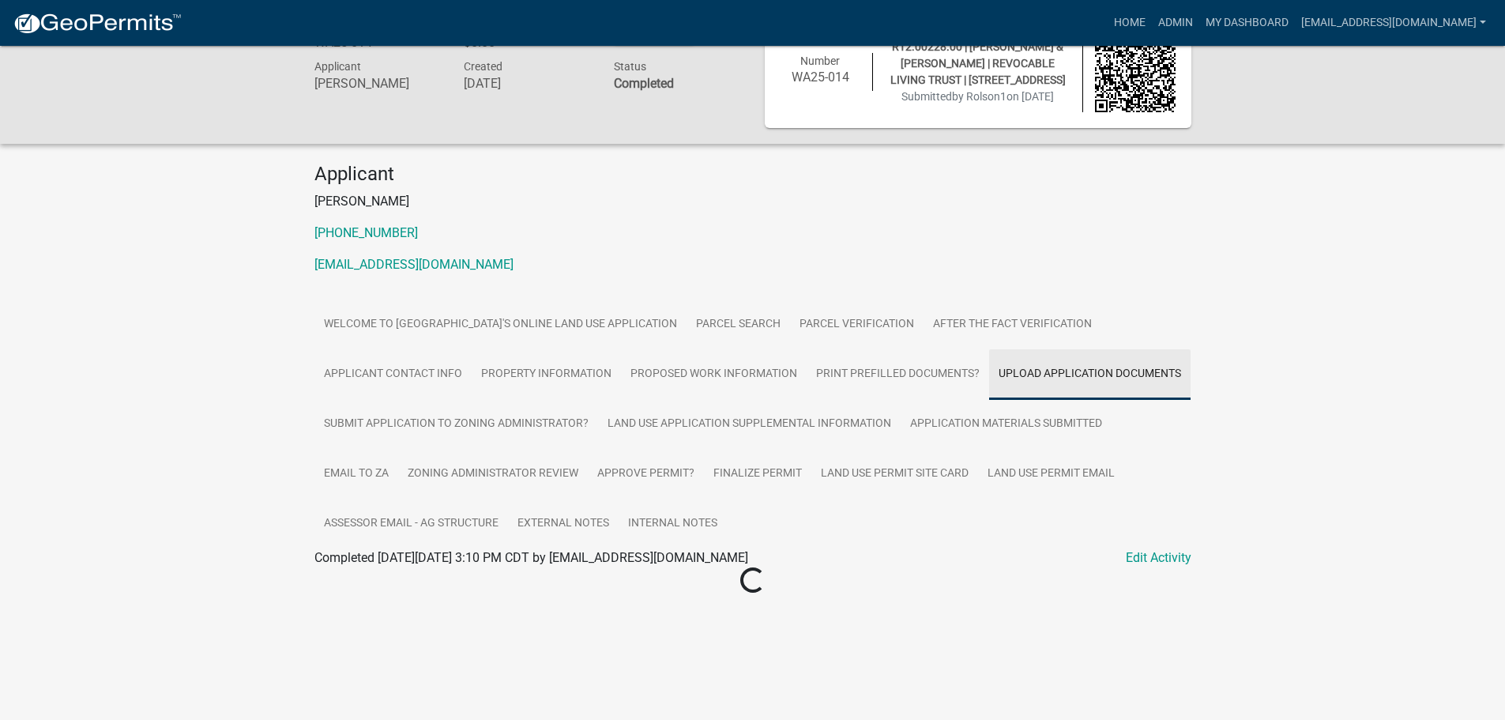
scroll to position [237, 0]
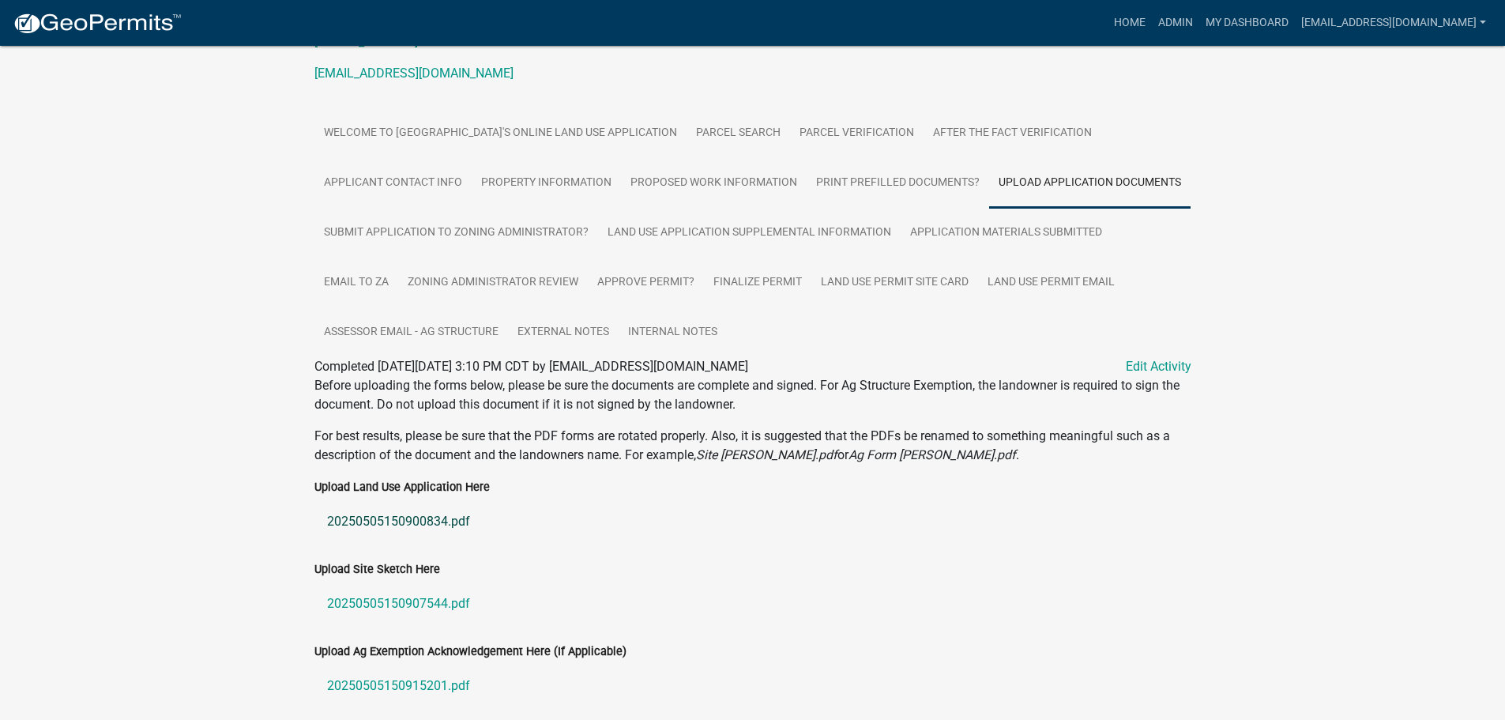
click at [393, 522] on link "20250505150900834.pdf" at bounding box center [752, 521] width 877 height 38
click at [731, 228] on link "Land Use Application Supplemental Information" at bounding box center [749, 233] width 303 height 51
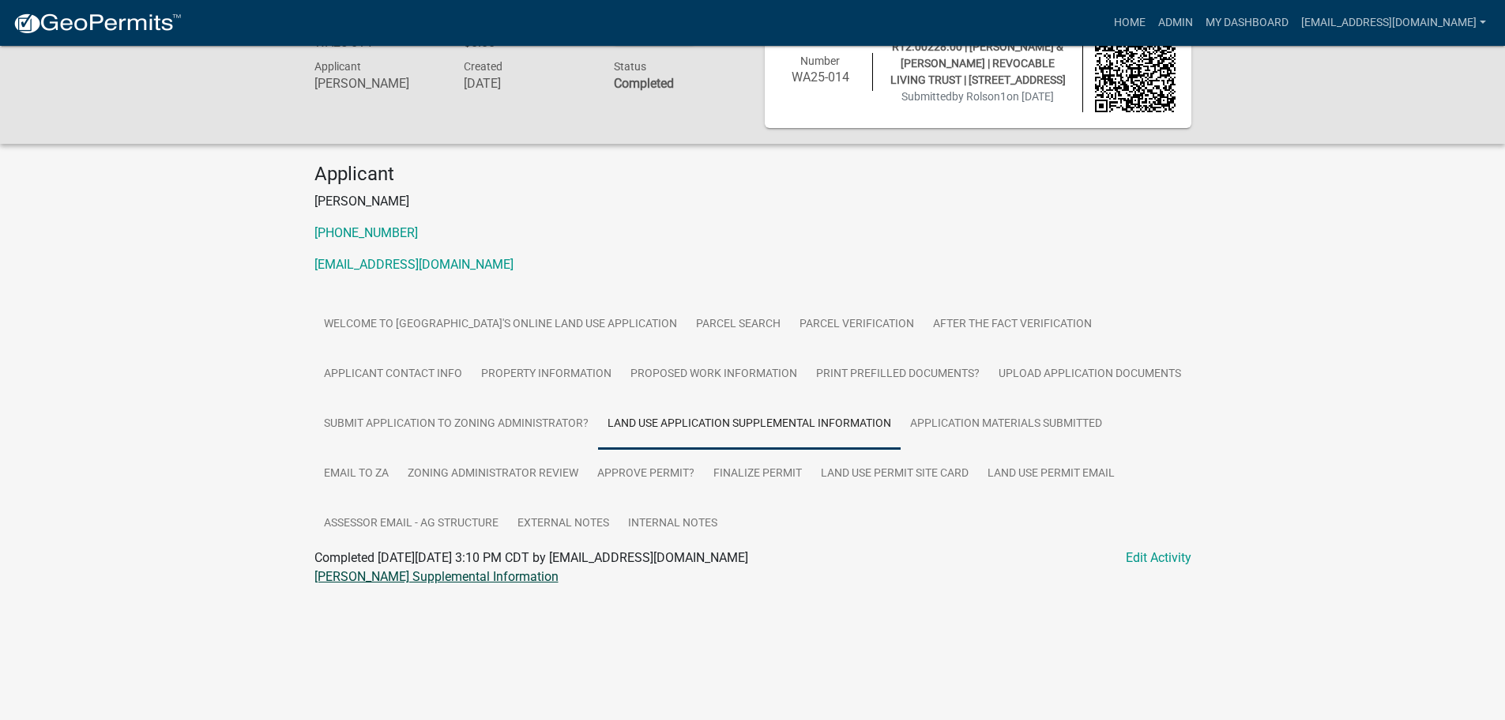
click at [408, 583] on link "Olson LUP Supplemental Information" at bounding box center [436, 576] width 244 height 15
drag, startPoint x: 1035, startPoint y: 372, endPoint x: 1003, endPoint y: 380, distance: 32.6
click at [1035, 372] on link "Upload Application Documents" at bounding box center [1089, 374] width 201 height 51
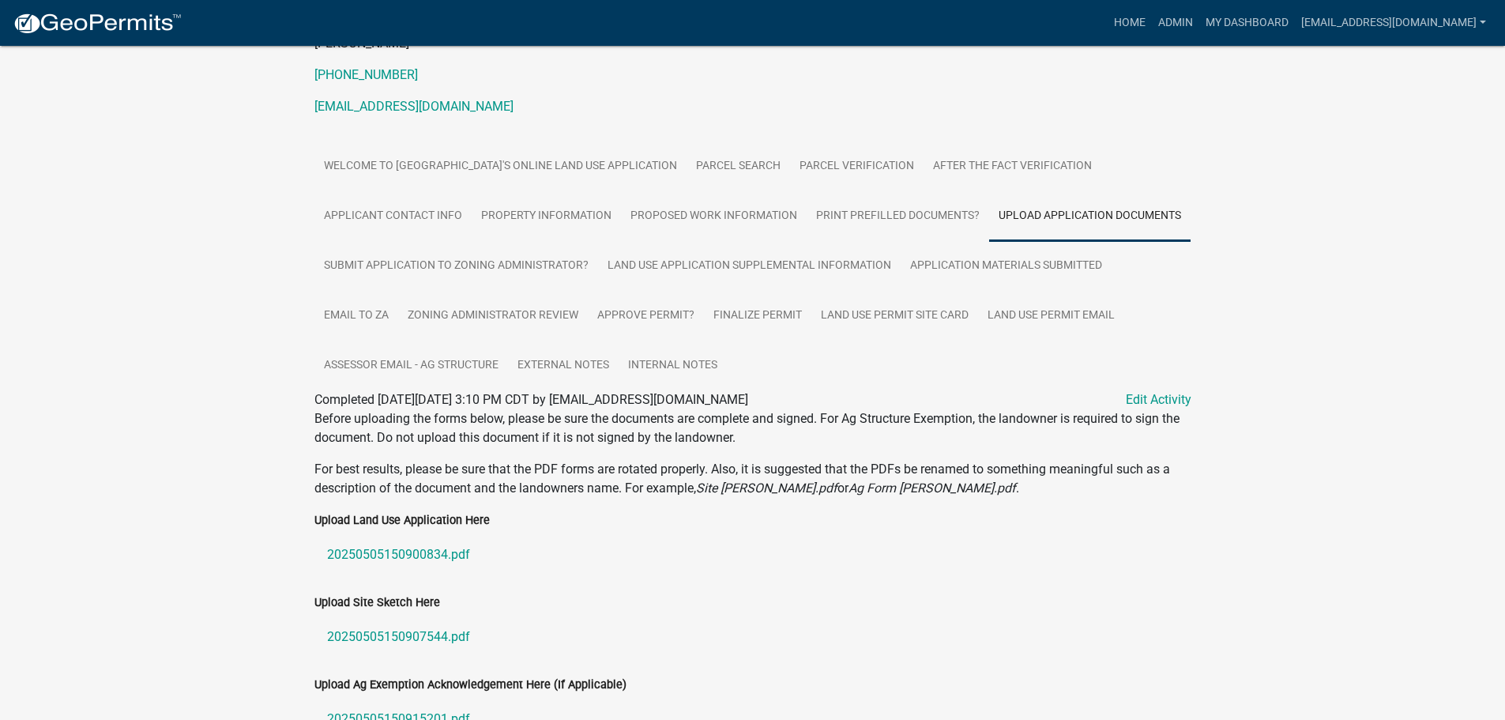
scroll to position [354, 0]
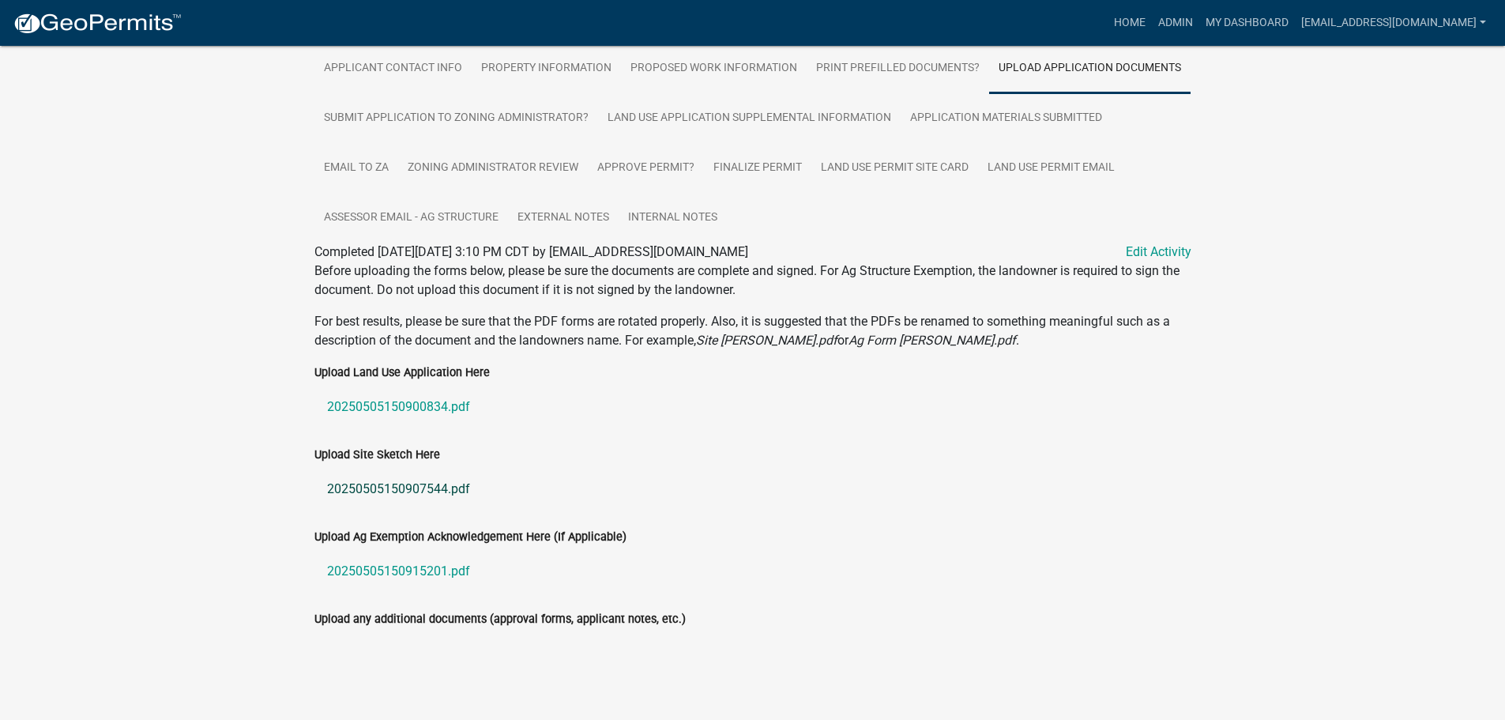
click at [365, 477] on link "20250505150907544.pdf" at bounding box center [752, 489] width 877 height 38
click at [396, 566] on link "20250505150915201.pdf" at bounding box center [752, 571] width 877 height 38
click at [891, 161] on link "Land Use Permit Site Card" at bounding box center [894, 168] width 167 height 51
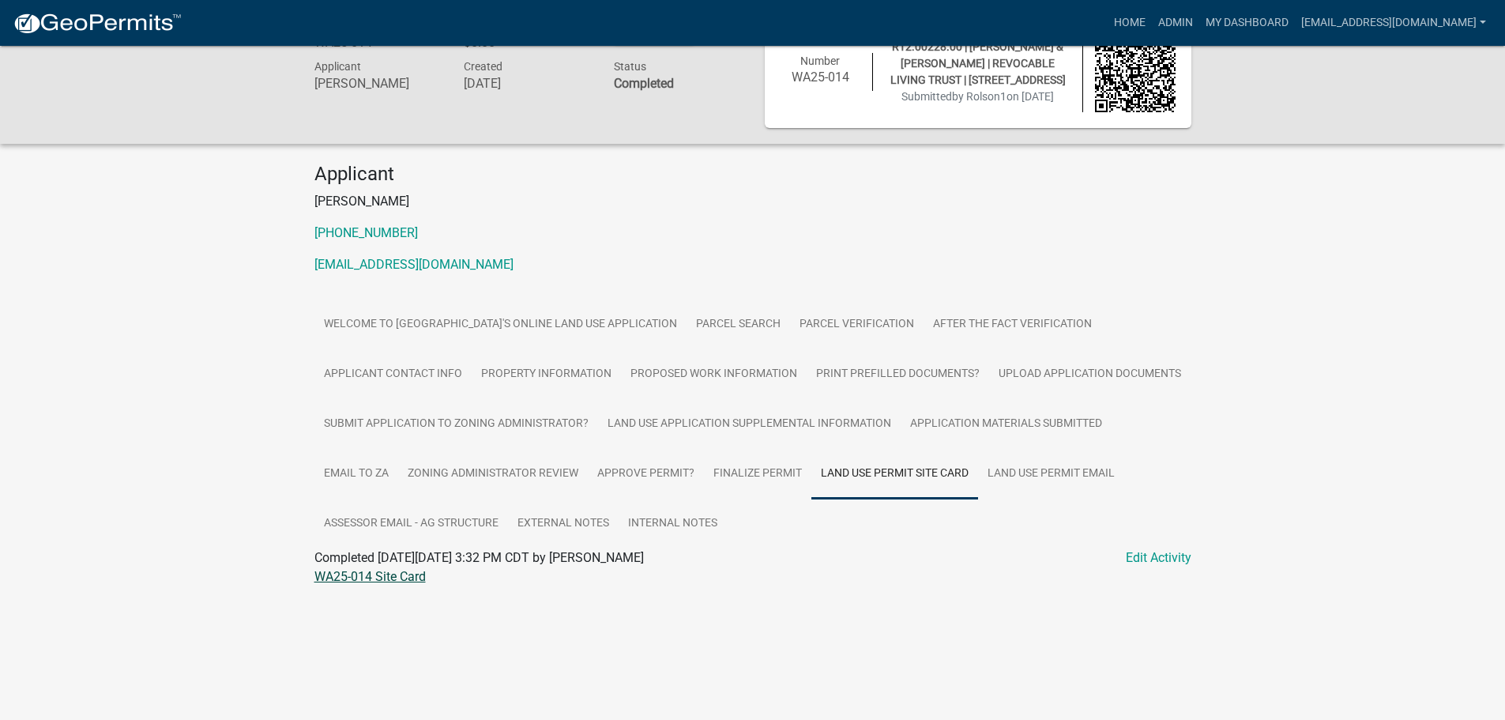
click at [393, 577] on link "WA25-014 Site Card" at bounding box center [369, 576] width 111 height 15
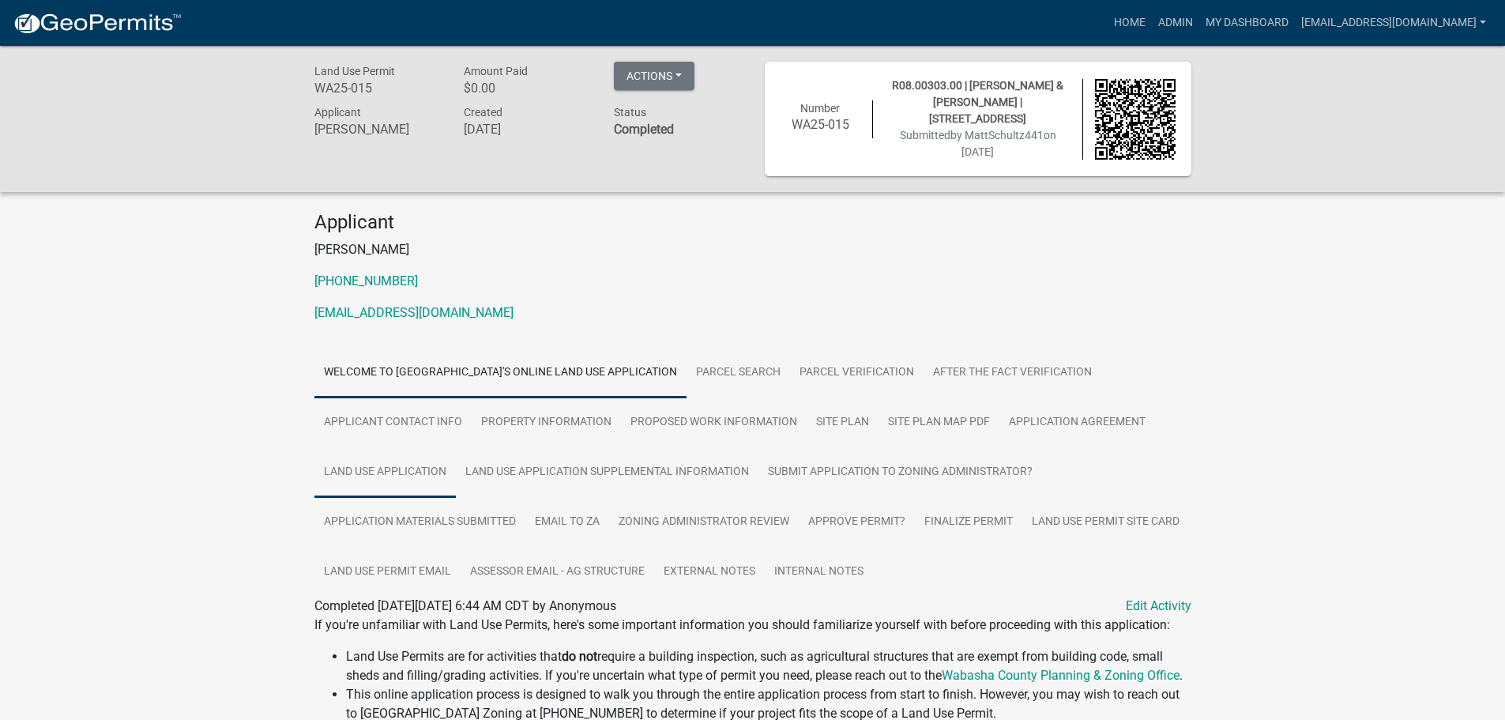
click at [408, 470] on link "Land Use Application" at bounding box center [384, 472] width 141 height 51
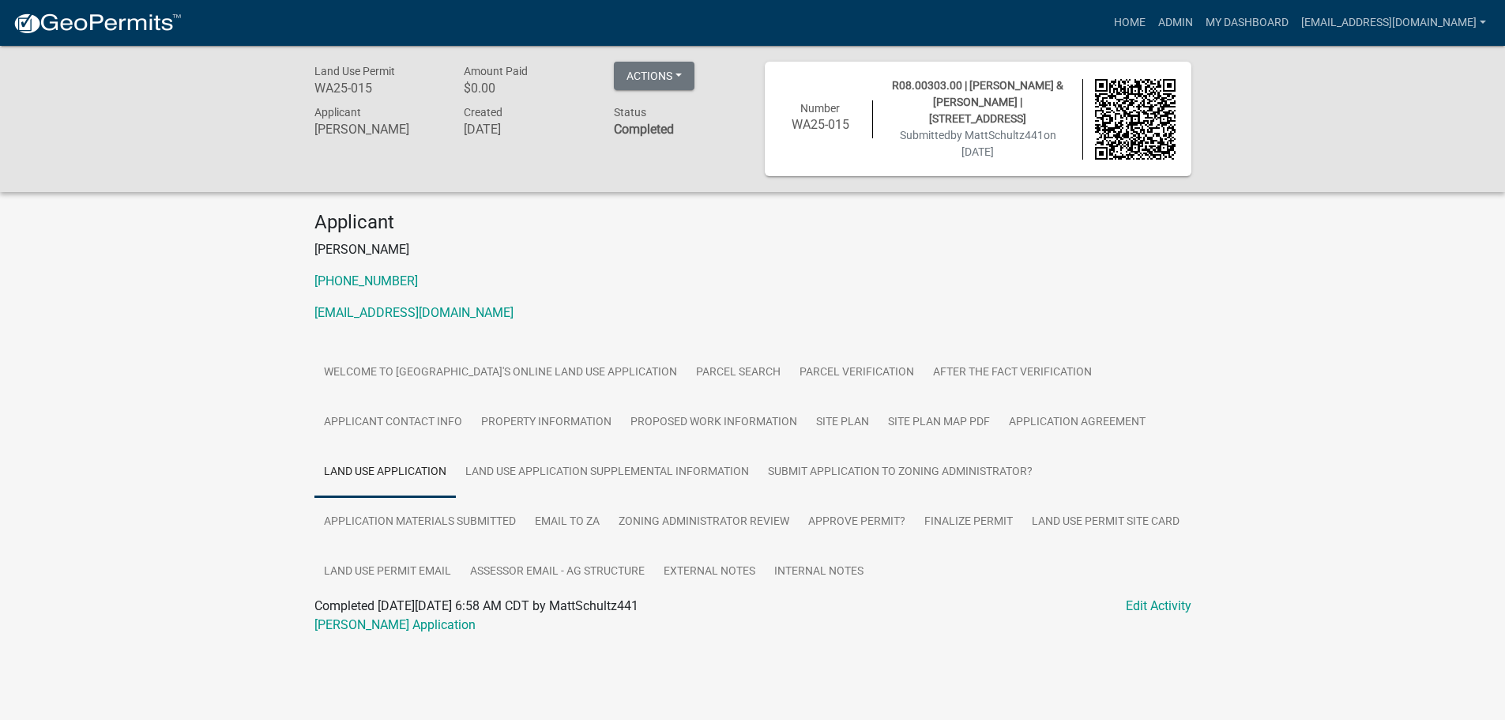
scroll to position [46, 0]
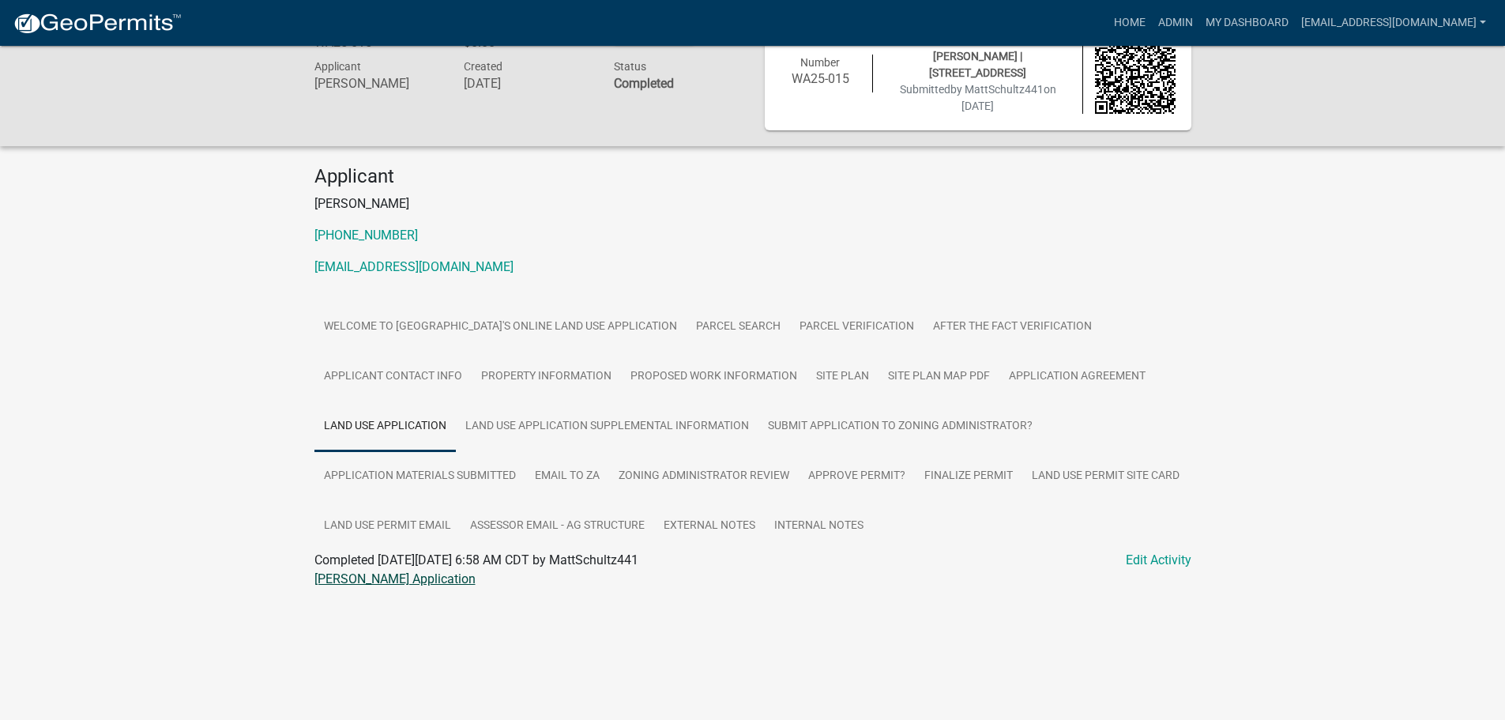
click at [358, 579] on link "[PERSON_NAME] Application" at bounding box center [394, 578] width 161 height 15
click at [570, 431] on link "Land Use Application Supplemental Information" at bounding box center [607, 426] width 303 height 51
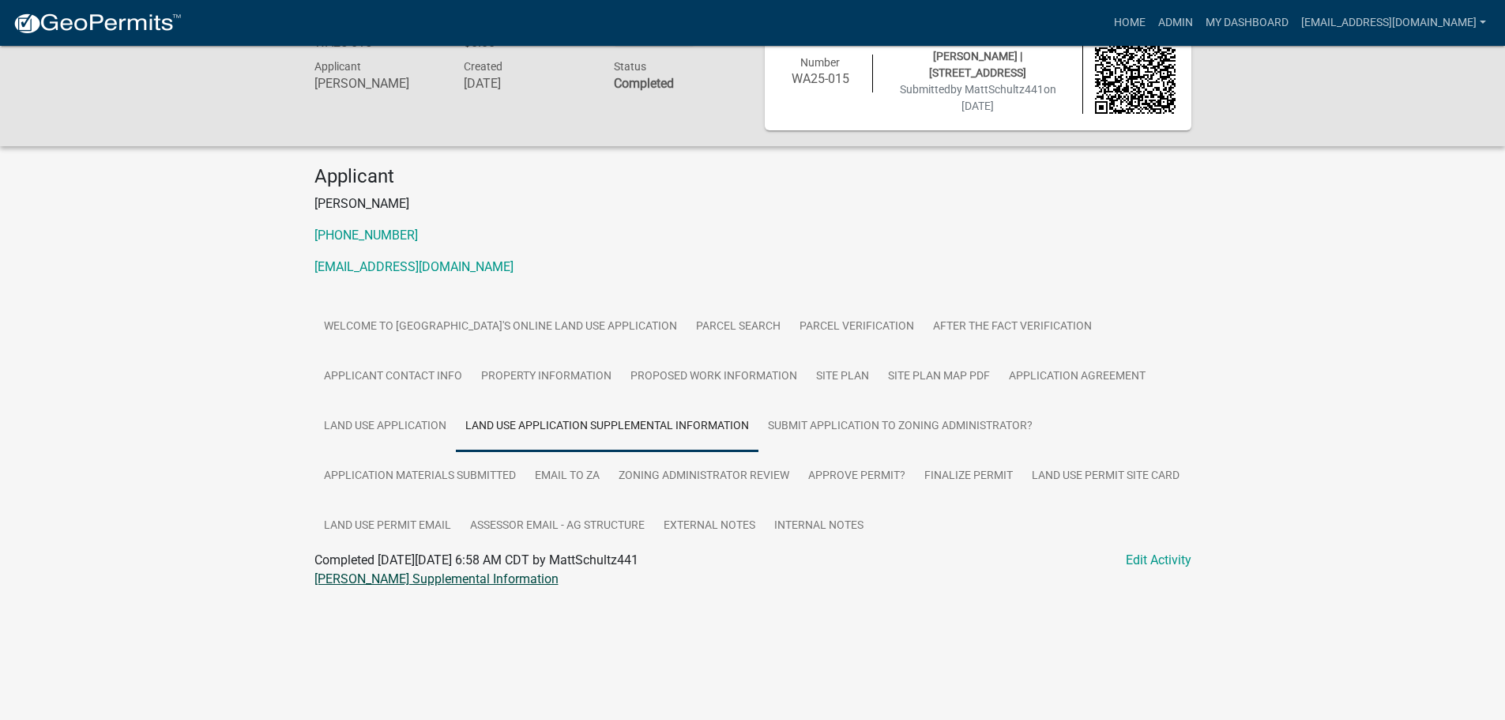
click at [353, 579] on link "[PERSON_NAME] Supplemental Information" at bounding box center [436, 578] width 244 height 15
click at [920, 379] on link "Site Plan Map PDF" at bounding box center [938, 377] width 121 height 51
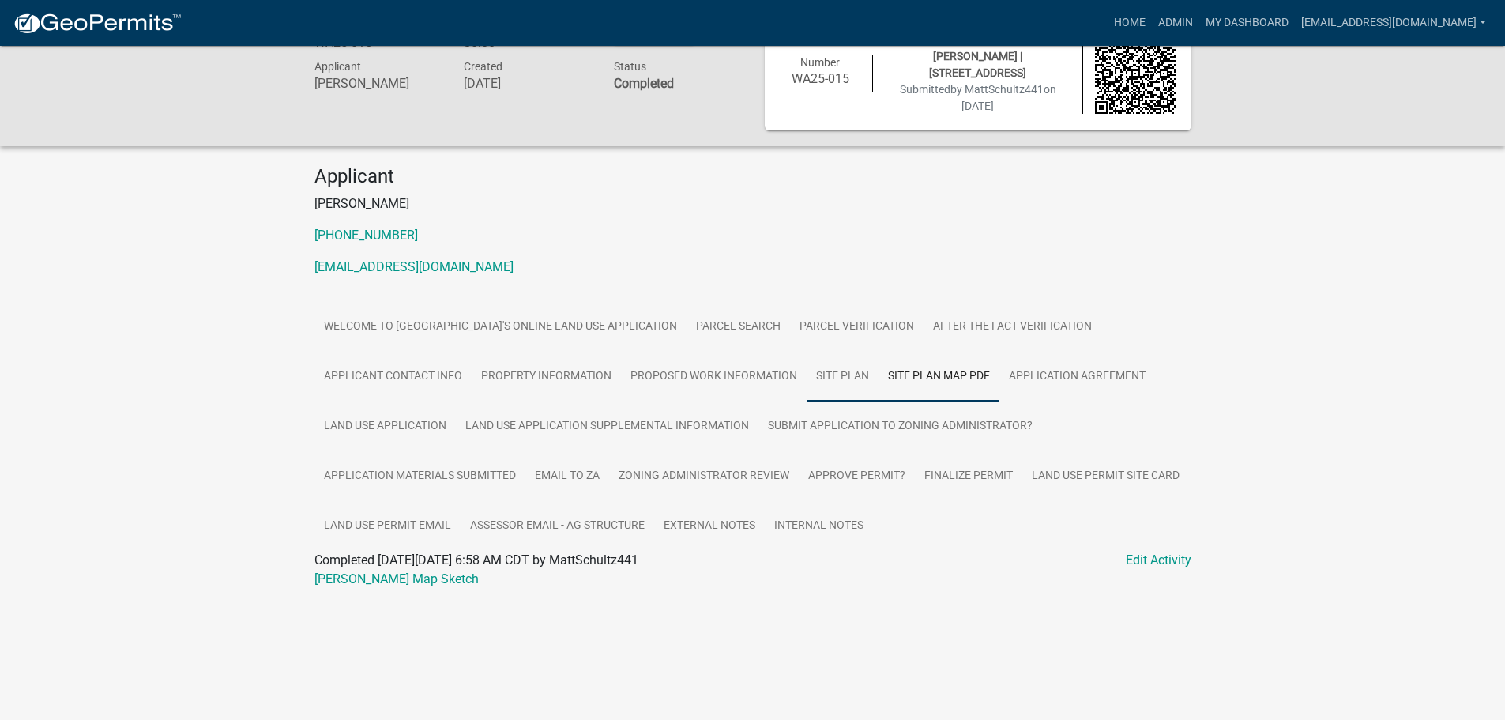
click at [830, 374] on link "Site Plan" at bounding box center [843, 377] width 72 height 51
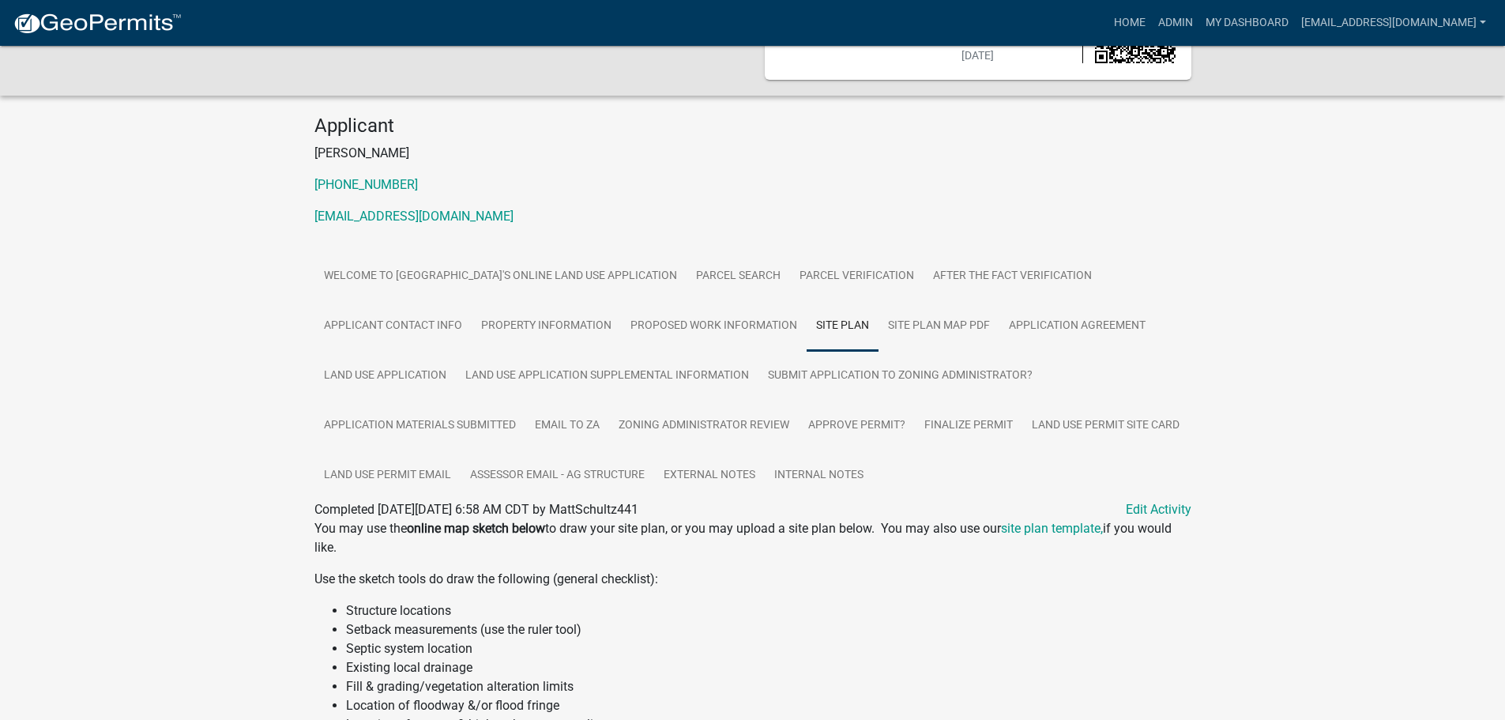
scroll to position [17, 0]
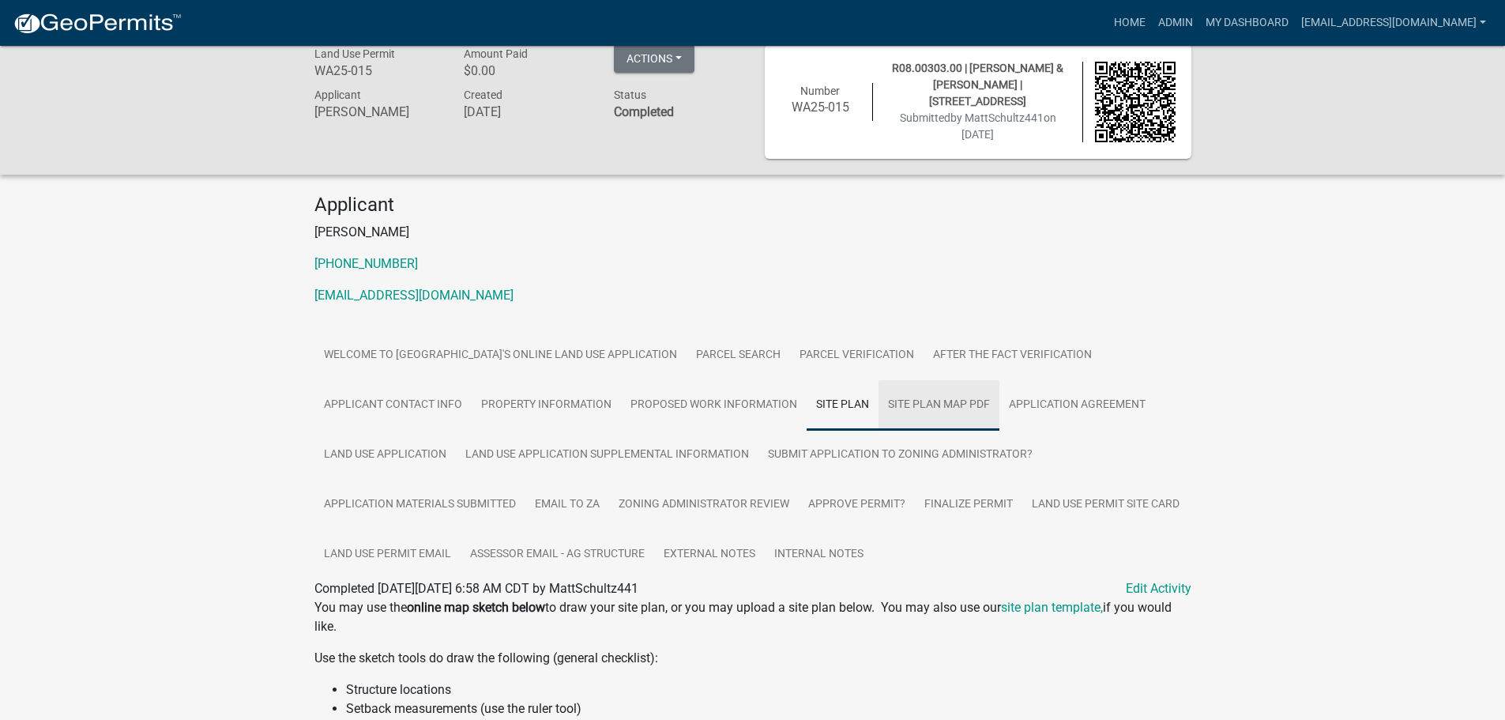
click at [947, 406] on link "Site Plan Map PDF" at bounding box center [938, 405] width 121 height 51
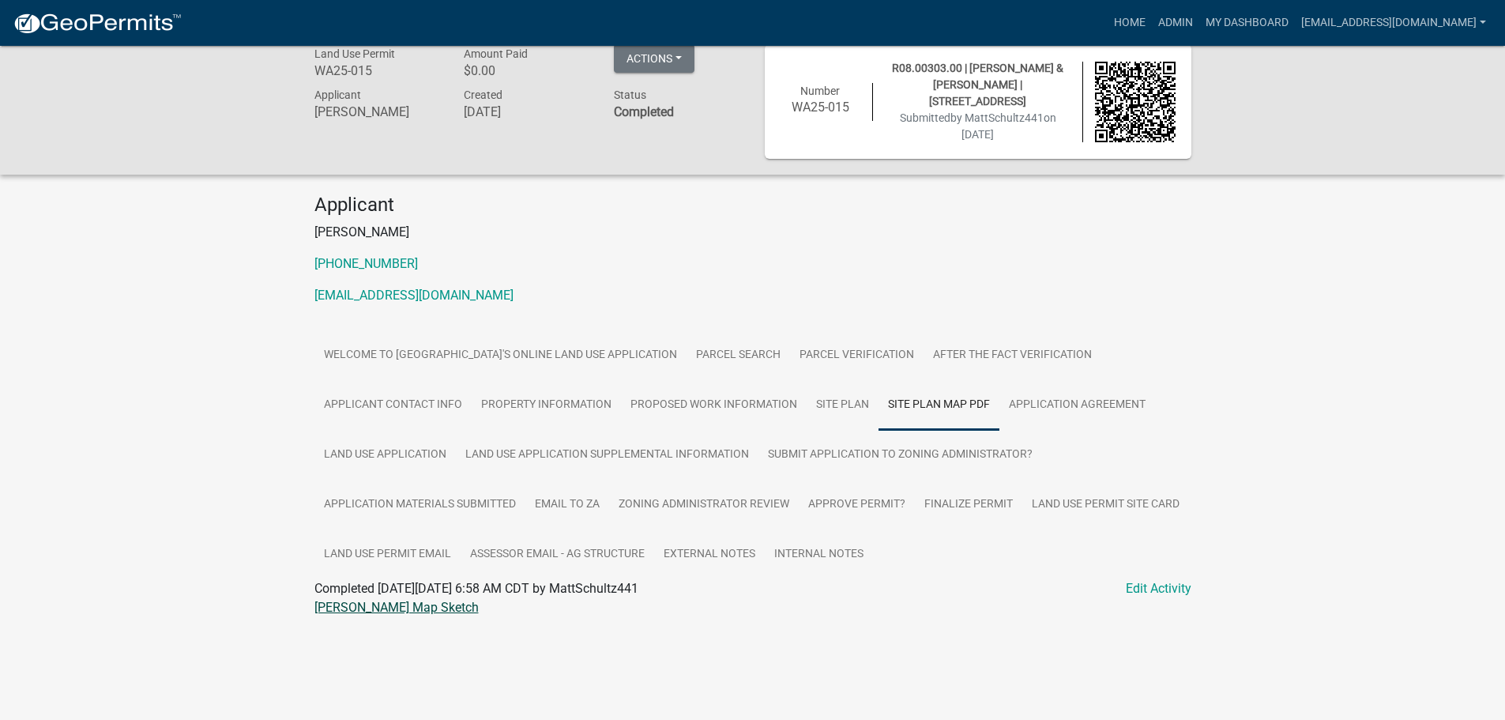
click at [373, 602] on link "[PERSON_NAME] Map Sketch" at bounding box center [396, 607] width 164 height 15
click at [367, 609] on link "[PERSON_NAME] Map Sketch" at bounding box center [396, 607] width 164 height 15
click at [968, 500] on link "Finalize Permit" at bounding box center [968, 505] width 107 height 51
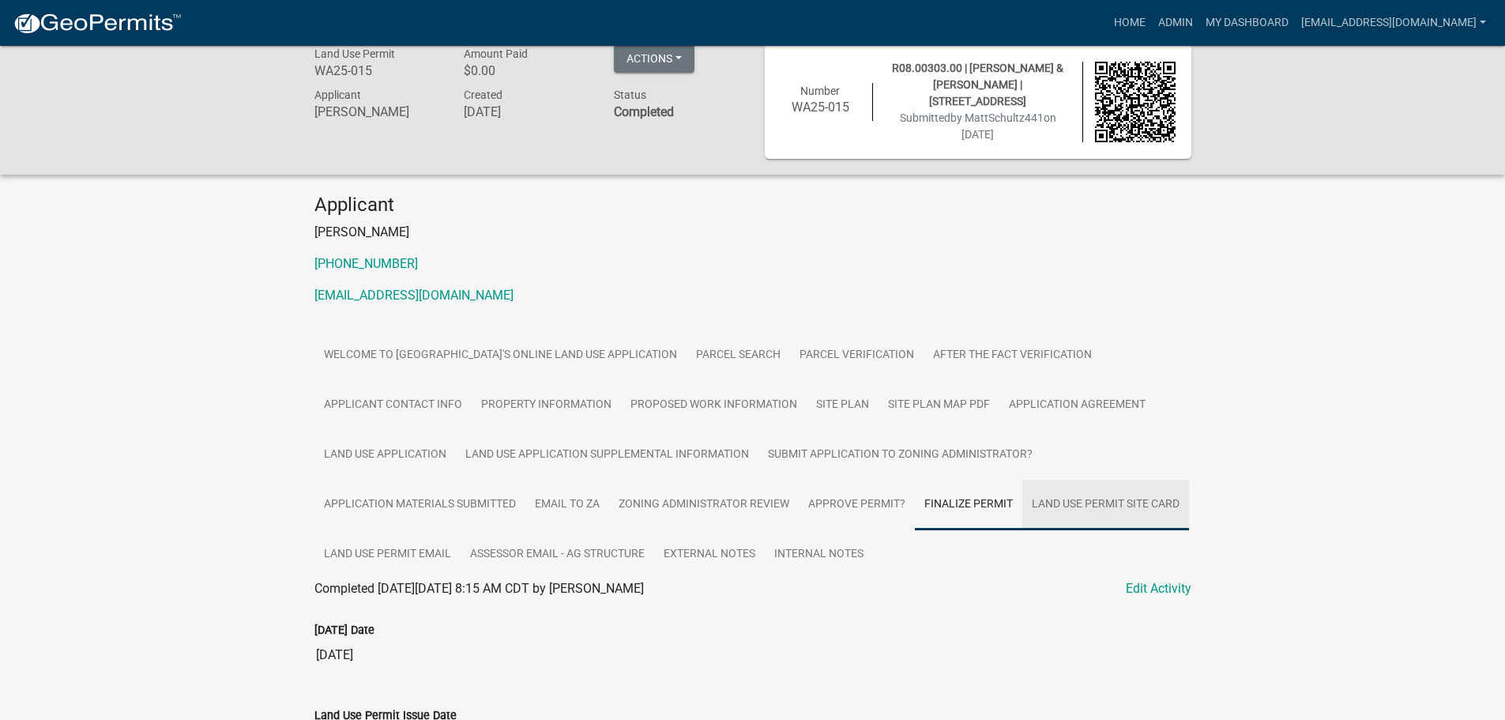
click at [1098, 502] on link "Land Use Permit Site Card" at bounding box center [1105, 505] width 167 height 51
click at [400, 605] on link "WA25-015 Site Card" at bounding box center [369, 607] width 111 height 15
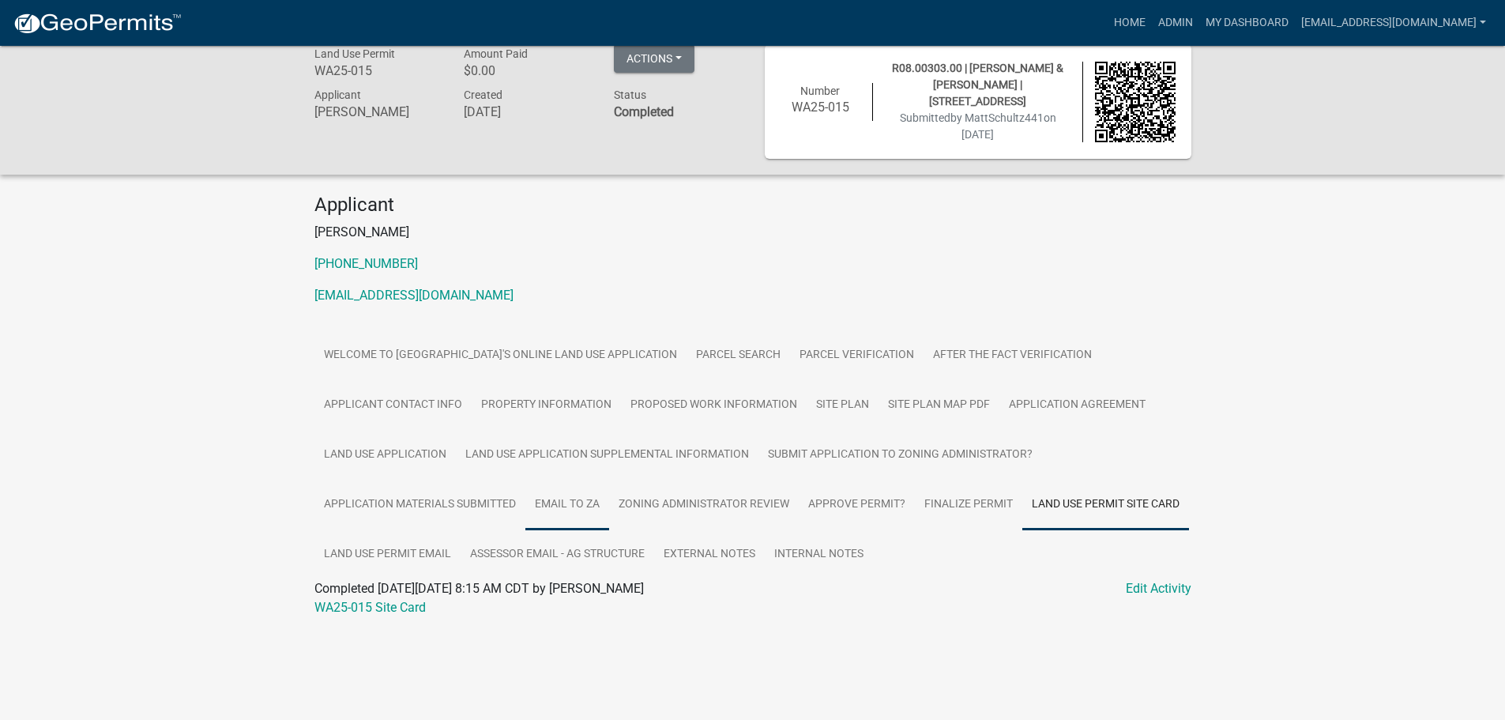
click at [569, 509] on link "Email to ZA" at bounding box center [567, 505] width 84 height 51
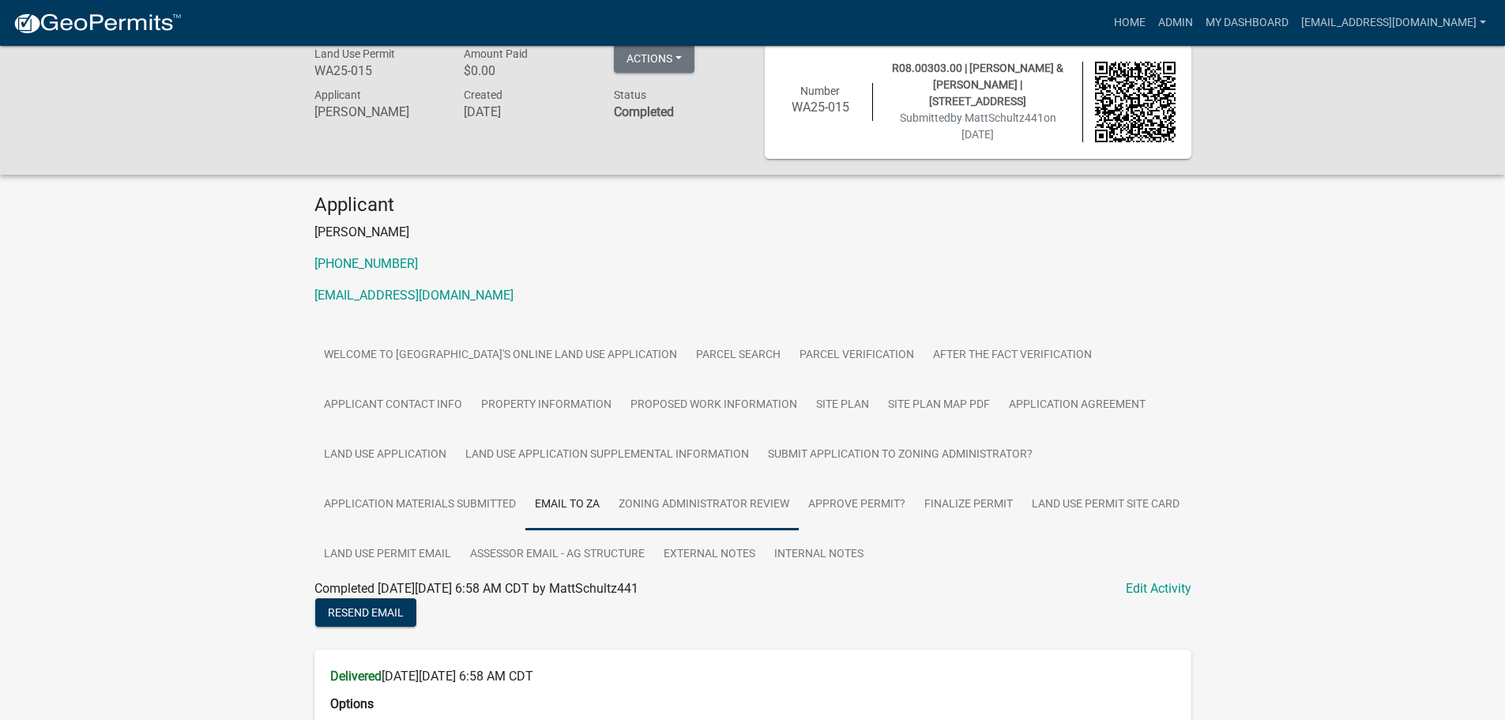
click at [722, 507] on link "Zoning Administrator Review" at bounding box center [704, 505] width 190 height 51
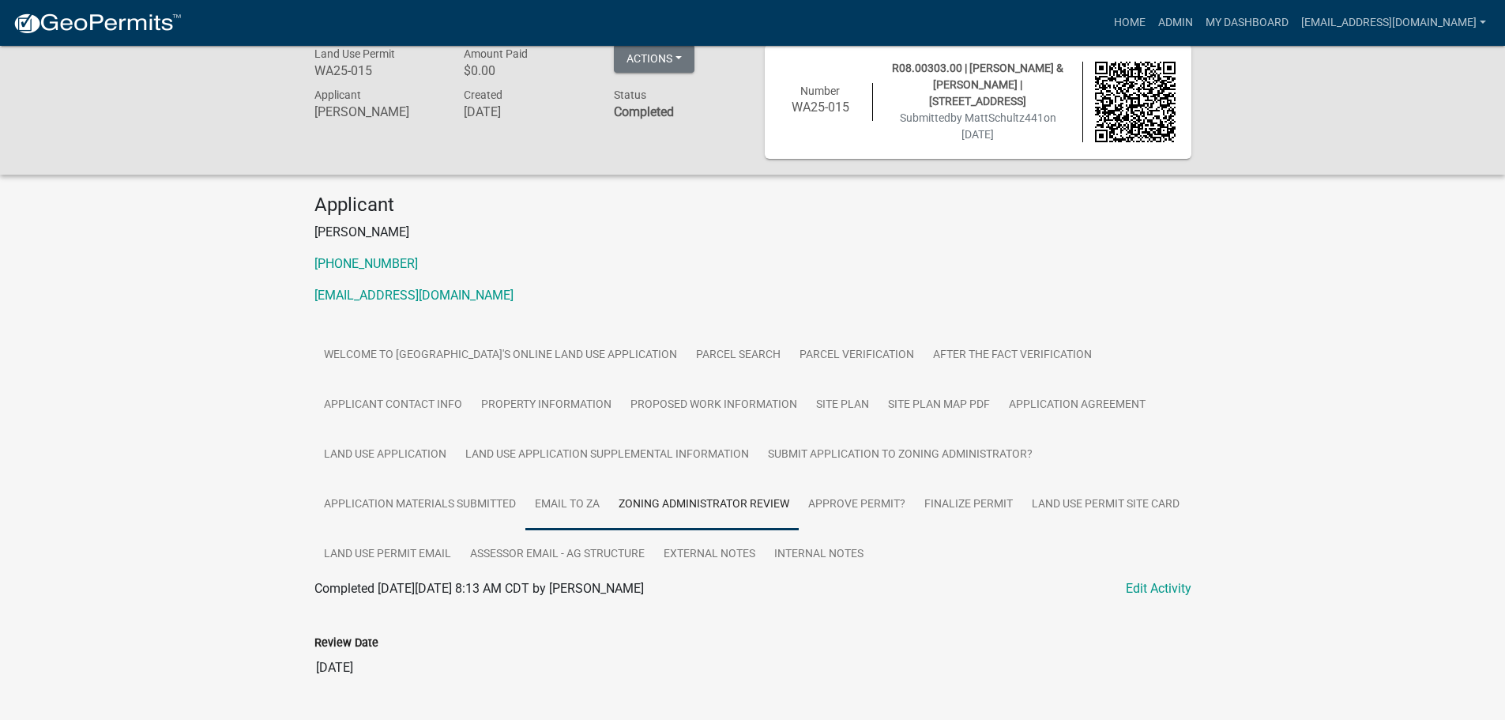
click at [561, 506] on link "Email to ZA" at bounding box center [567, 505] width 84 height 51
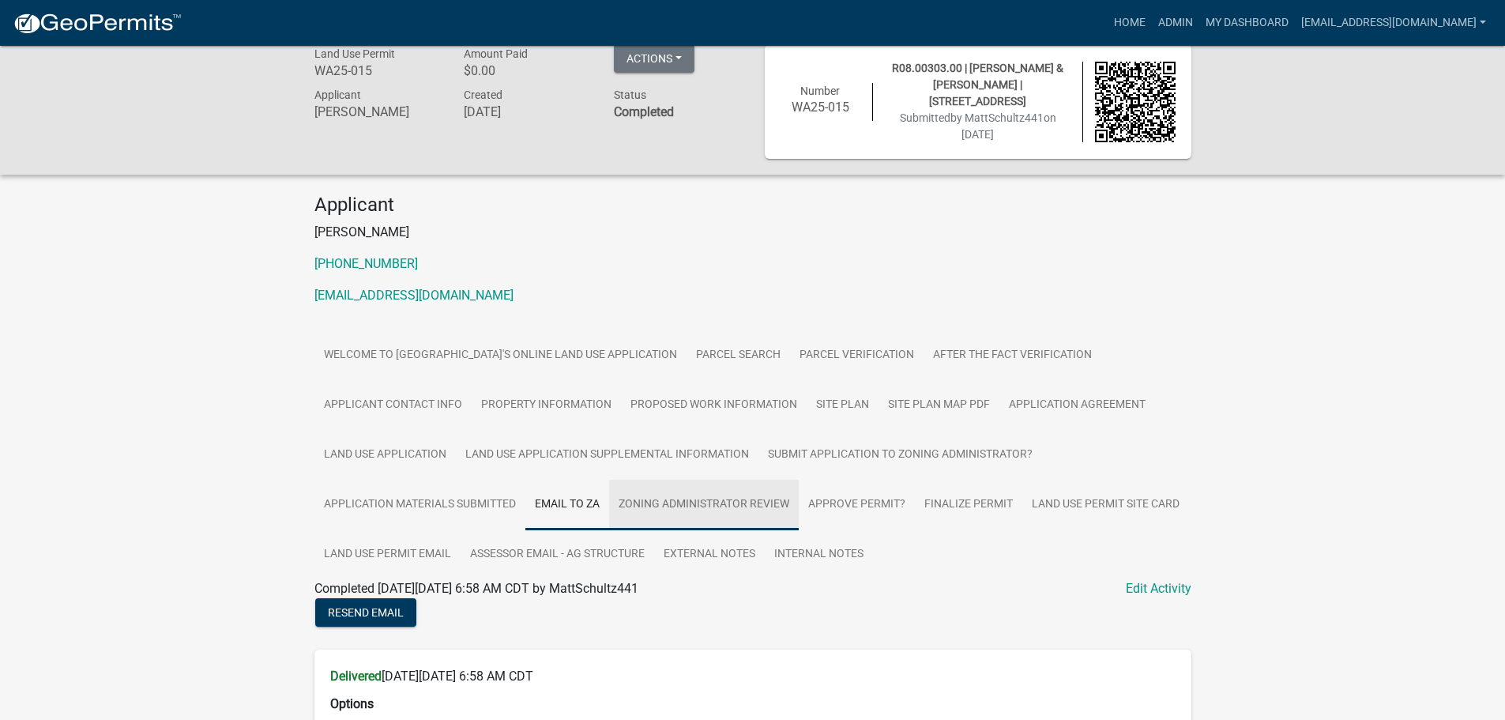
click at [707, 510] on link "Zoning Administrator Review" at bounding box center [704, 505] width 190 height 51
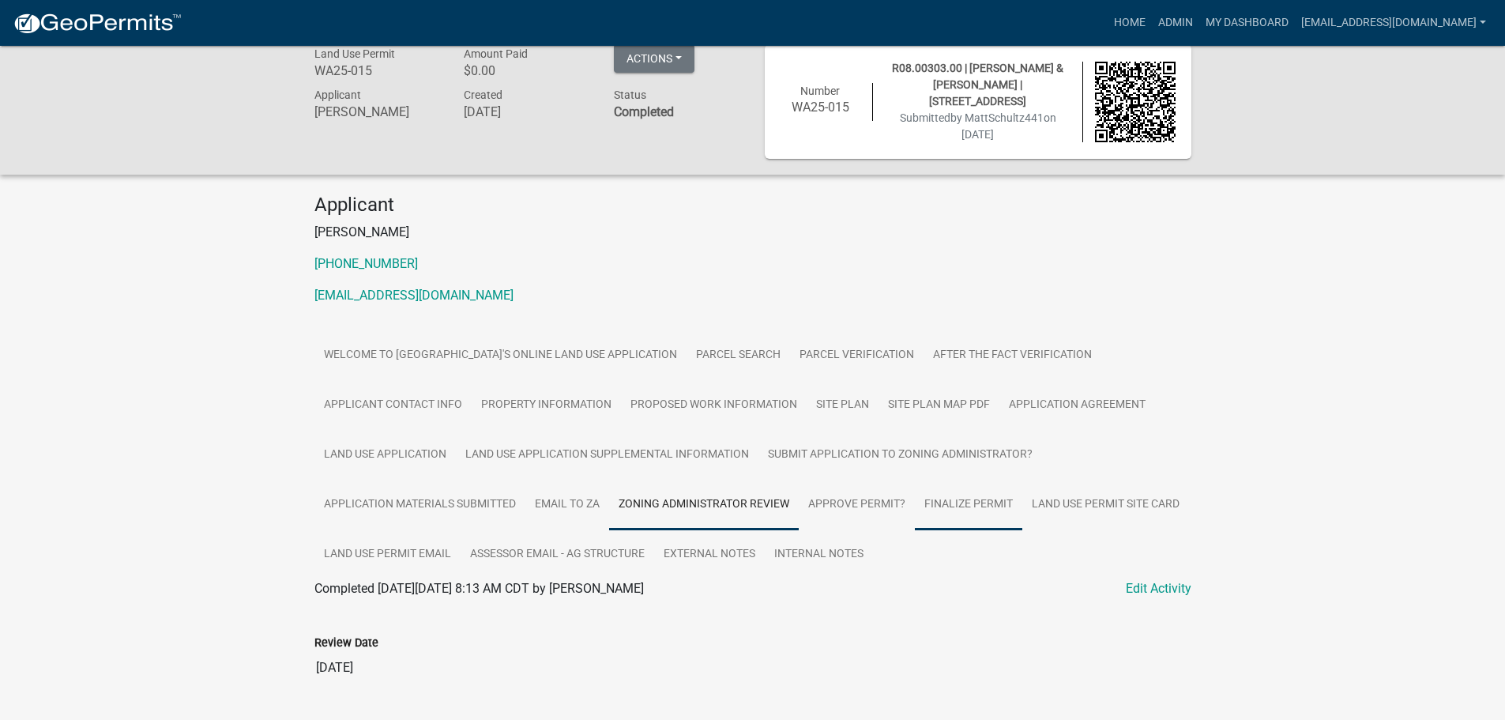
click at [979, 501] on link "Finalize Permit" at bounding box center [968, 505] width 107 height 51
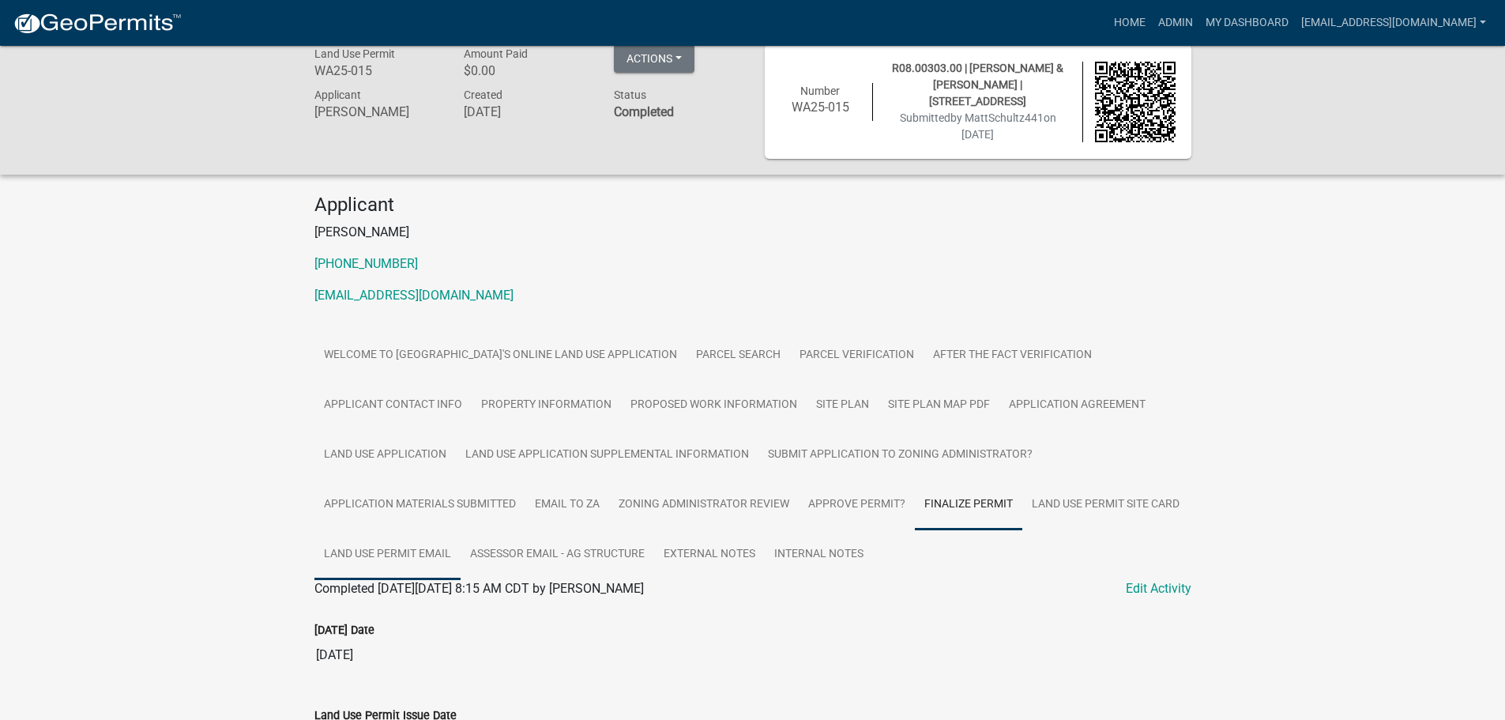
click at [390, 553] on link "Land Use Permit Email" at bounding box center [387, 554] width 146 height 51
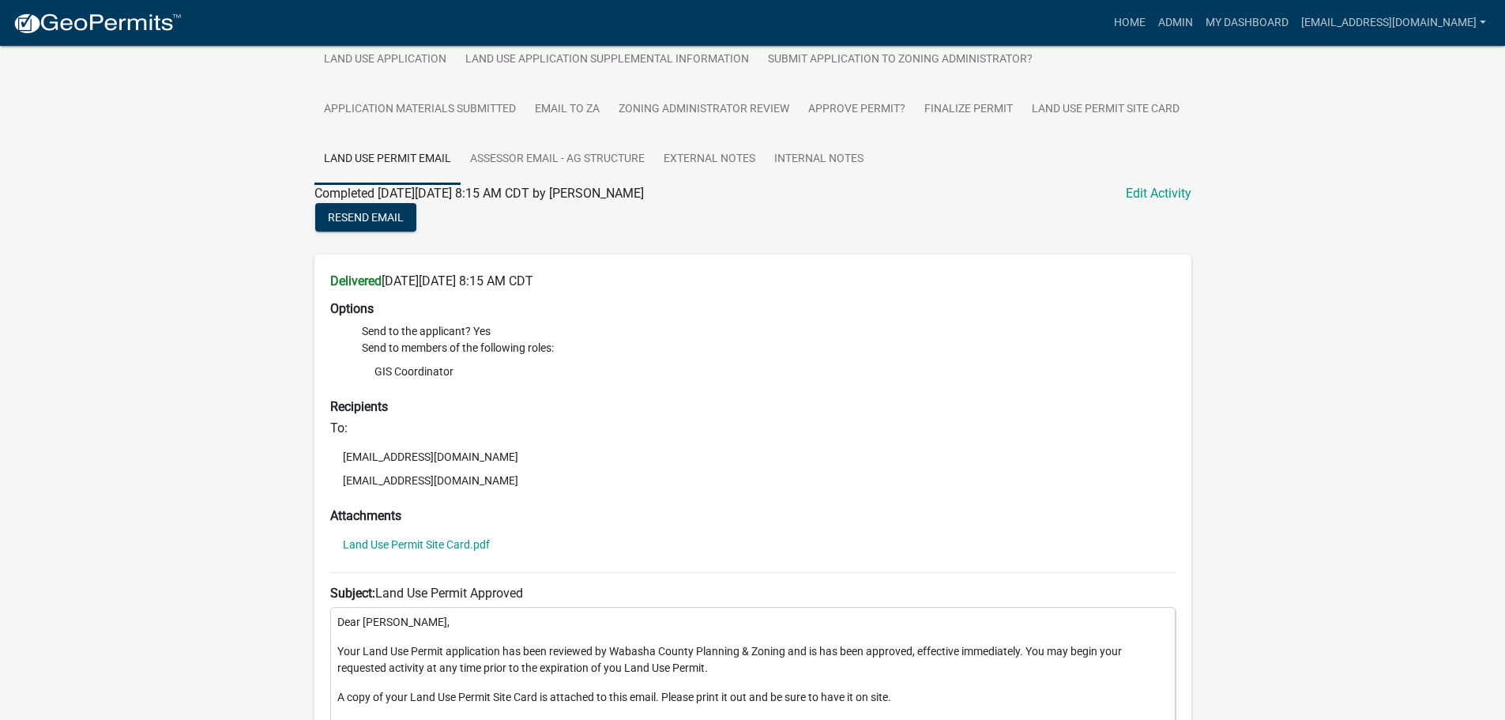
scroll to position [570, 0]
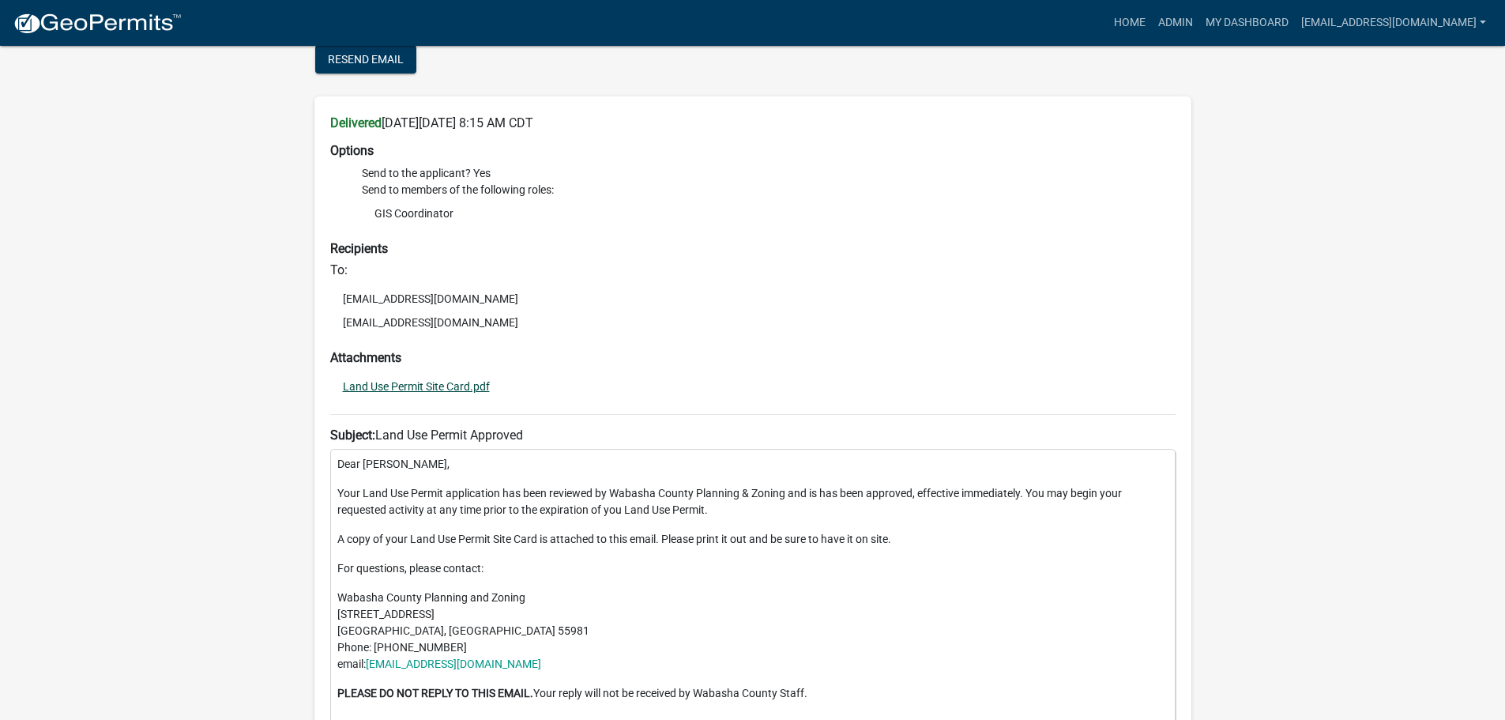
click at [416, 383] on link "Land Use Permit Site Card.pdf" at bounding box center [416, 386] width 147 height 11
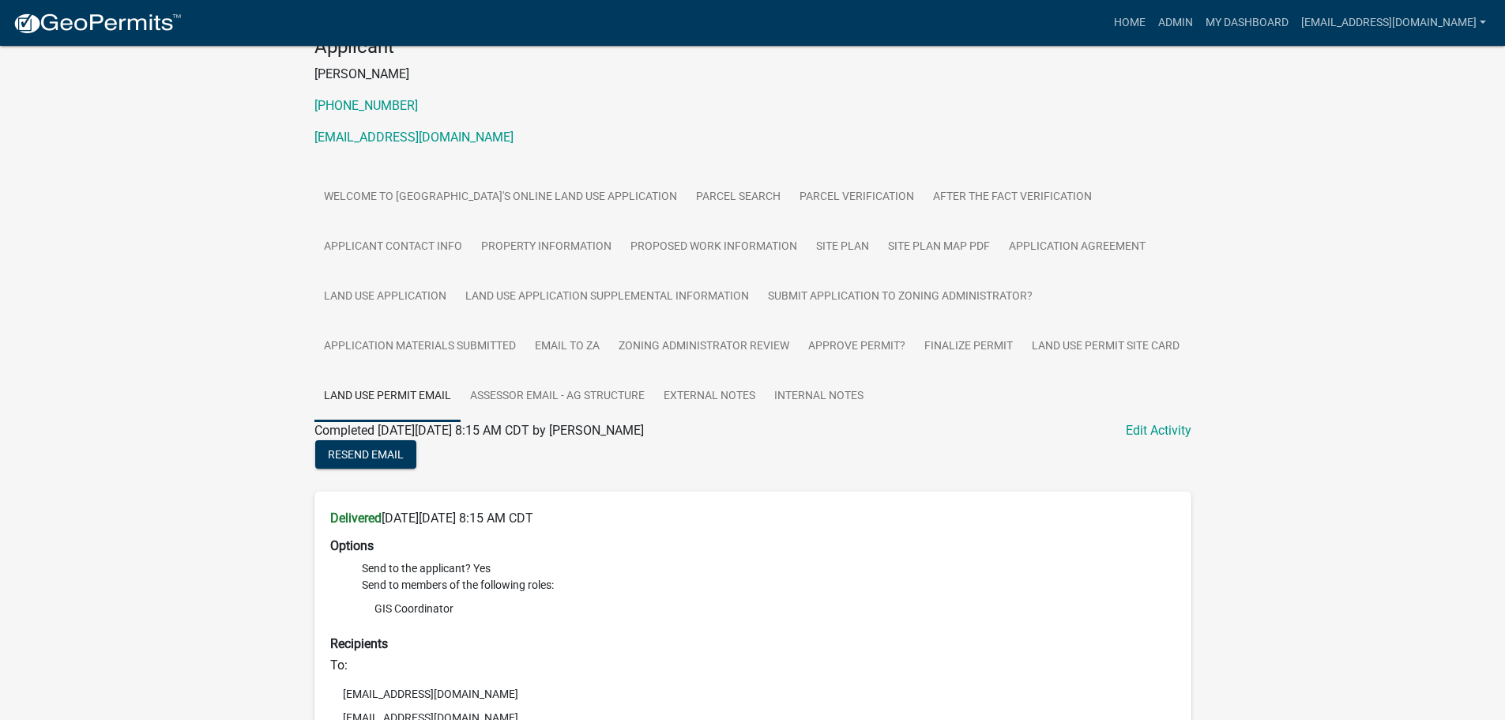
scroll to position [96, 0]
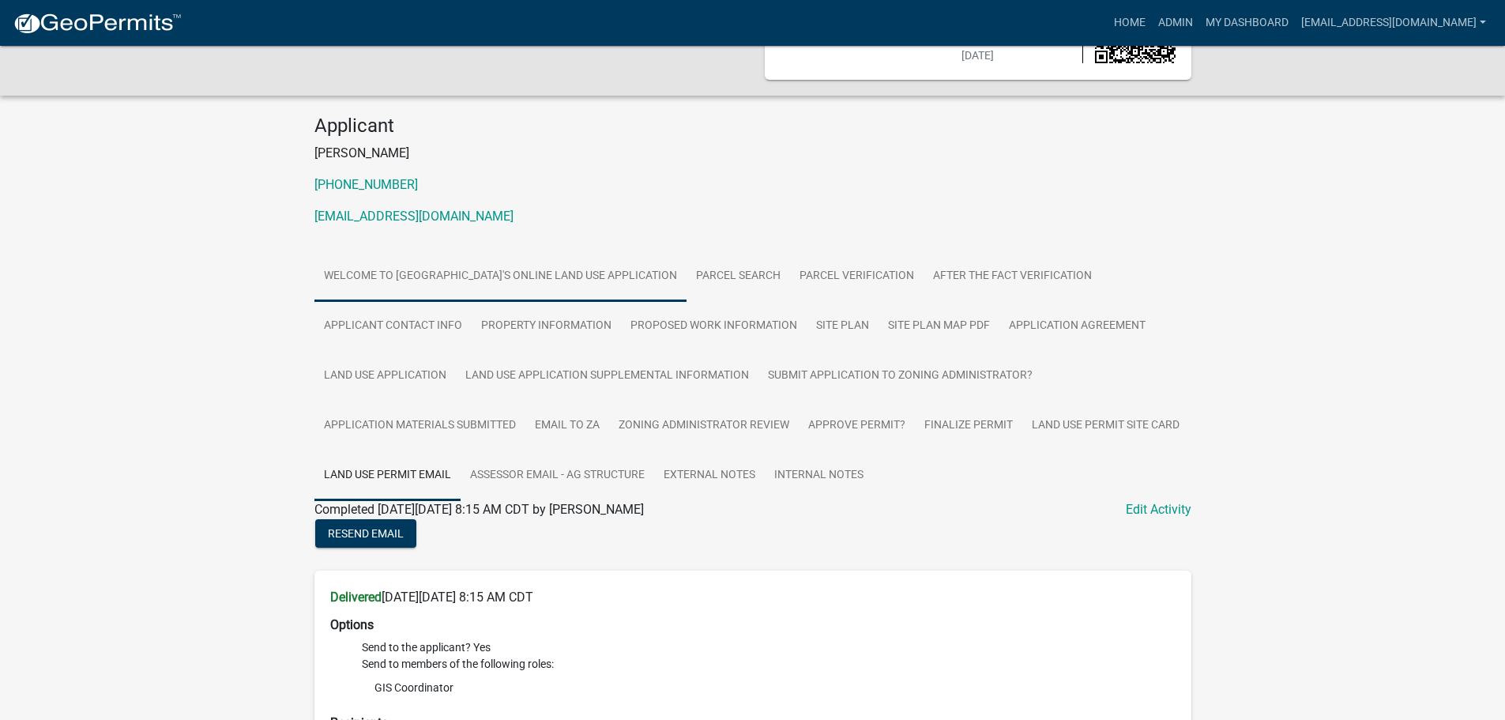
click at [579, 269] on link "Welcome to [GEOGRAPHIC_DATA]'s Online Land Use Application" at bounding box center [500, 276] width 372 height 51
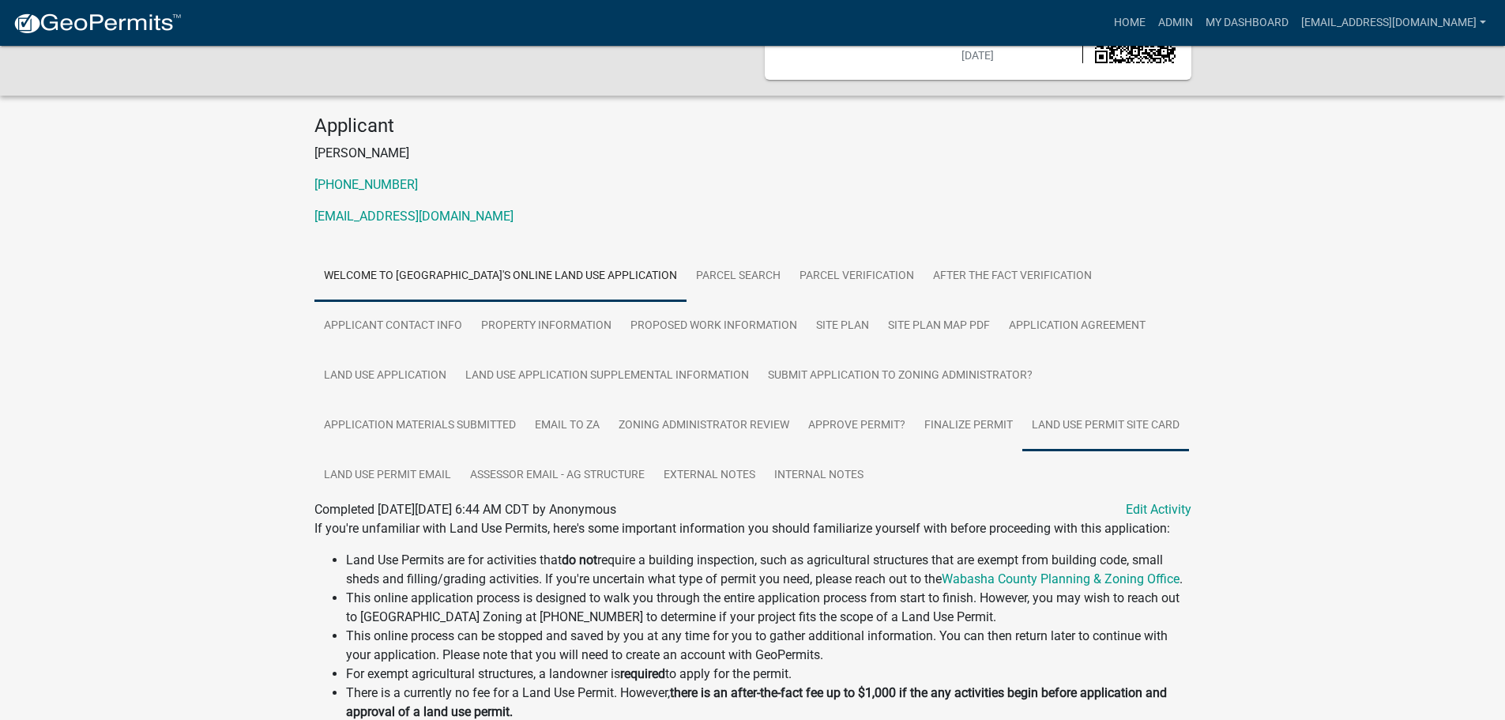
click at [1094, 425] on link "Land Use Permit Site Card" at bounding box center [1105, 426] width 167 height 51
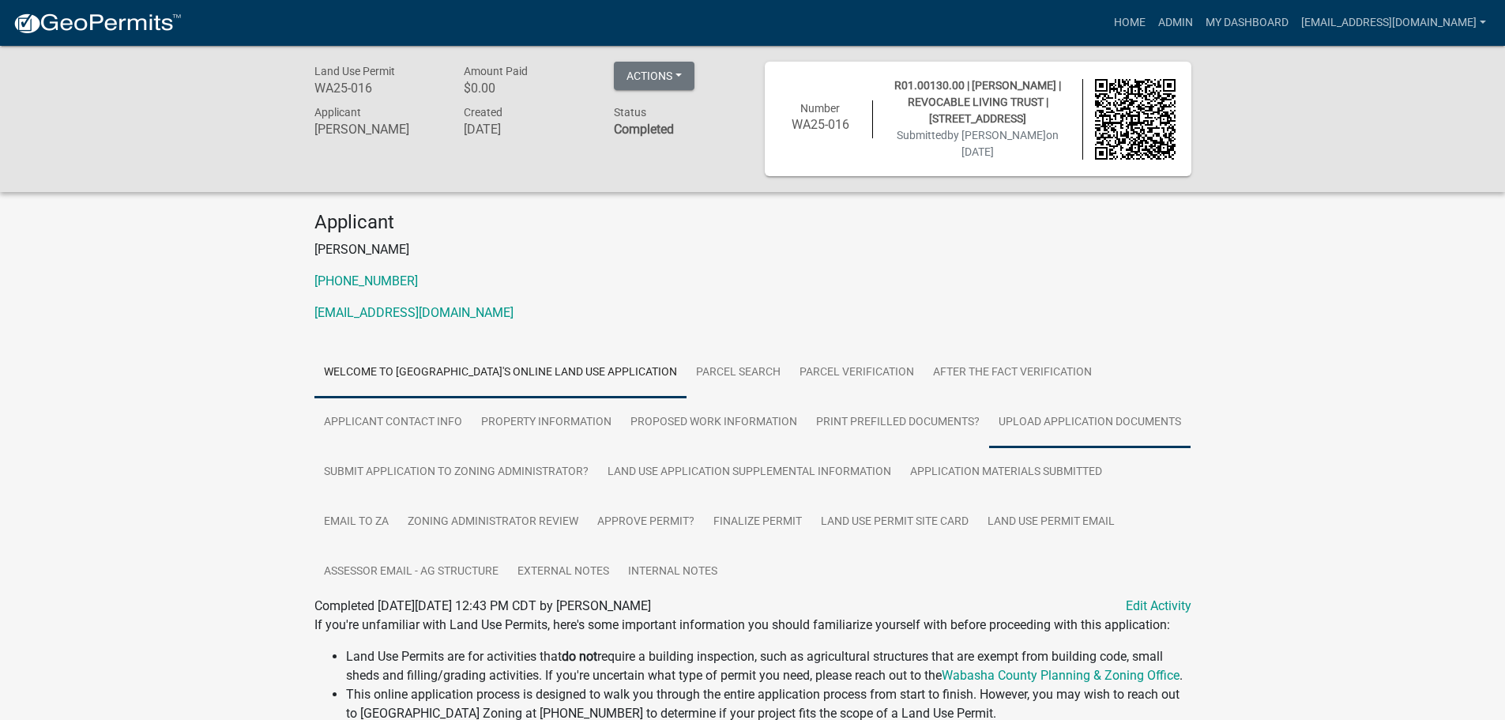
click at [1066, 417] on link "Upload Application Documents" at bounding box center [1089, 422] width 201 height 51
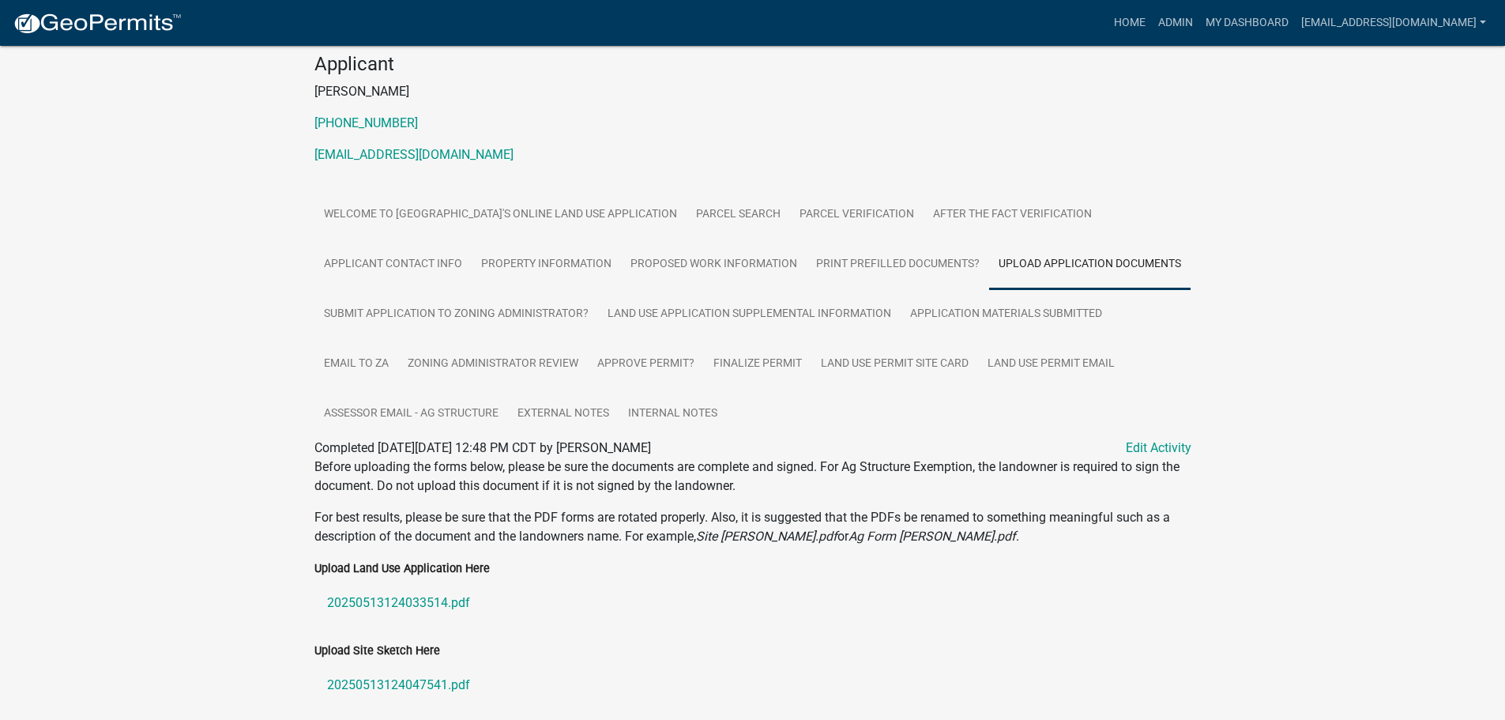
scroll to position [468, 0]
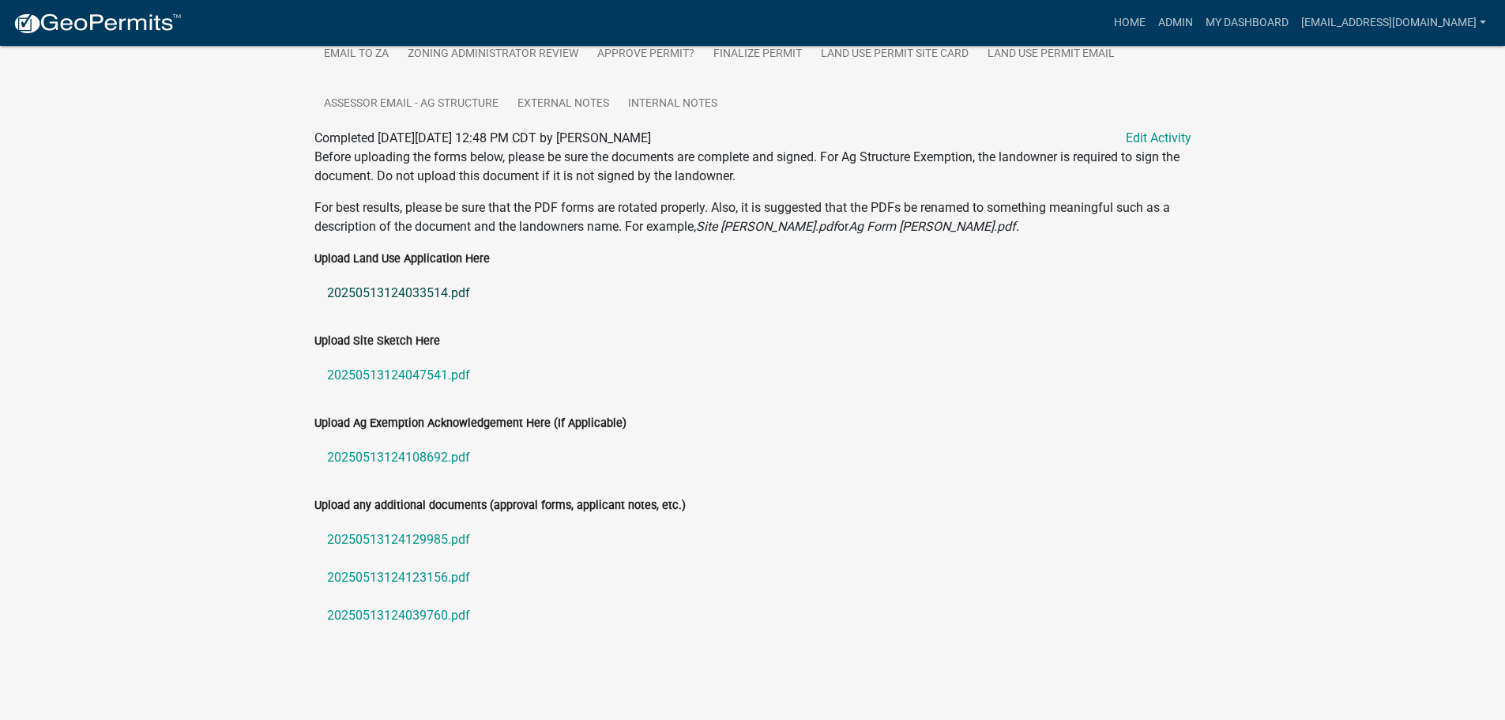
click at [398, 291] on link "20250513124033514.pdf" at bounding box center [752, 293] width 877 height 38
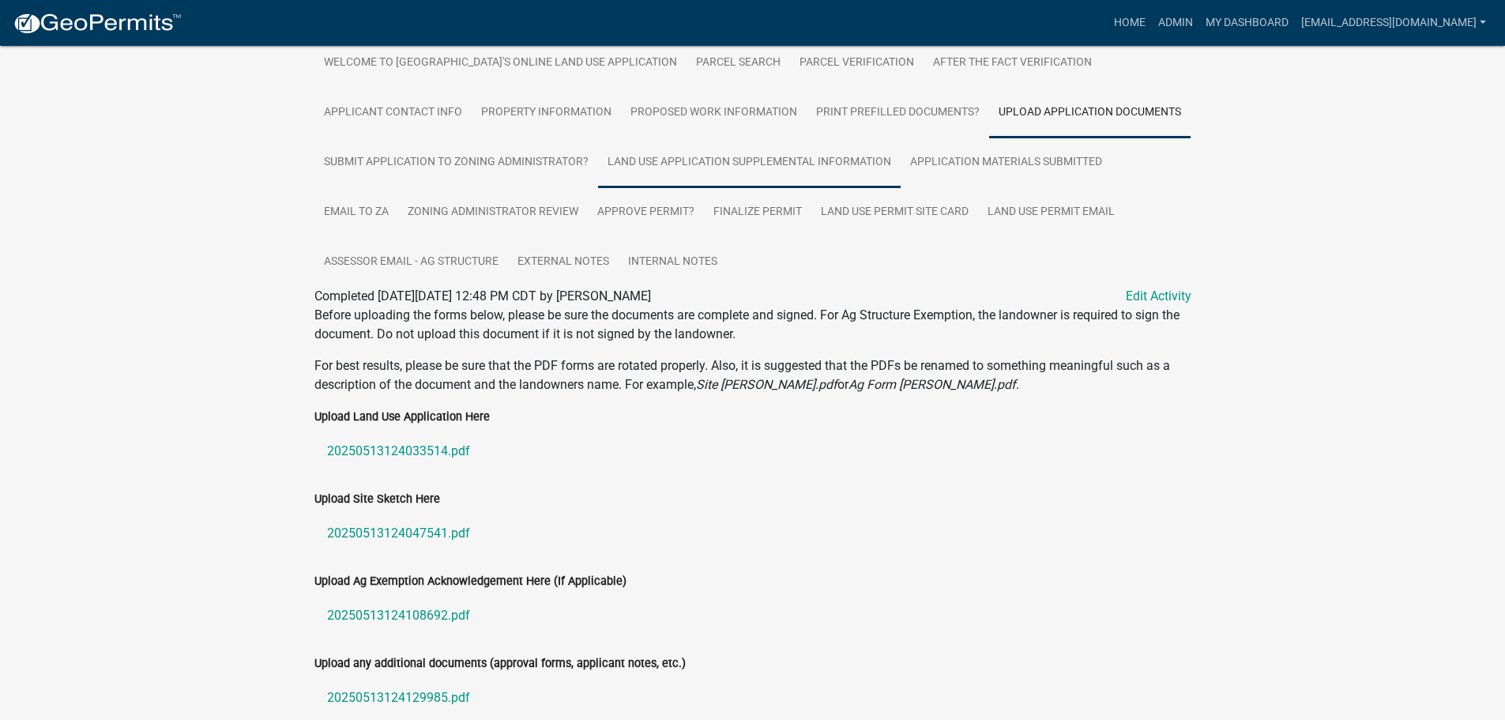
click at [693, 157] on link "Land Use Application Supplemental Information" at bounding box center [749, 162] width 303 height 51
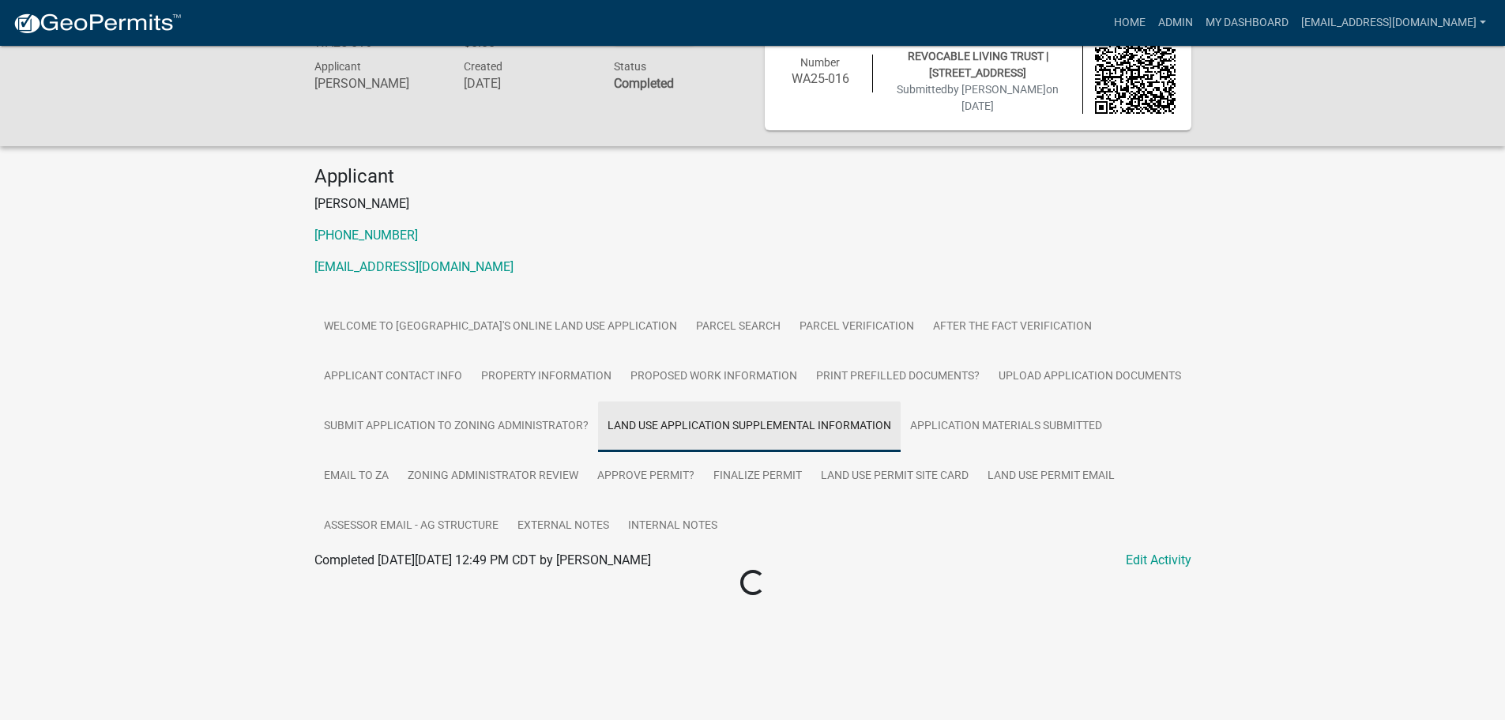
scroll to position [46, 0]
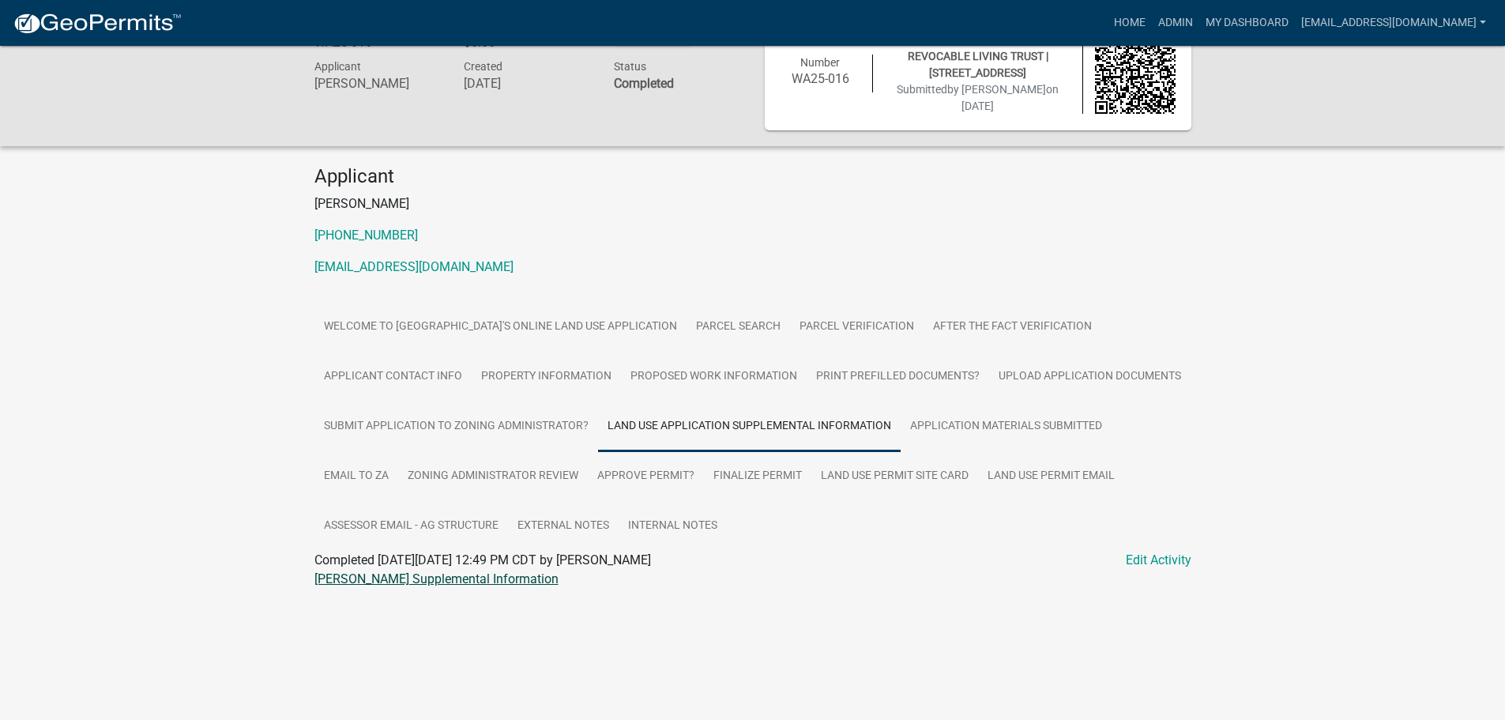
click at [376, 579] on link "Klindworth LUP Supplemental Information" at bounding box center [436, 578] width 244 height 15
click at [1051, 366] on link "Upload Application Documents" at bounding box center [1089, 377] width 201 height 51
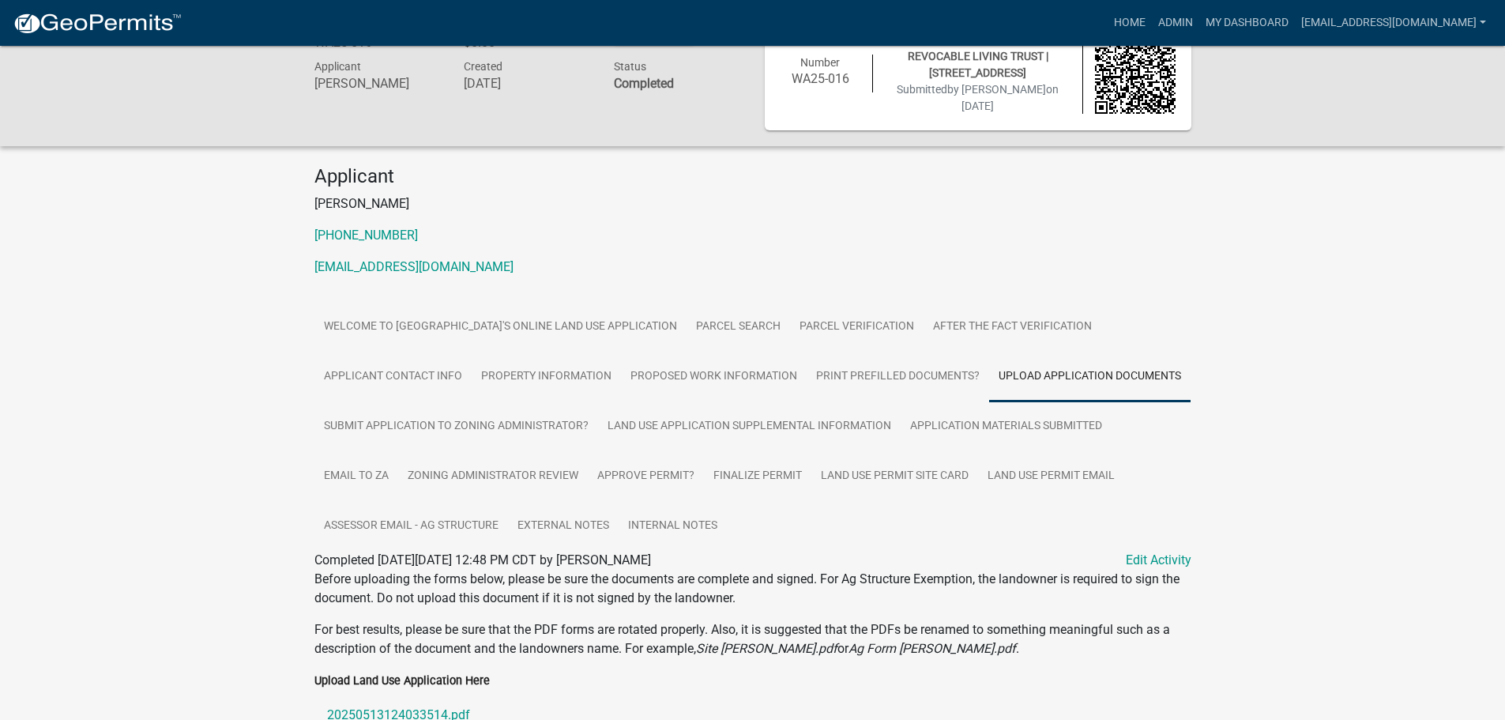
scroll to position [468, 0]
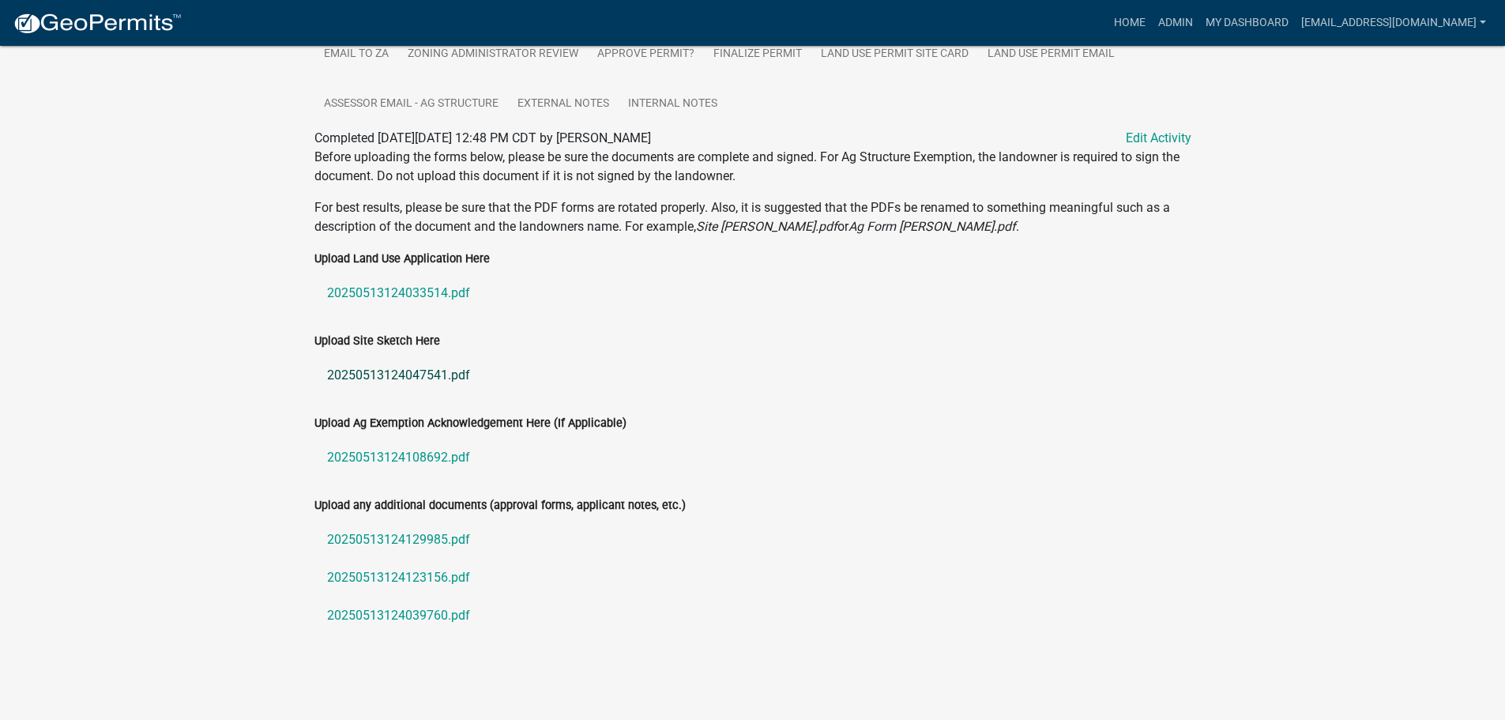
click at [380, 375] on link "20250513124047541.pdf" at bounding box center [752, 375] width 877 height 38
click at [376, 452] on link "20250513124108692.pdf" at bounding box center [752, 457] width 877 height 38
click at [395, 536] on link "20250513124129985.pdf" at bounding box center [752, 540] width 877 height 38
click at [367, 571] on link "20250513124123156.pdf" at bounding box center [752, 577] width 877 height 38
click at [415, 611] on link "20250513124039760.pdf" at bounding box center [752, 615] width 877 height 38
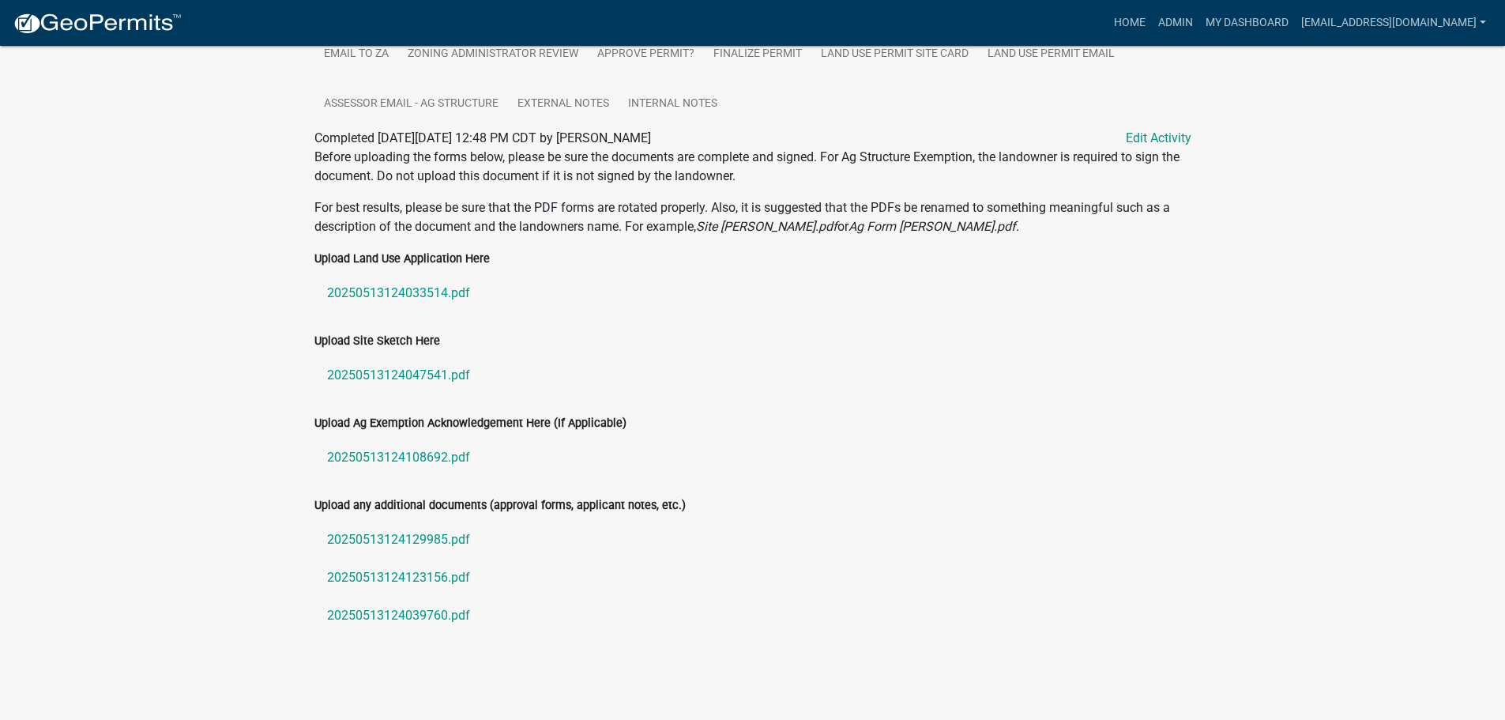
scroll to position [152, 0]
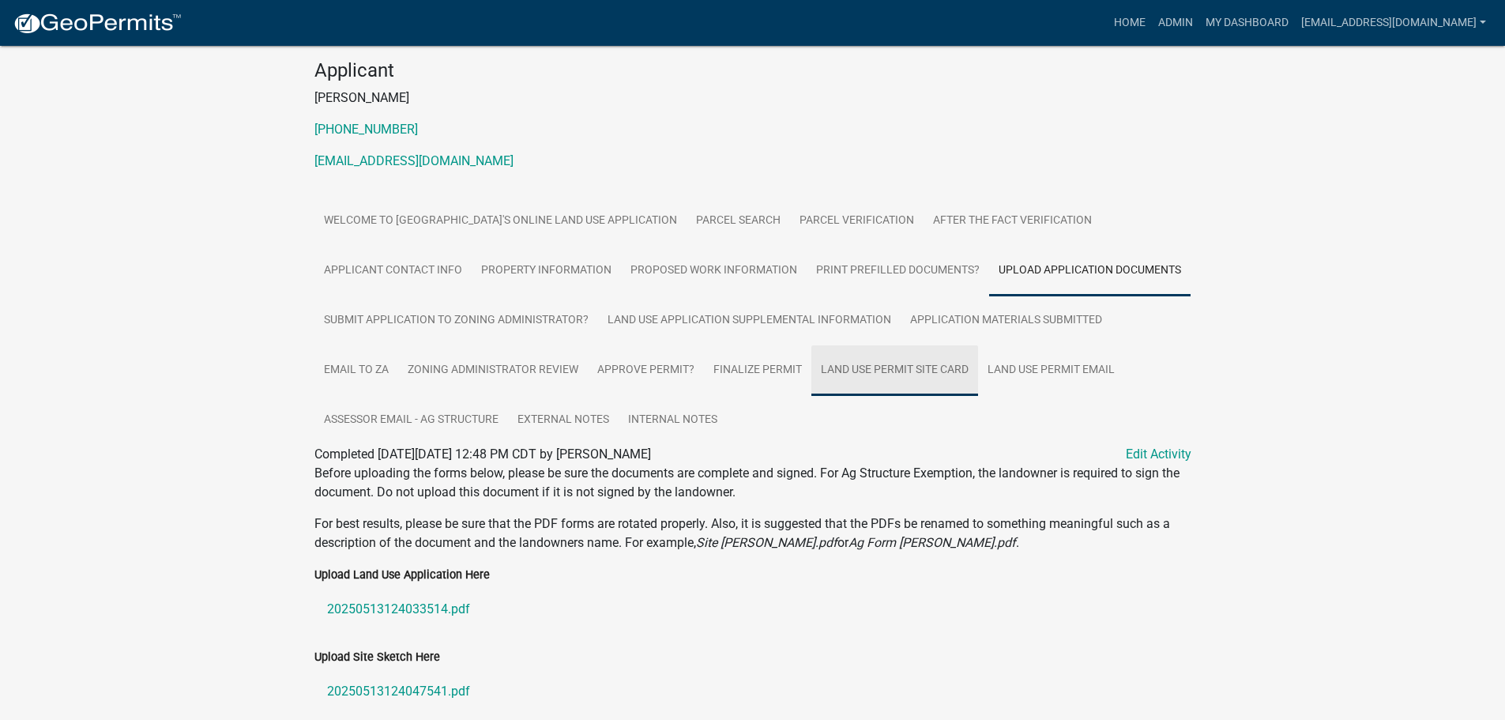
click at [897, 370] on link "Land Use Permit Site Card" at bounding box center [894, 370] width 167 height 51
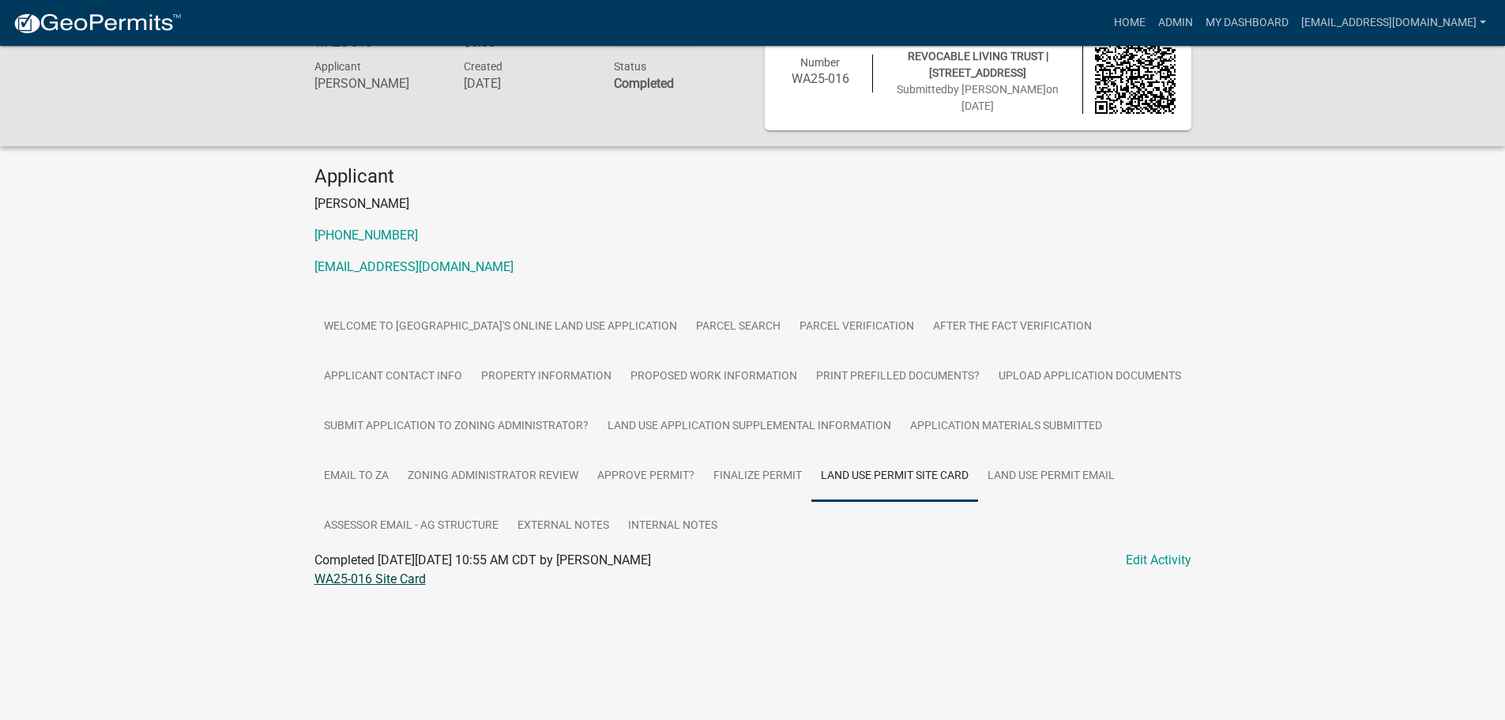
click at [344, 580] on link "WA25-016 Site Card" at bounding box center [369, 578] width 111 height 15
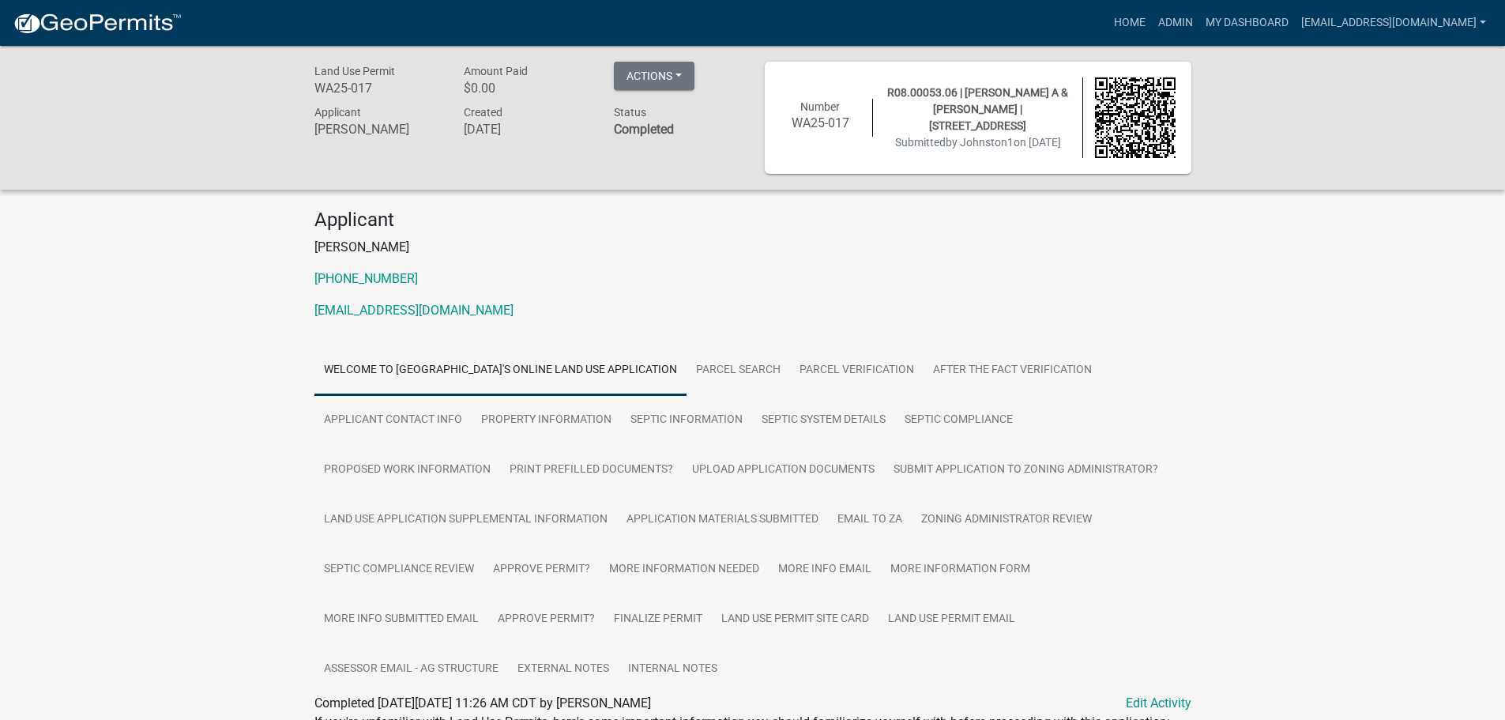
scroll to position [158, 0]
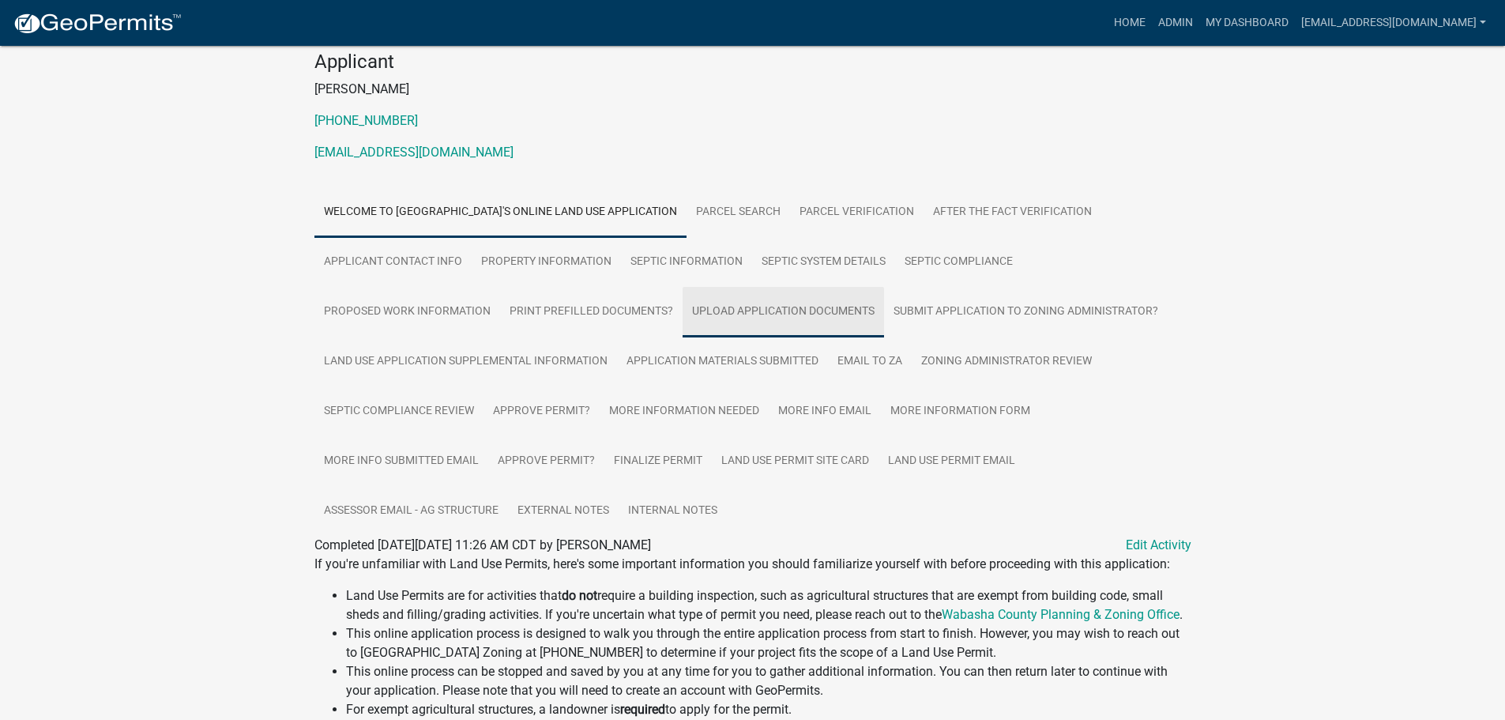
click at [792, 310] on link "Upload Application Documents" at bounding box center [783, 312] width 201 height 51
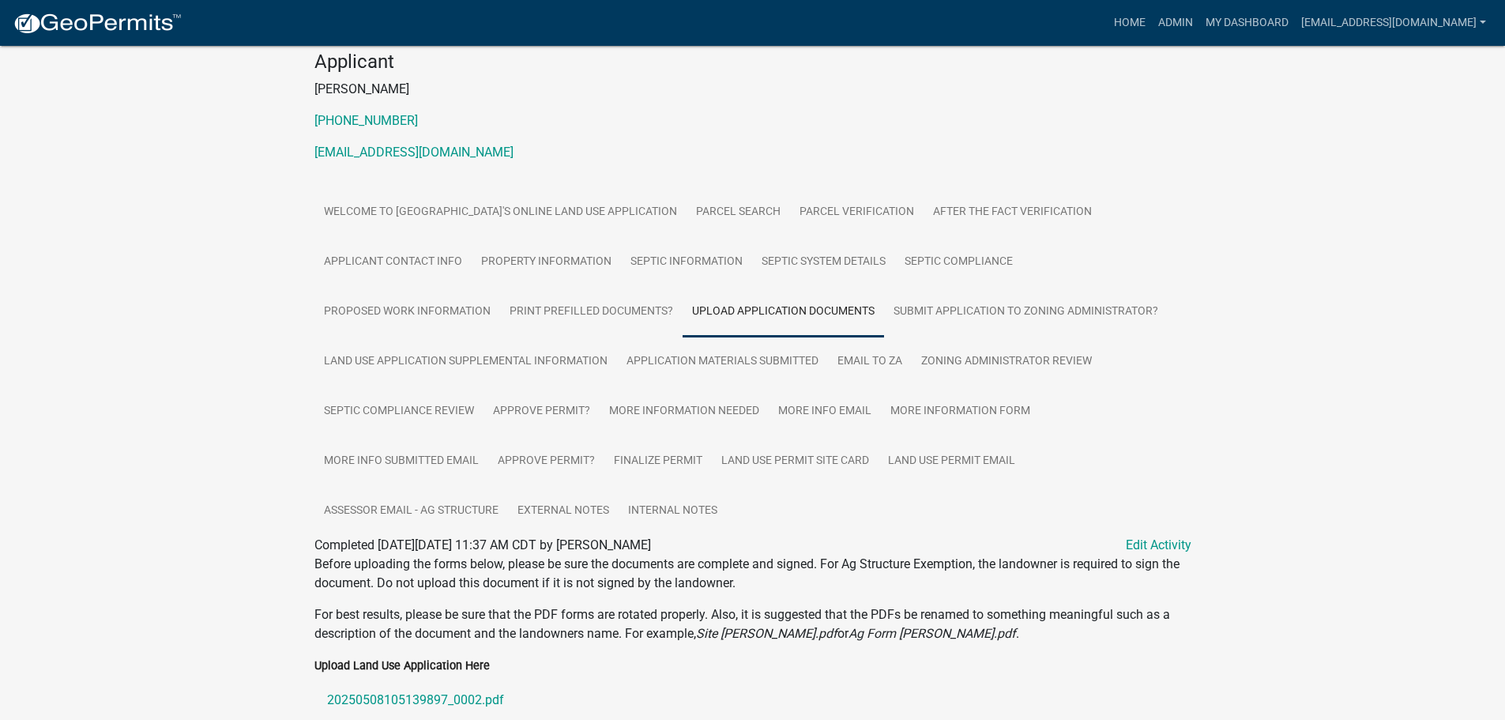
scroll to position [489, 0]
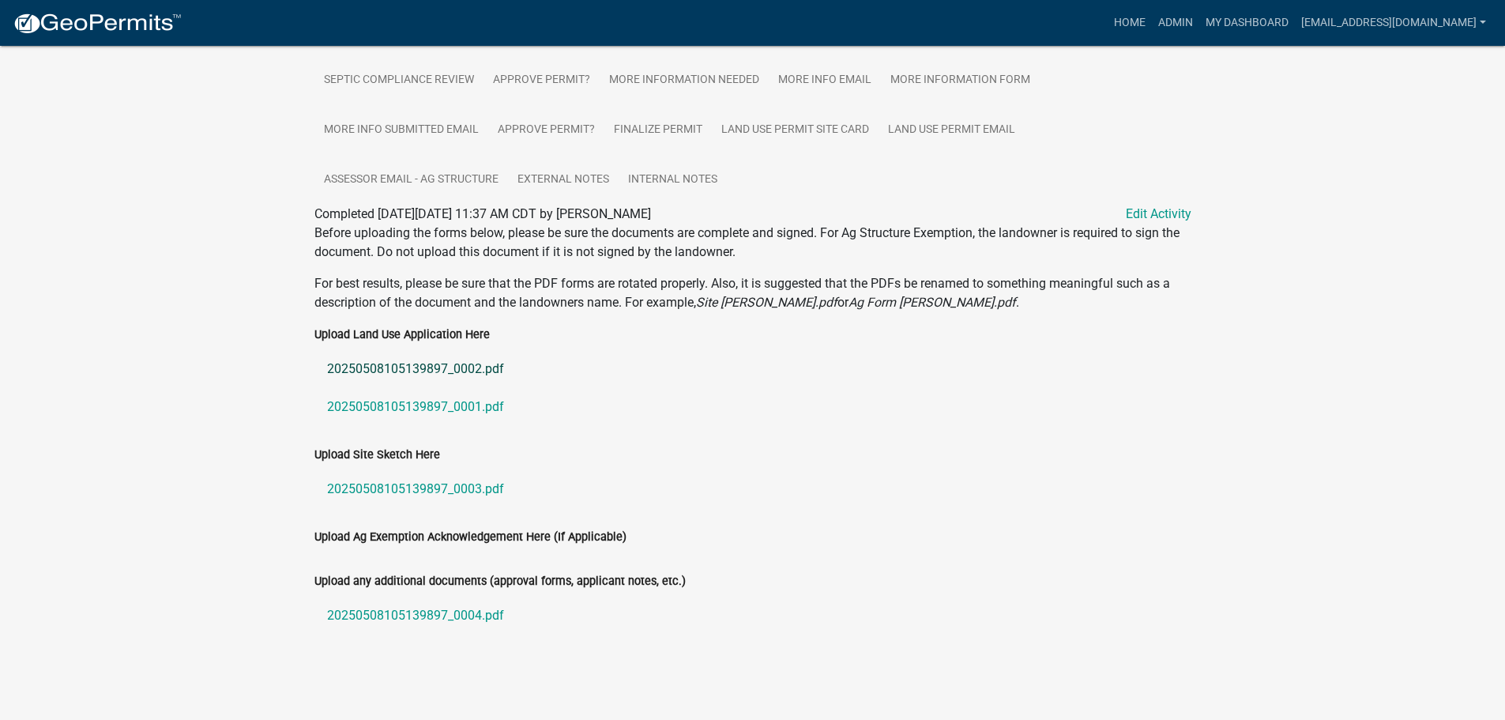
click at [411, 365] on link "20250508105139897_0002.pdf" at bounding box center [752, 369] width 877 height 38
click at [404, 404] on link "20250508105139897_0001.pdf" at bounding box center [752, 407] width 877 height 38
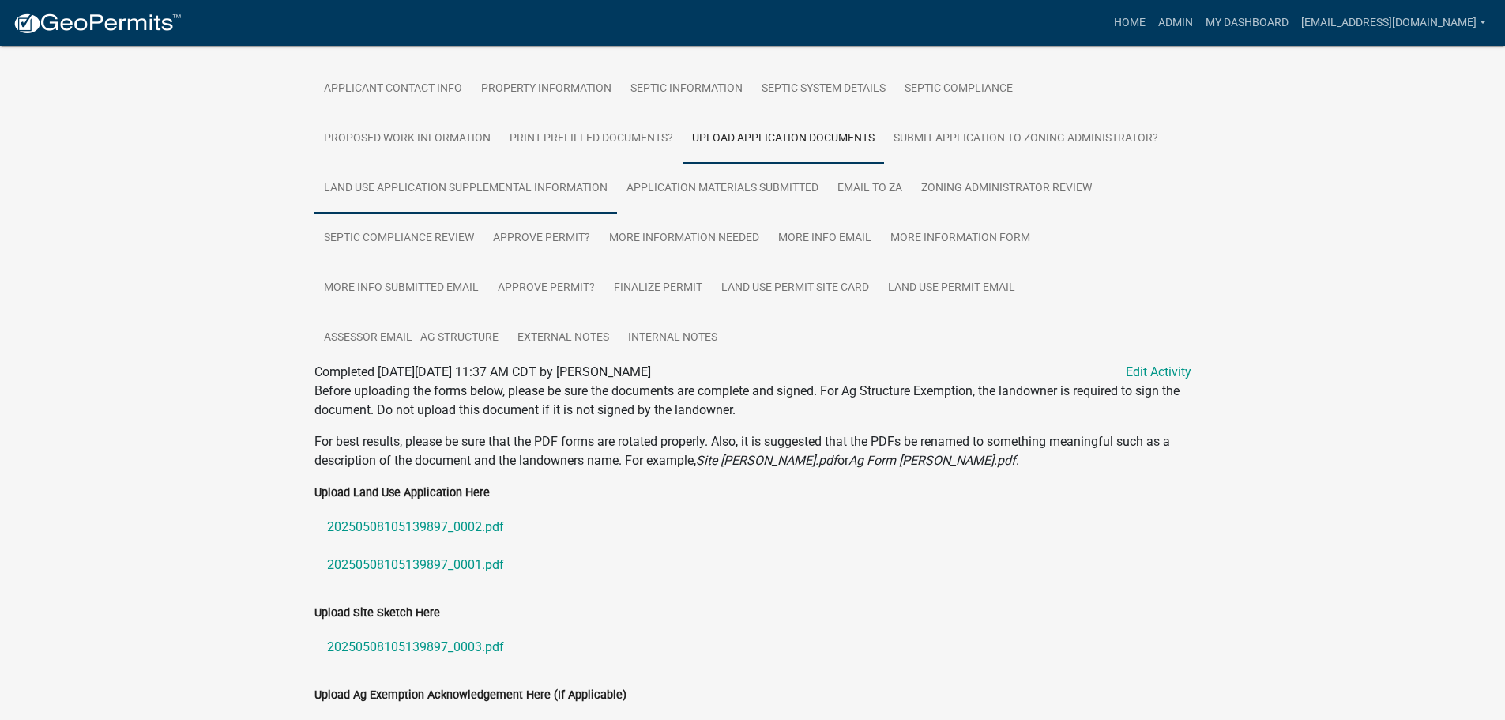
click at [359, 190] on link "Land Use Application Supplemental Information" at bounding box center [465, 189] width 303 height 51
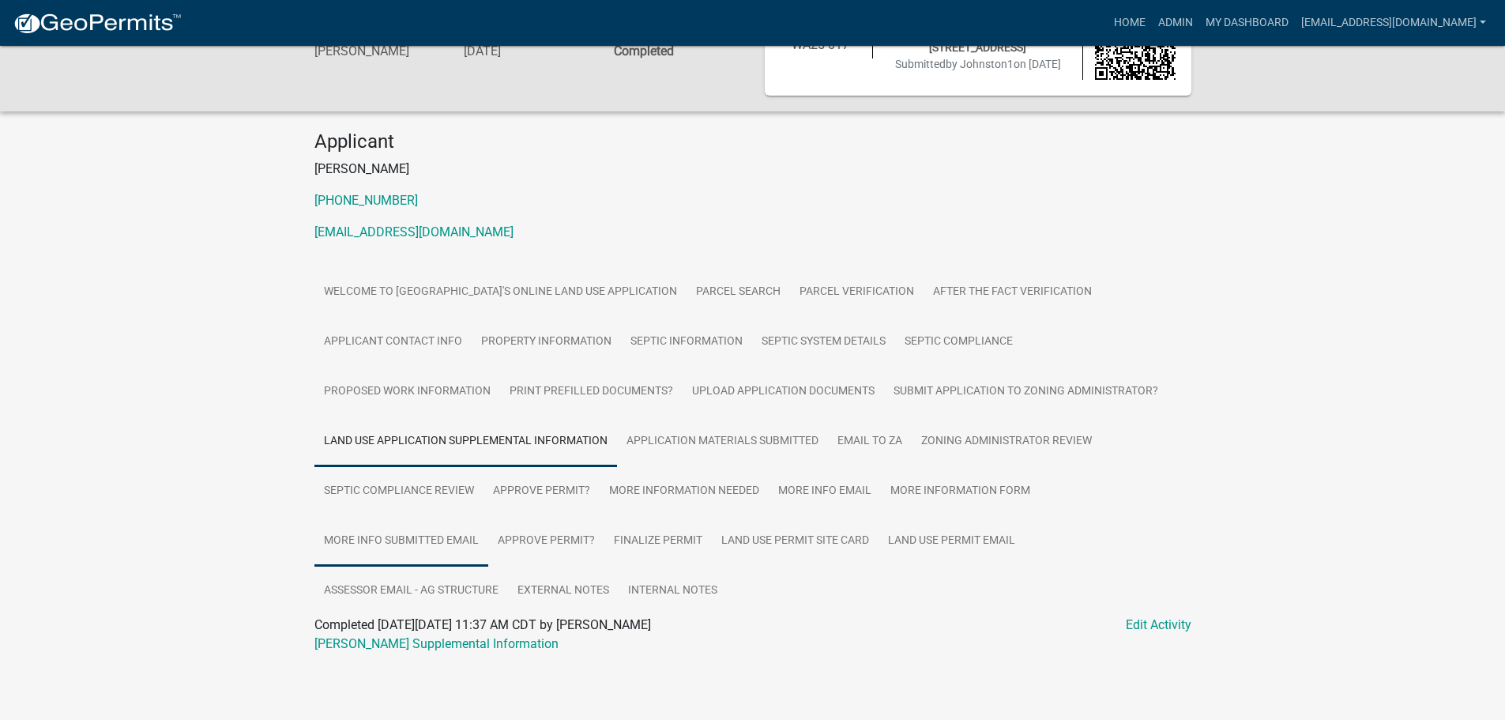
scroll to position [78, 0]
click at [397, 645] on link "Johnston LUP Supplemental Information" at bounding box center [436, 643] width 244 height 15
click at [772, 375] on link "Upload Application Documents" at bounding box center [783, 392] width 201 height 51
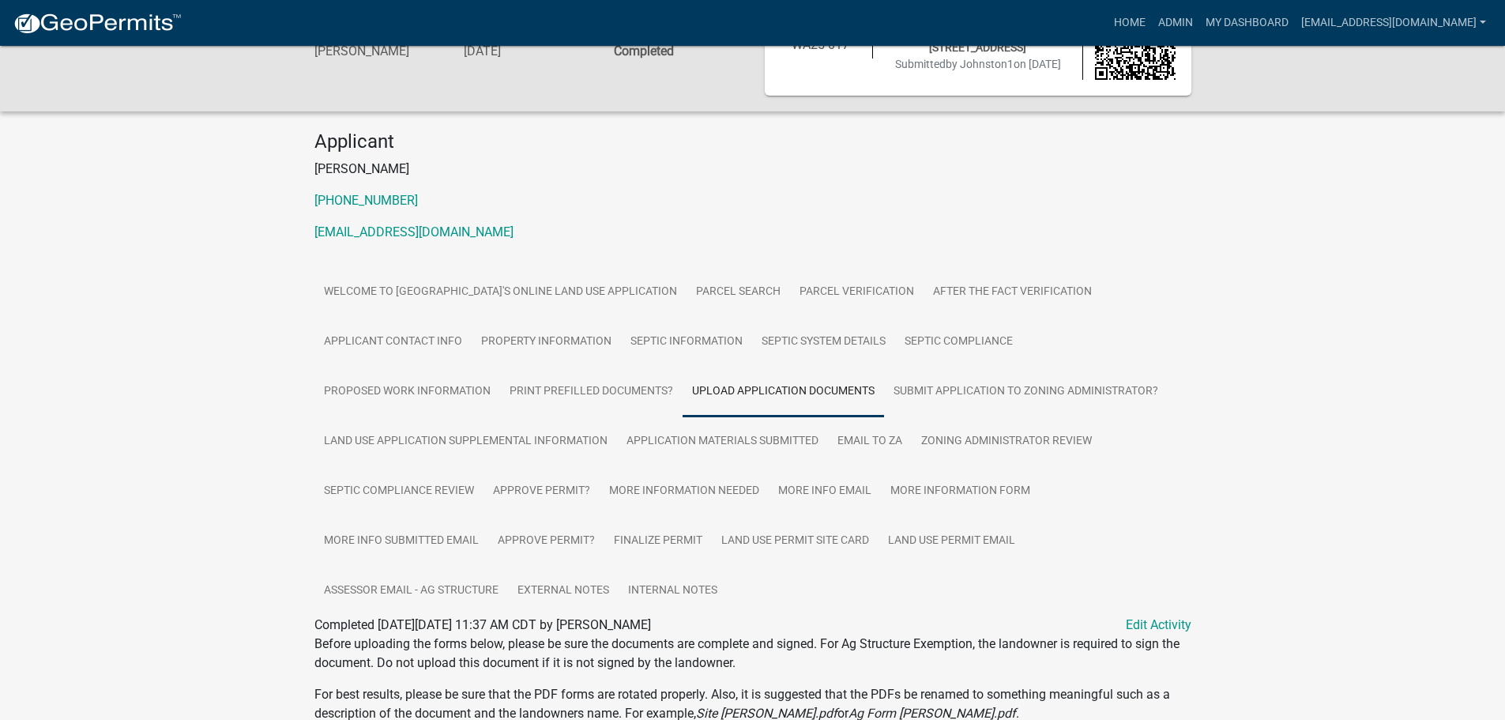
scroll to position [489, 0]
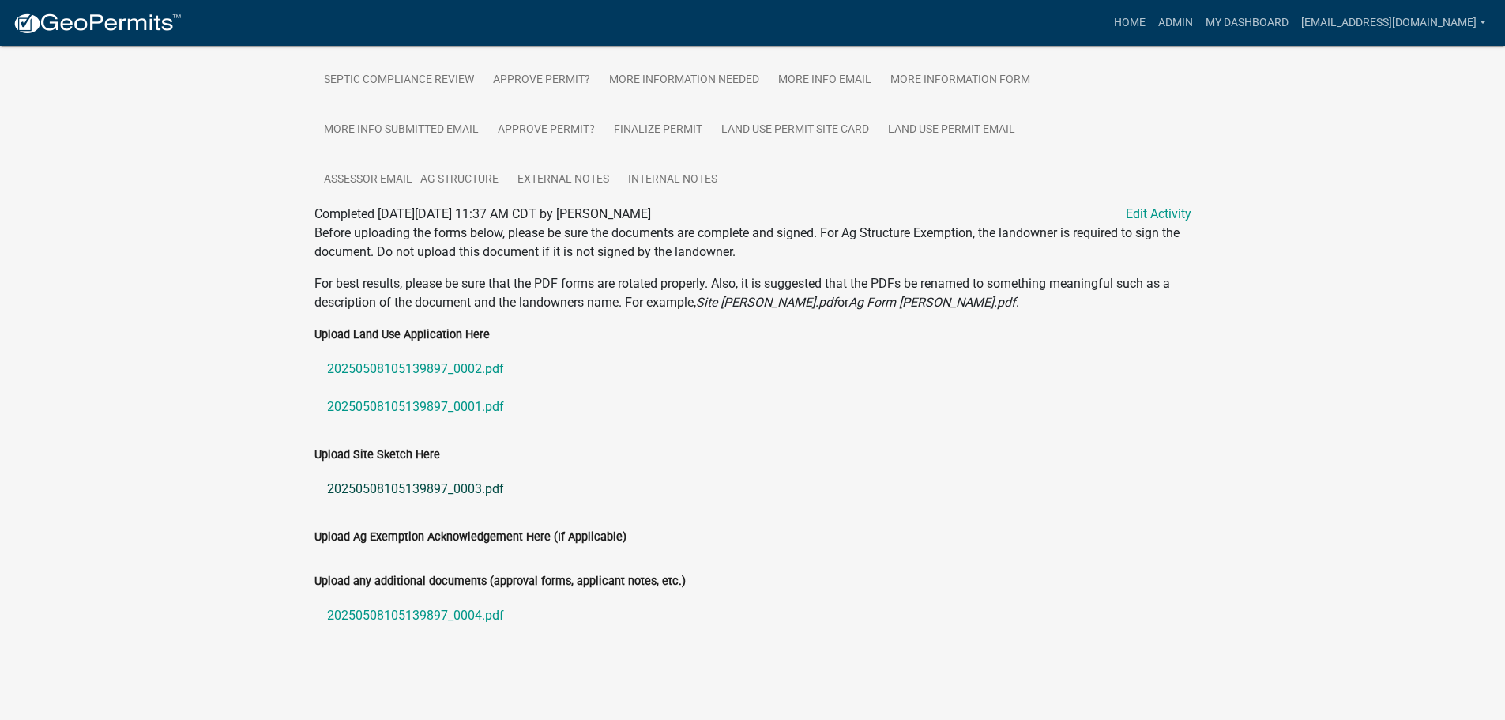
click at [364, 482] on link "20250508105139897_0003.pdf" at bounding box center [752, 489] width 877 height 38
click at [421, 611] on link "20250508105139897_0004.pdf" at bounding box center [752, 615] width 877 height 38
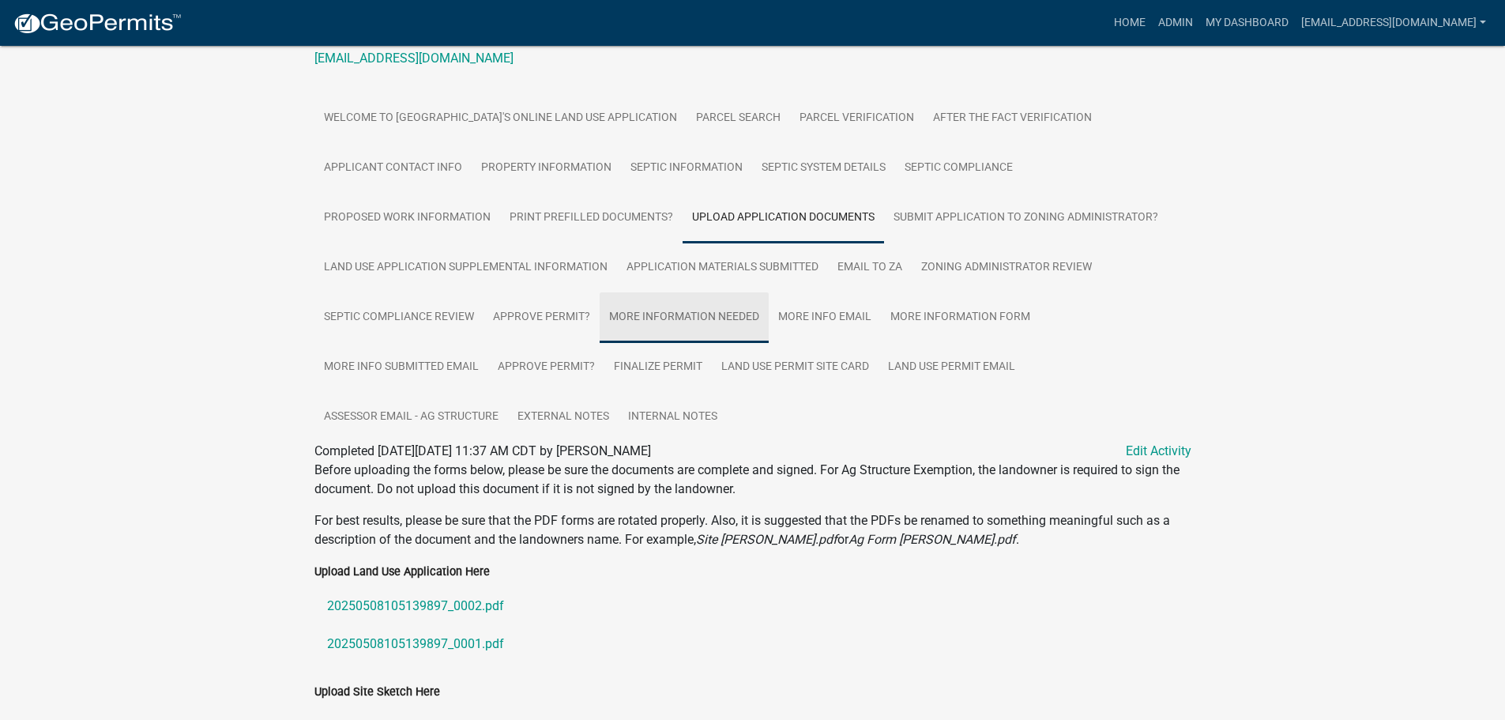
click at [702, 316] on link "More Information Needed" at bounding box center [684, 317] width 169 height 51
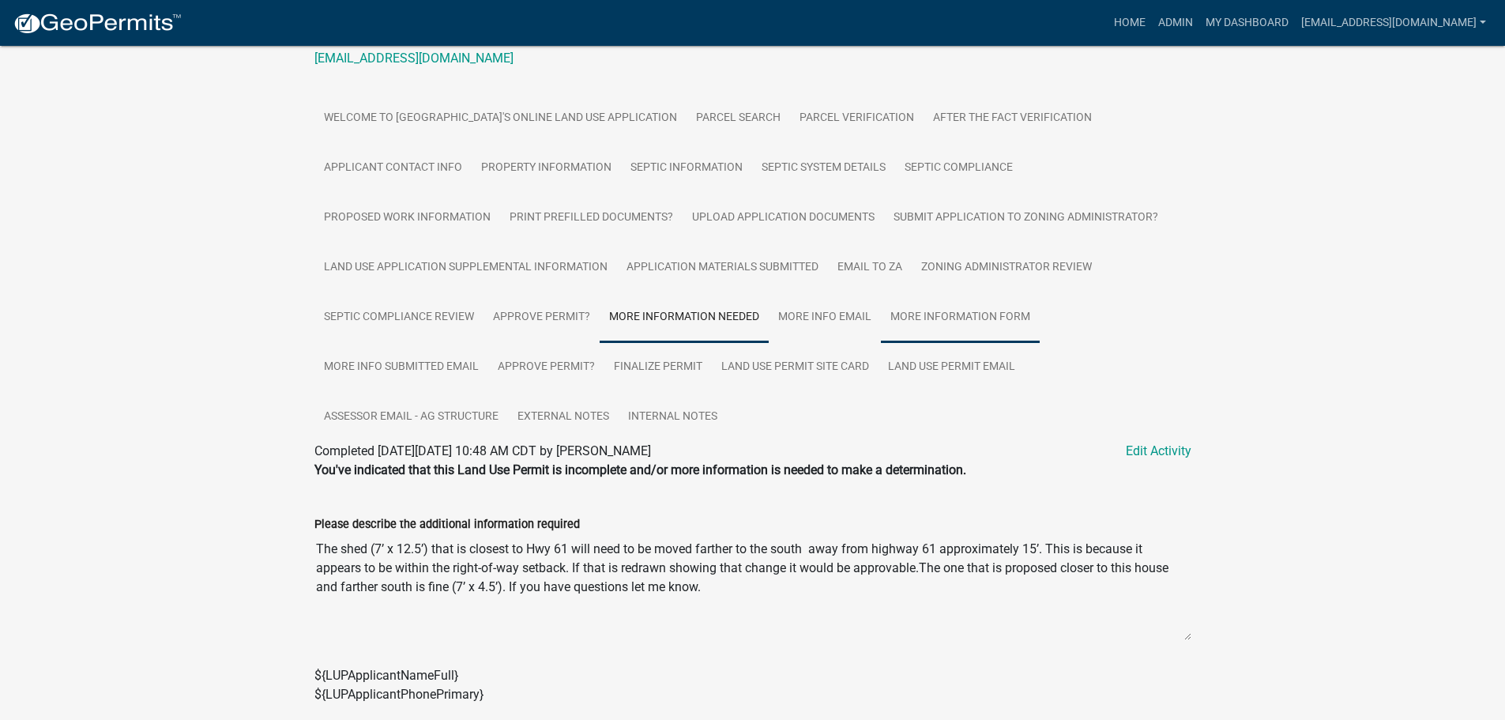
click at [921, 316] on link "More Information Form" at bounding box center [960, 317] width 159 height 51
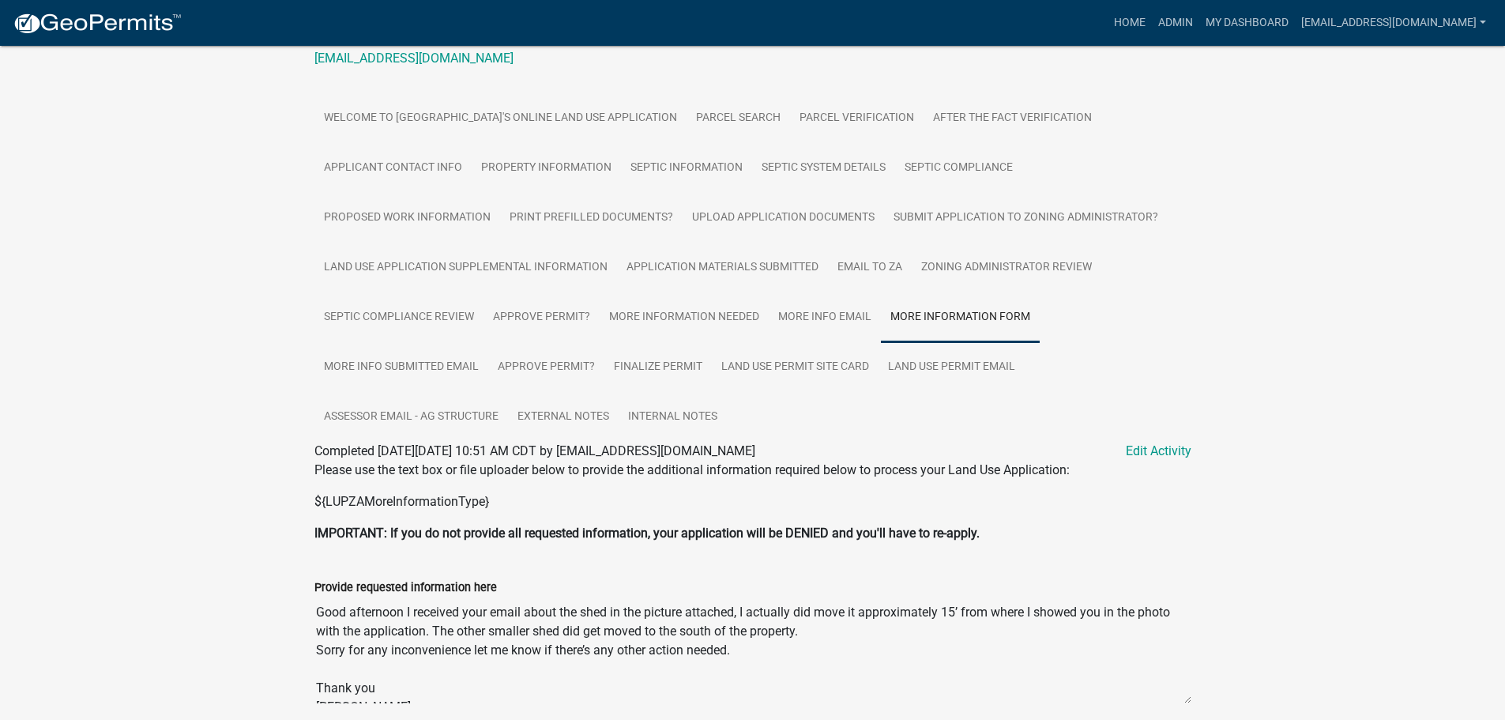
scroll to position [461, 0]
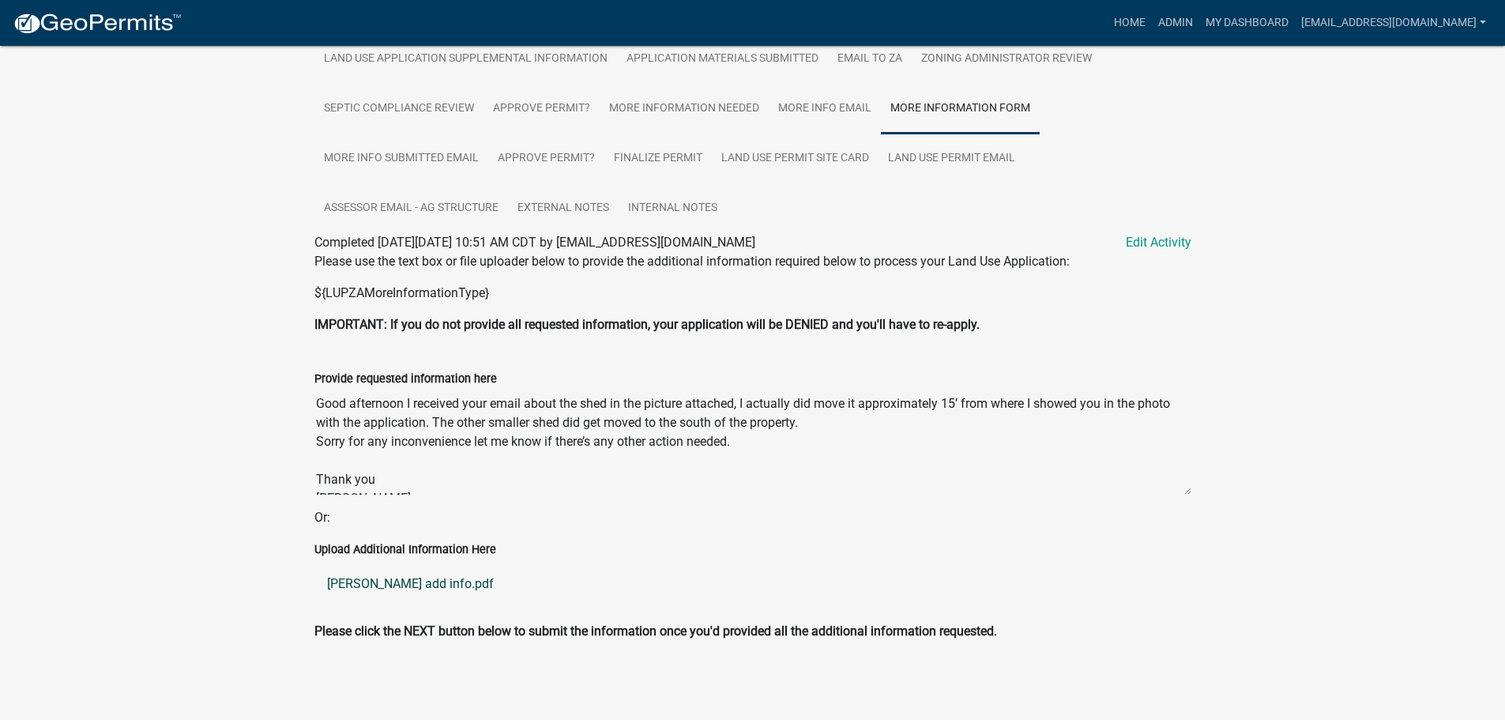
click at [372, 585] on link "Johnson add info.pdf" at bounding box center [752, 584] width 877 height 38
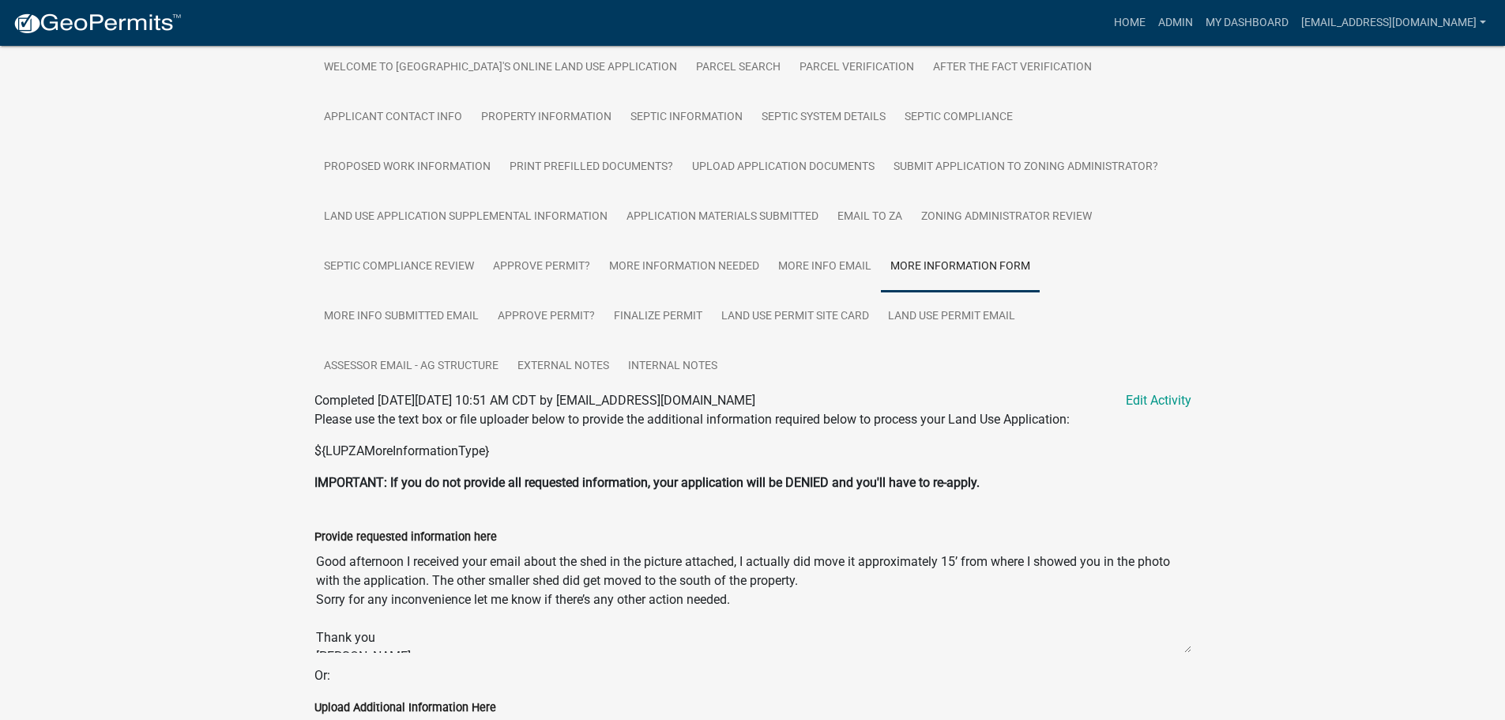
scroll to position [145, 0]
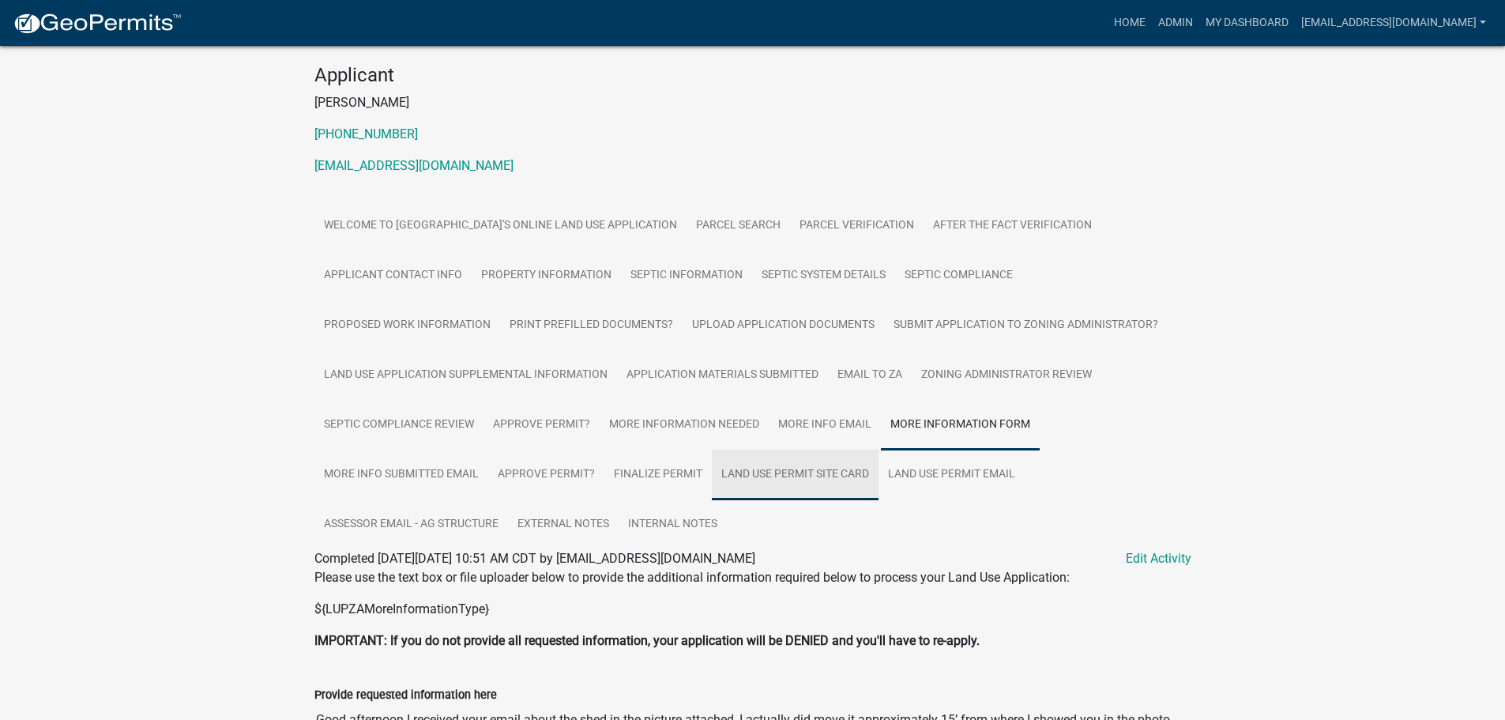
click at [799, 472] on link "Land Use Permit Site Card" at bounding box center [795, 474] width 167 height 51
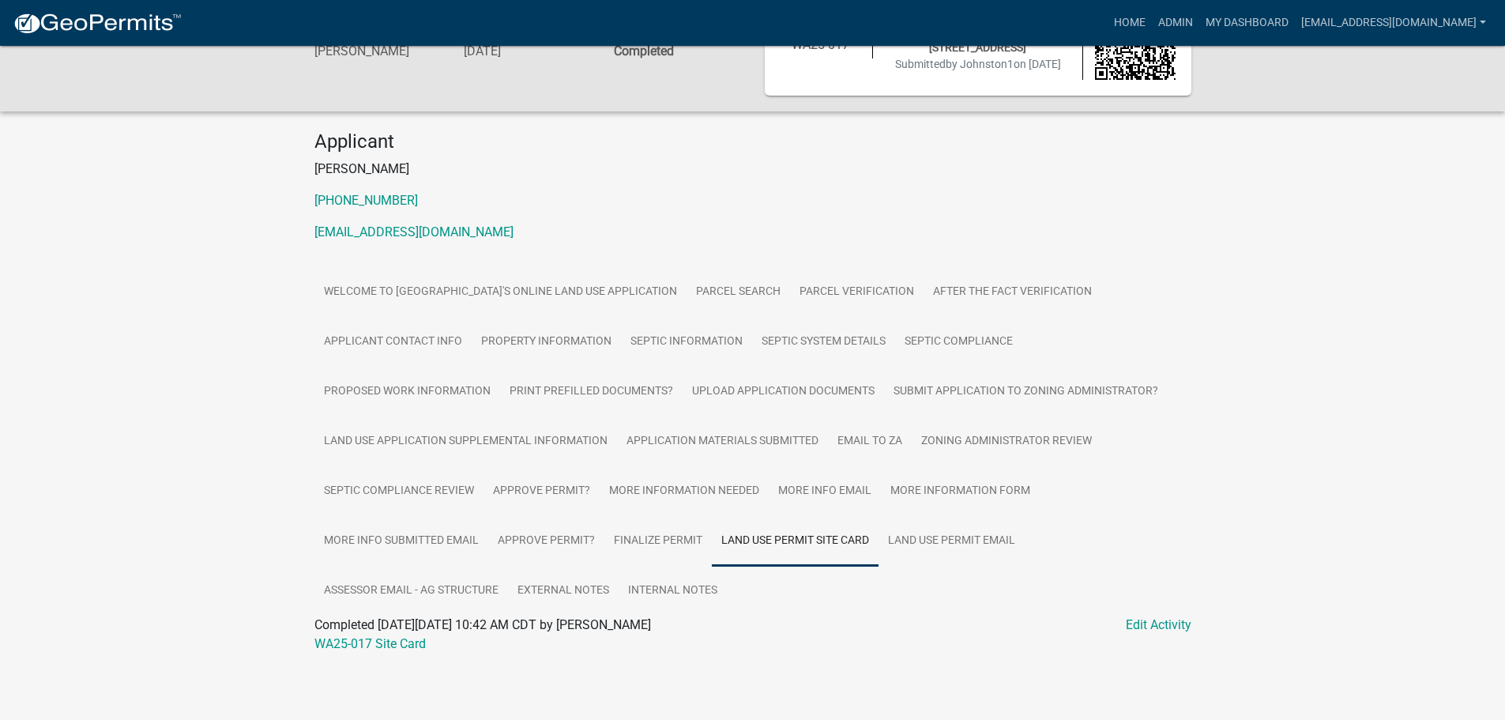
scroll to position [78, 0]
click at [340, 645] on link "WA25-017 Site Card" at bounding box center [369, 643] width 111 height 15
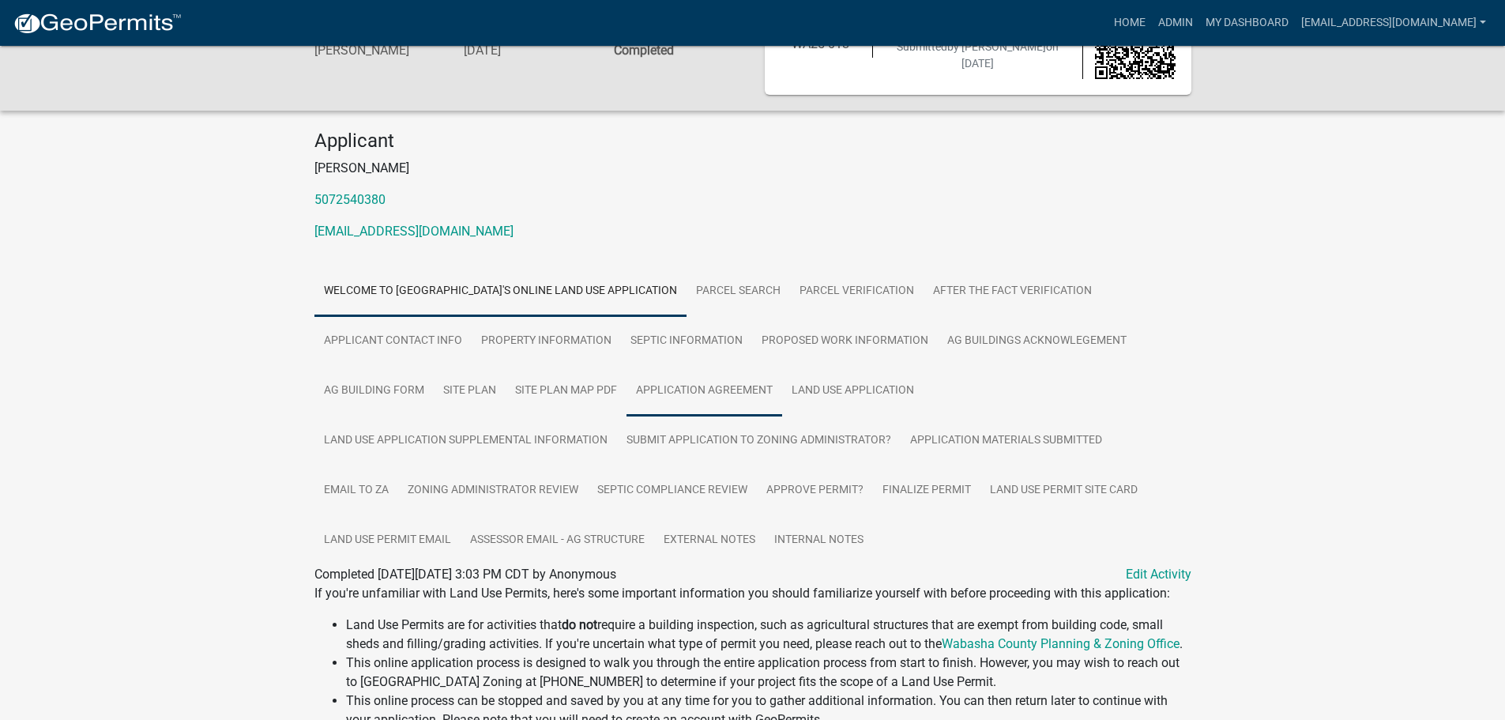
scroll to position [158, 0]
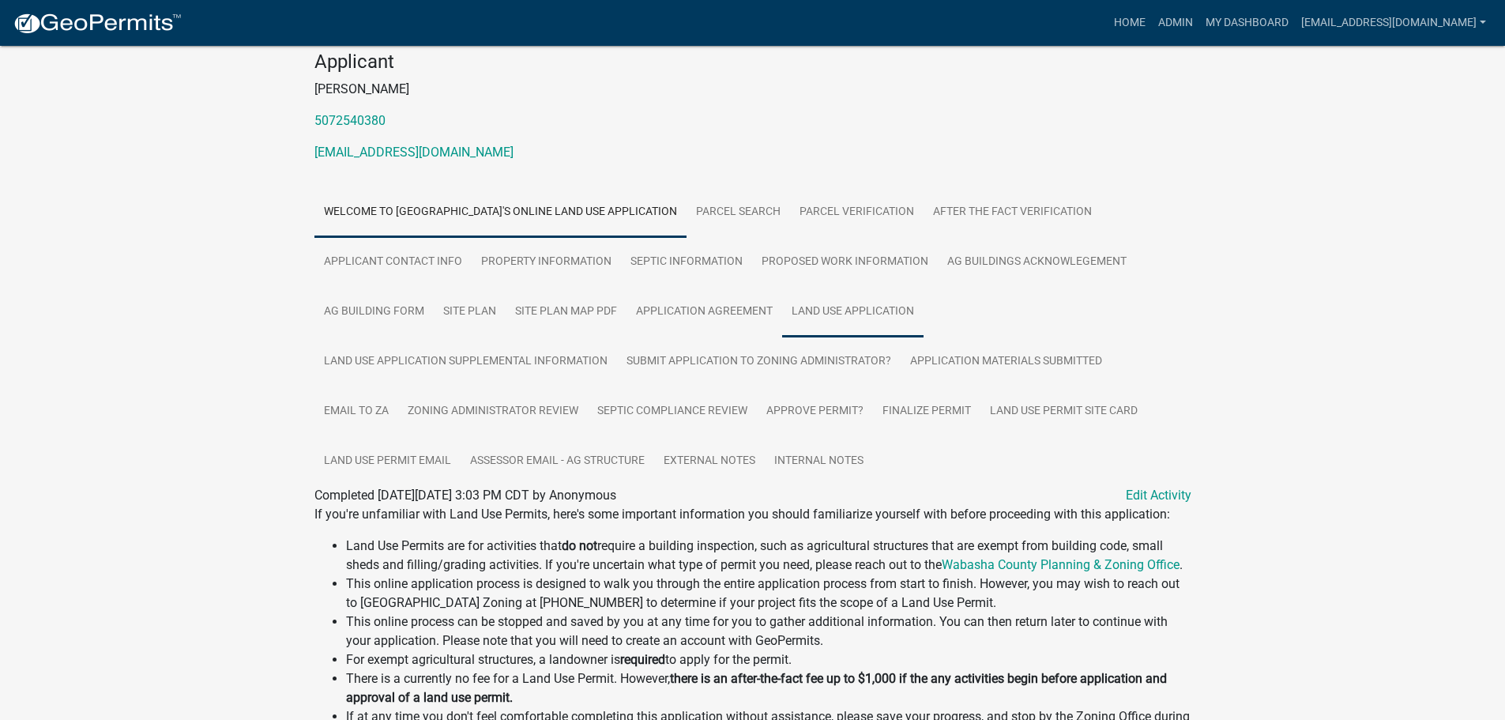
click at [824, 314] on link "Land Use Application" at bounding box center [852, 312] width 141 height 51
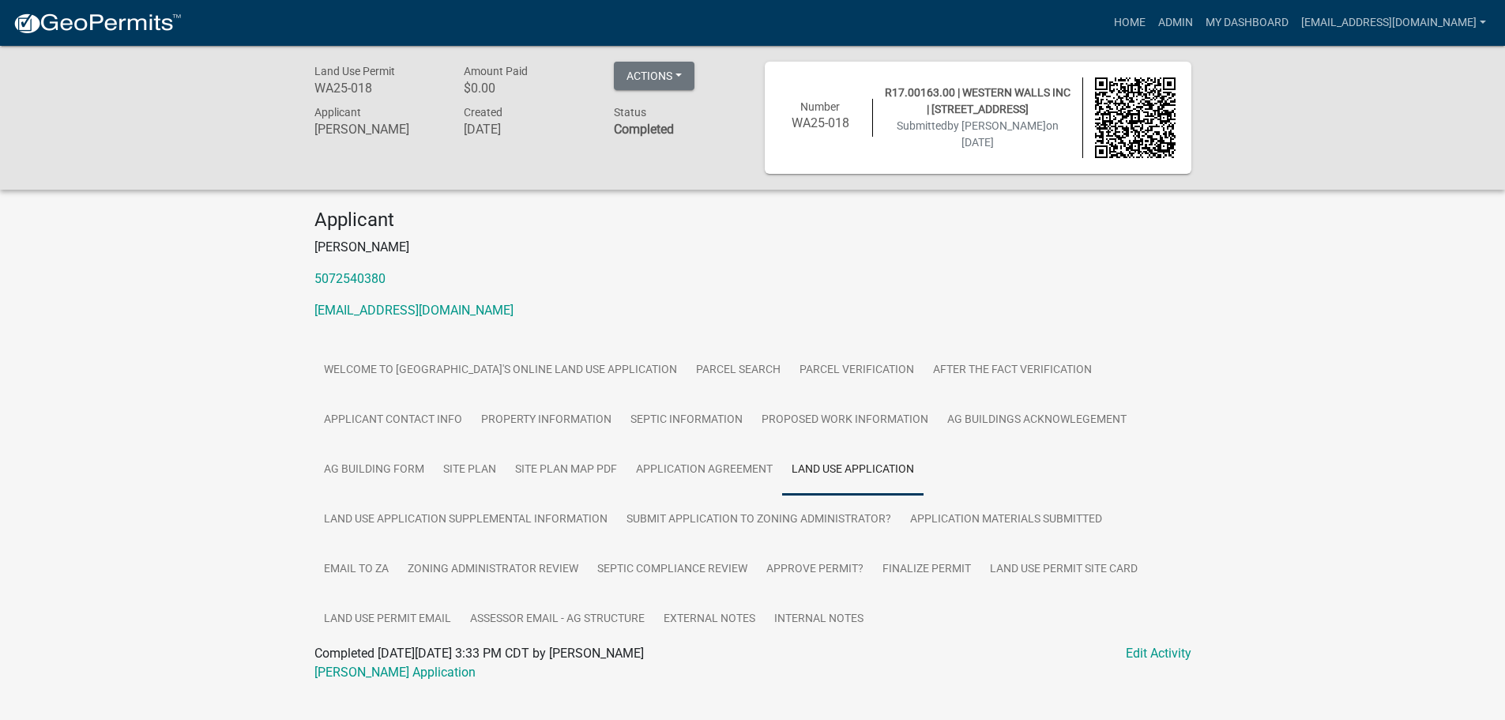
scroll to position [46, 0]
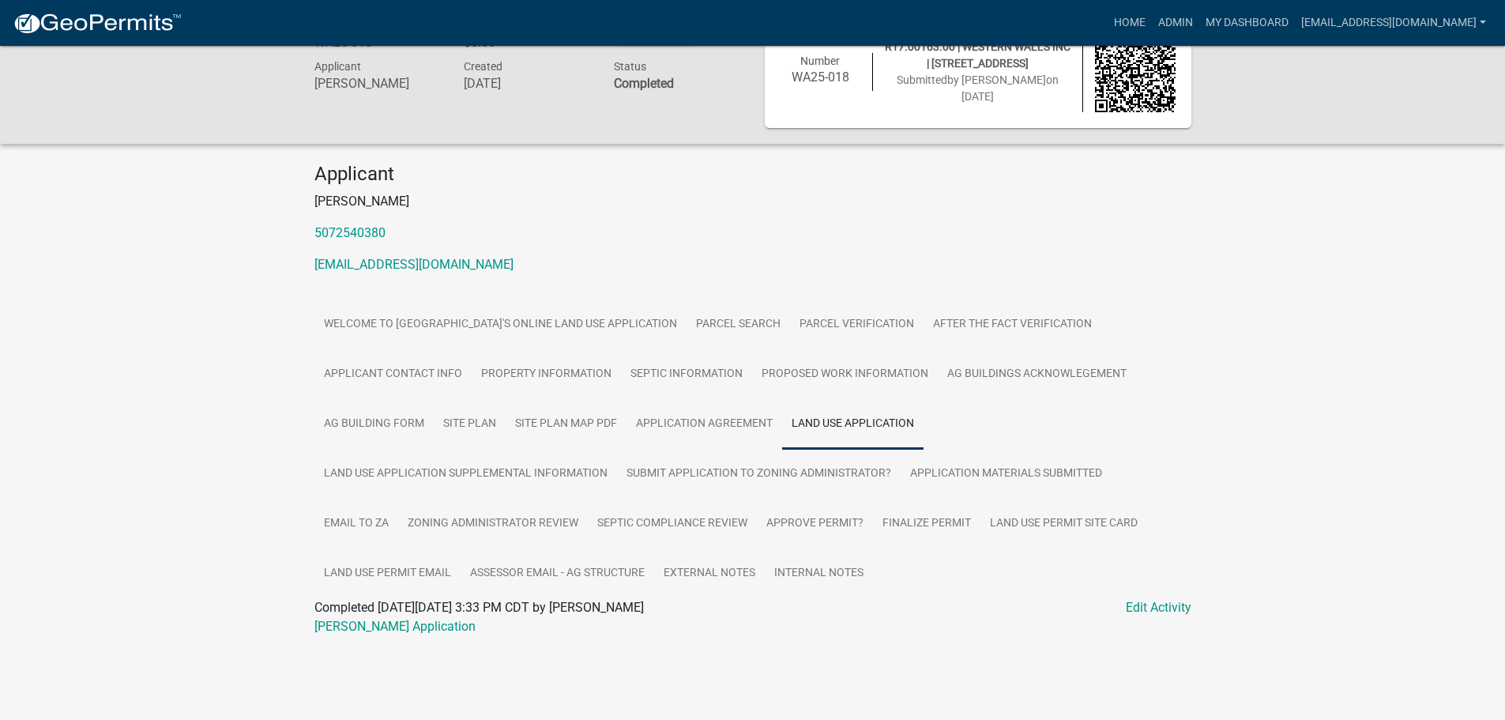
click at [362, 634] on div "[PERSON_NAME] Application" at bounding box center [753, 626] width 901 height 19
click at [363, 625] on link "[PERSON_NAME] Application" at bounding box center [394, 626] width 161 height 15
click at [484, 468] on link "Land Use Application Supplemental Information" at bounding box center [465, 474] width 303 height 51
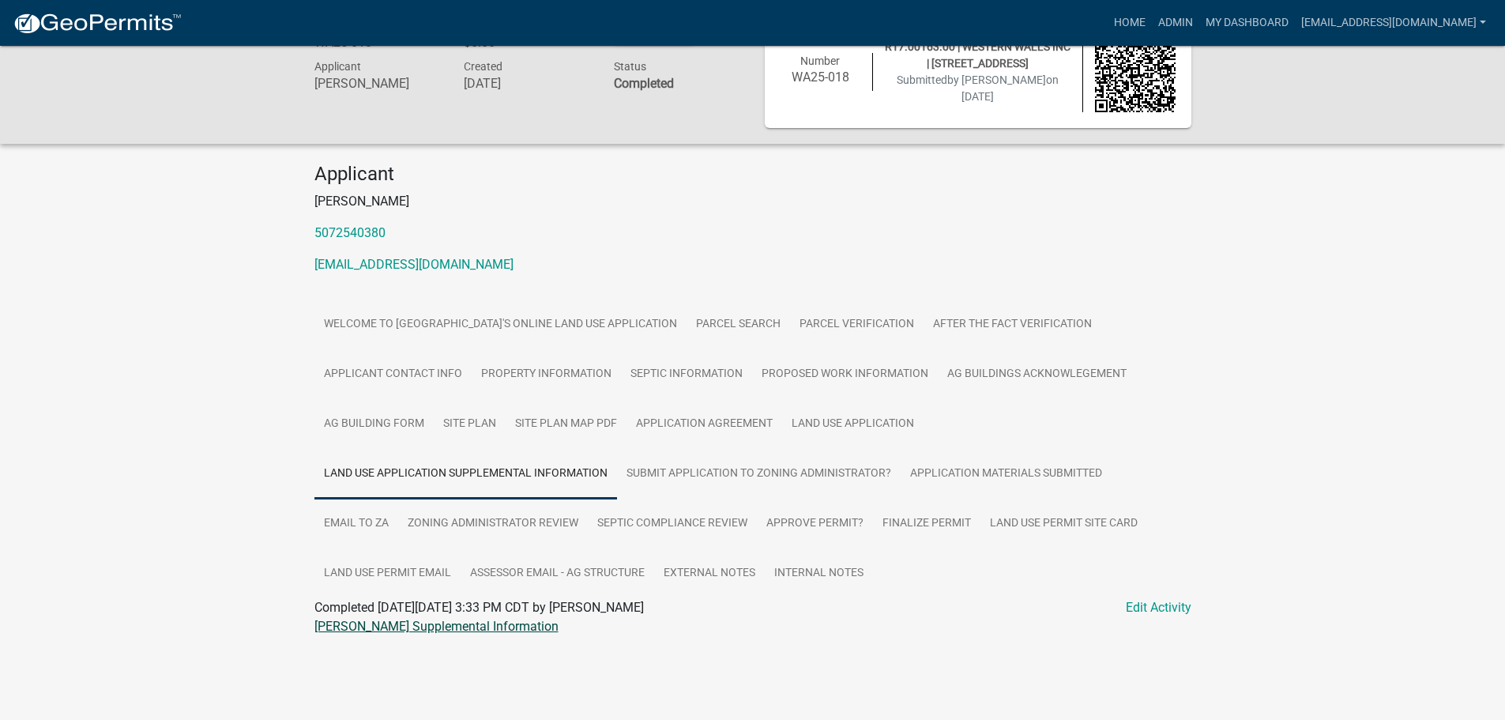
click at [403, 624] on link "[PERSON_NAME] Supplemental Information" at bounding box center [436, 626] width 244 height 15
click at [581, 426] on link "Site Plan Map PDF" at bounding box center [566, 424] width 121 height 51
click at [337, 626] on link "[PERSON_NAME] Map Sketch" at bounding box center [396, 626] width 164 height 15
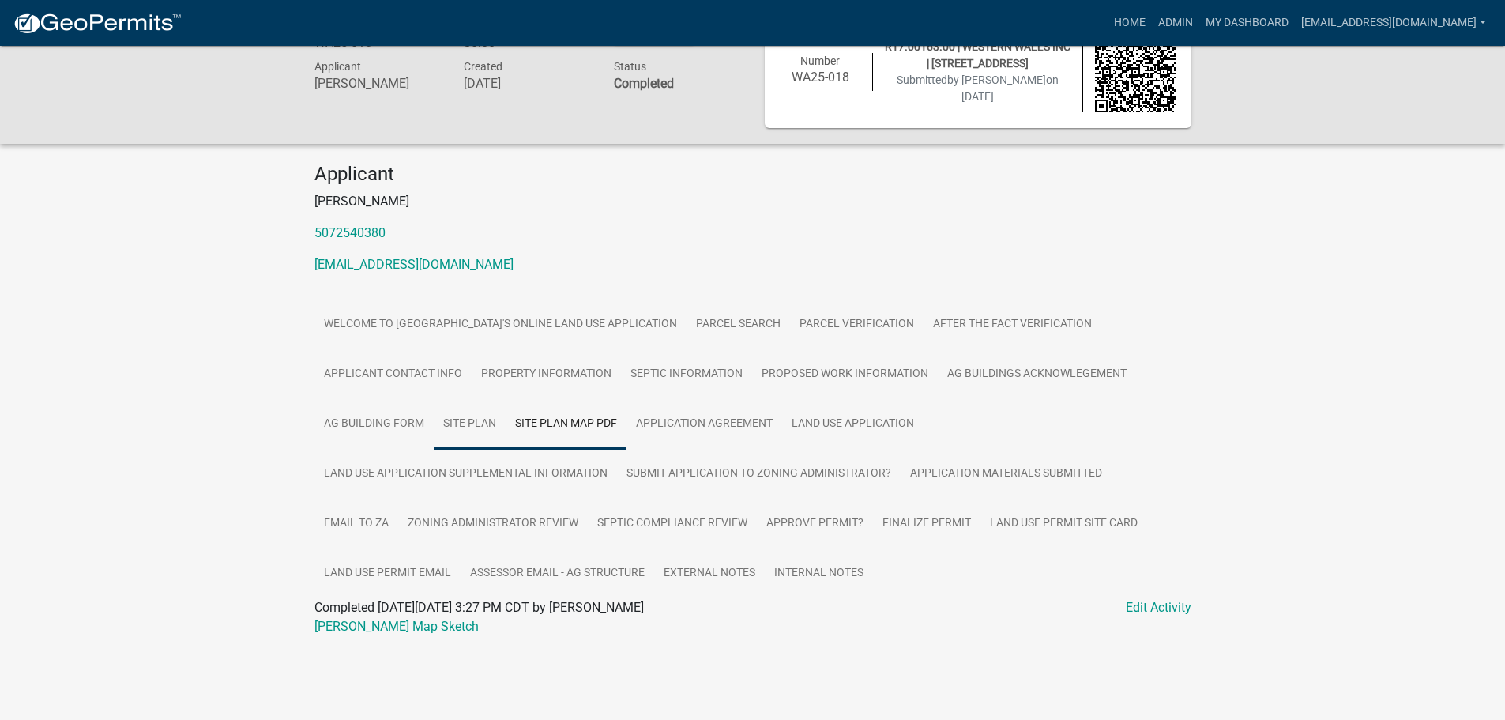
click at [468, 419] on link "Site Plan" at bounding box center [470, 424] width 72 height 51
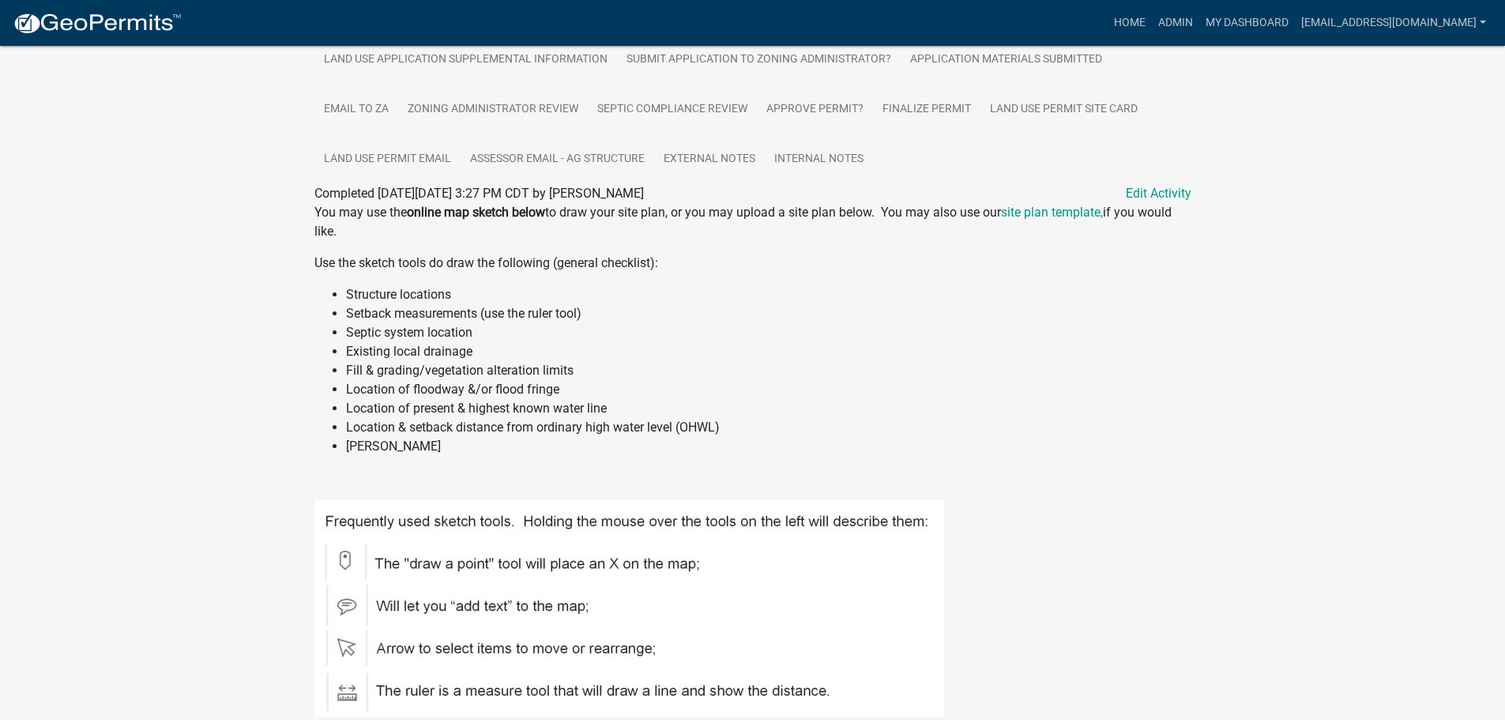
scroll to position [65, 0]
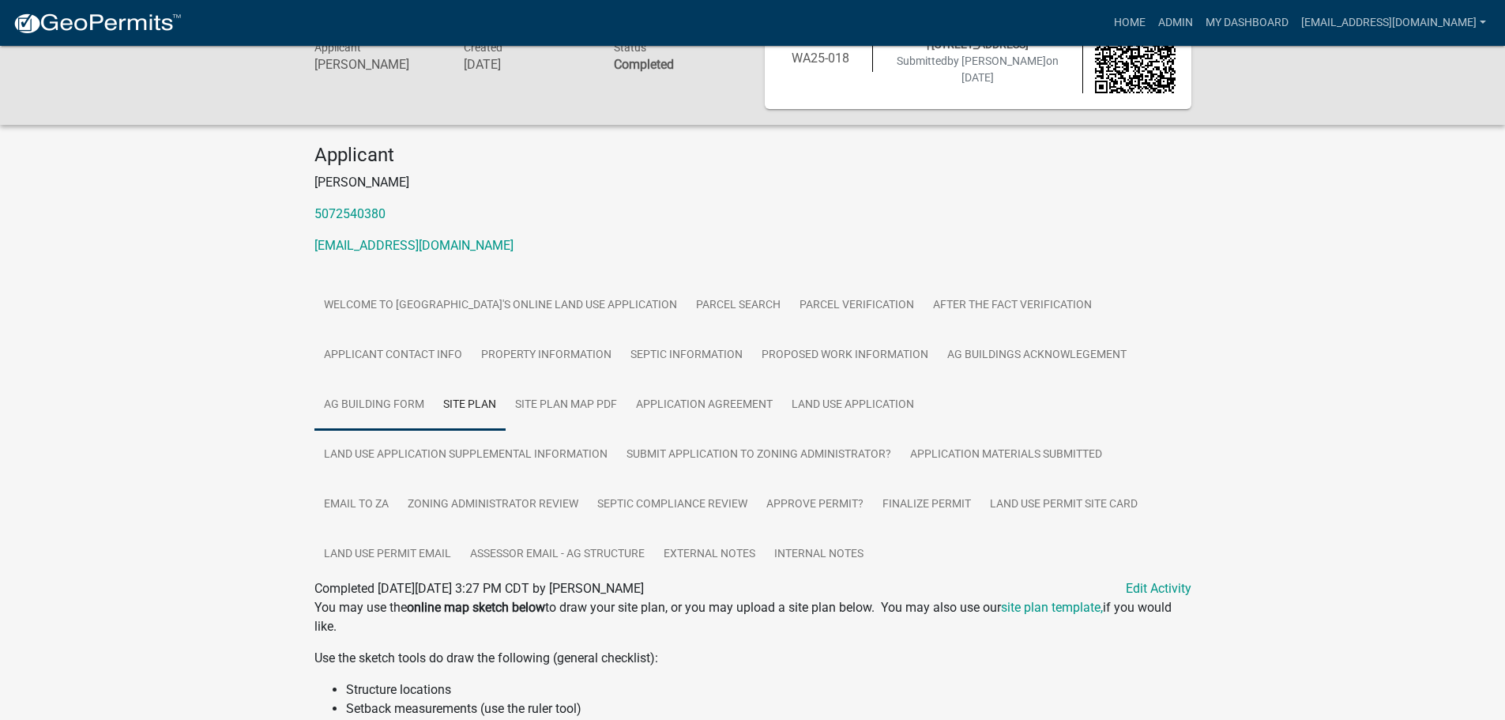
click at [390, 399] on link "Ag Building Form" at bounding box center [373, 405] width 119 height 51
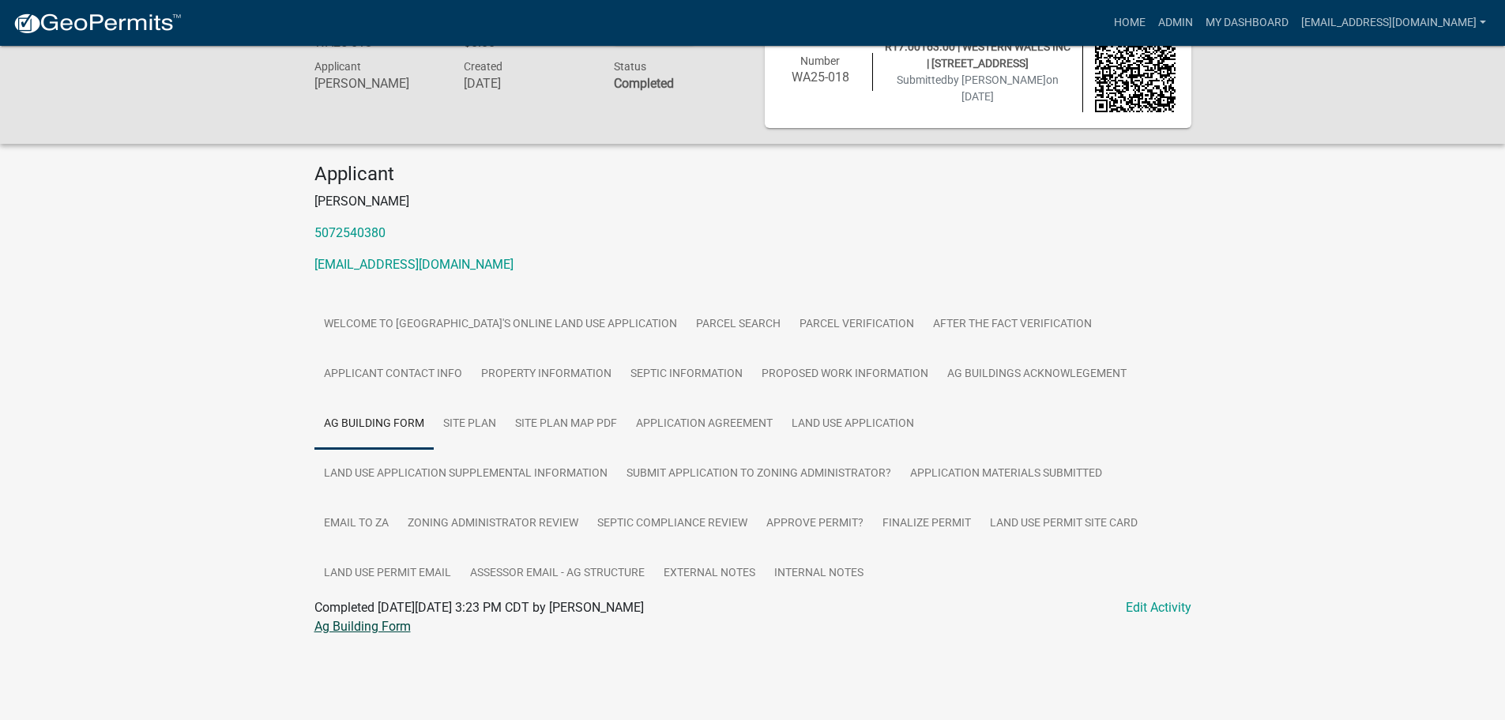
click at [386, 625] on link "Ag Building Form" at bounding box center [362, 626] width 96 height 15
click at [1037, 526] on link "Land Use Permit Site Card" at bounding box center [1063, 523] width 167 height 51
click at [341, 628] on link "WA25-018 Site Card" at bounding box center [369, 626] width 111 height 15
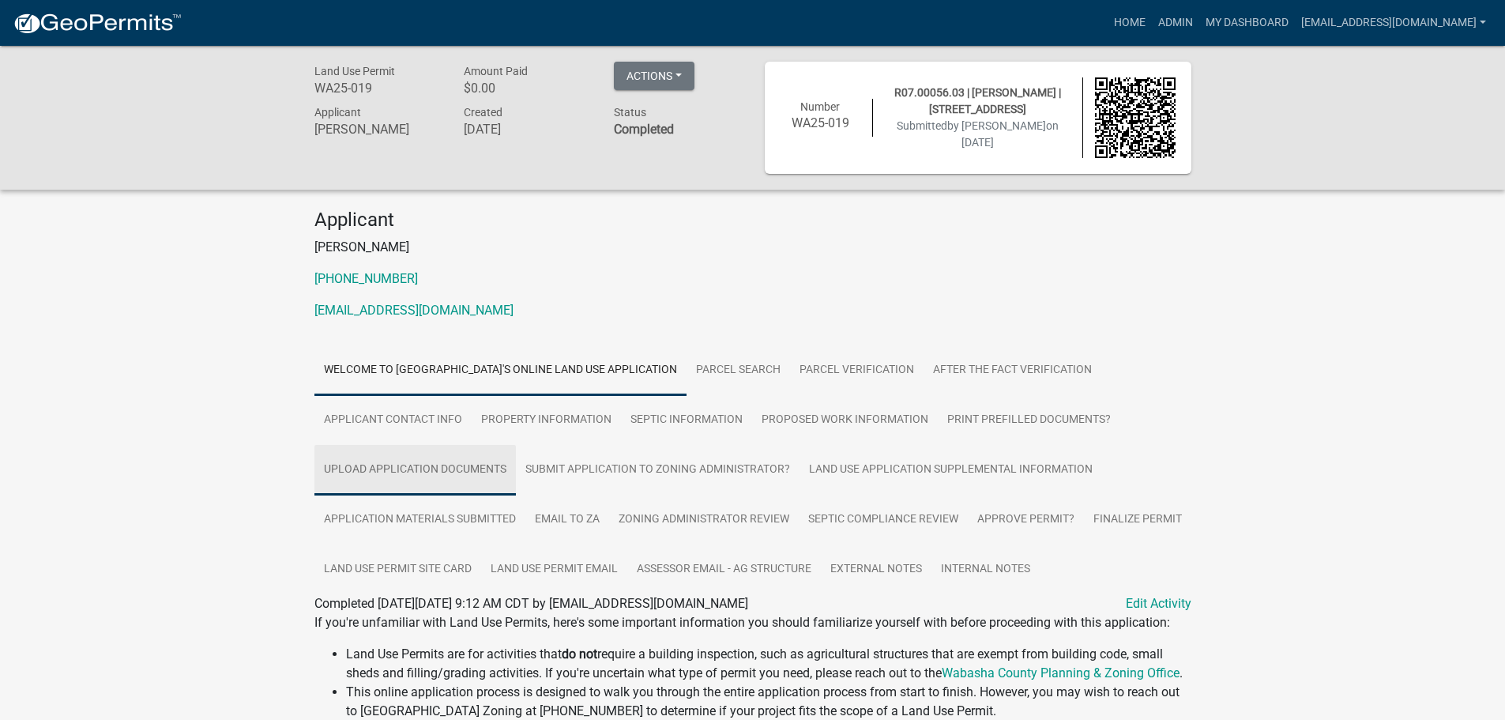
click at [388, 464] on link "Upload Application Documents" at bounding box center [414, 470] width 201 height 51
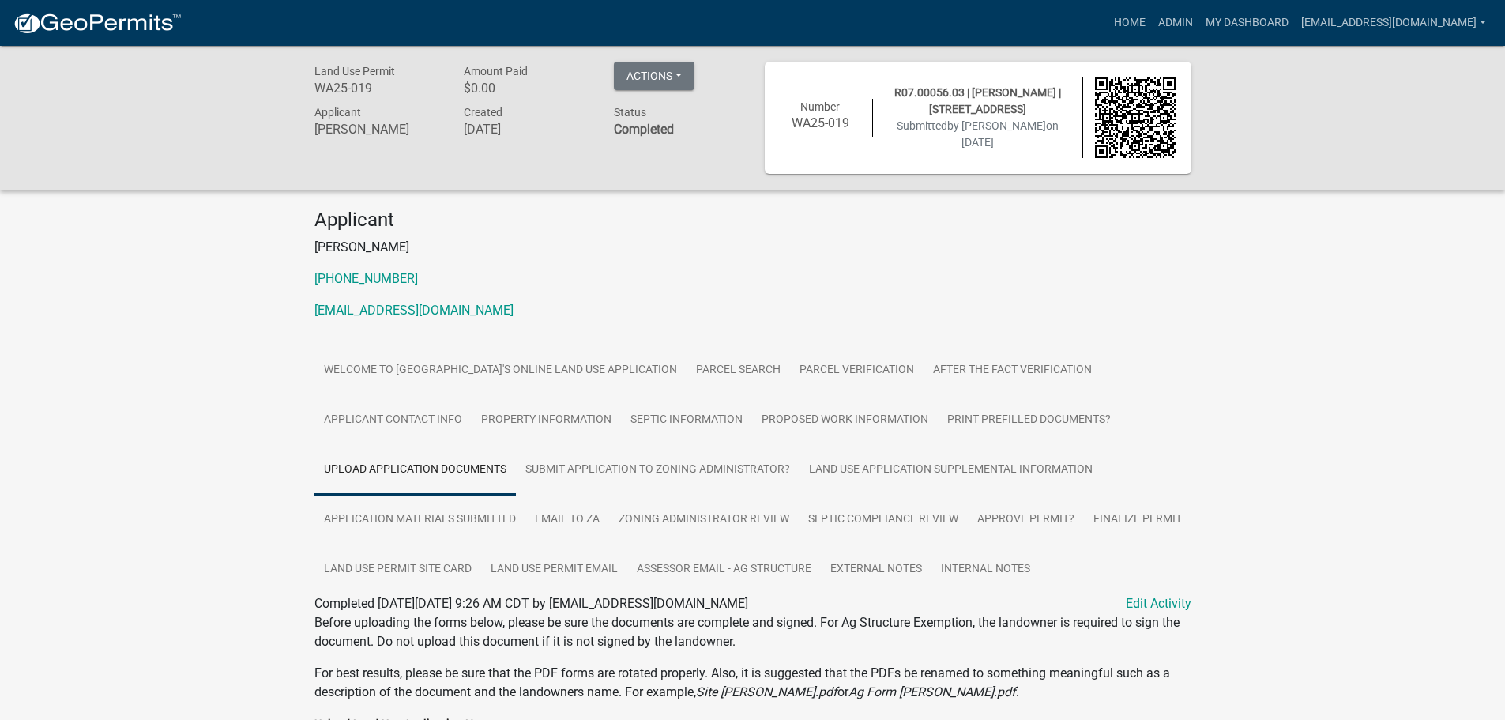
scroll to position [352, 0]
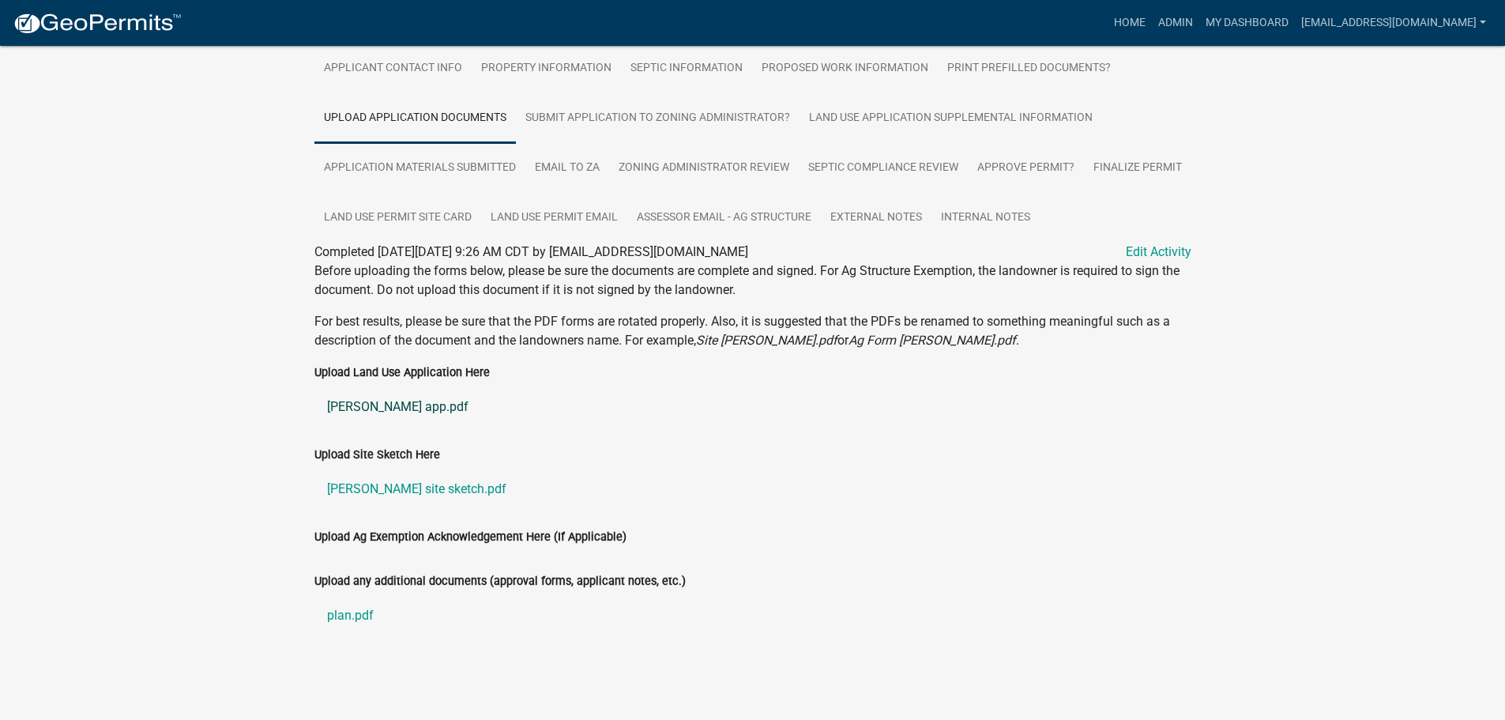
click at [361, 401] on link "[PERSON_NAME] app.pdf" at bounding box center [752, 407] width 877 height 38
click at [349, 488] on link "[PERSON_NAME] site sketch.pdf" at bounding box center [752, 489] width 877 height 38
click at [347, 614] on link "plan.pdf" at bounding box center [752, 615] width 877 height 38
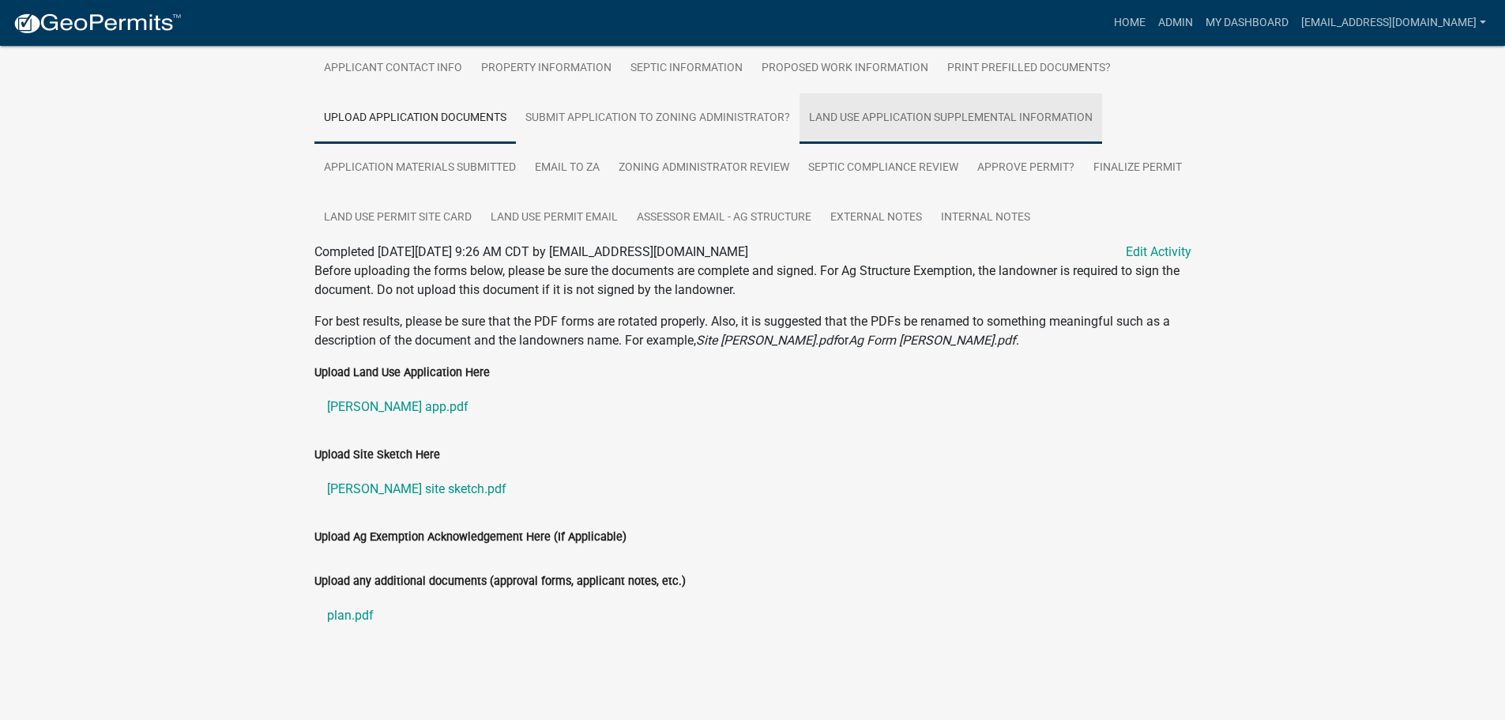
click at [950, 115] on link "Land Use Application Supplemental Information" at bounding box center [950, 118] width 303 height 51
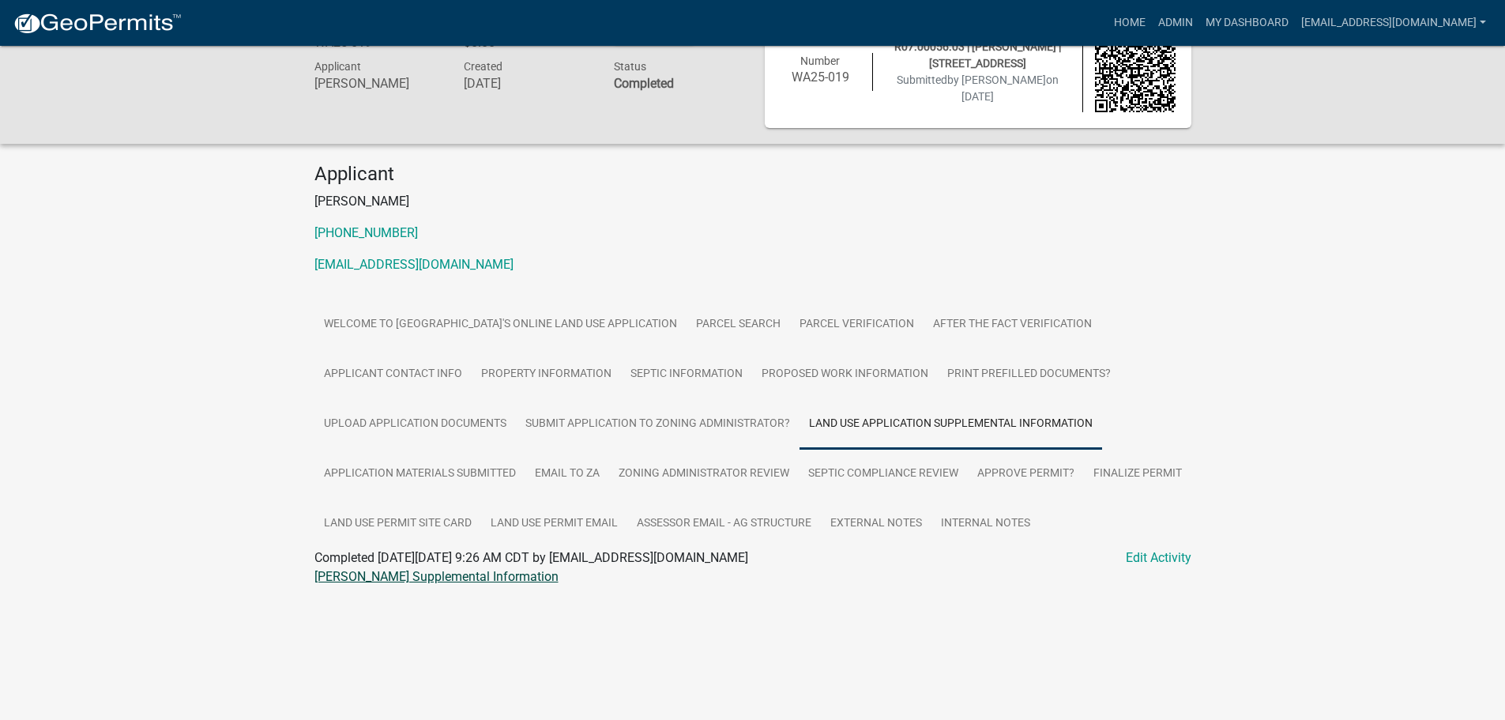
click at [386, 577] on link "[PERSON_NAME] Supplemental Information" at bounding box center [436, 576] width 244 height 15
click at [481, 514] on link "Land Use Permit Site Card" at bounding box center [397, 523] width 167 height 51
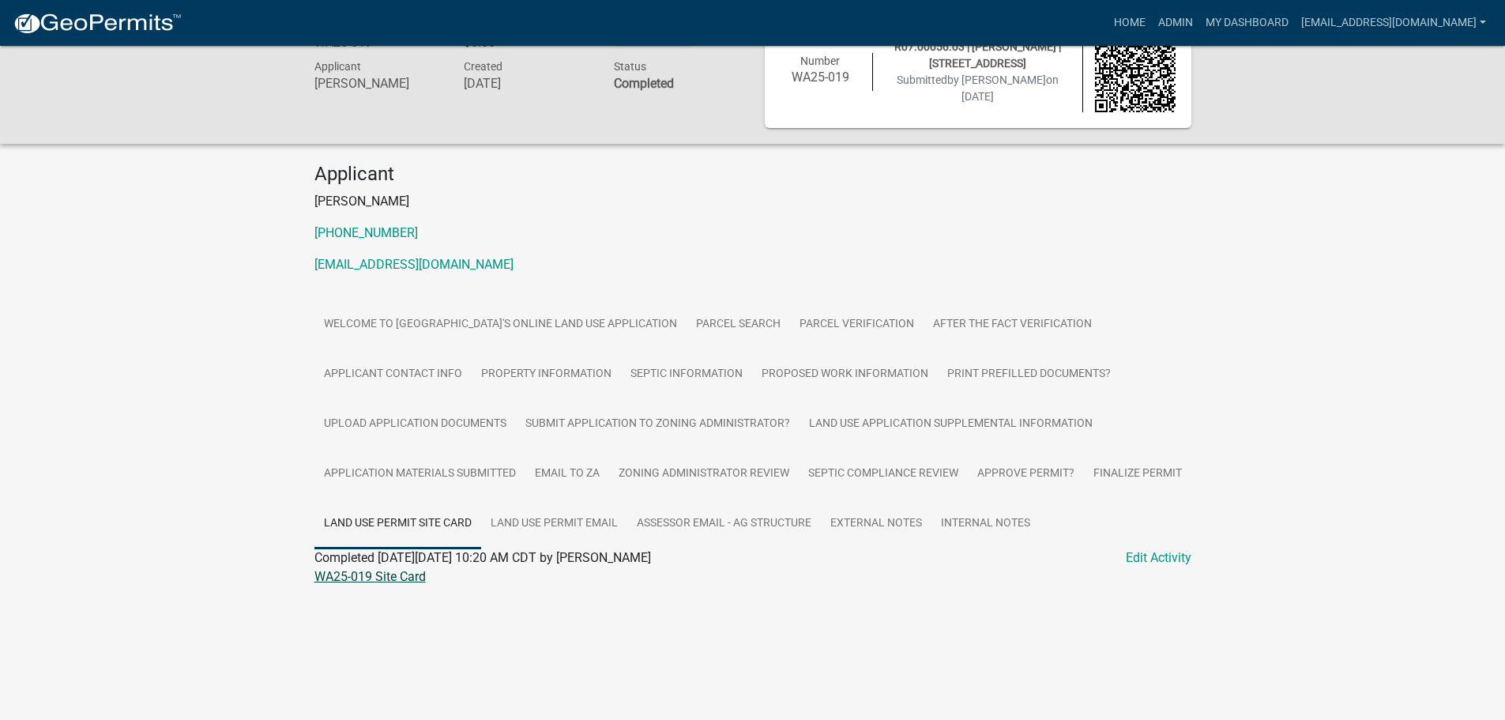
click at [352, 573] on link "WA25-019 Site Card" at bounding box center [369, 576] width 111 height 15
click at [625, 322] on link "Welcome to [GEOGRAPHIC_DATA]'s Online Land Use Application" at bounding box center [500, 324] width 372 height 51
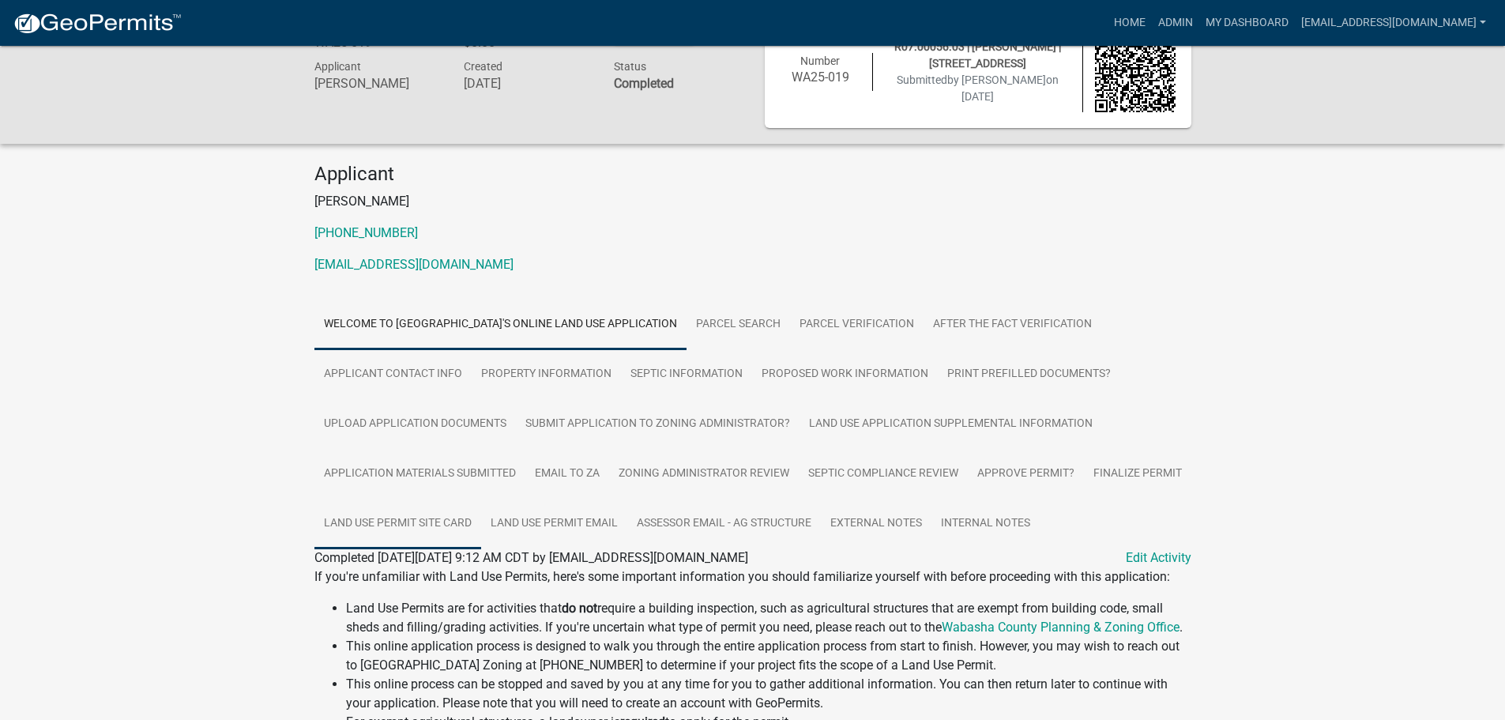
click at [478, 520] on link "Land Use Permit Site Card" at bounding box center [397, 523] width 167 height 51
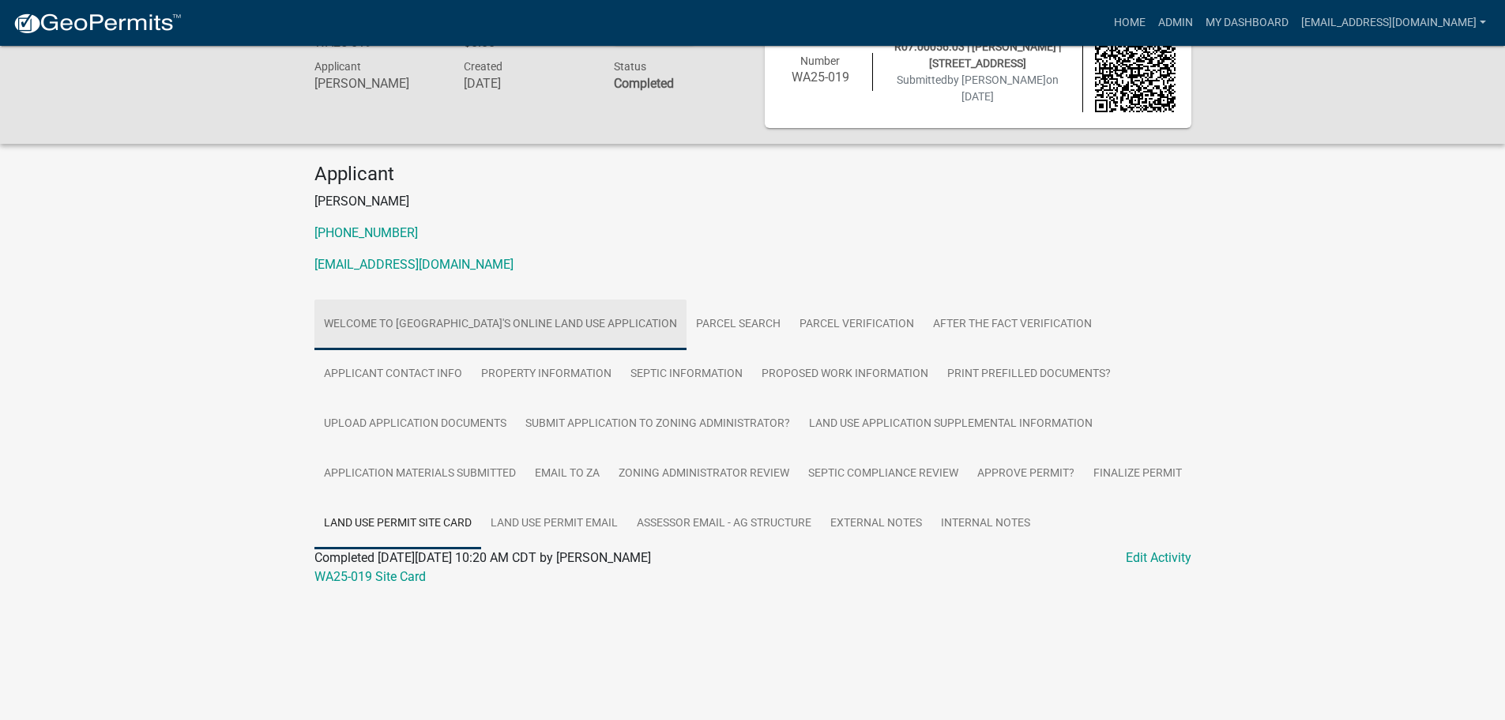
click at [498, 320] on link "Welcome to [GEOGRAPHIC_DATA]'s Online Land Use Application" at bounding box center [500, 324] width 372 height 51
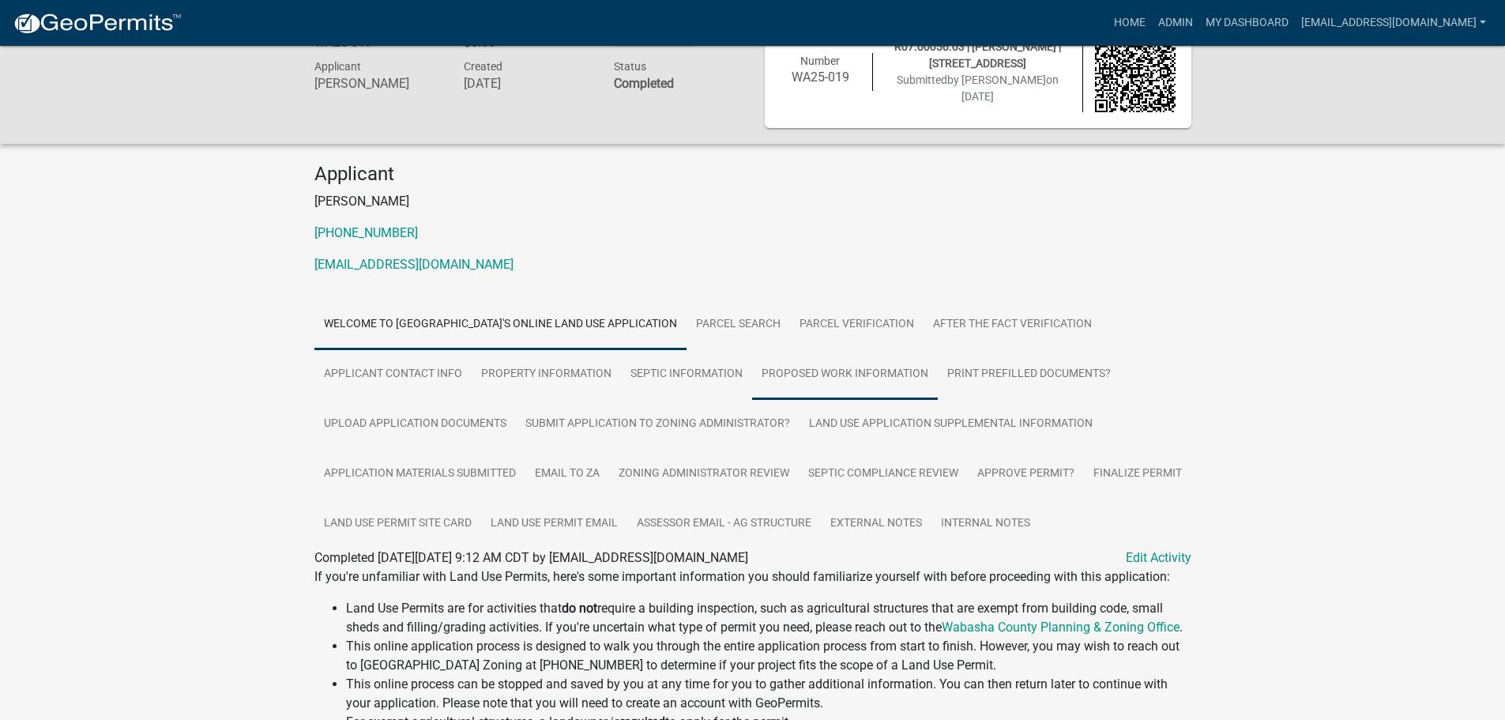
click at [825, 364] on link "Proposed Work Information" at bounding box center [845, 374] width 186 height 51
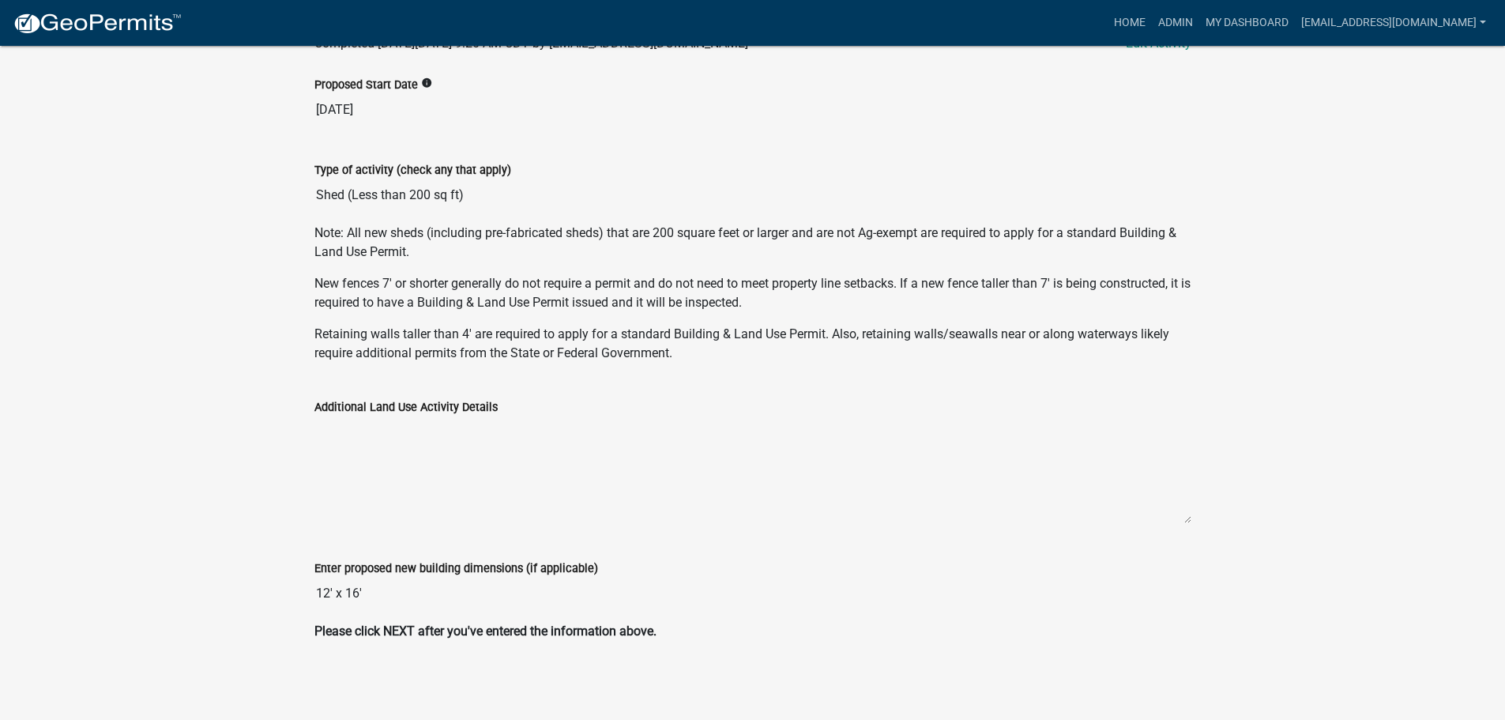
scroll to position [0, 0]
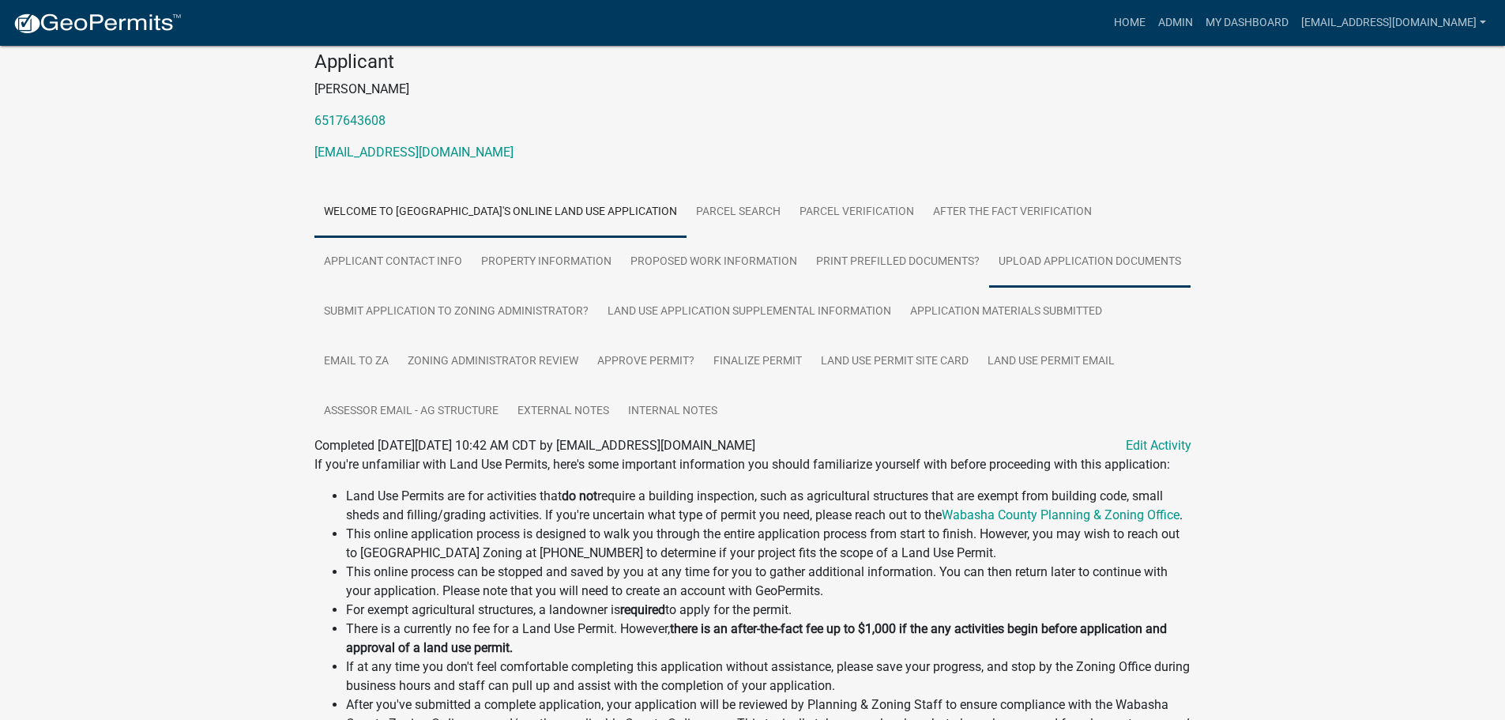
click at [1091, 259] on link "Upload Application Documents" at bounding box center [1089, 262] width 201 height 51
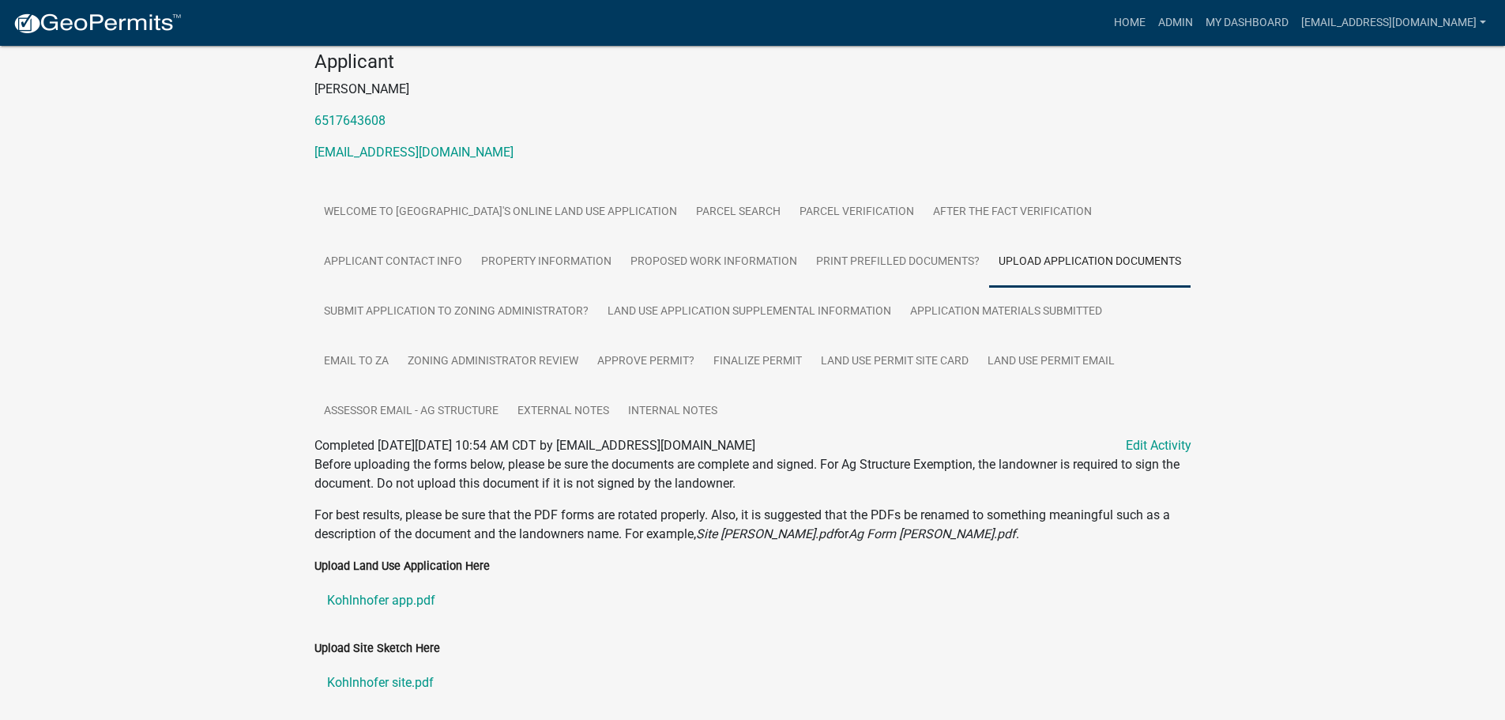
scroll to position [389, 0]
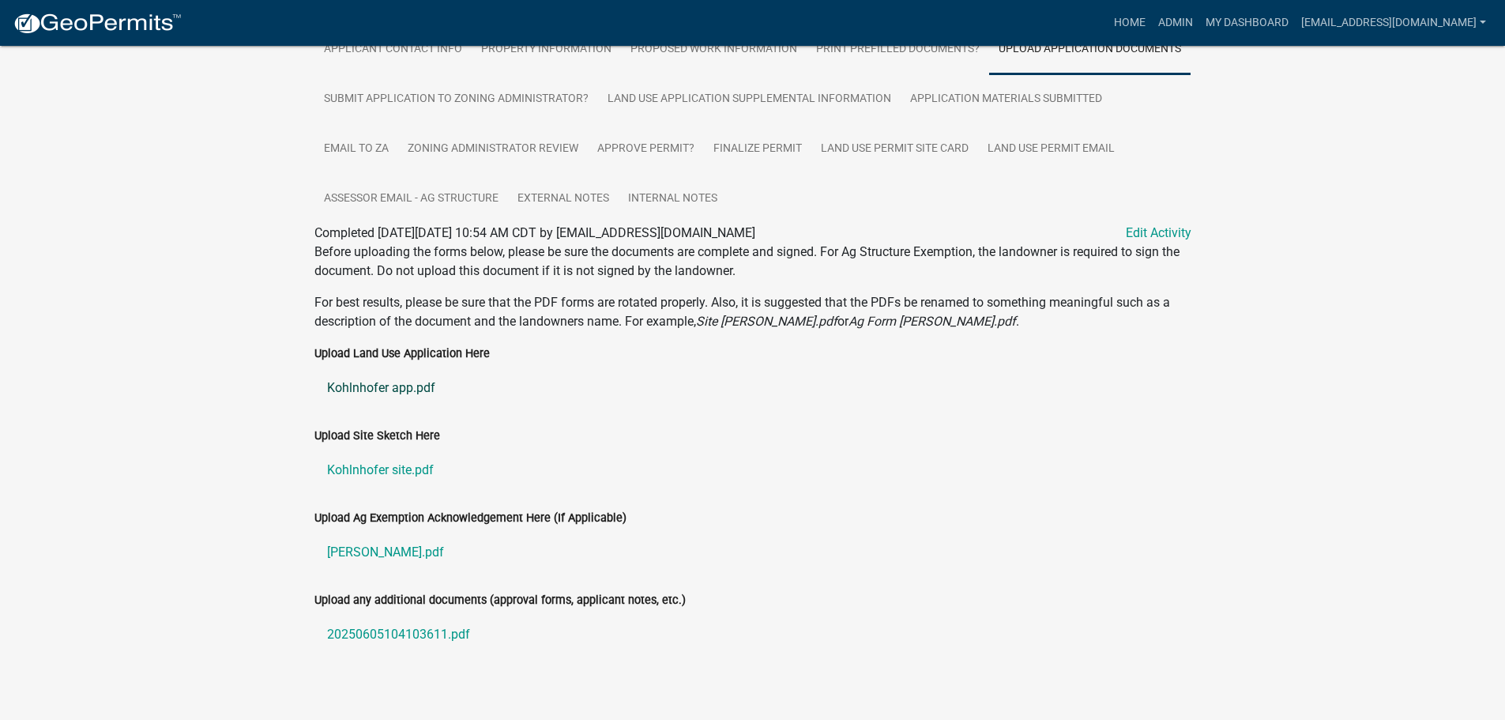
click at [393, 369] on link "Kohlnhofer app.pdf" at bounding box center [752, 388] width 877 height 38
click at [762, 79] on link "Land Use Application Supplemental Information" at bounding box center [749, 99] width 303 height 51
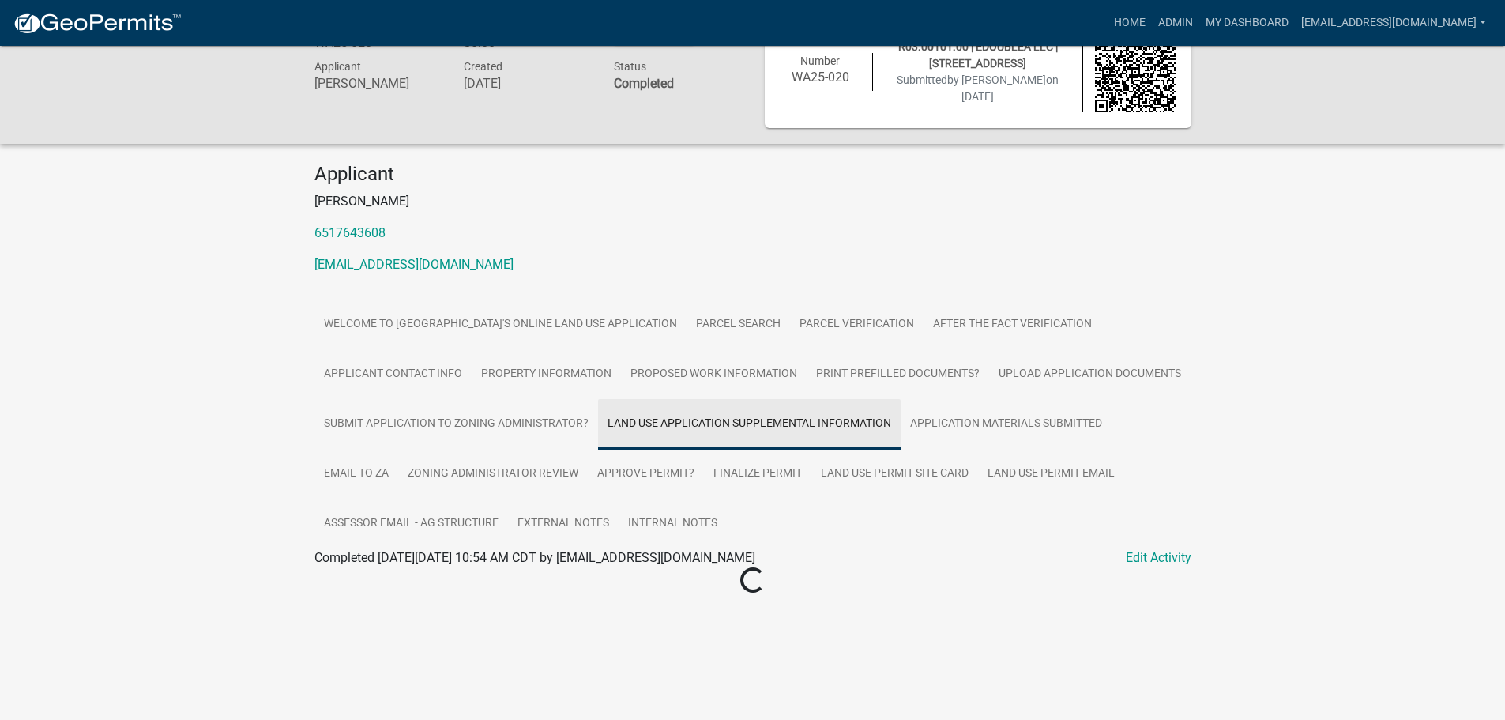
scroll to position [46, 0]
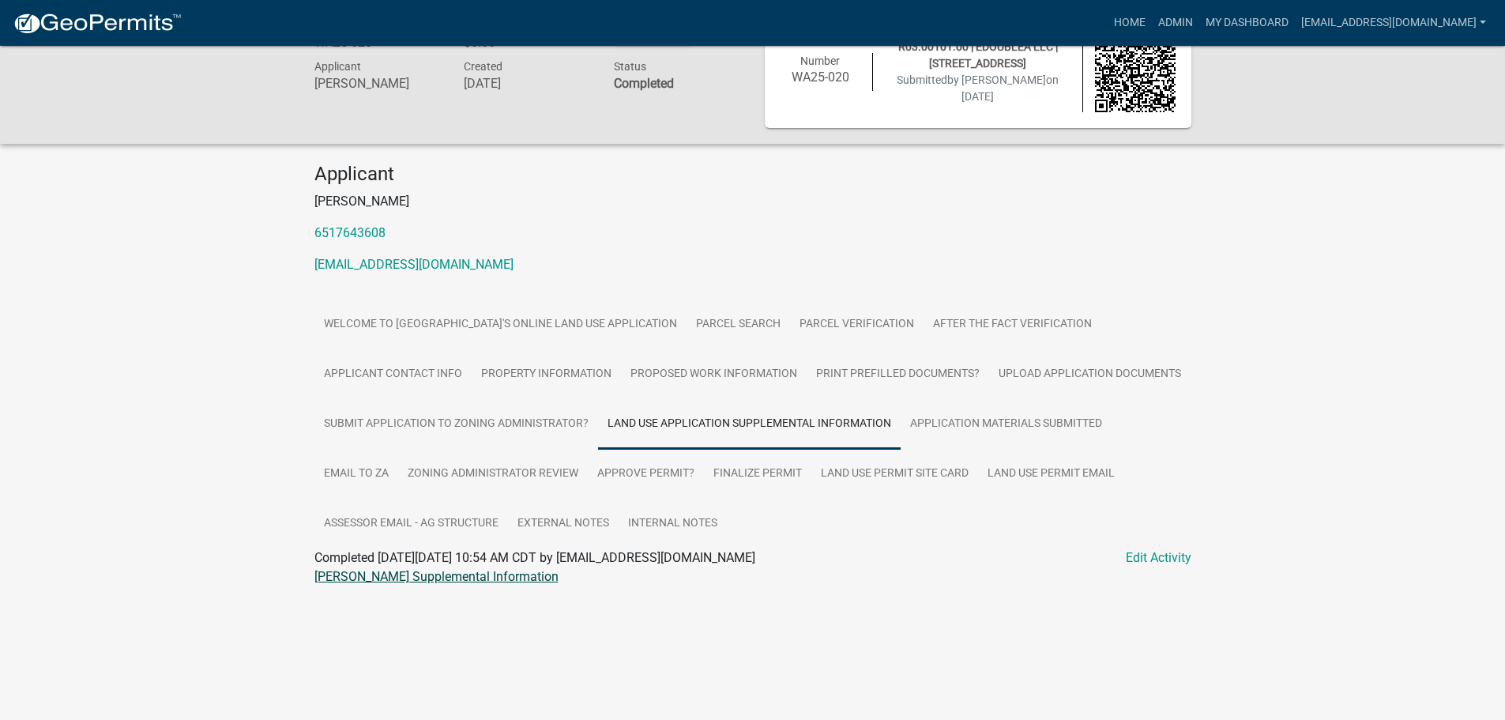
click at [431, 578] on link "Kohlnhofer LUP Supplemental Information" at bounding box center [436, 576] width 244 height 15
click at [1058, 374] on link "Upload Application Documents" at bounding box center [1089, 374] width 201 height 51
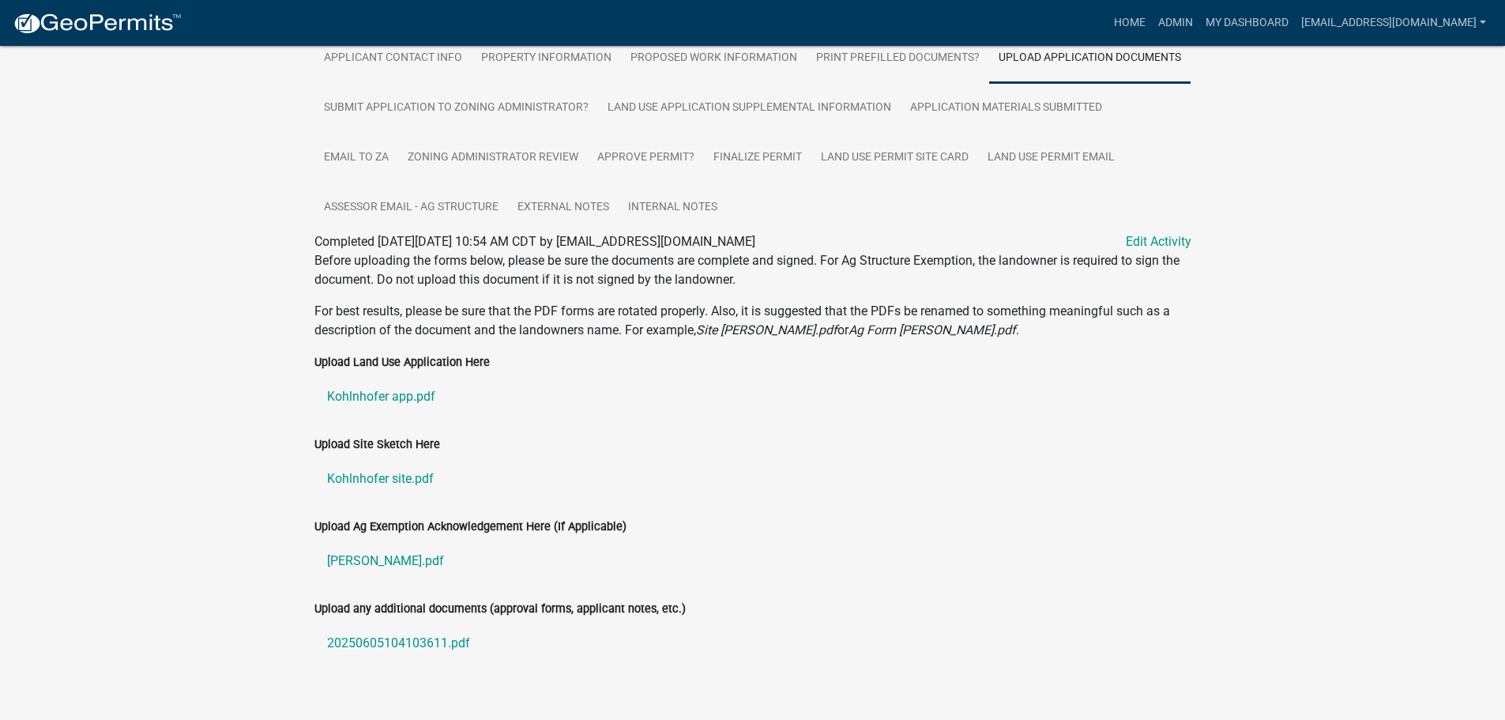
scroll to position [389, 0]
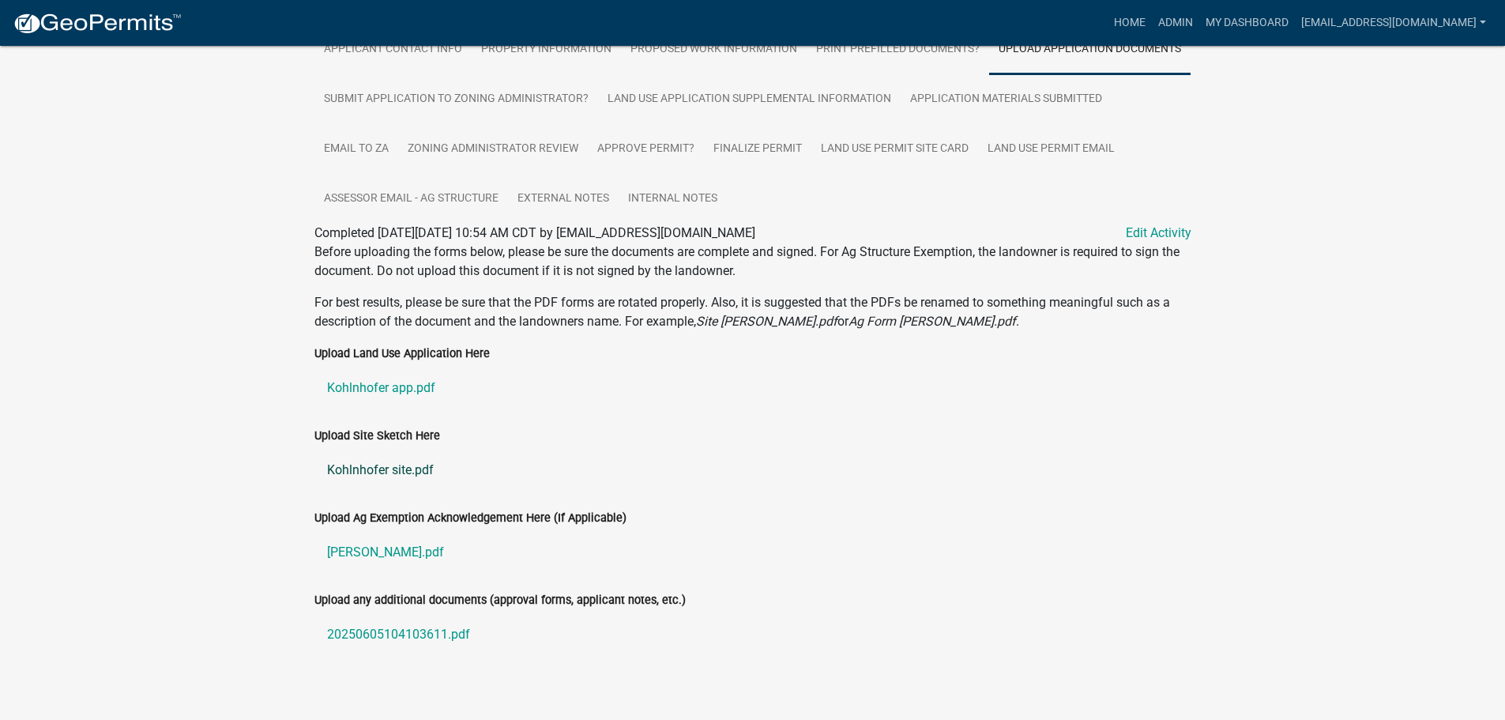
click at [362, 453] on link "Kohlnhofer site.pdf" at bounding box center [752, 470] width 877 height 38
click at [393, 533] on link "Kohlnhofer Ag.pdf" at bounding box center [752, 552] width 877 height 38
click at [416, 615] on link "20250605104103611.pdf" at bounding box center [752, 634] width 877 height 38
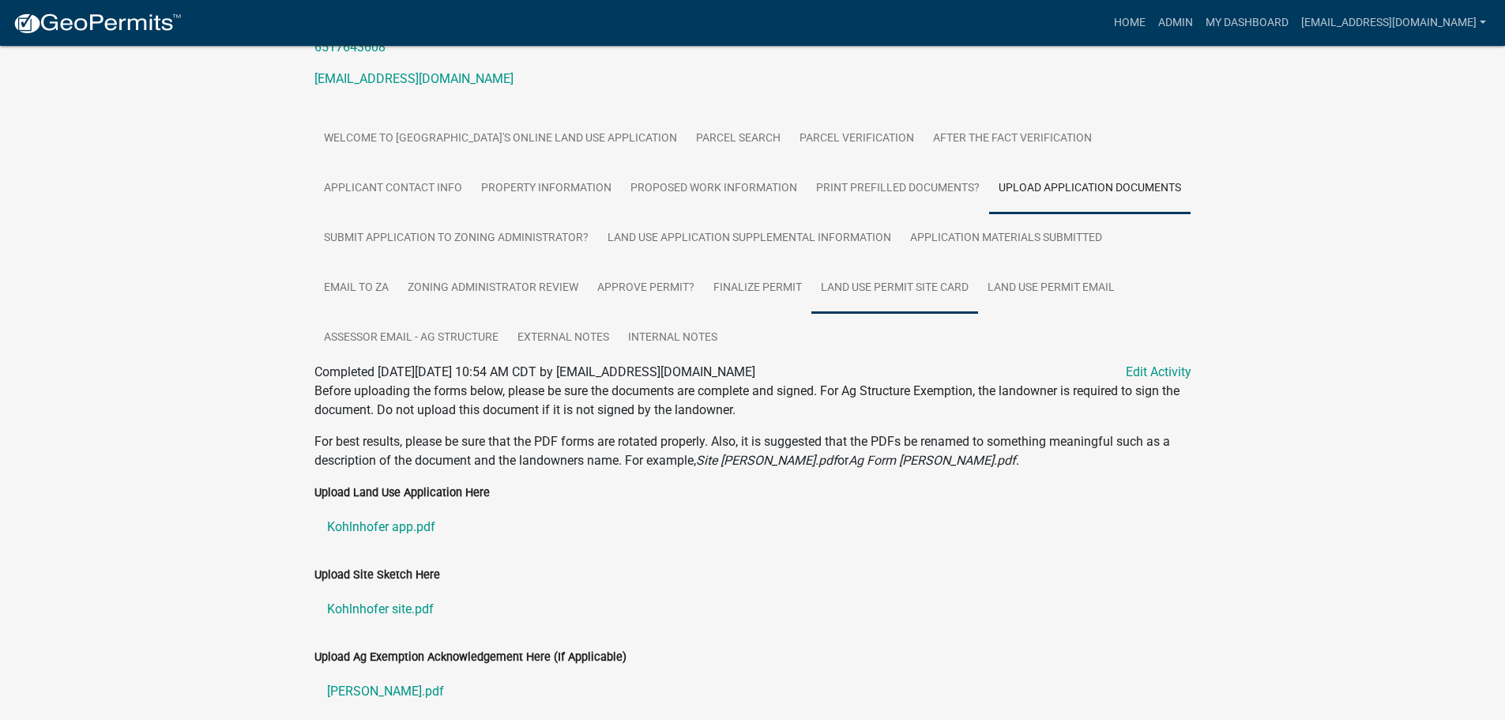
click at [911, 289] on link "Land Use Permit Site Card" at bounding box center [894, 288] width 167 height 51
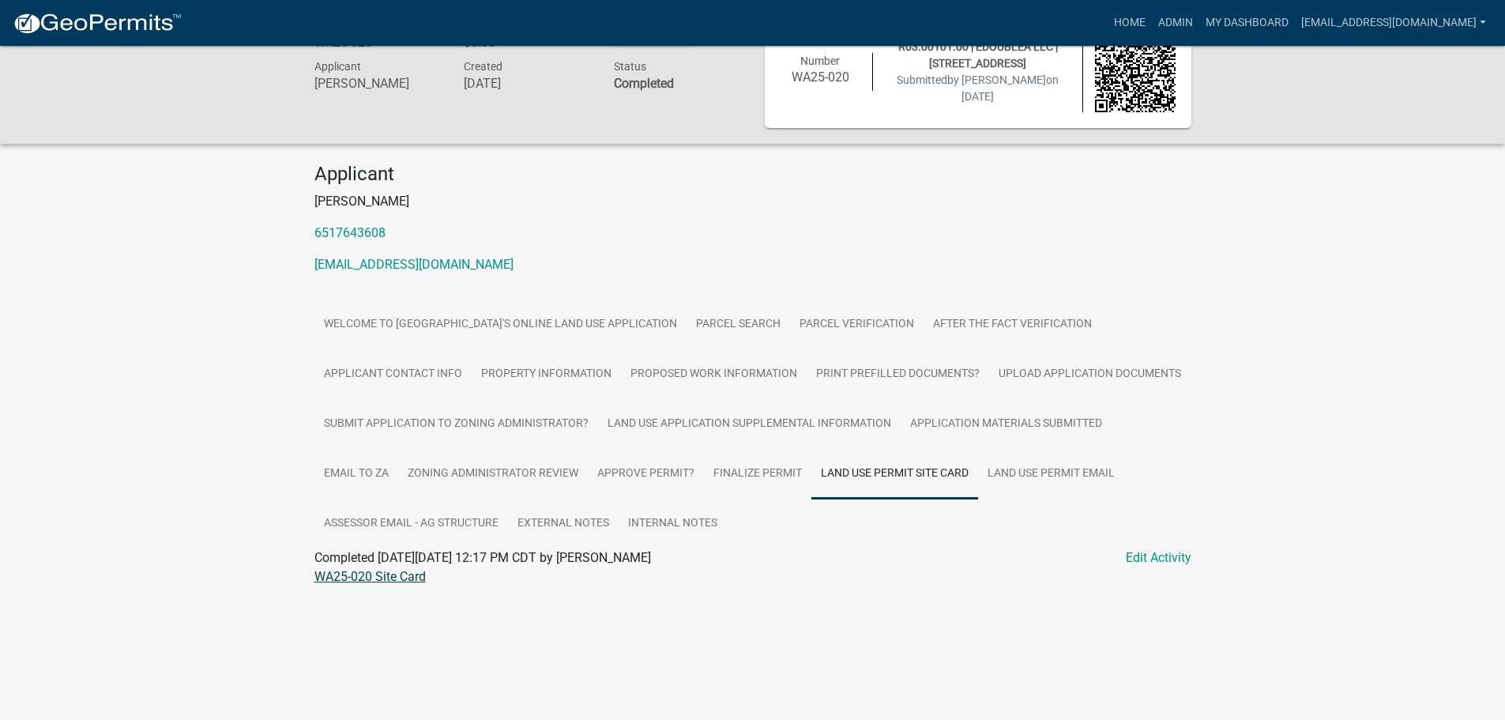
click at [378, 577] on link "WA25-020 Site Card" at bounding box center [369, 576] width 111 height 15
